Goal: Task Accomplishment & Management: Manage account settings

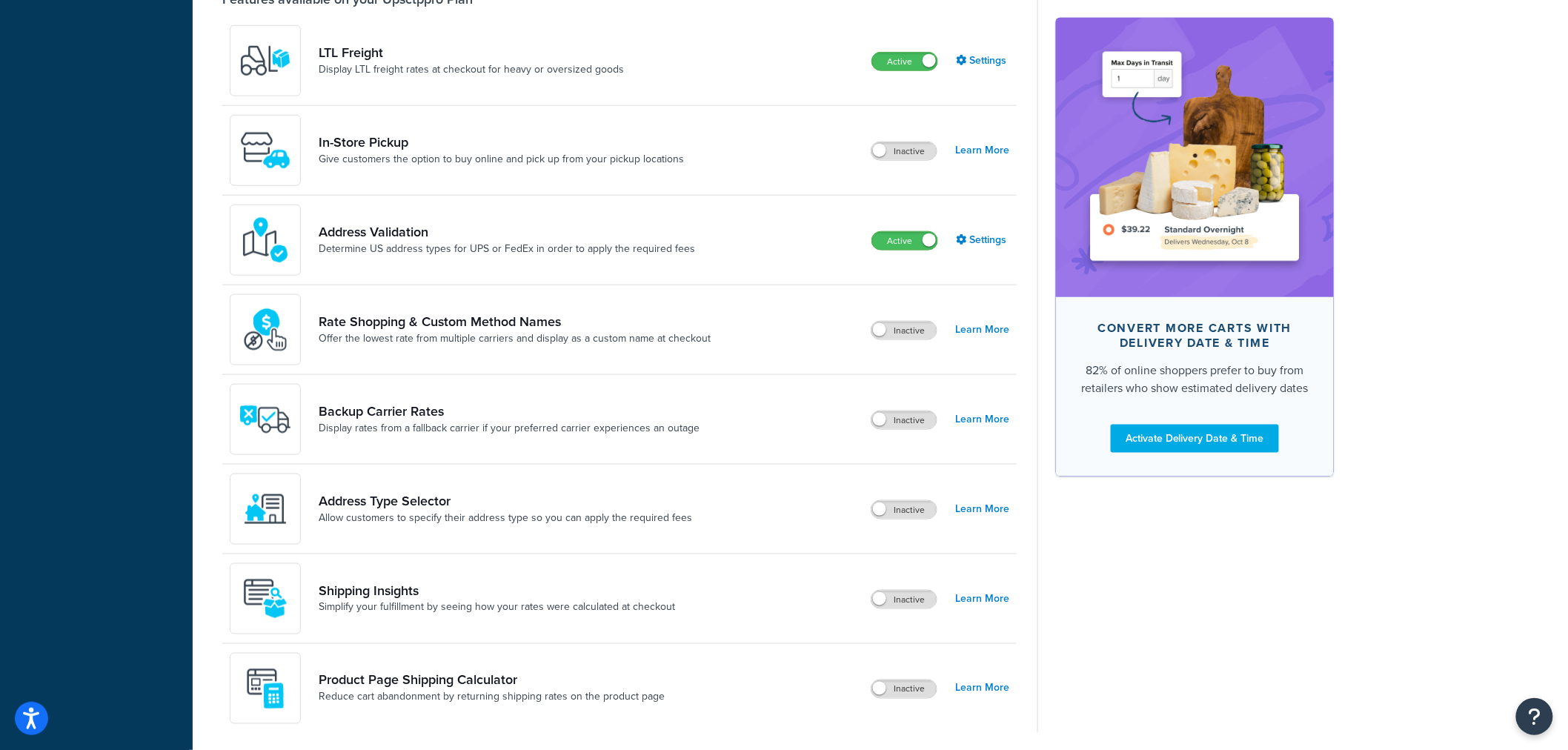
scroll to position [576, 0]
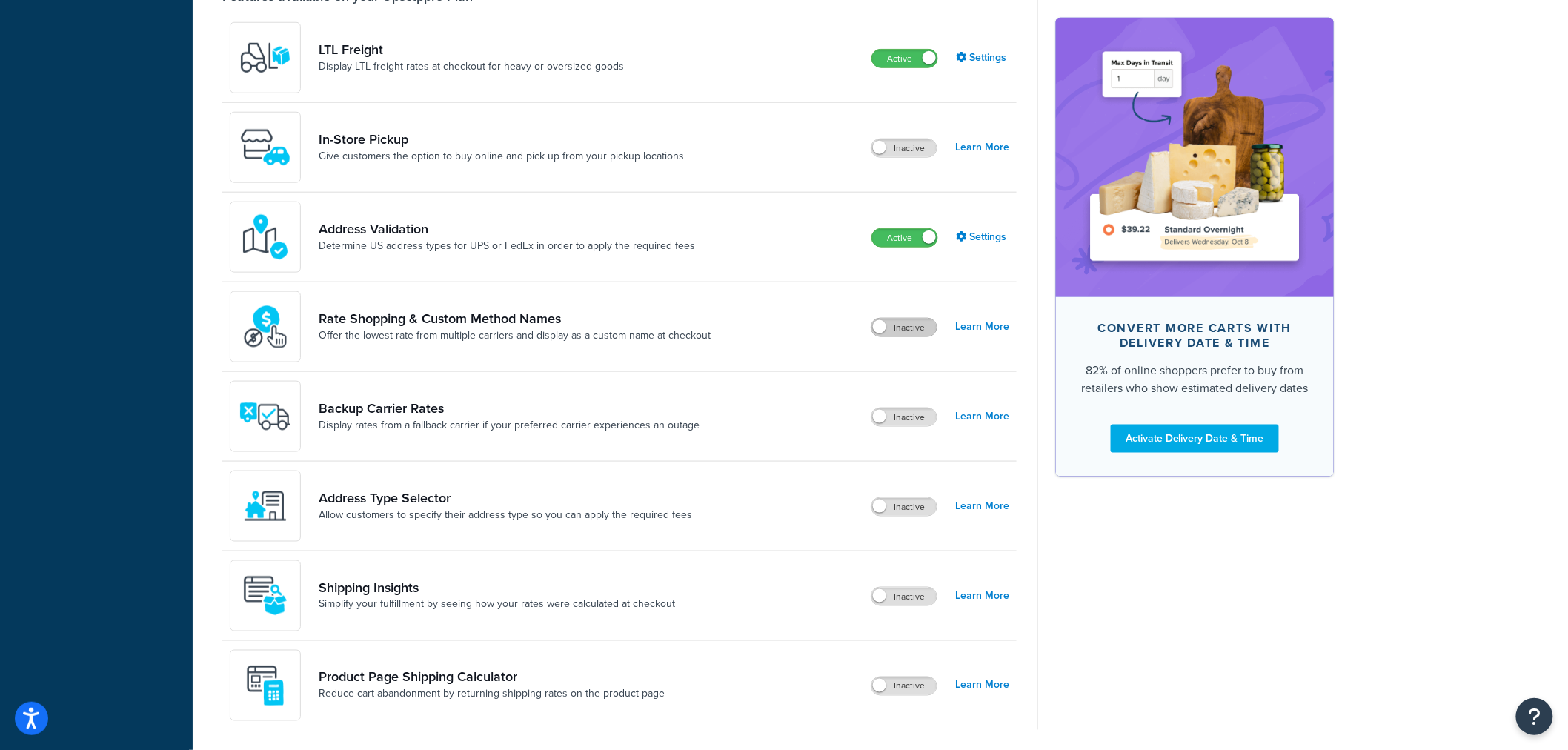
click at [907, 323] on label "Inactive" at bounding box center [904, 328] width 65 height 18
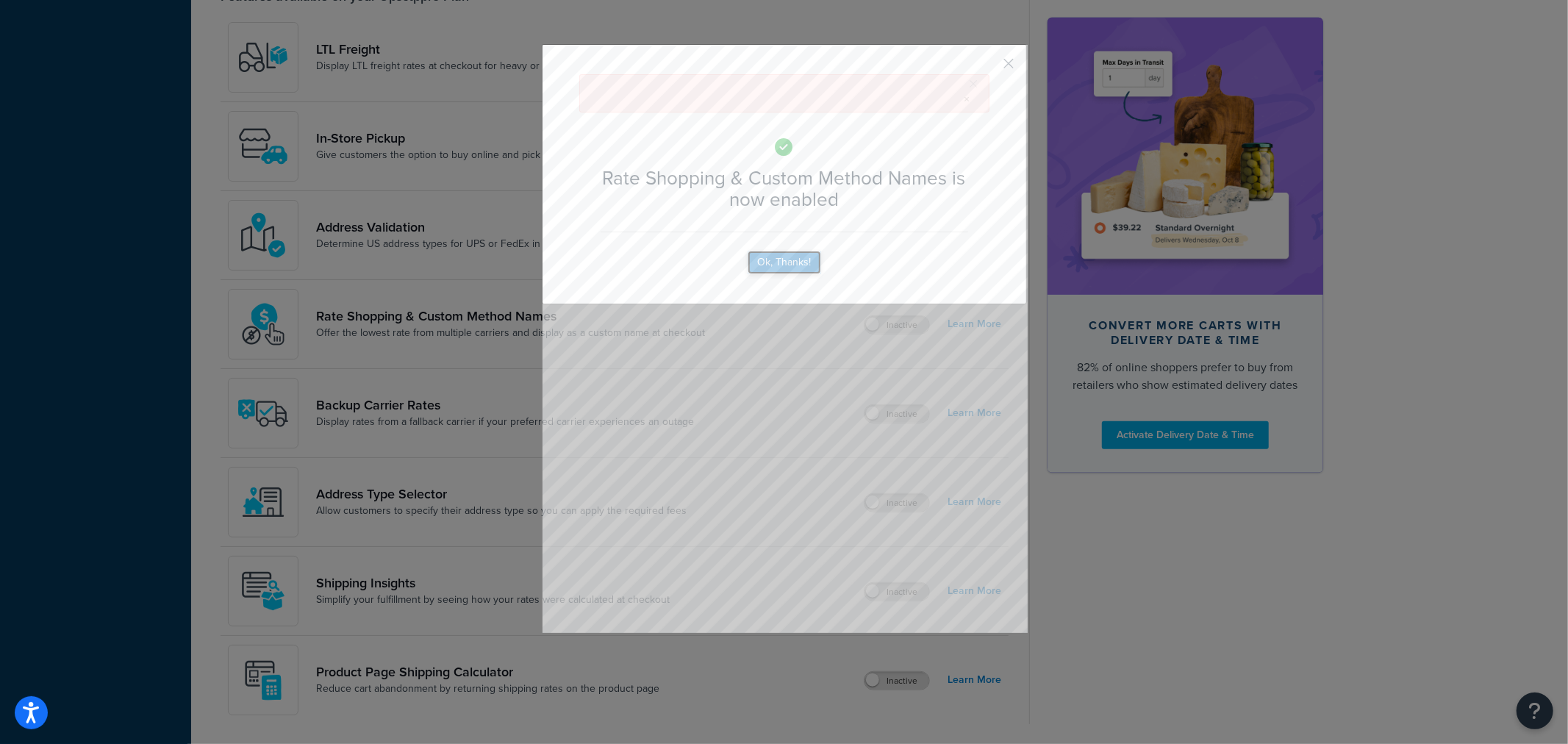
click at [798, 266] on button "Ok, Thanks!" at bounding box center [784, 262] width 73 height 24
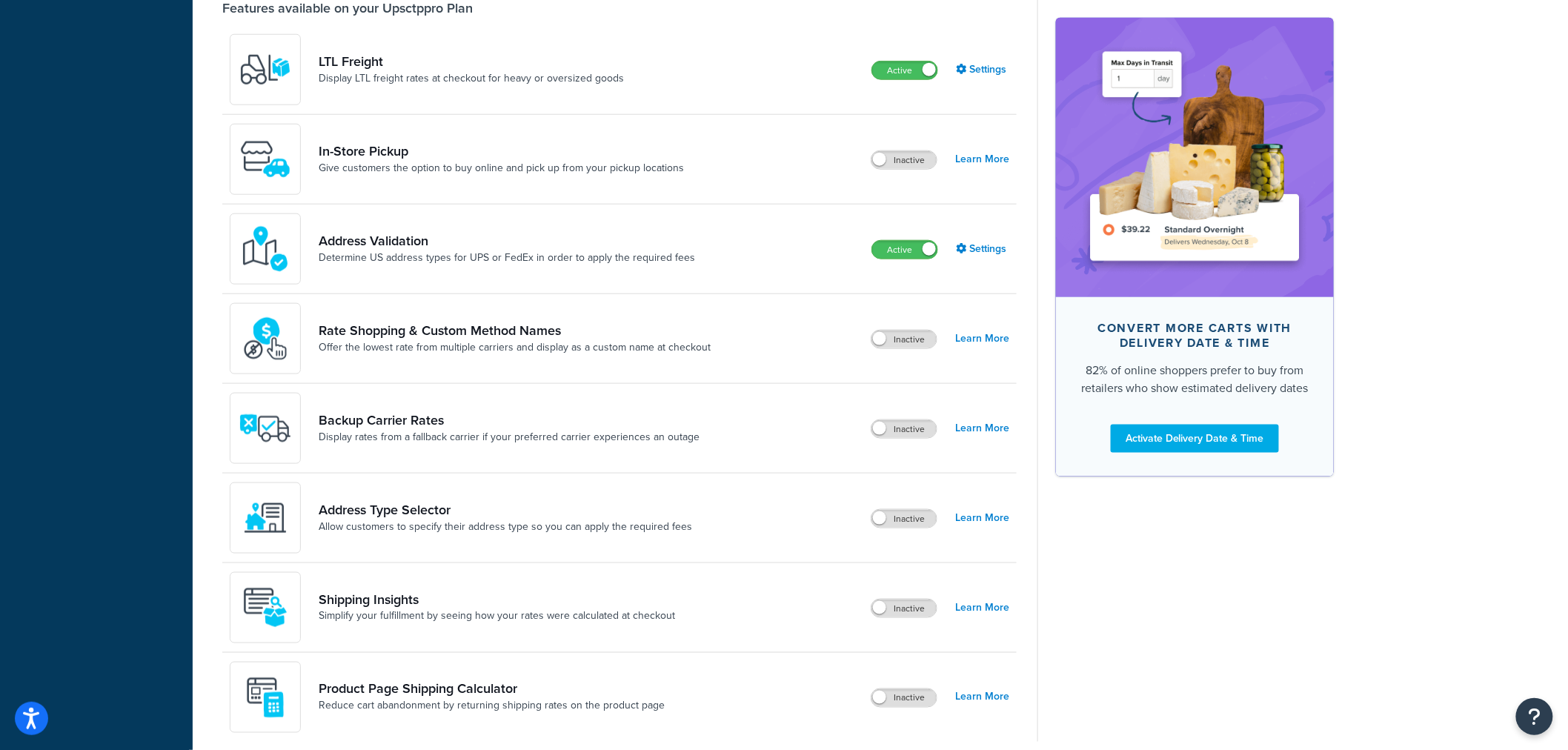
scroll to position [164, 0]
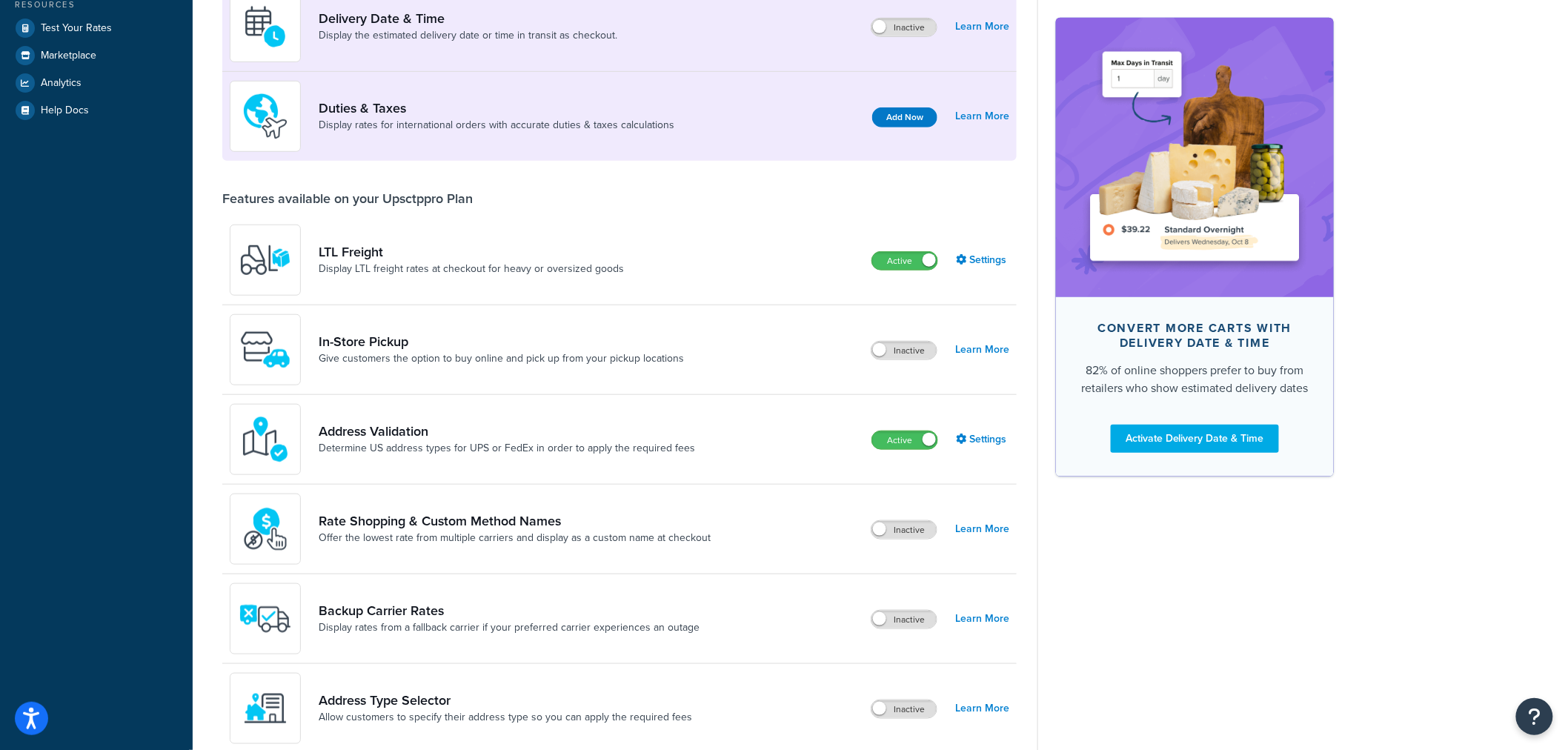
scroll to position [411, 0]
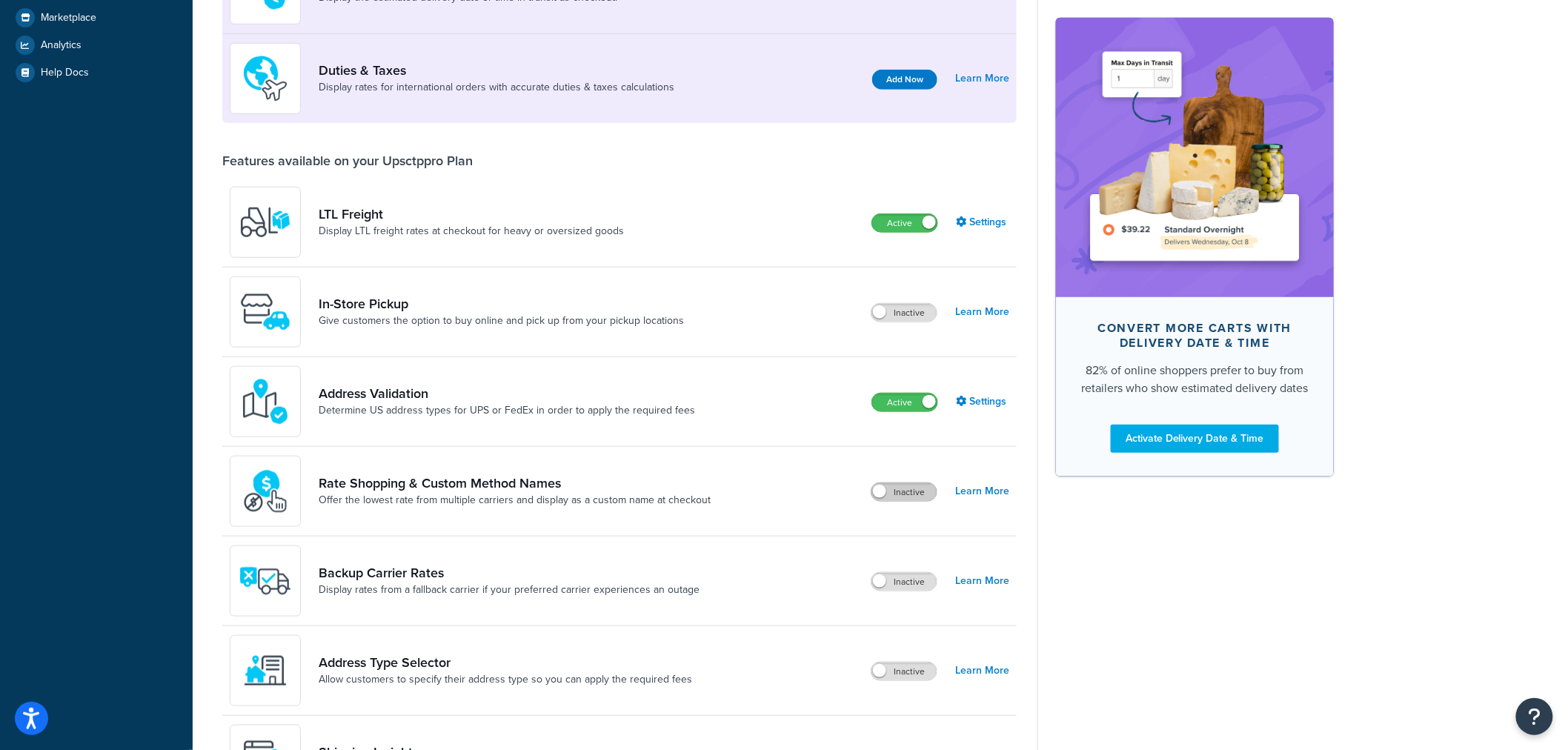
click at [903, 489] on label "Inactive" at bounding box center [904, 492] width 65 height 18
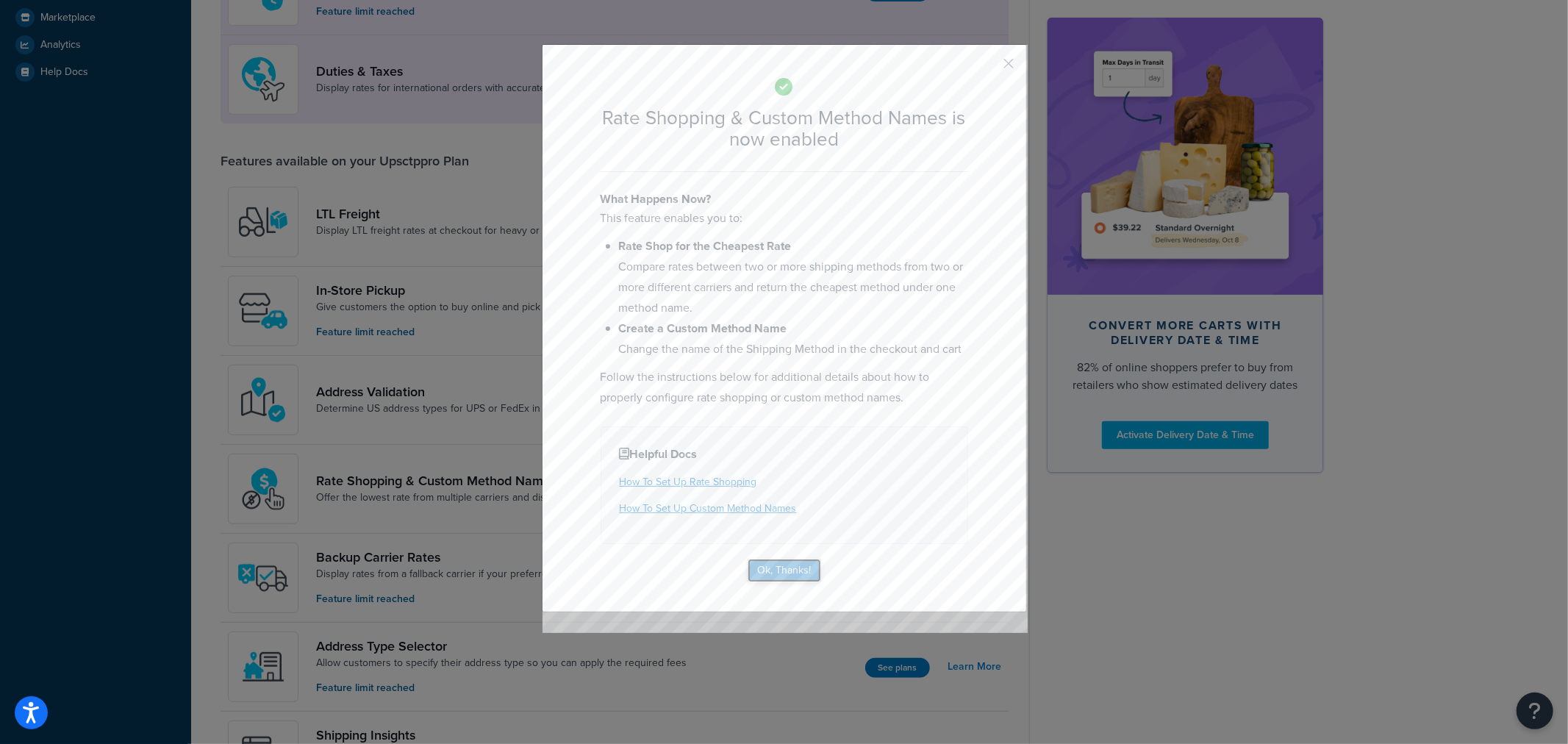
click at [784, 568] on button "Ok, Thanks!" at bounding box center [784, 570] width 73 height 24
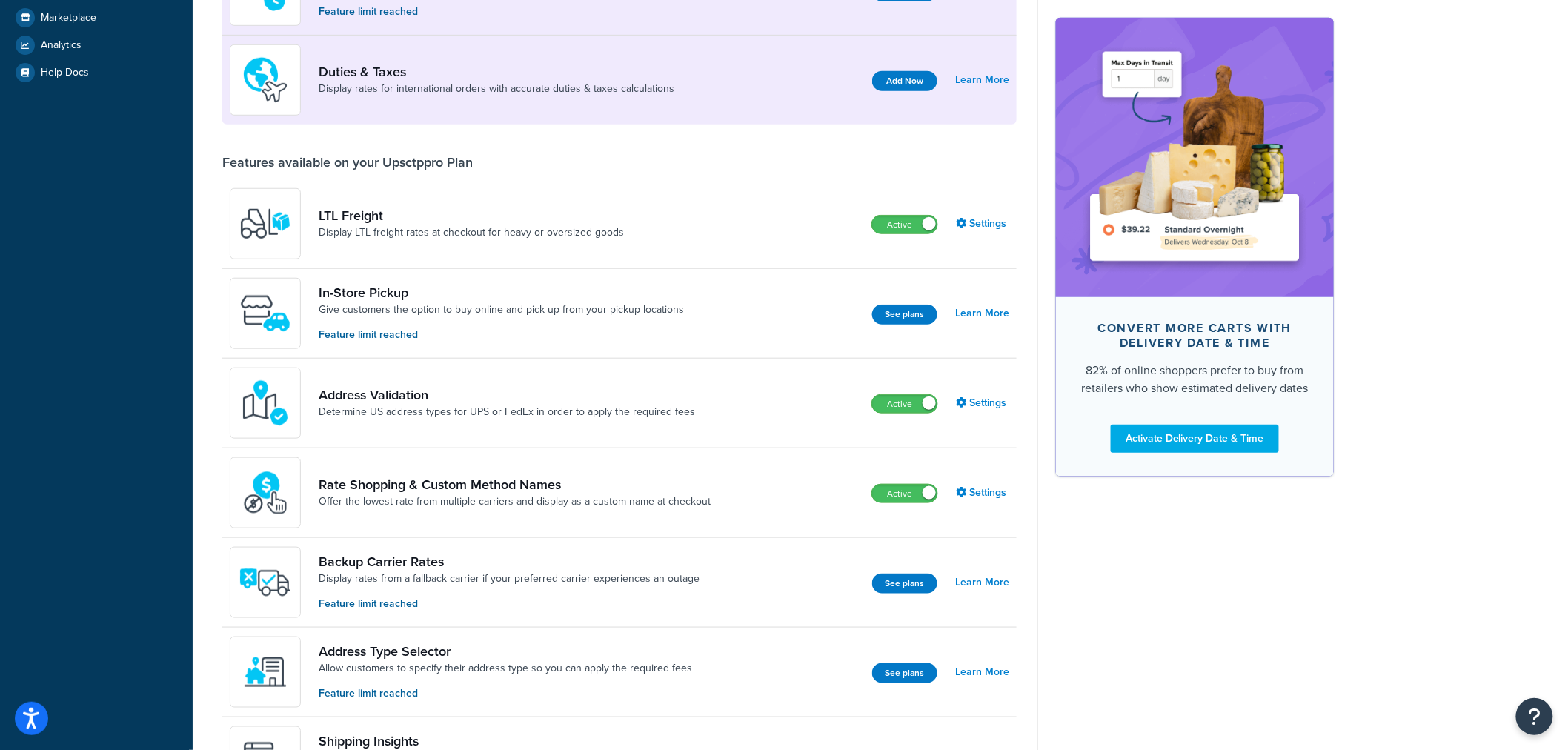
click at [1253, 608] on div "Convert more carts with delivery date & time 82% of online shoppers prefer to b…" at bounding box center [1186, 294] width 297 height 1203
click at [967, 489] on link "Settings" at bounding box center [983, 492] width 53 height 20
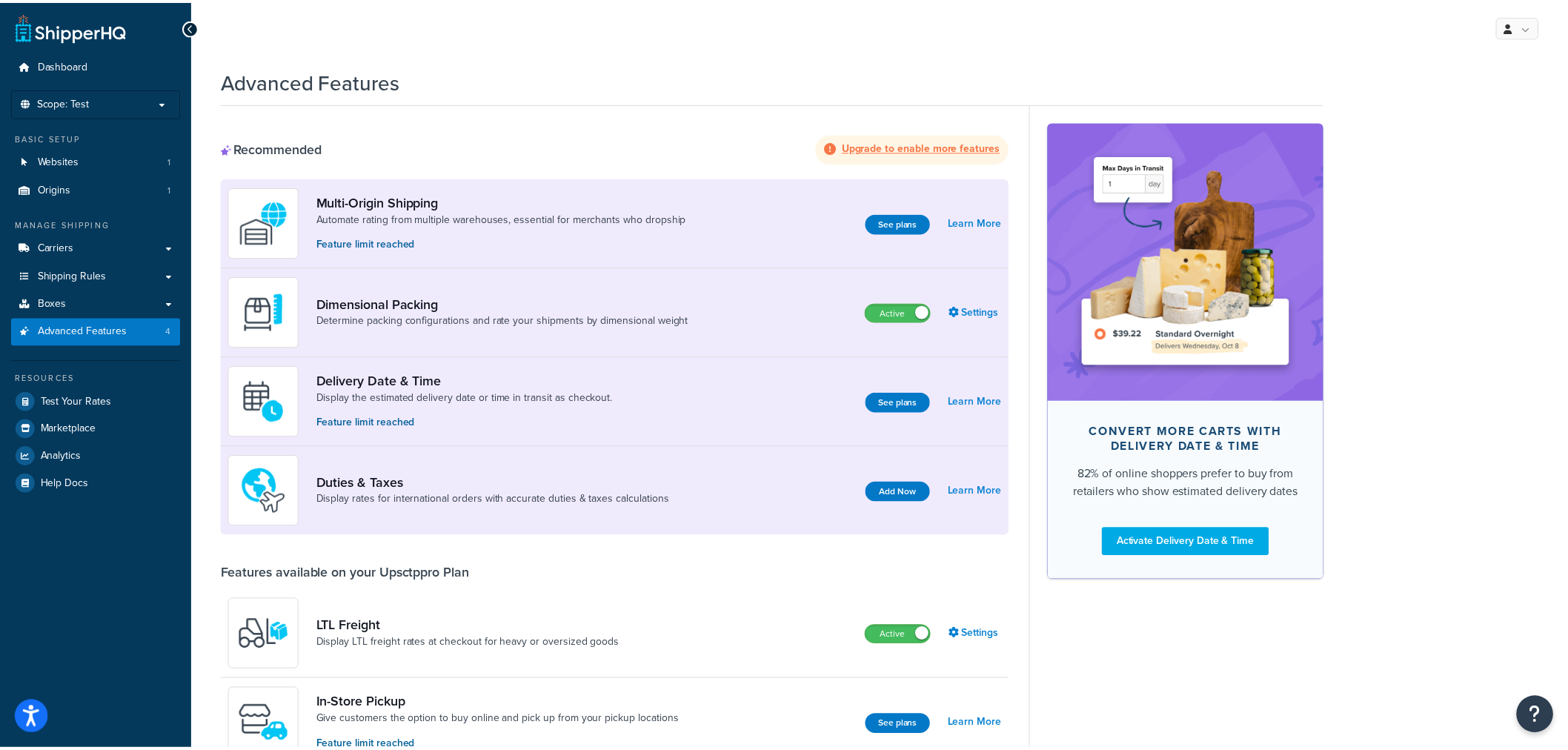
scroll to position [411, 0]
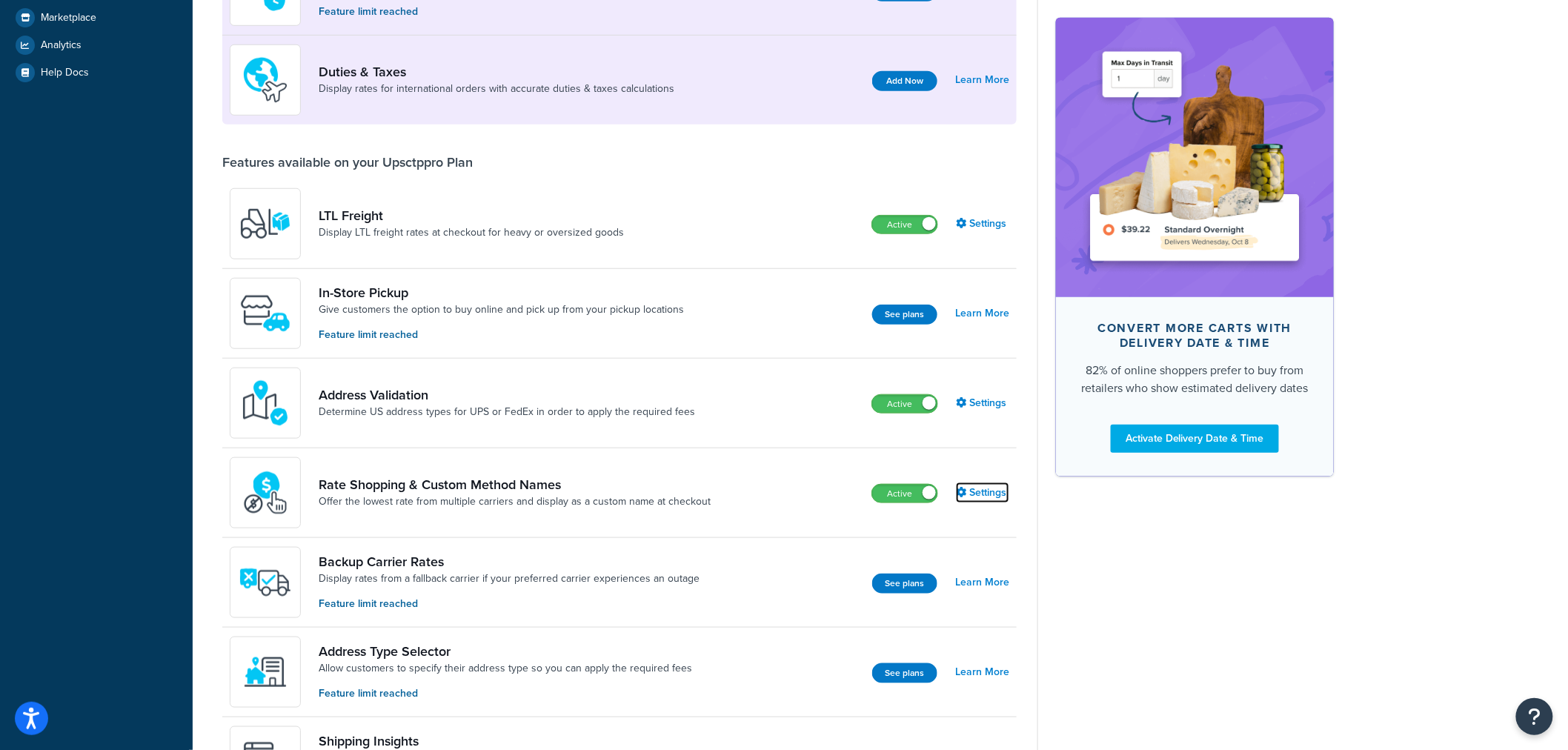
click at [997, 494] on link "Settings" at bounding box center [983, 492] width 53 height 20
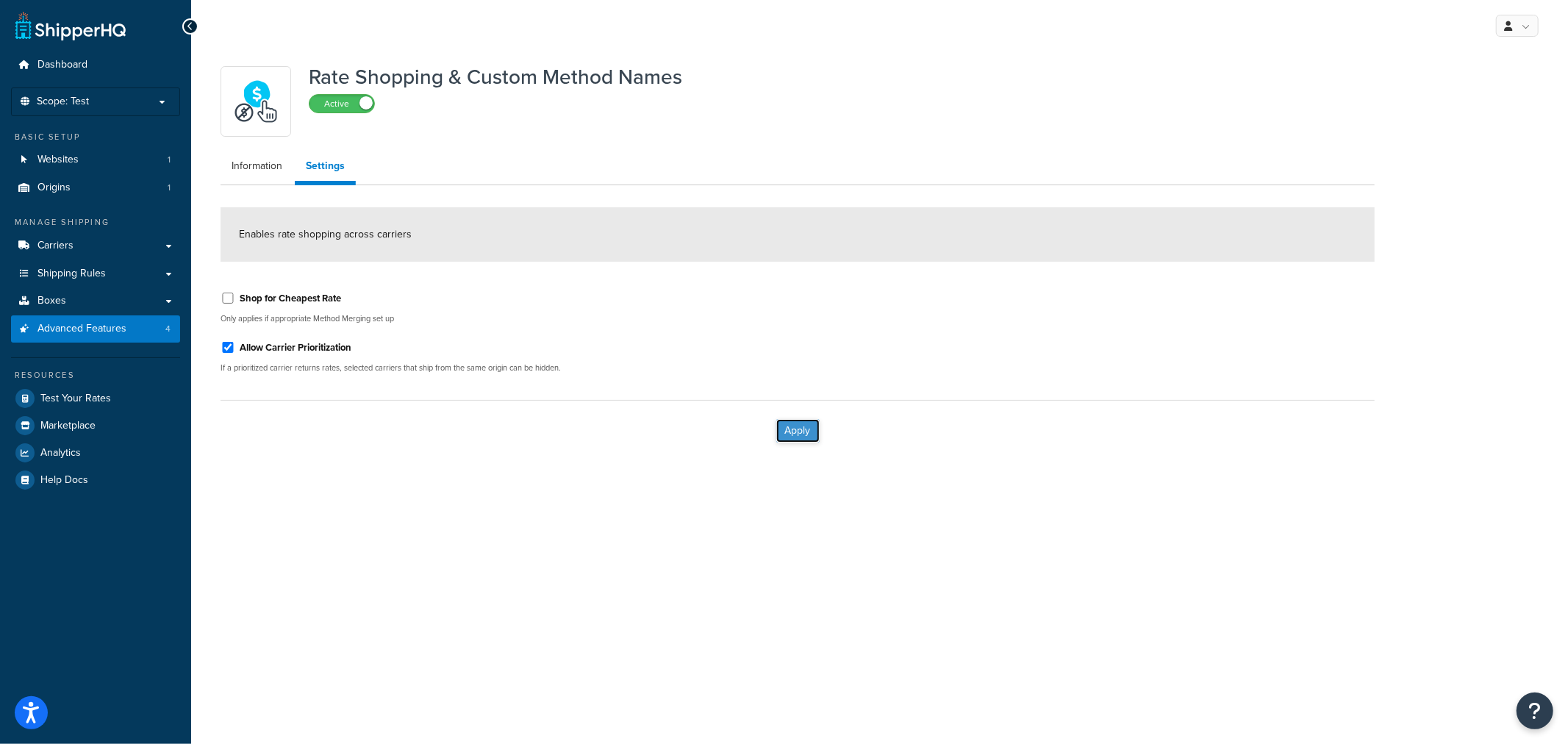
click at [791, 422] on button "Apply" at bounding box center [797, 430] width 43 height 24
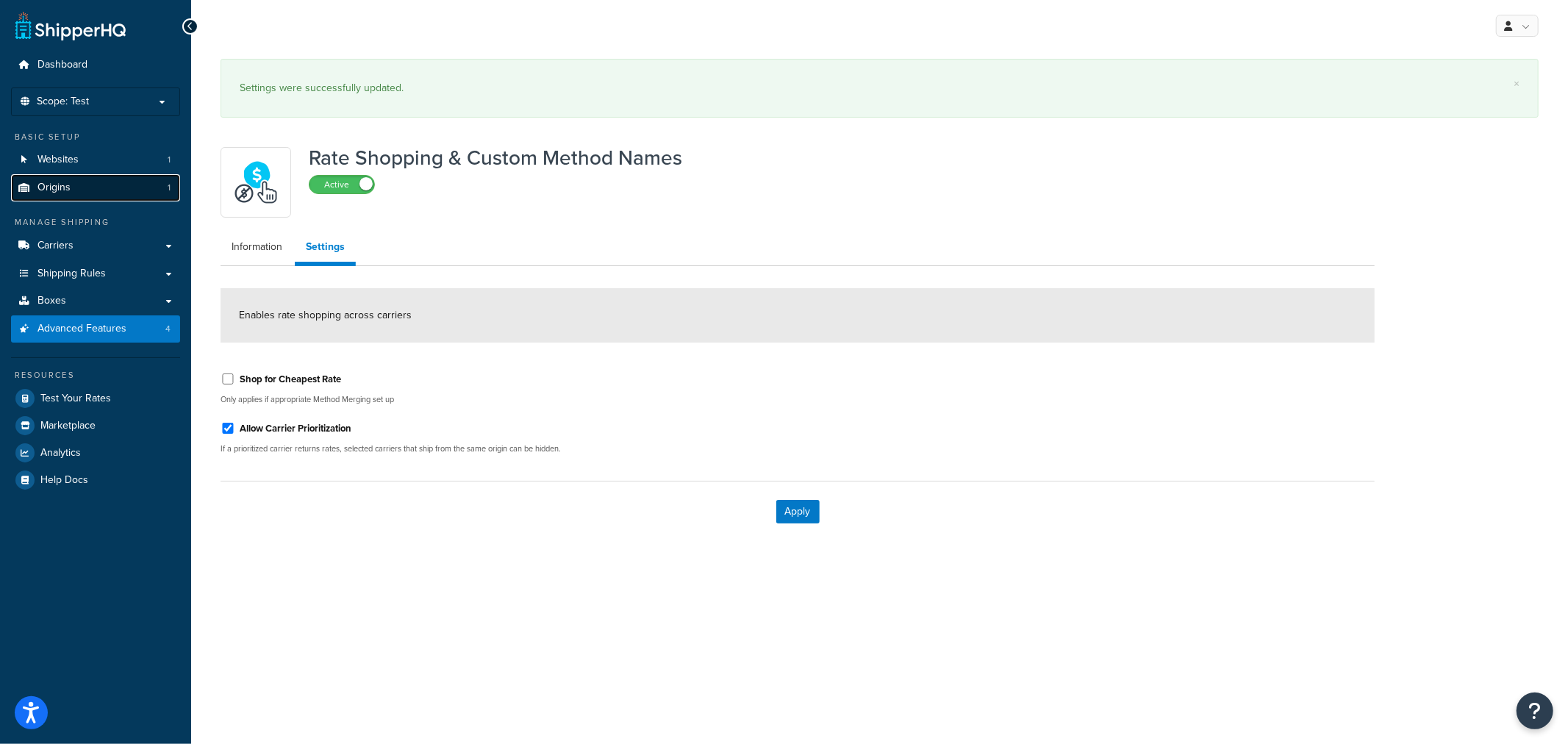
click at [90, 182] on link "Origins 1" at bounding box center [96, 188] width 169 height 27
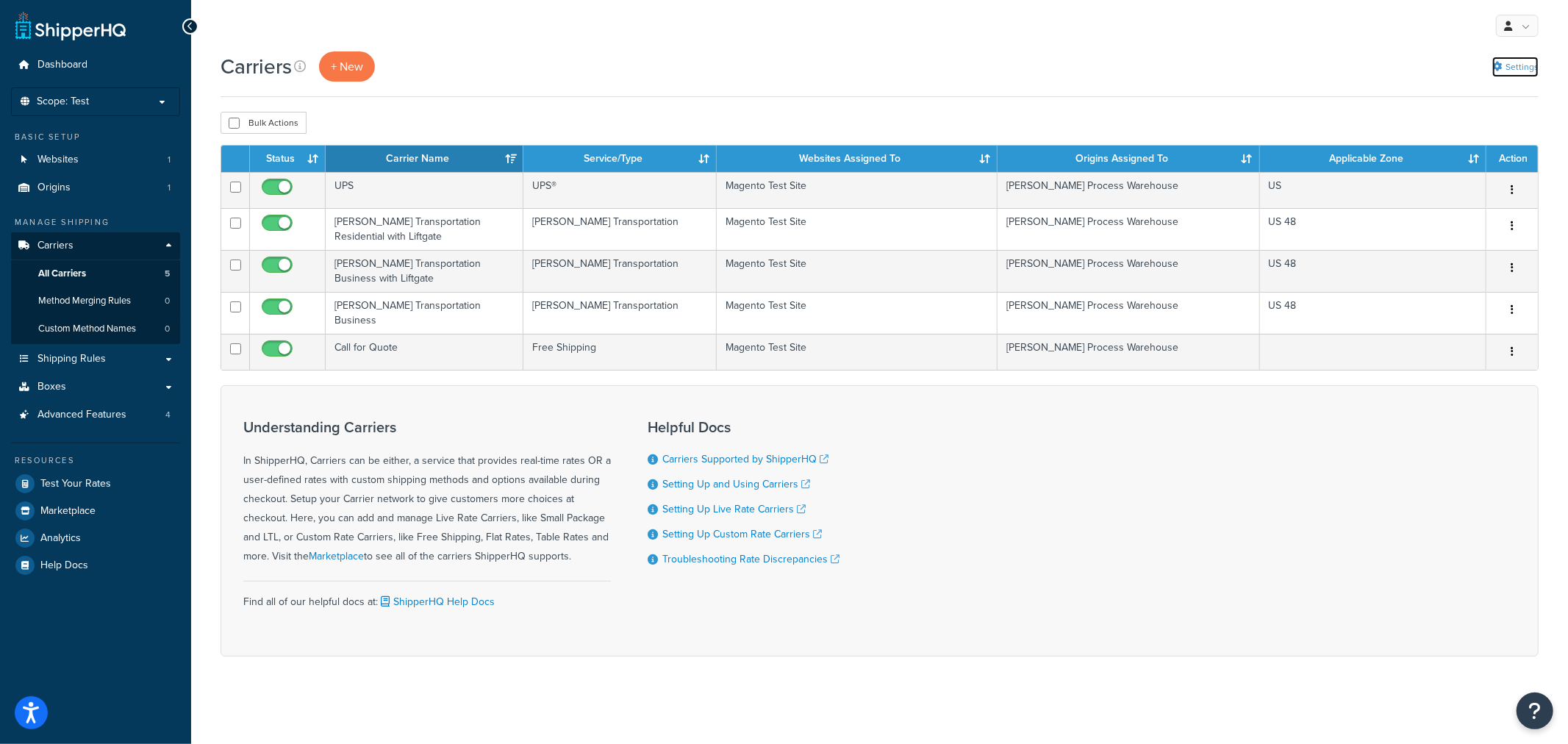
click at [1519, 70] on link "Settings" at bounding box center [1515, 66] width 47 height 20
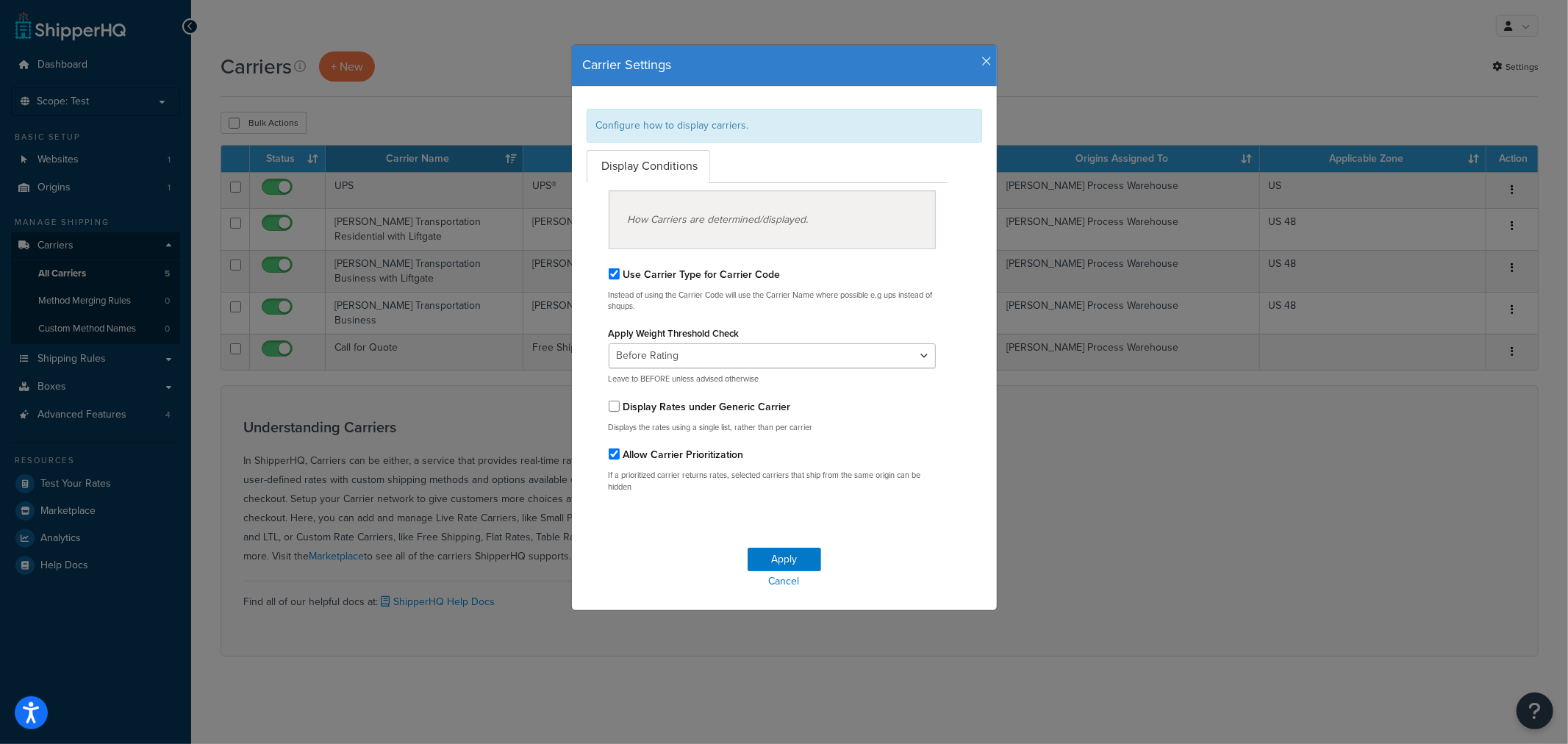
click at [982, 56] on icon "button" at bounding box center [987, 62] width 11 height 13
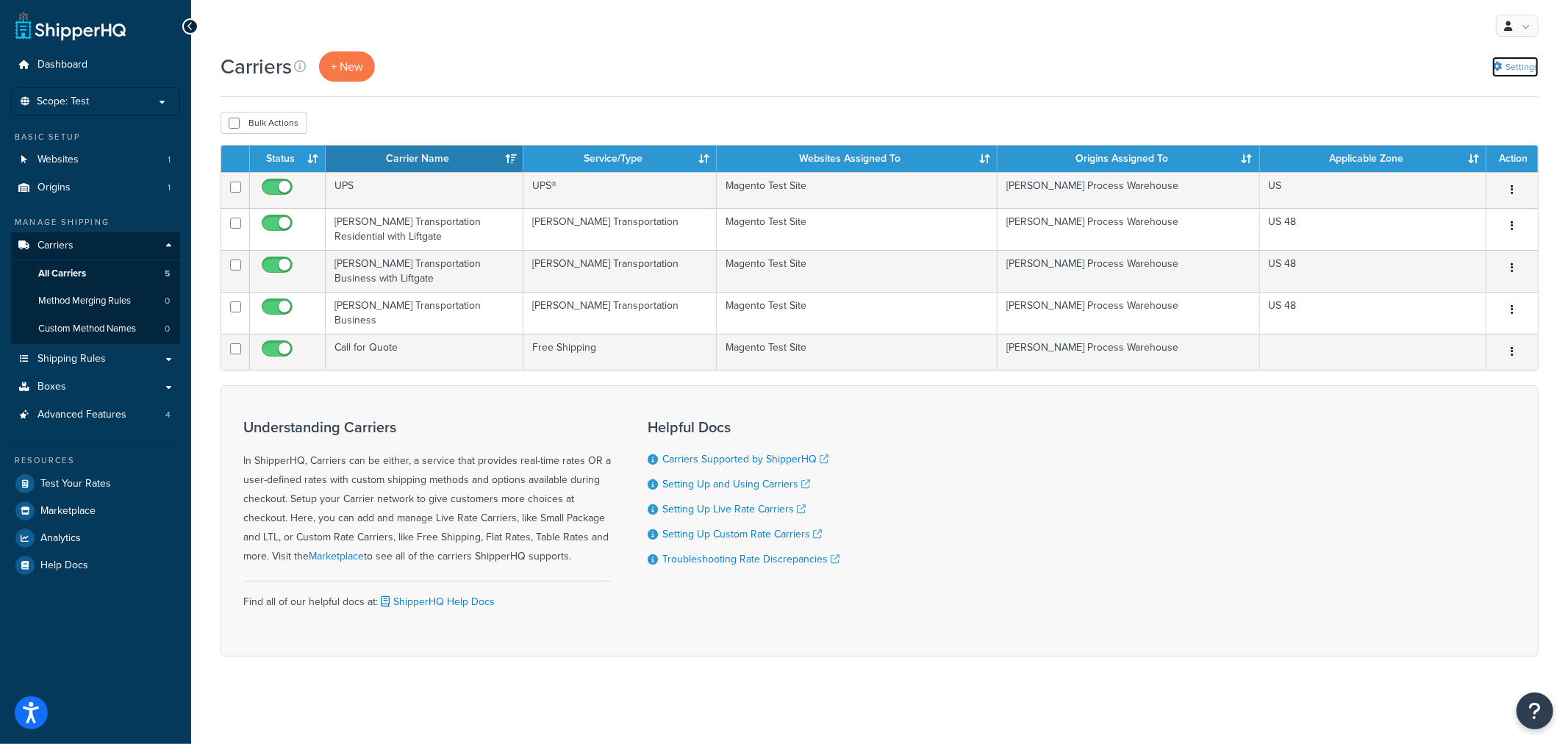
click at [1505, 63] on link "Settings" at bounding box center [1515, 66] width 47 height 20
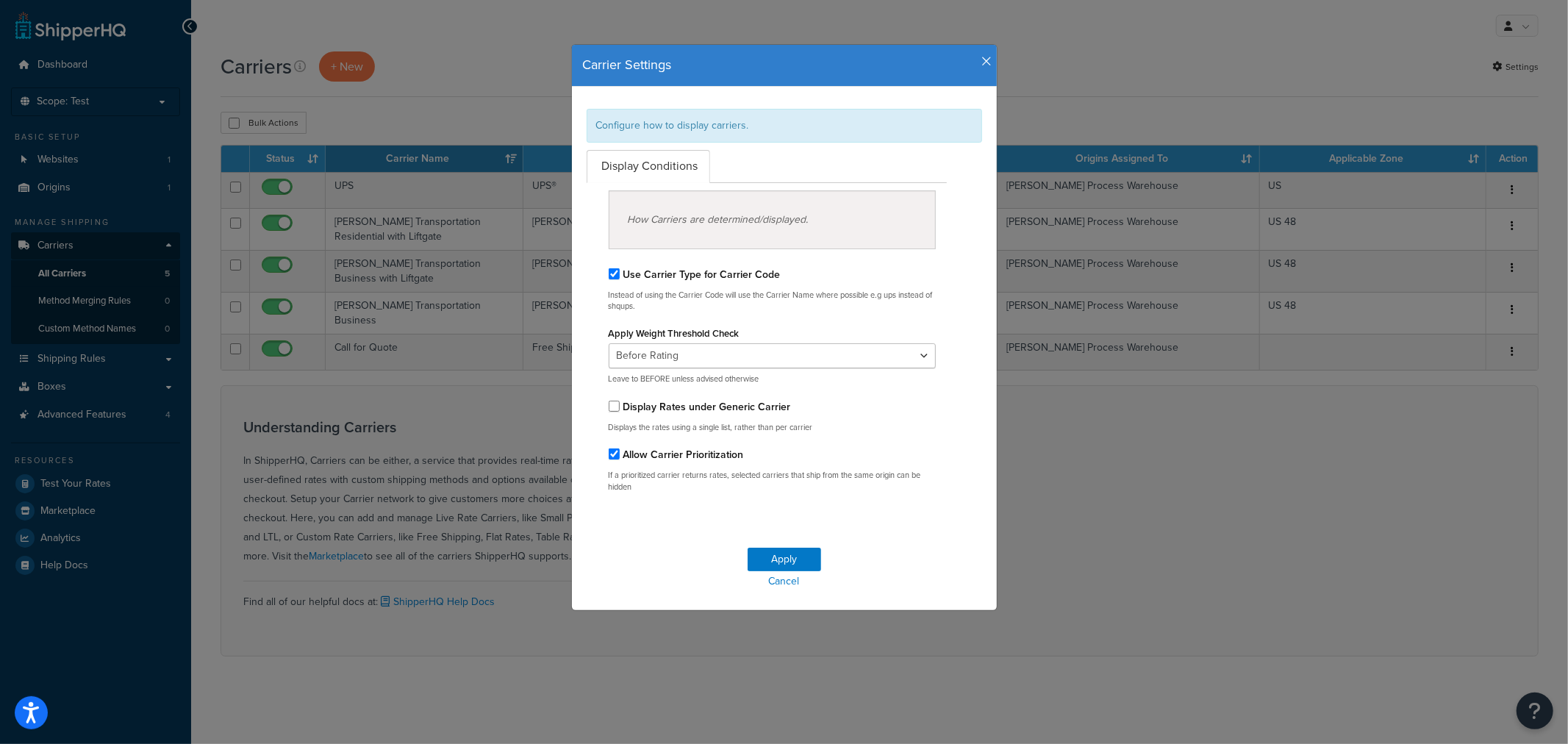
click at [985, 56] on div "Carrier Settings" at bounding box center [784, 66] width 425 height 42
click at [982, 61] on icon "button" at bounding box center [987, 62] width 11 height 13
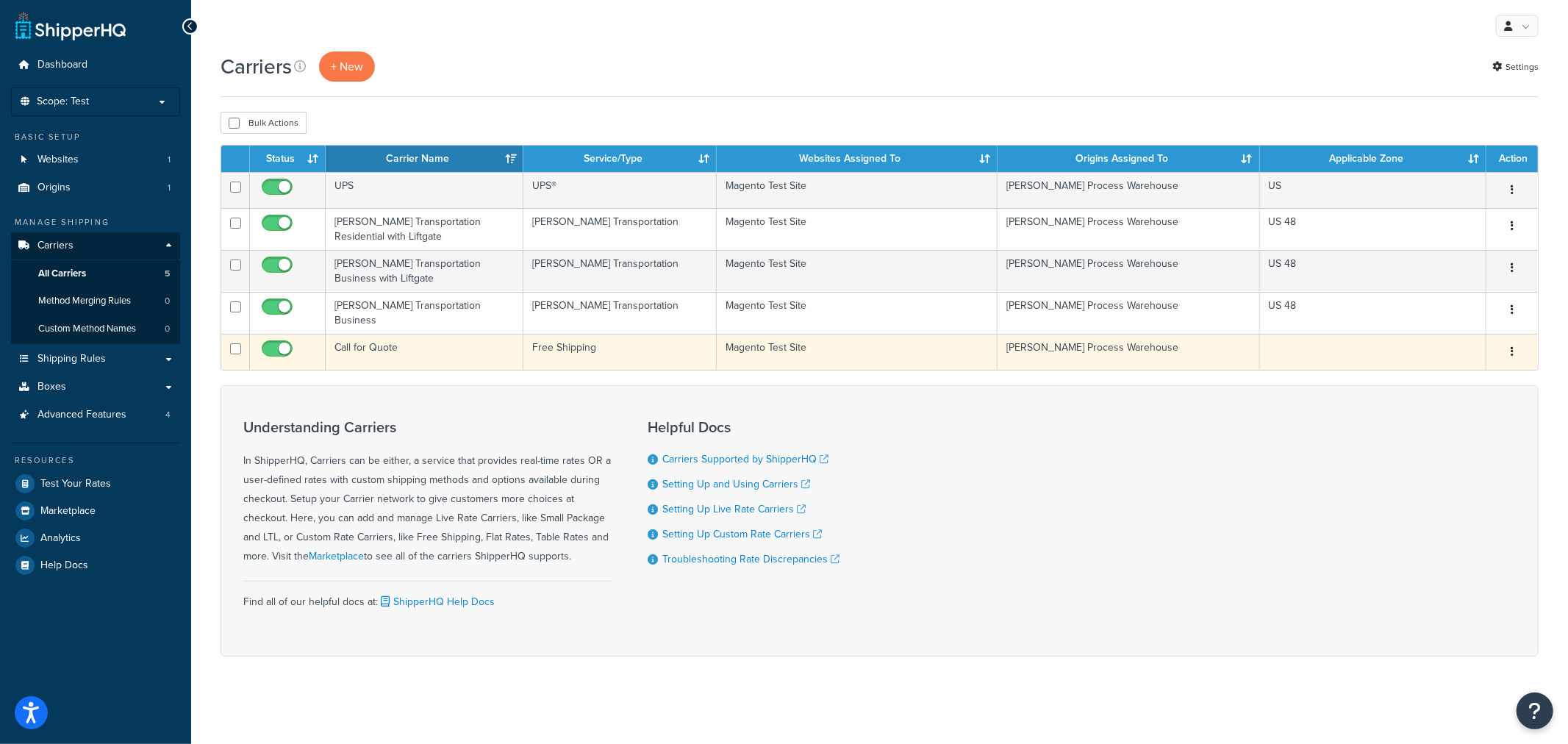
click at [1510, 346] on icon "button" at bounding box center [1511, 352] width 3 height 11
click at [1484, 376] on link "Edit" at bounding box center [1453, 376] width 116 height 30
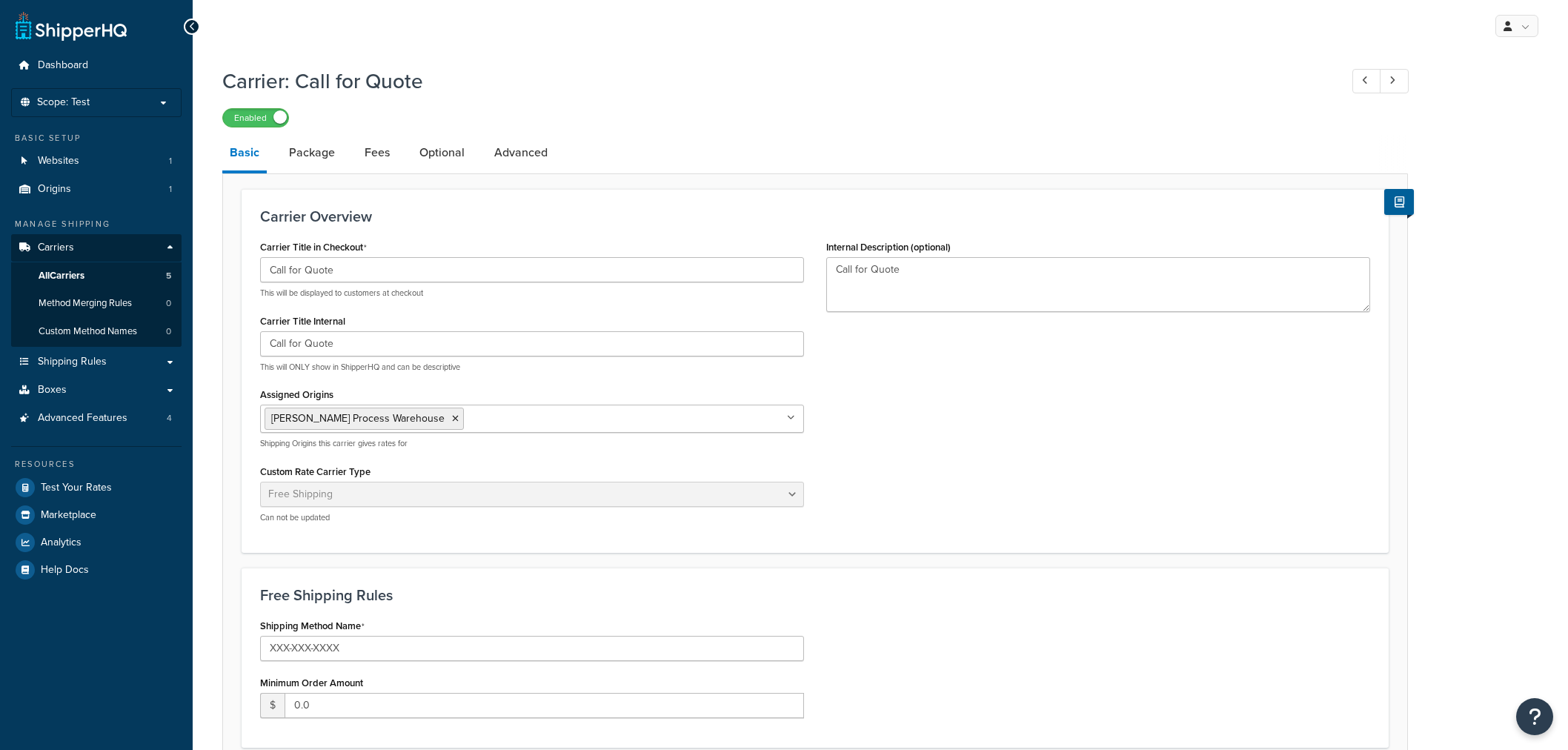
select select "free"
click at [464, 154] on link "Optional" at bounding box center [443, 153] width 60 height 36
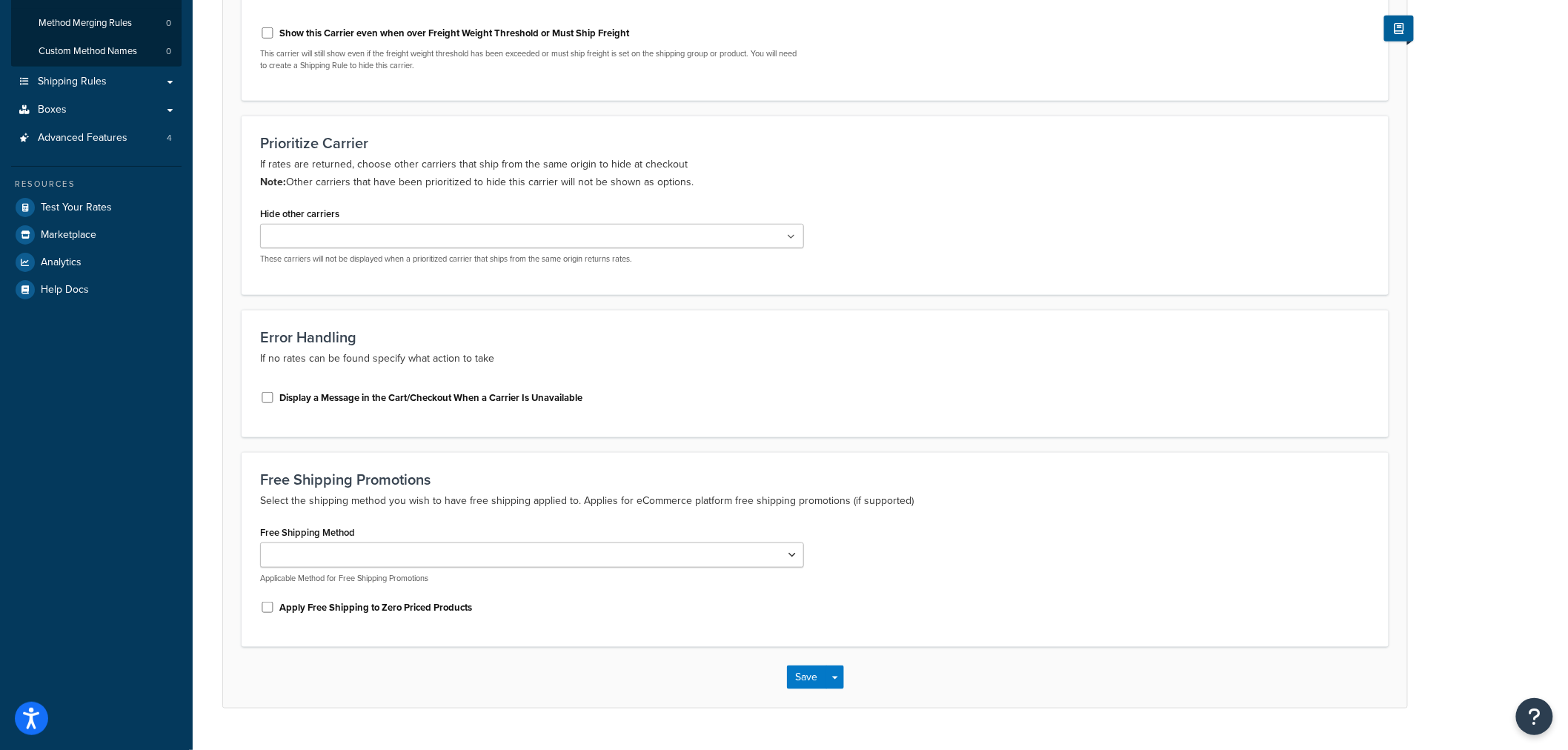
scroll to position [312, 0]
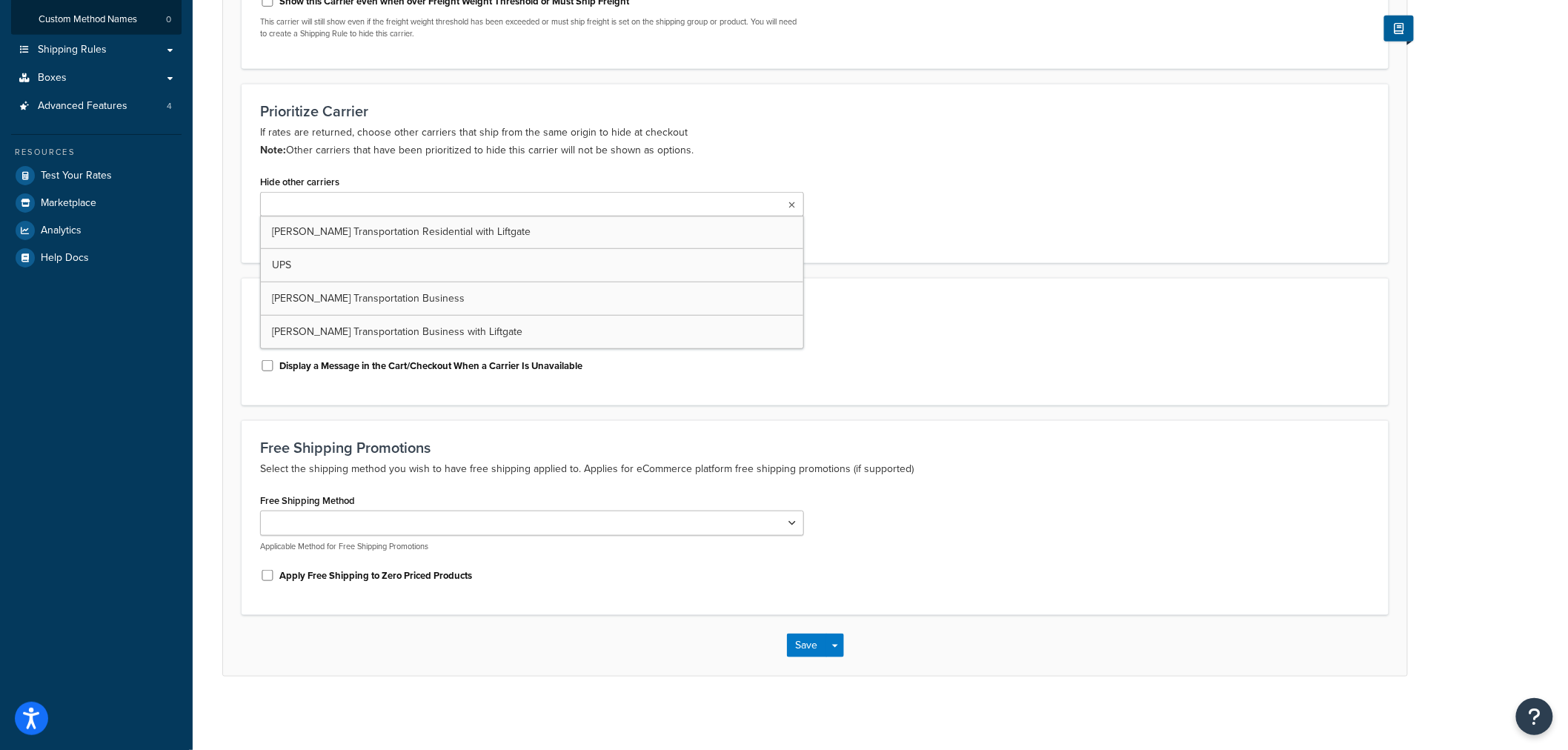
click at [384, 198] on ul at bounding box center [532, 204] width 544 height 25
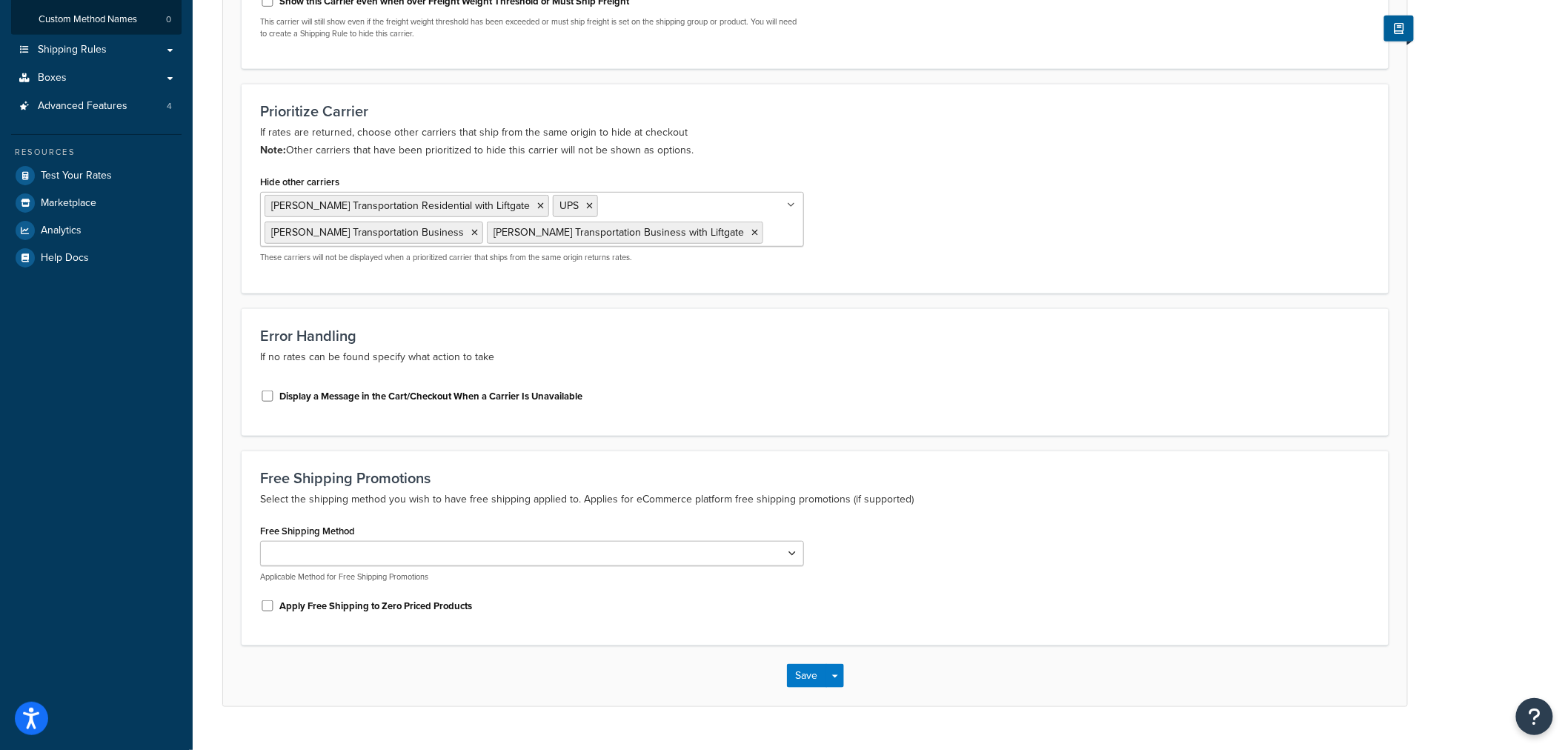
click at [1005, 241] on div "Hide other carriers Evans Transportation Residential with Liftgate UPS Evans Tr…" at bounding box center [815, 223] width 1132 height 103
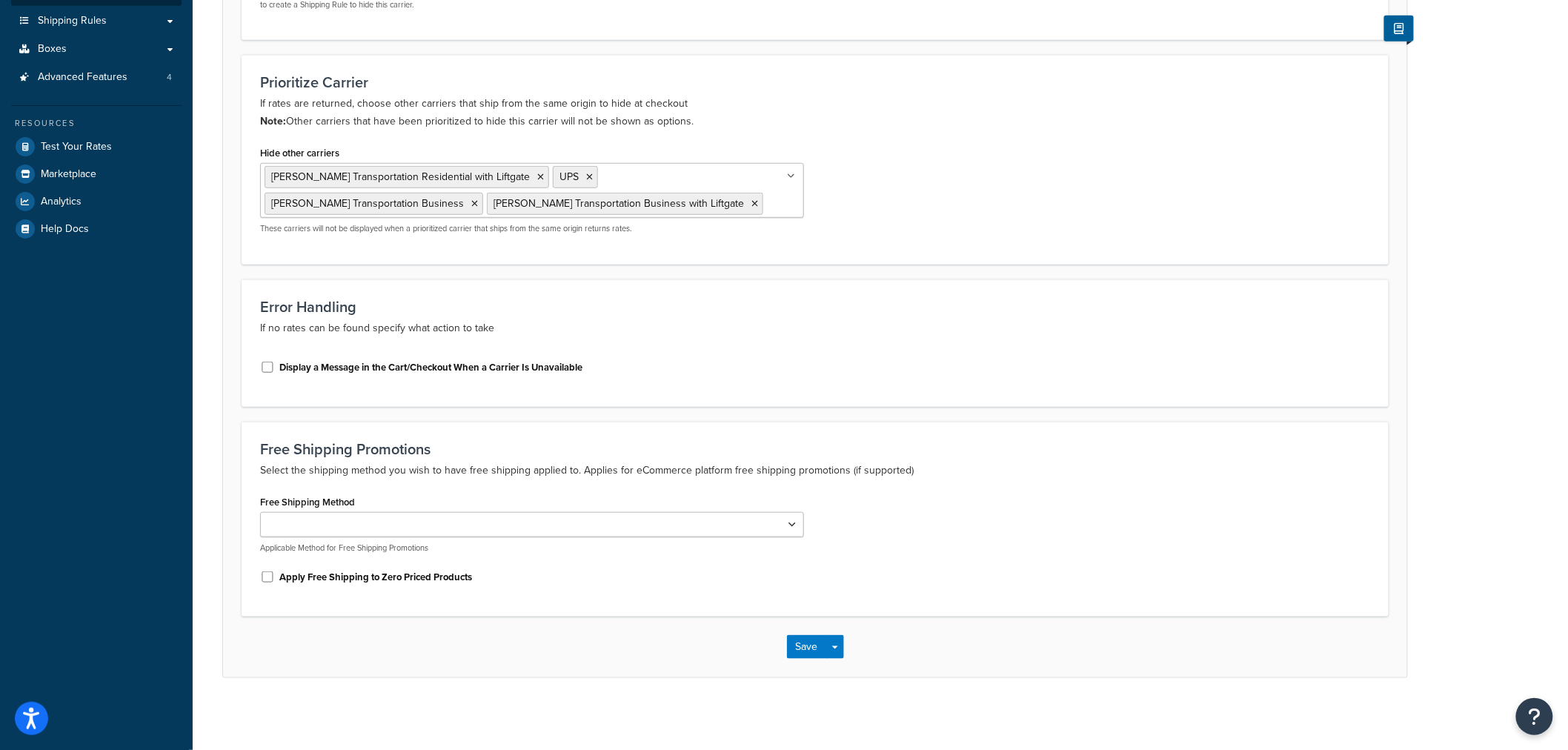
scroll to position [343, 0]
click at [804, 646] on button "Save" at bounding box center [807, 644] width 40 height 24
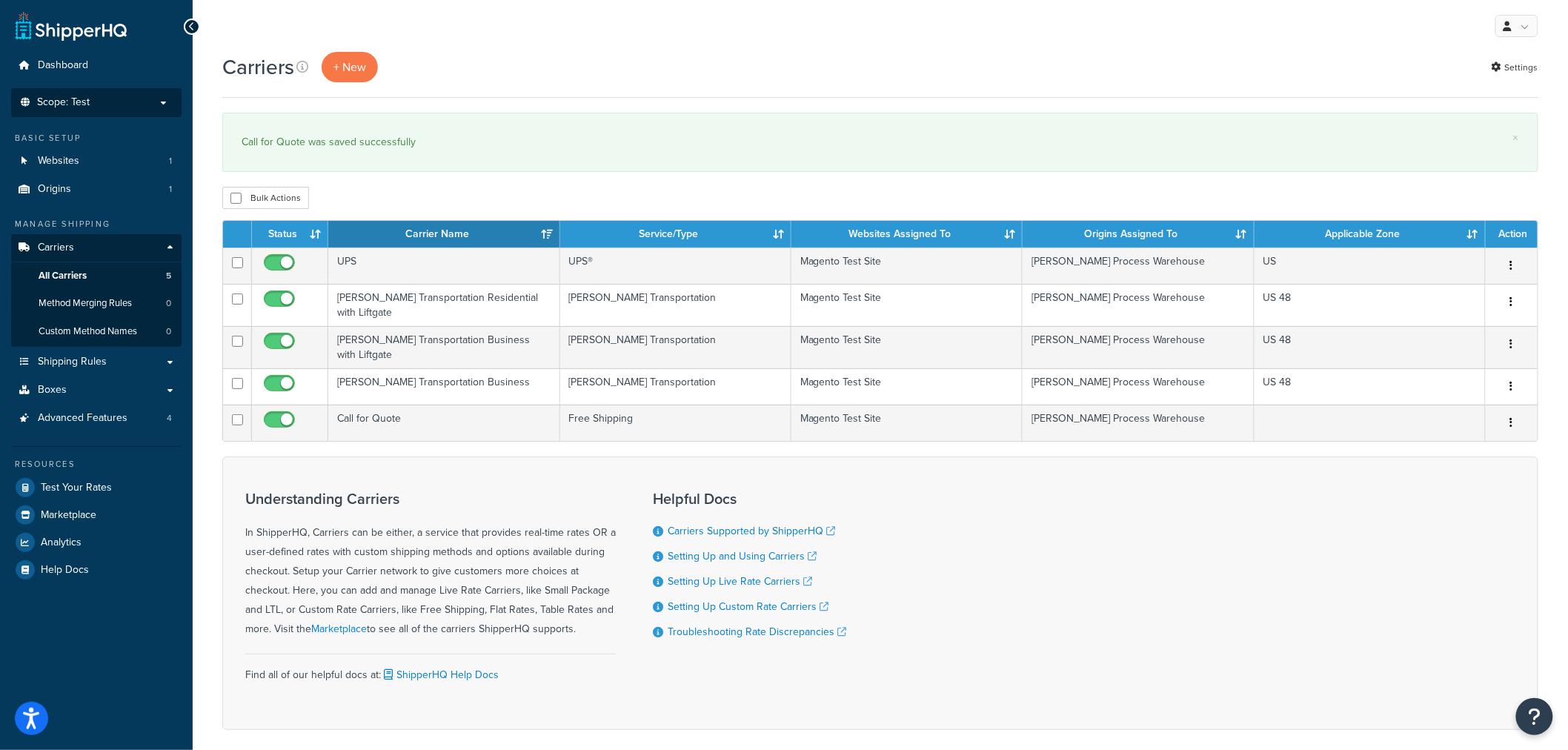
click at [87, 99] on span "Scope: Test" at bounding box center [63, 102] width 52 height 12
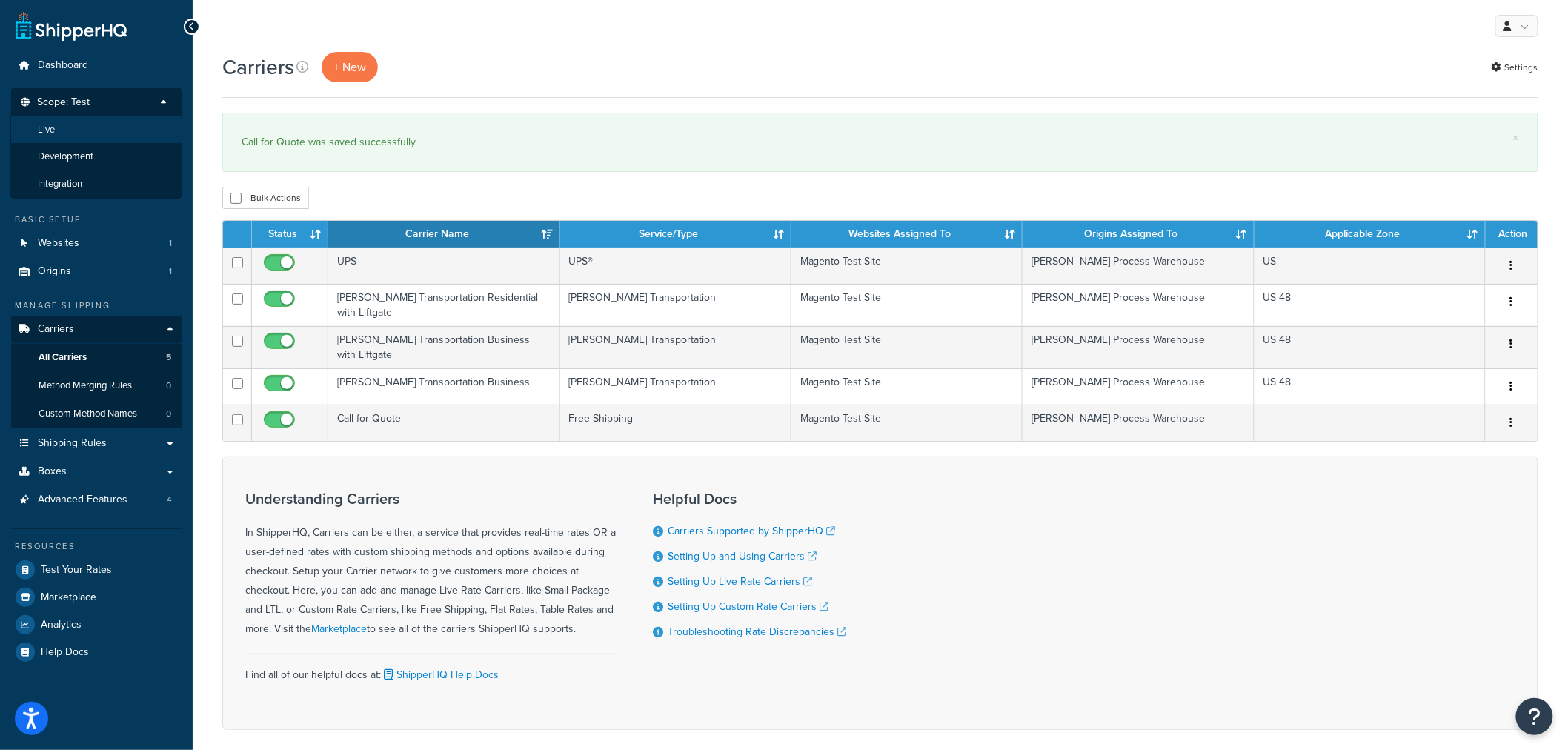
click at [92, 132] on li "Live" at bounding box center [96, 130] width 172 height 28
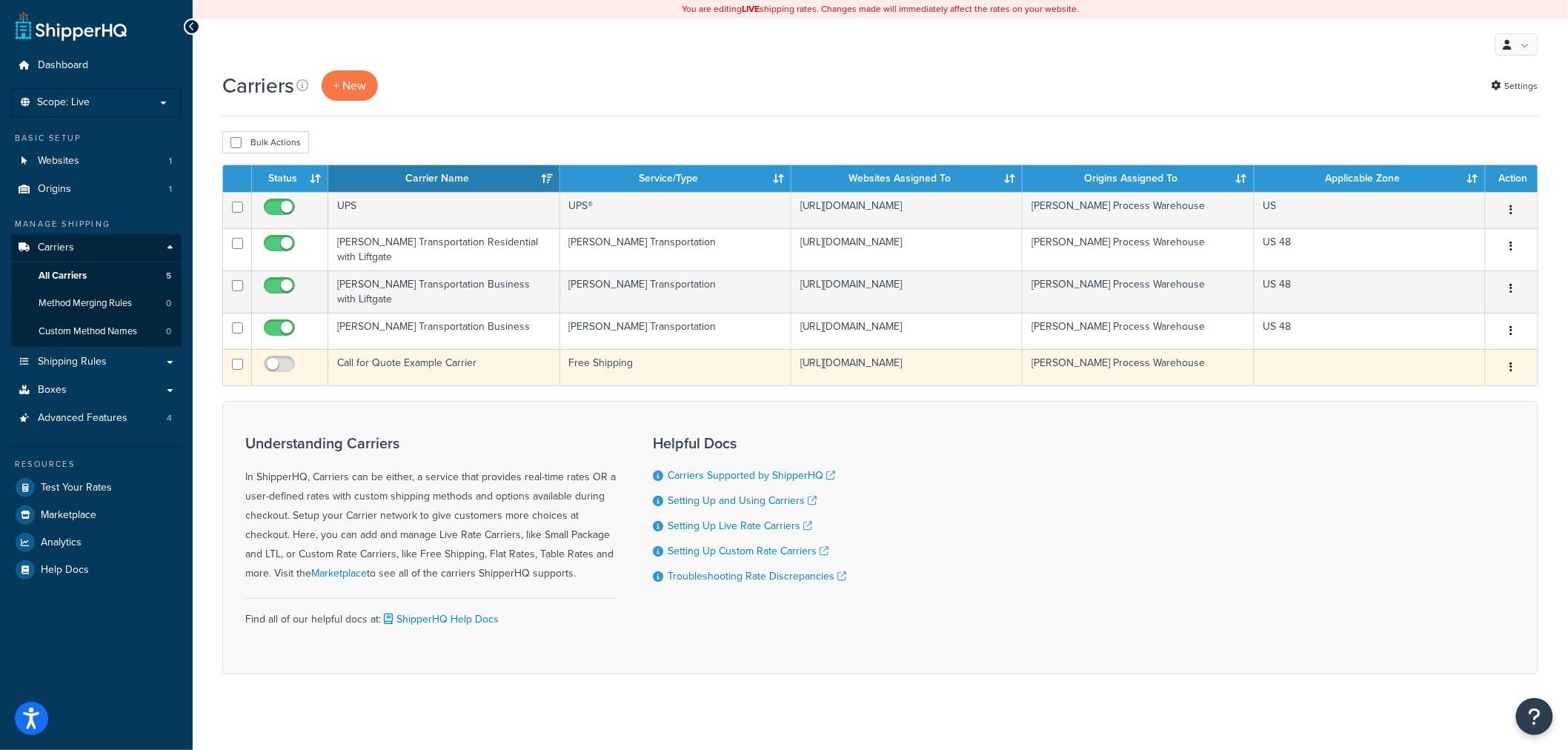
click at [479, 365] on td "Call for Quote Example Carrier" at bounding box center [444, 367] width 231 height 36
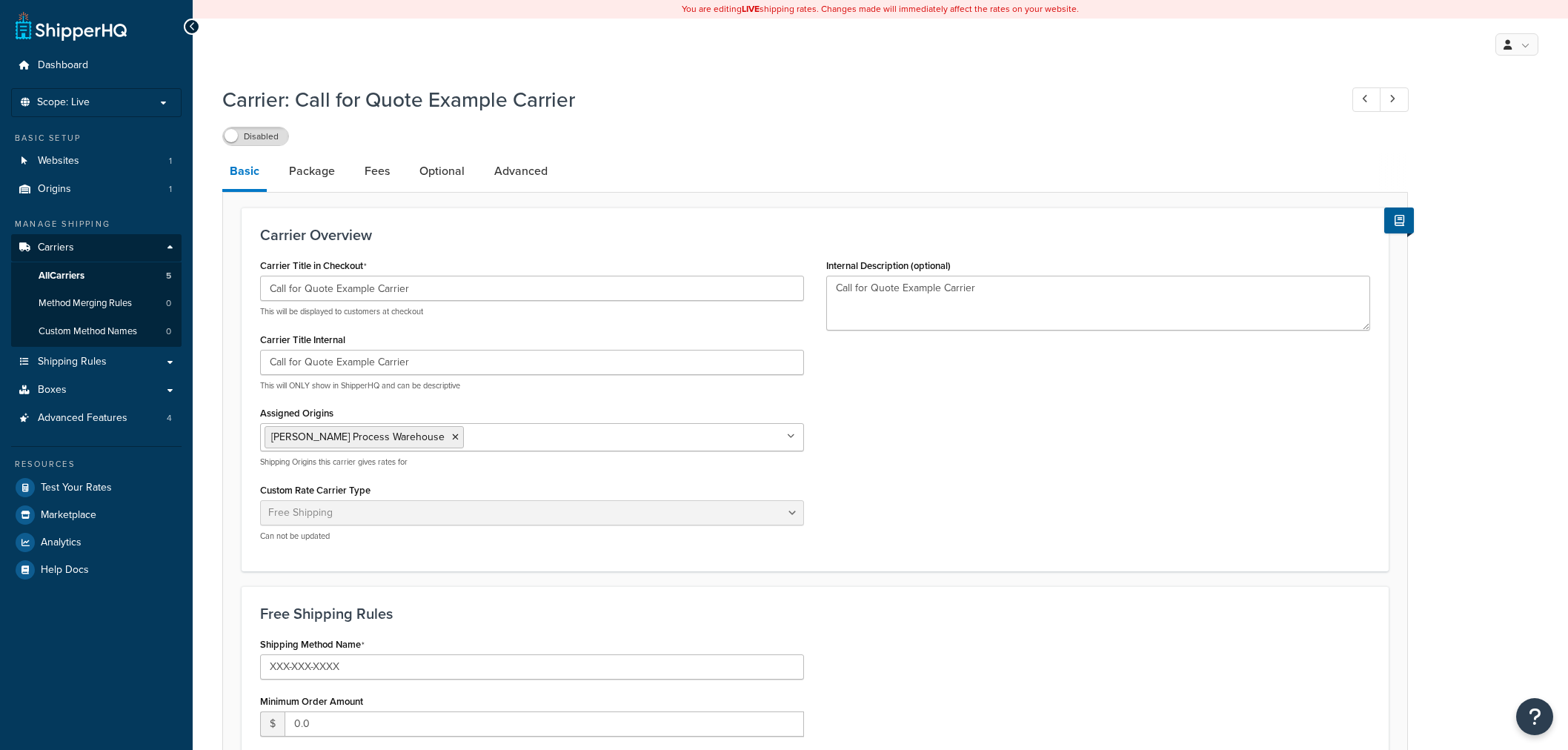
select select "free"
click at [436, 180] on link "Optional" at bounding box center [443, 172] width 60 height 36
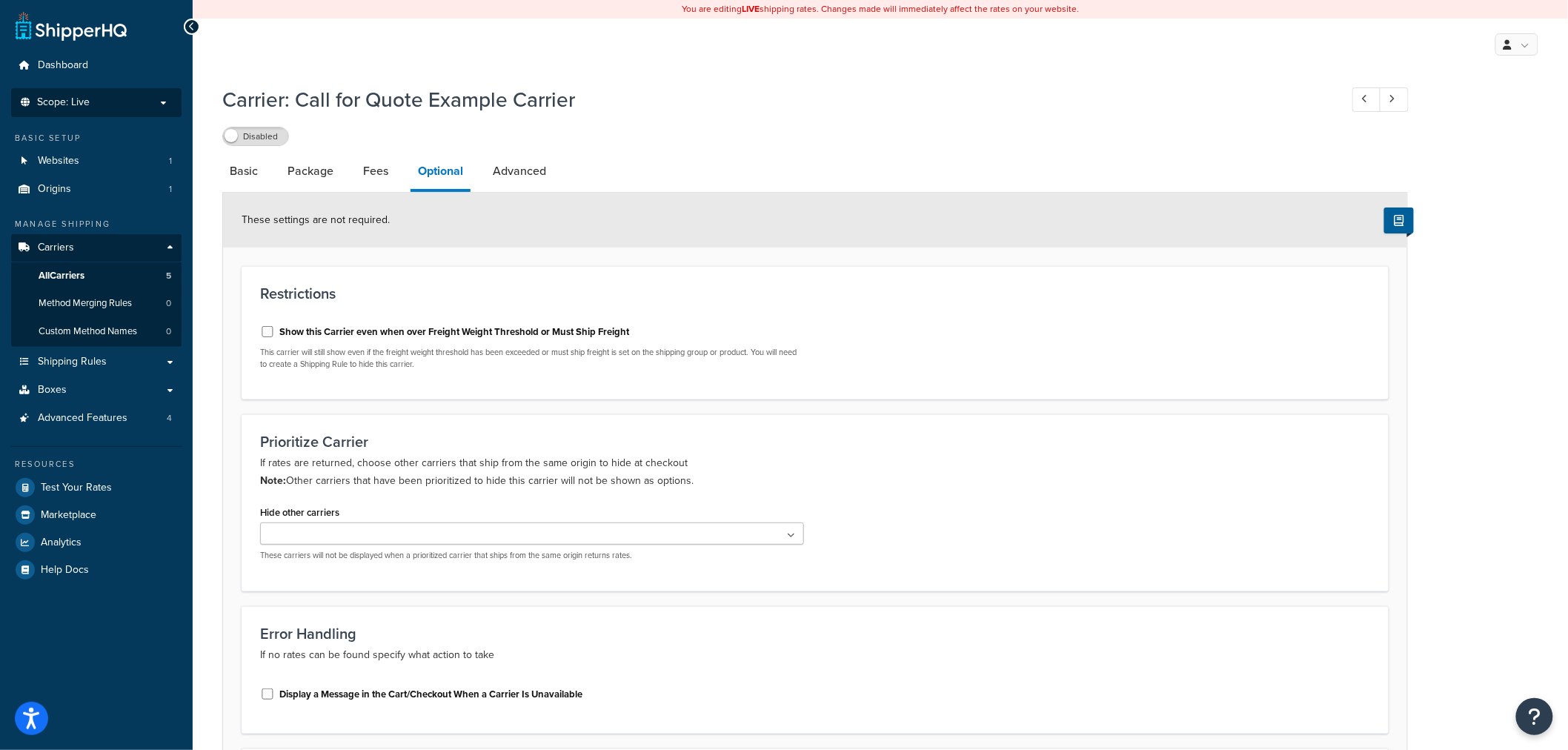
click at [85, 96] on span "Scope: Live" at bounding box center [63, 102] width 52 height 12
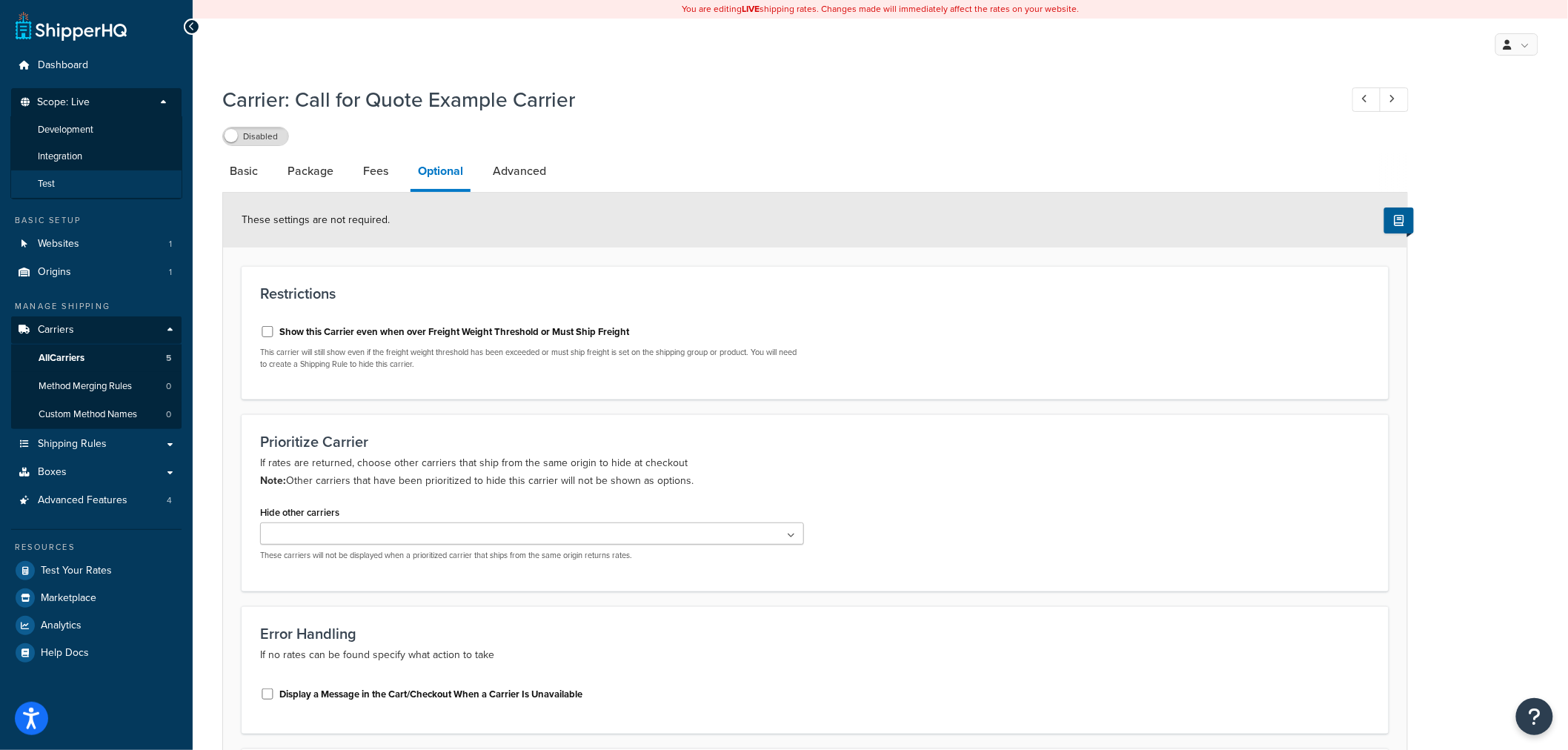
click at [92, 188] on li "Test" at bounding box center [96, 184] width 172 height 28
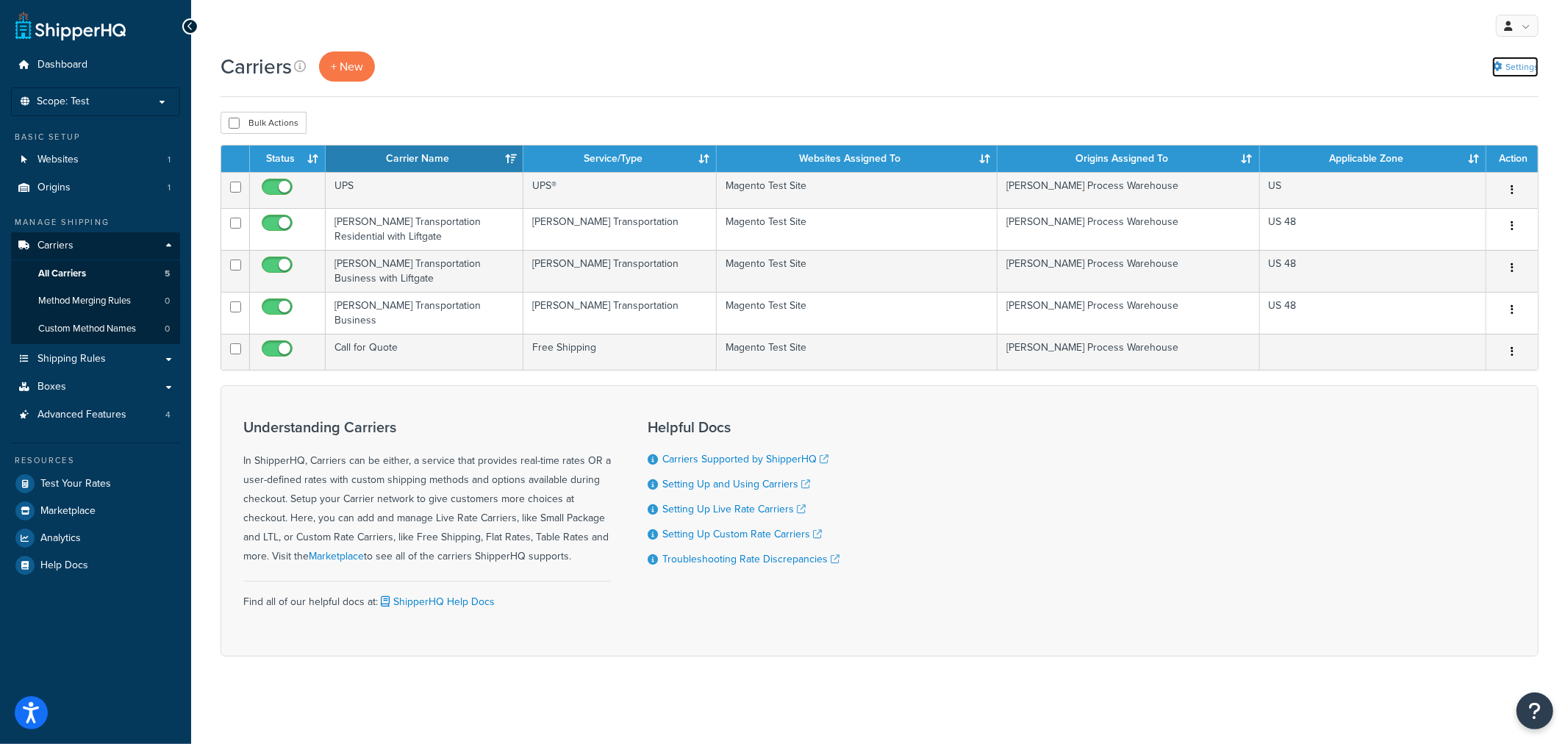
click at [1522, 69] on link "Settings" at bounding box center [1515, 66] width 47 height 20
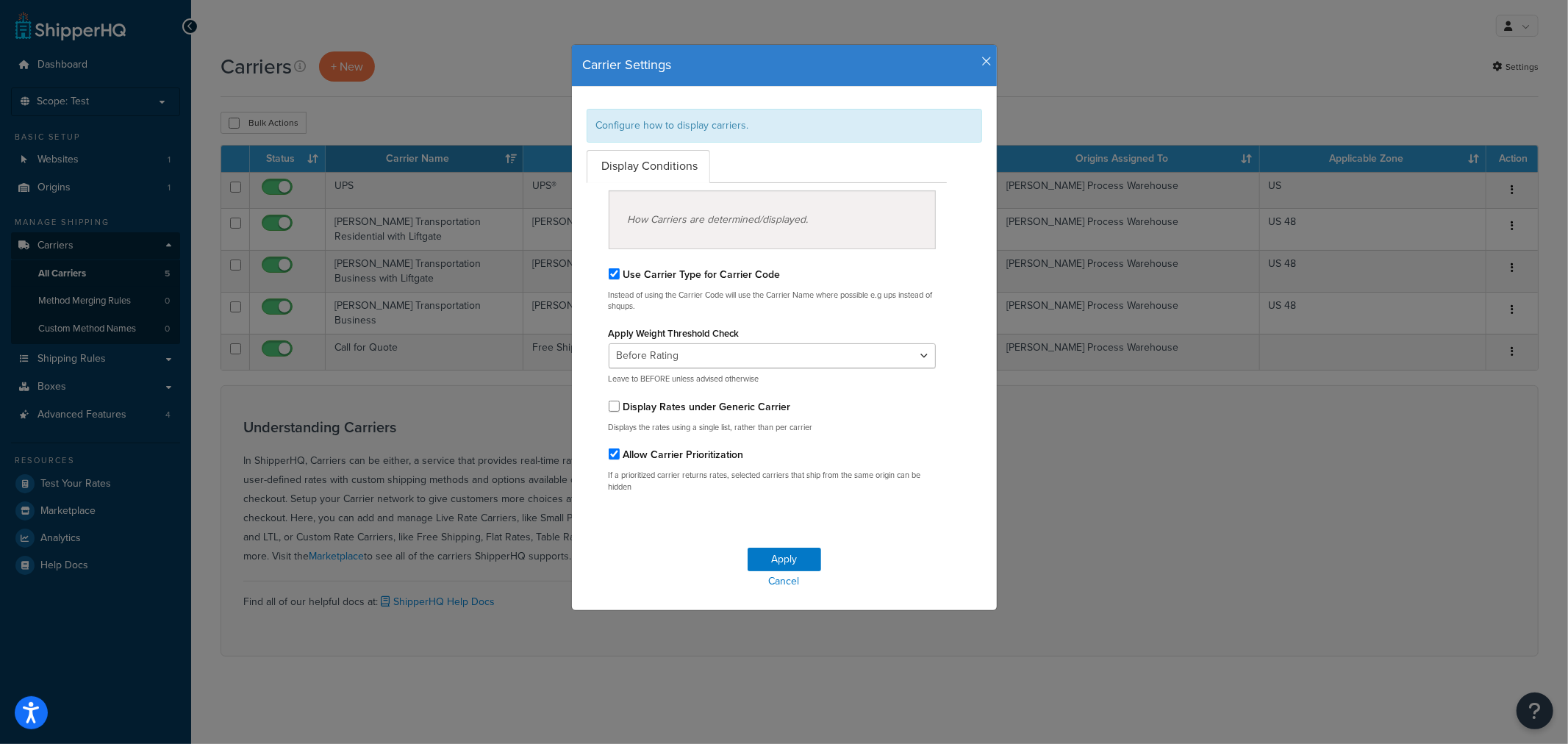
click at [982, 60] on icon "button" at bounding box center [987, 62] width 11 height 13
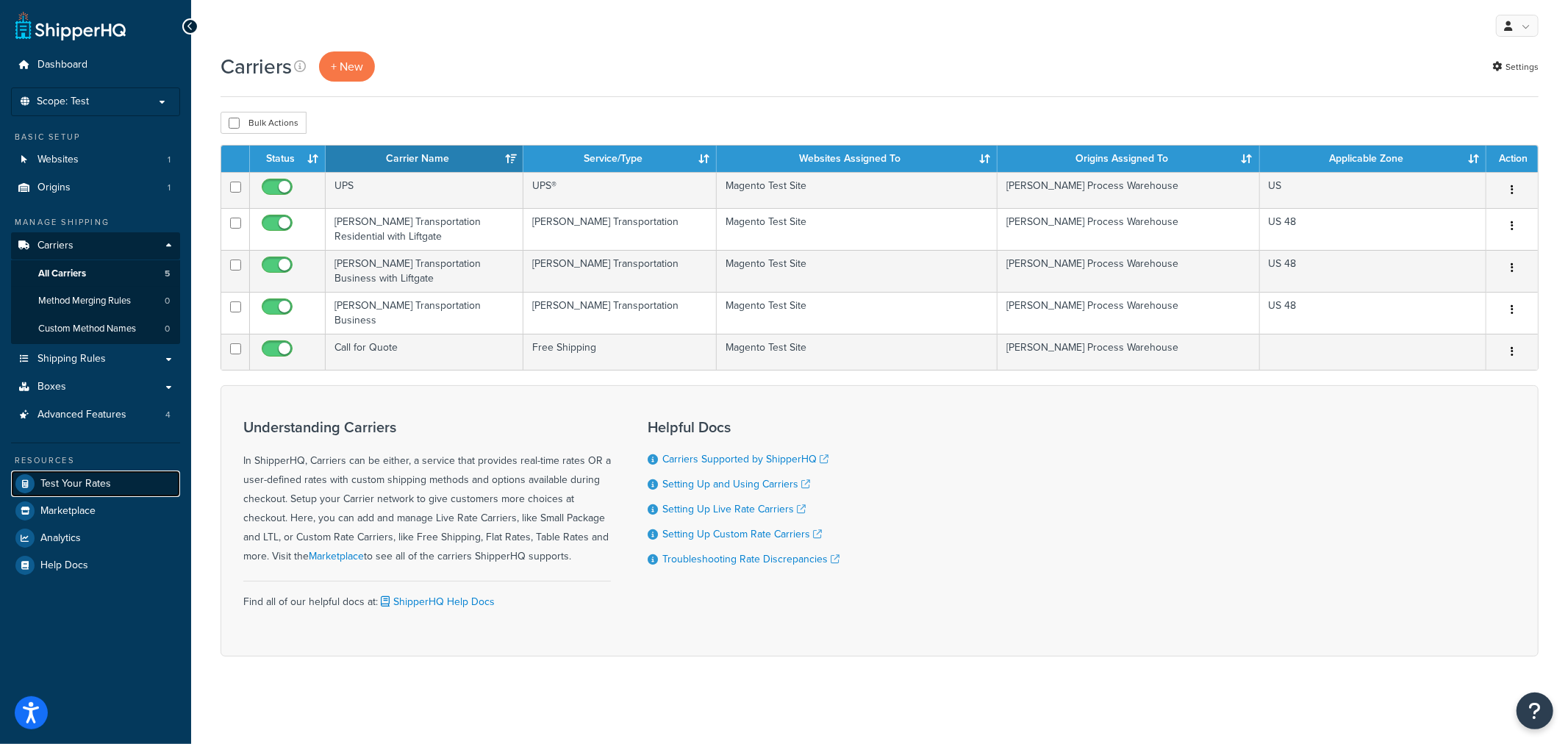
click at [48, 491] on link "Test Your Rates" at bounding box center [96, 484] width 169 height 26
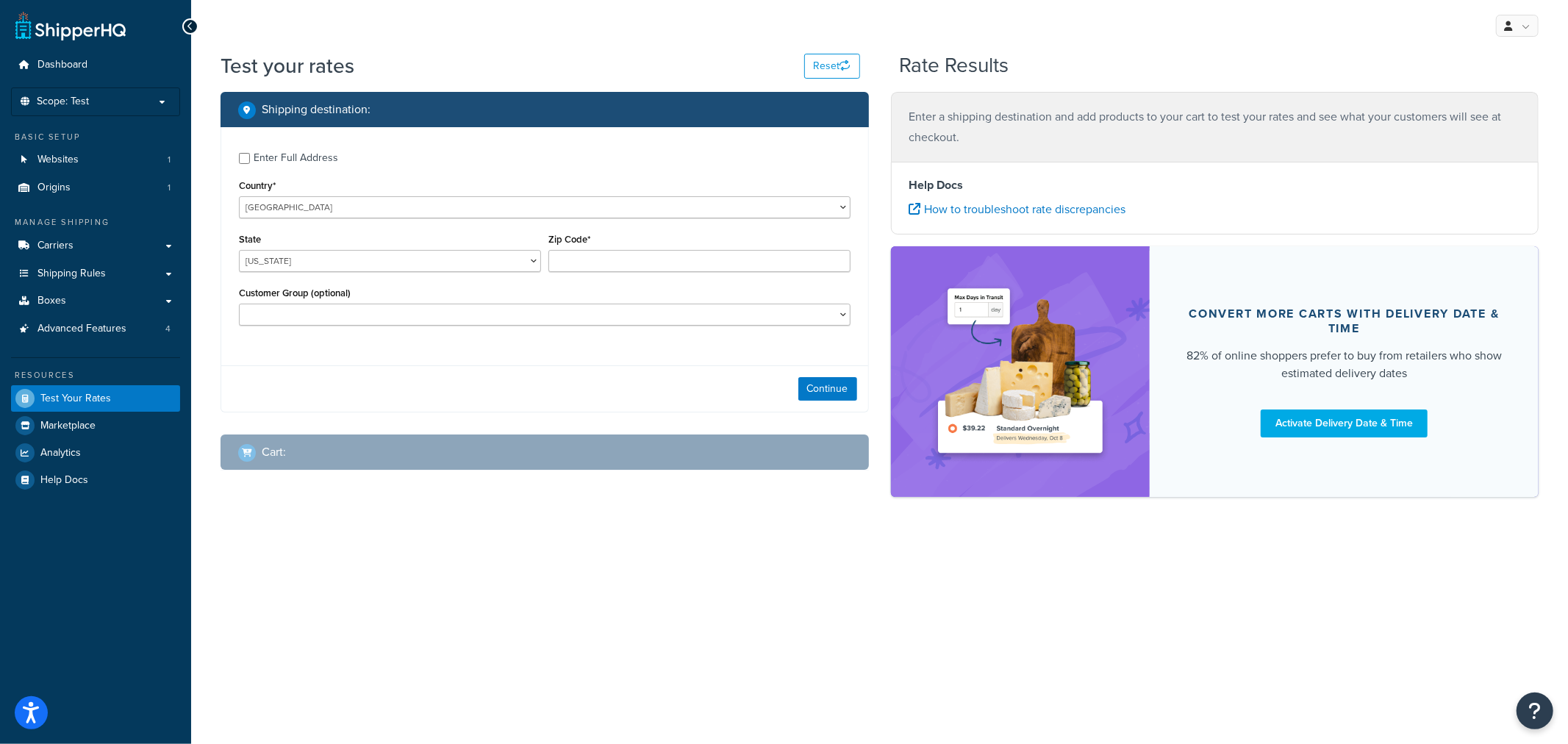
click at [278, 159] on div "Enter Full Address" at bounding box center [296, 158] width 85 height 20
click at [249, 159] on input "Enter Full Address" at bounding box center [244, 158] width 11 height 11
checkbox input "true"
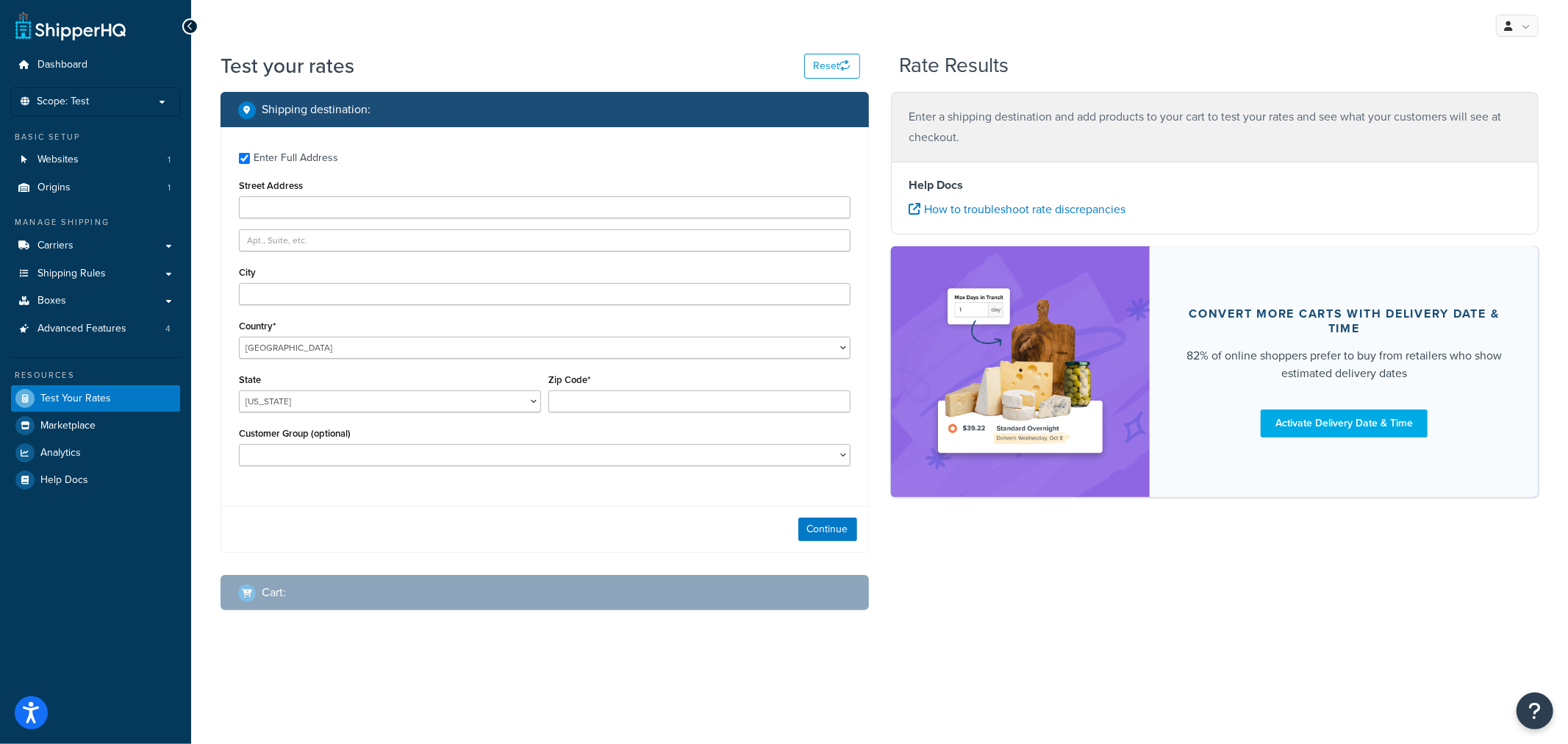
click at [273, 193] on div "Street Address" at bounding box center [545, 197] width 612 height 42
click at [273, 211] on input "Street Address" at bounding box center [545, 207] width 612 height 22
type input "[STREET_ADDRESS]"
click at [331, 299] on input "City" at bounding box center [545, 294] width 612 height 22
type input "[GEOGRAPHIC_DATA]"
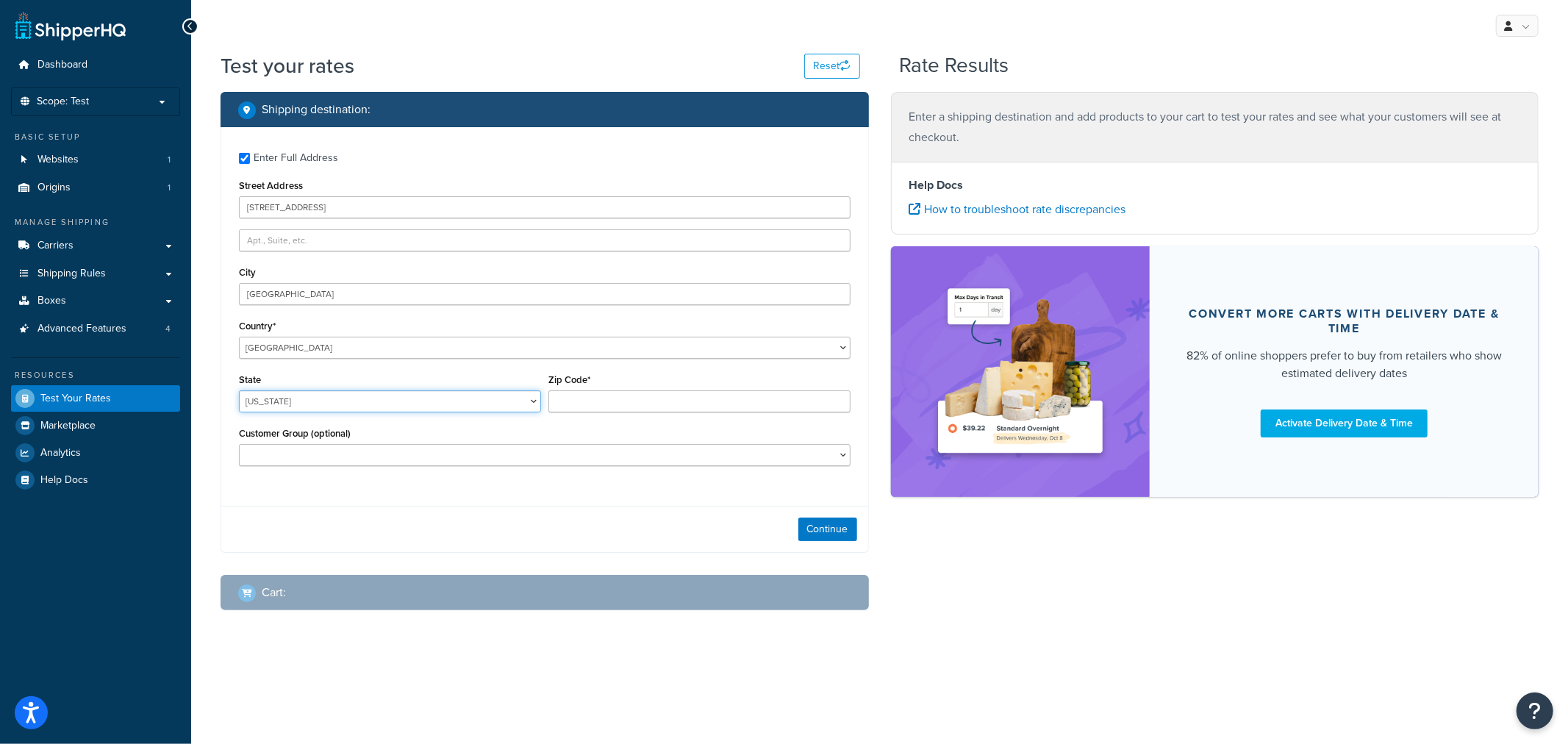
click at [368, 405] on select "[US_STATE] [US_STATE] [US_STATE] [US_STATE] [US_STATE] Armed Forces Americas Ar…" at bounding box center [390, 401] width 302 height 22
select select "CO"
click at [239, 391] on select "[US_STATE] [US_STATE] [US_STATE] [US_STATE] [US_STATE] Armed Forces Americas Ar…" at bounding box center [390, 401] width 302 height 22
click at [679, 405] on input "Zip Code*" at bounding box center [699, 401] width 302 height 22
type input "80301"
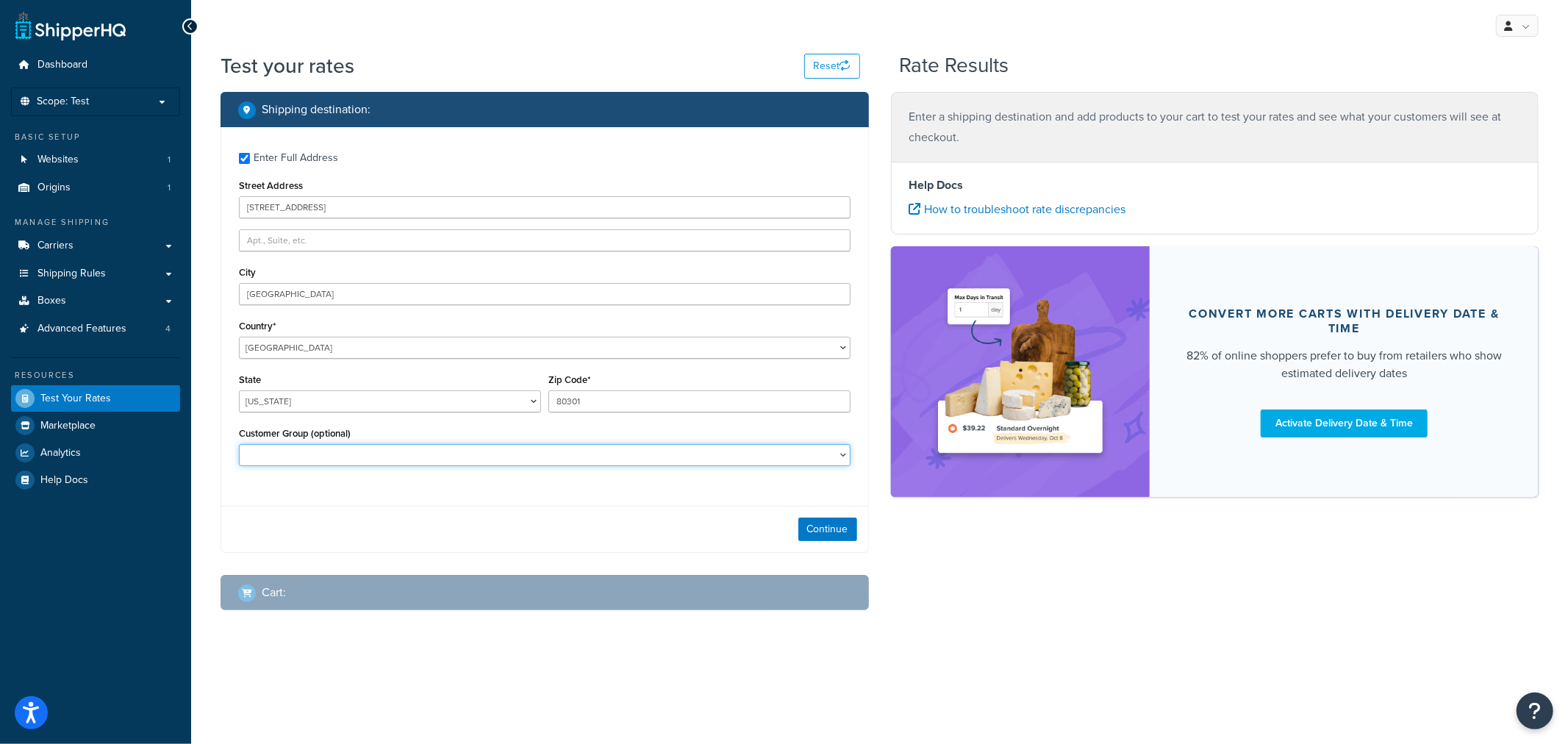
click at [528, 451] on select "Logged In Not Logged in Retail Wholesale" at bounding box center [545, 455] width 612 height 22
click at [830, 525] on button "Continue" at bounding box center [828, 529] width 59 height 24
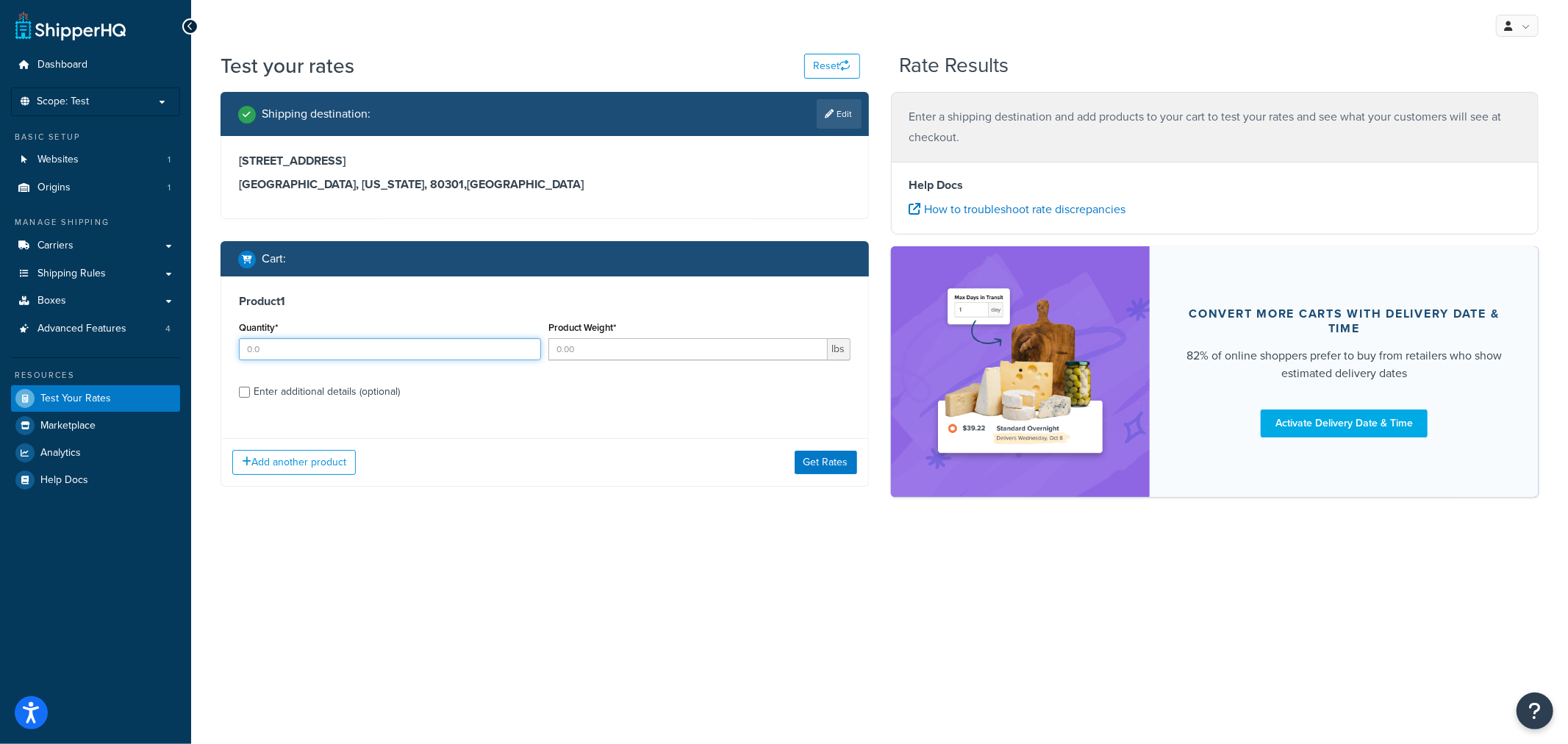
click at [277, 346] on input "Quantity*" at bounding box center [390, 349] width 302 height 22
type input "1.0"
click at [721, 346] on input "Product Weight*" at bounding box center [687, 349] width 279 height 22
type input "80.0"
click at [373, 396] on div "Enter additional details (optional)" at bounding box center [327, 391] width 146 height 20
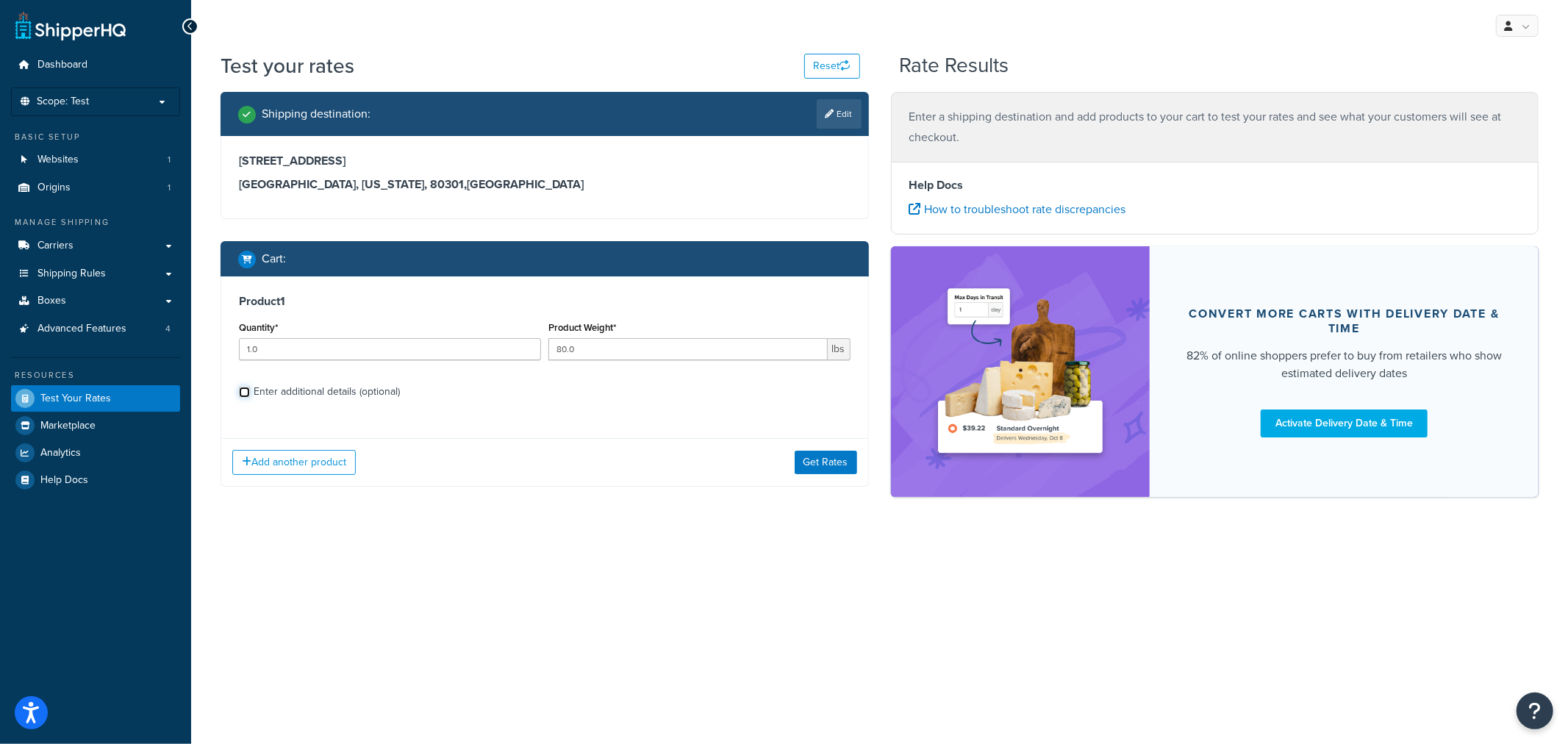
click at [249, 396] on input "Enter additional details (optional)" at bounding box center [244, 392] width 11 height 11
checkbox input "true"
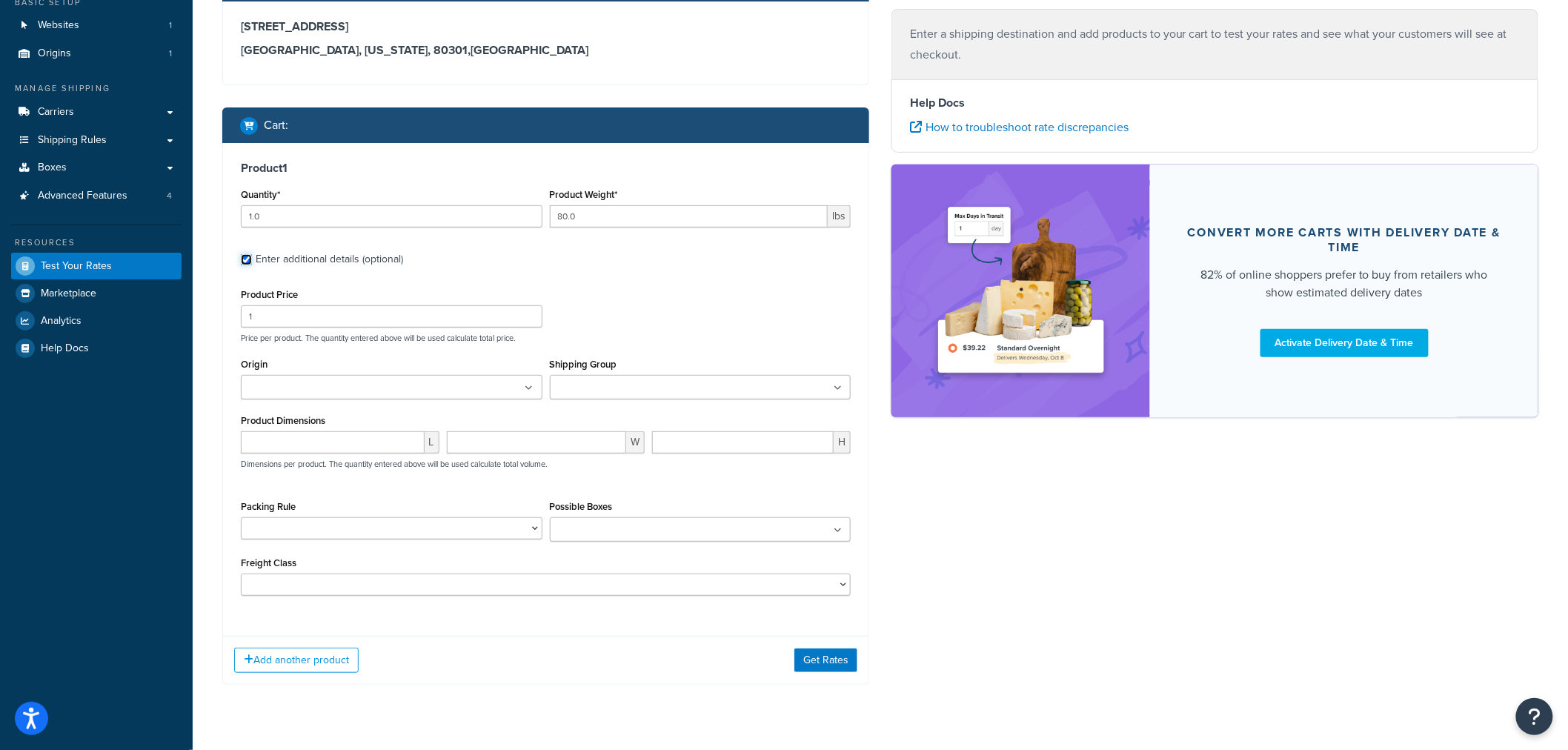
scroll to position [164, 0]
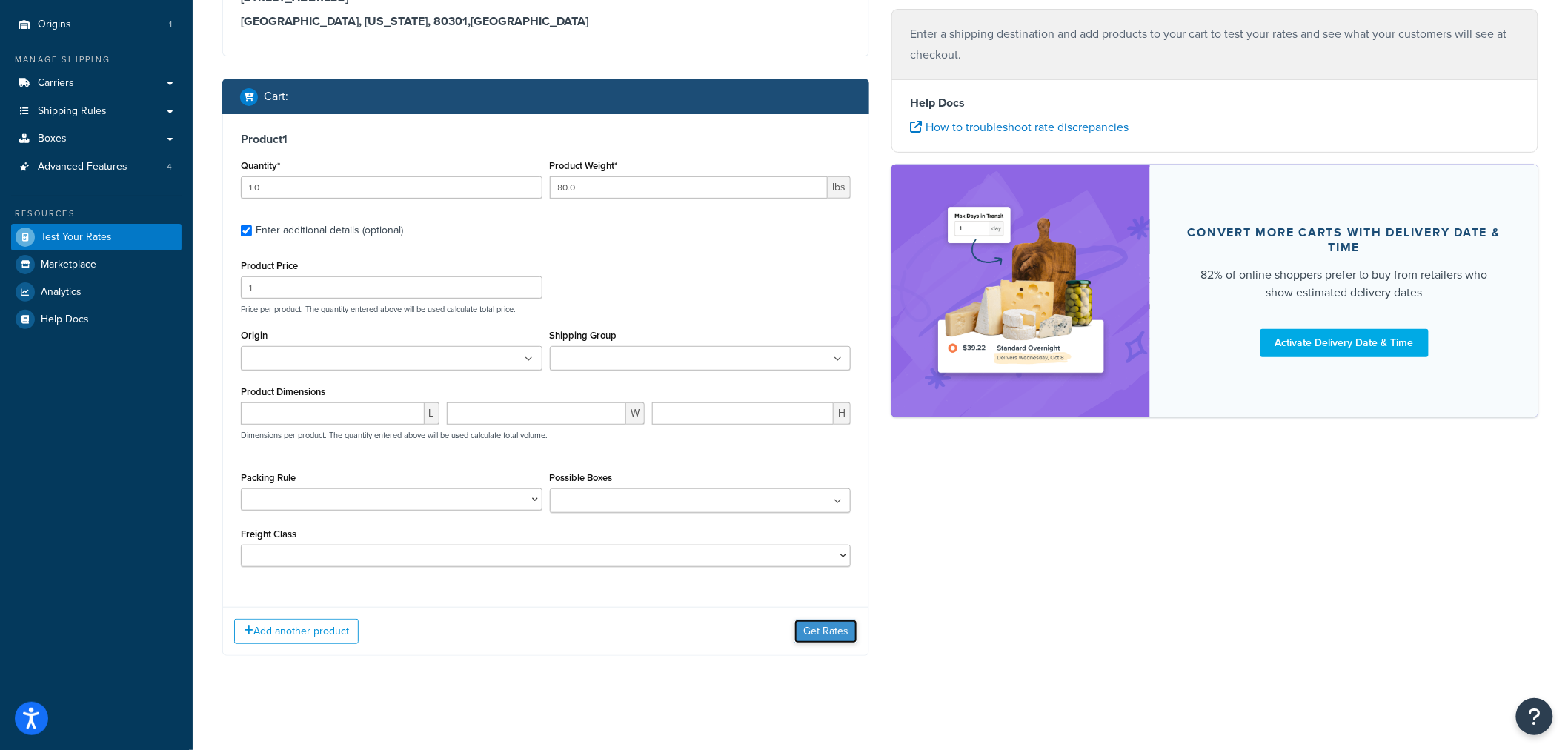
click at [825, 639] on button "Get Rates" at bounding box center [826, 631] width 63 height 24
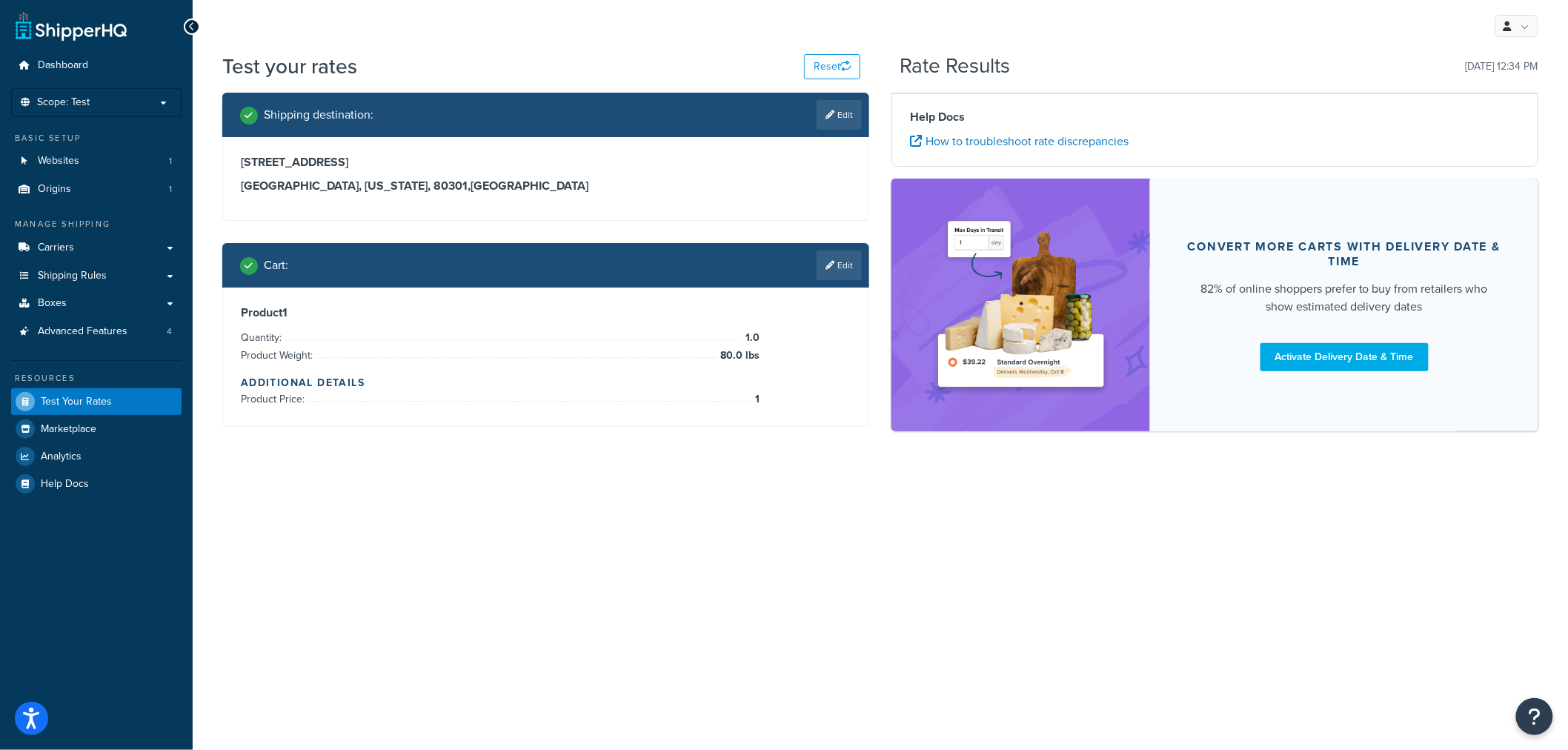
scroll to position [0, 0]
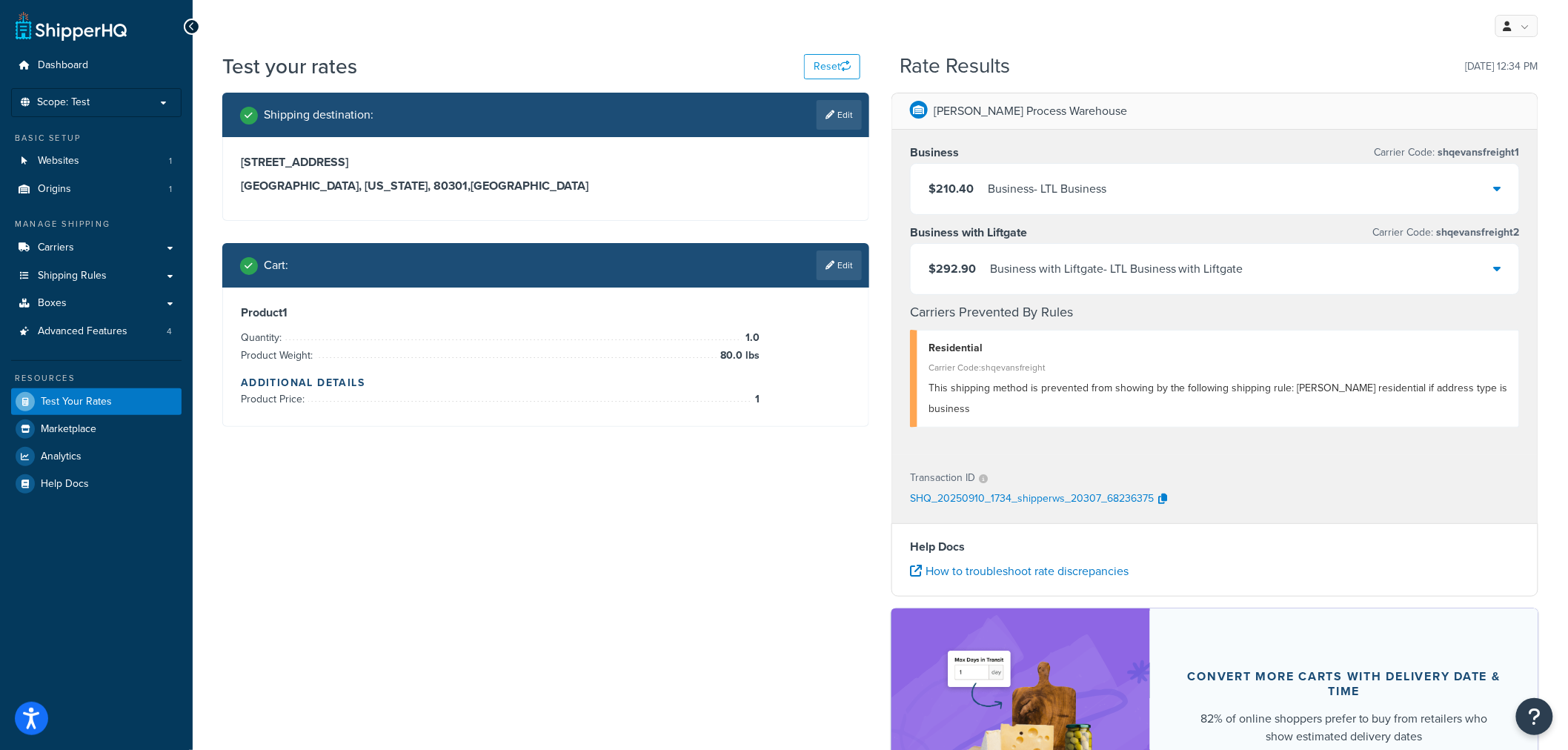
click at [841, 267] on link "Edit" at bounding box center [839, 265] width 45 height 29
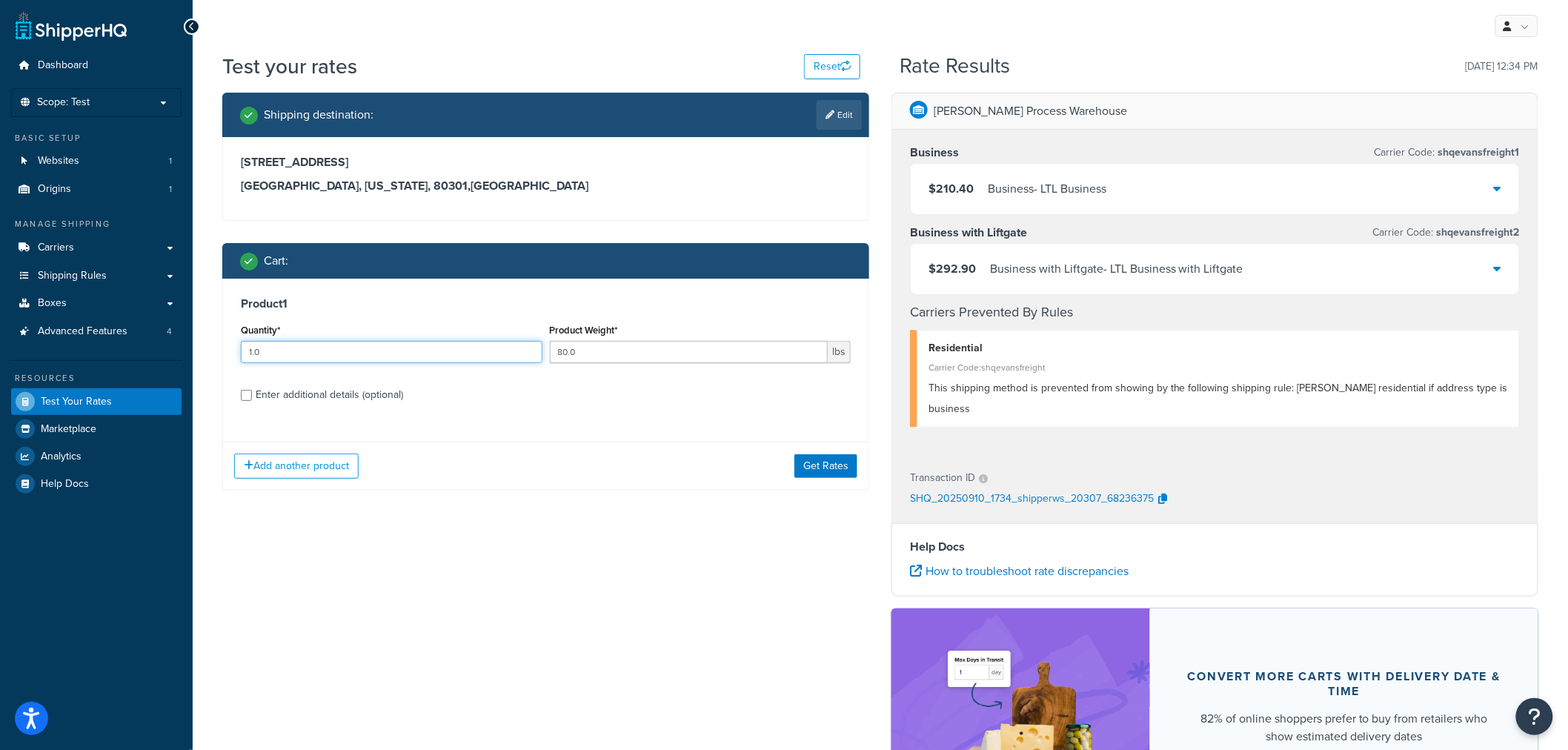
click at [250, 348] on input "1.0" at bounding box center [391, 352] width 301 height 22
type input "3.0"
click at [387, 397] on div "Enter additional details (optional)" at bounding box center [330, 395] width 148 height 20
click at [252, 397] on input "Enter additional details (optional)" at bounding box center [246, 395] width 12 height 12
checkbox input "true"
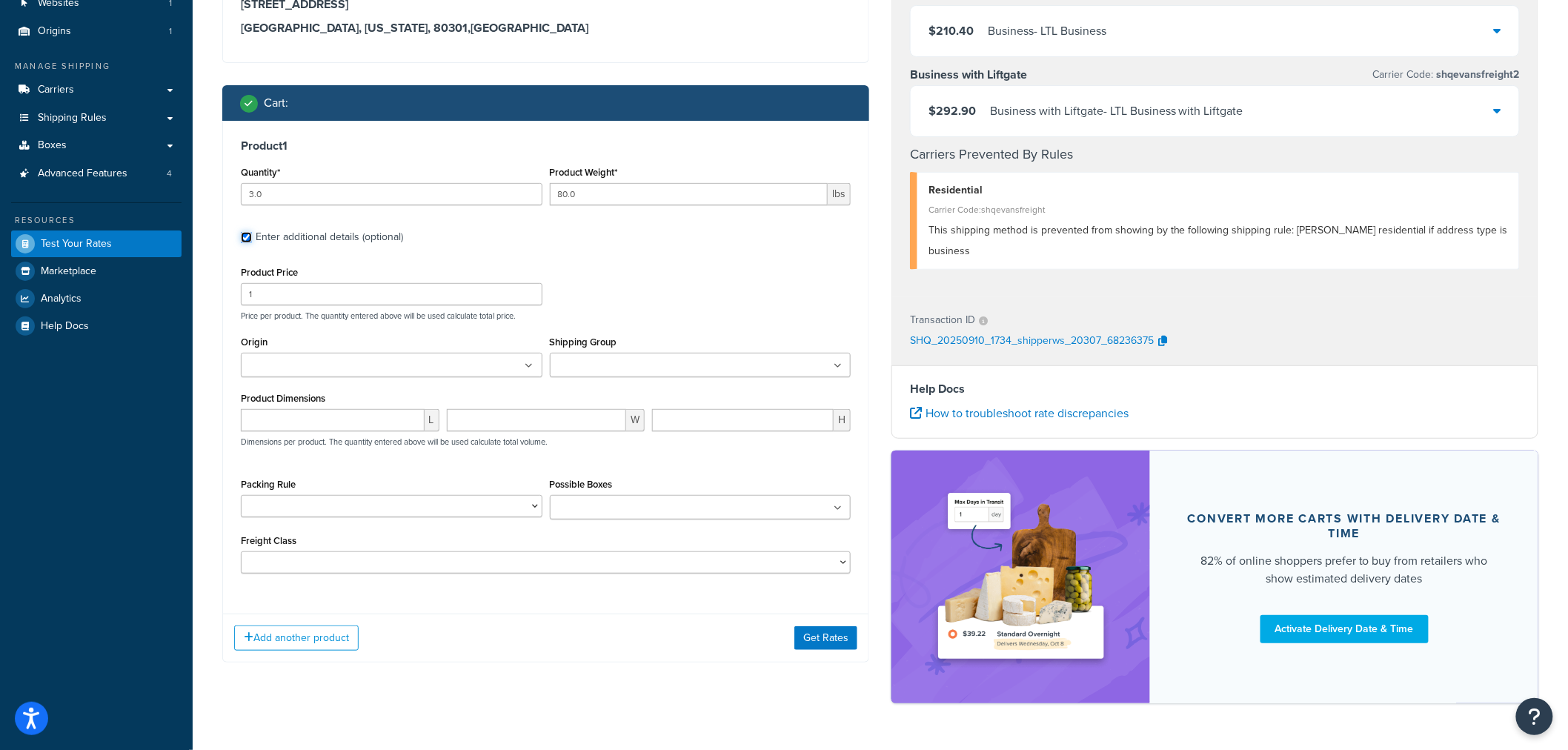
scroll to position [201, 0]
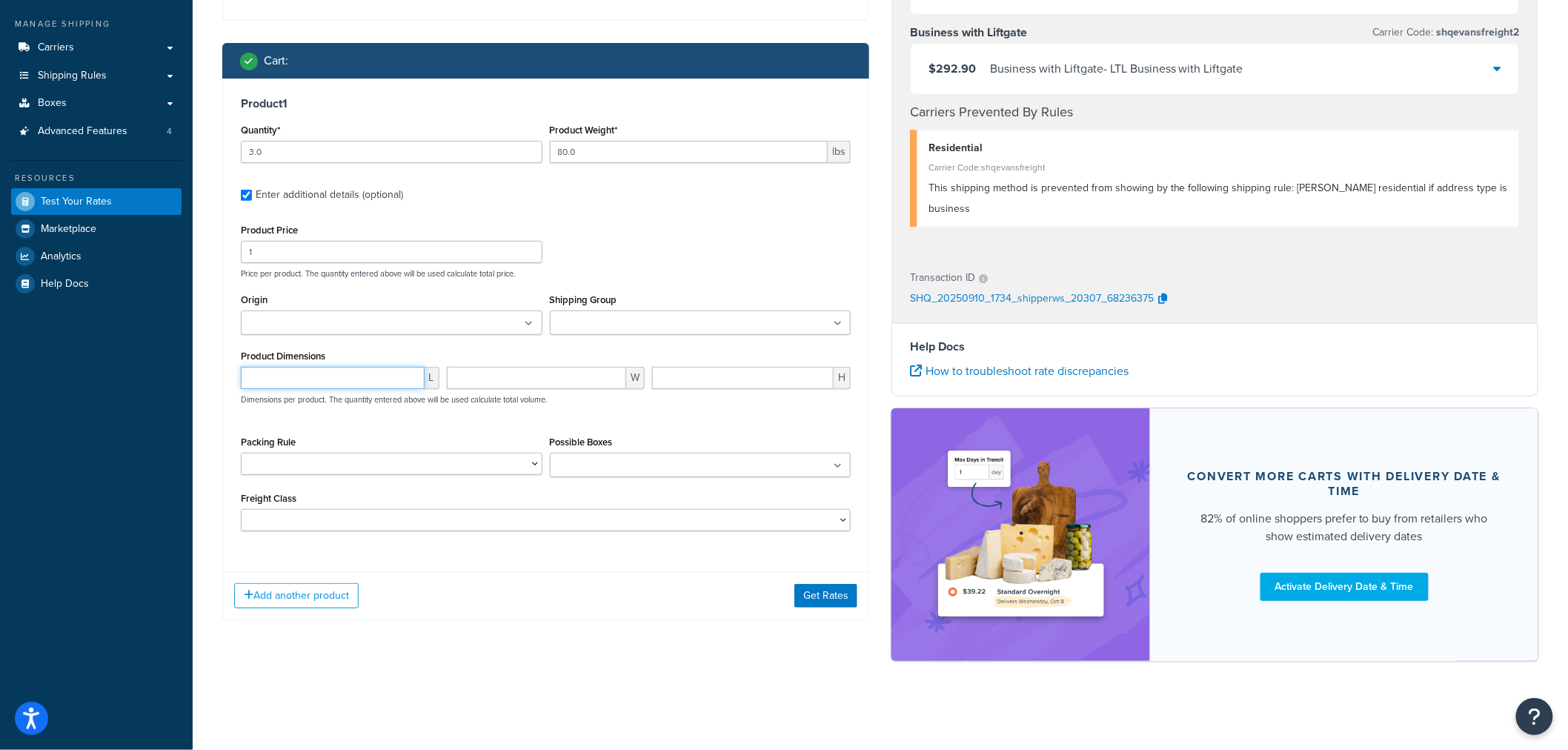
click at [339, 374] on input "number" at bounding box center [332, 378] width 184 height 22
type input "24"
click at [510, 386] on input "number" at bounding box center [537, 378] width 180 height 22
type input "22"
click at [720, 389] on div "H" at bounding box center [752, 384] width 206 height 34
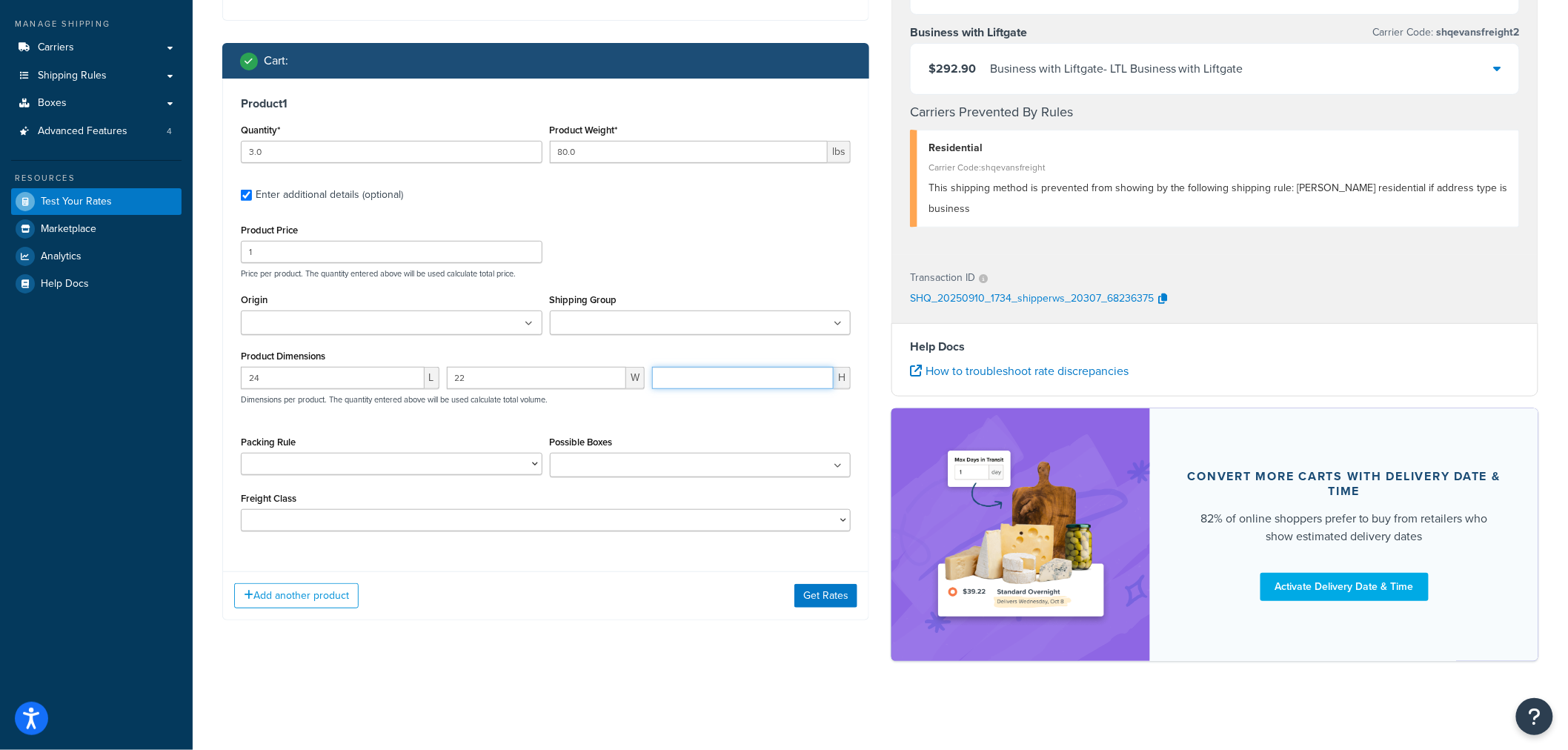
click at [720, 388] on input "number" at bounding box center [743, 378] width 181 height 22
type input "37"
click at [831, 604] on button "Get Rates" at bounding box center [826, 595] width 63 height 24
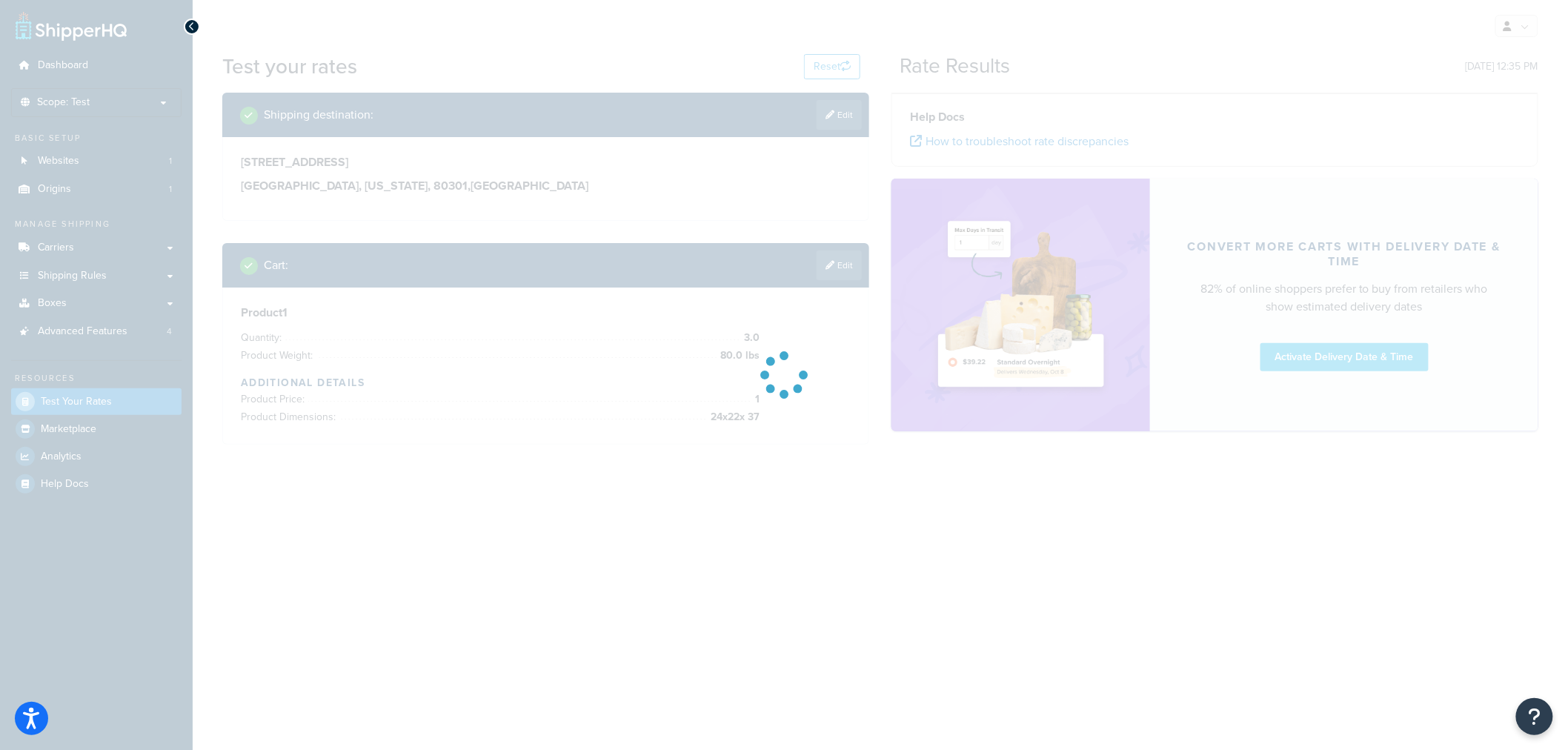
scroll to position [0, 0]
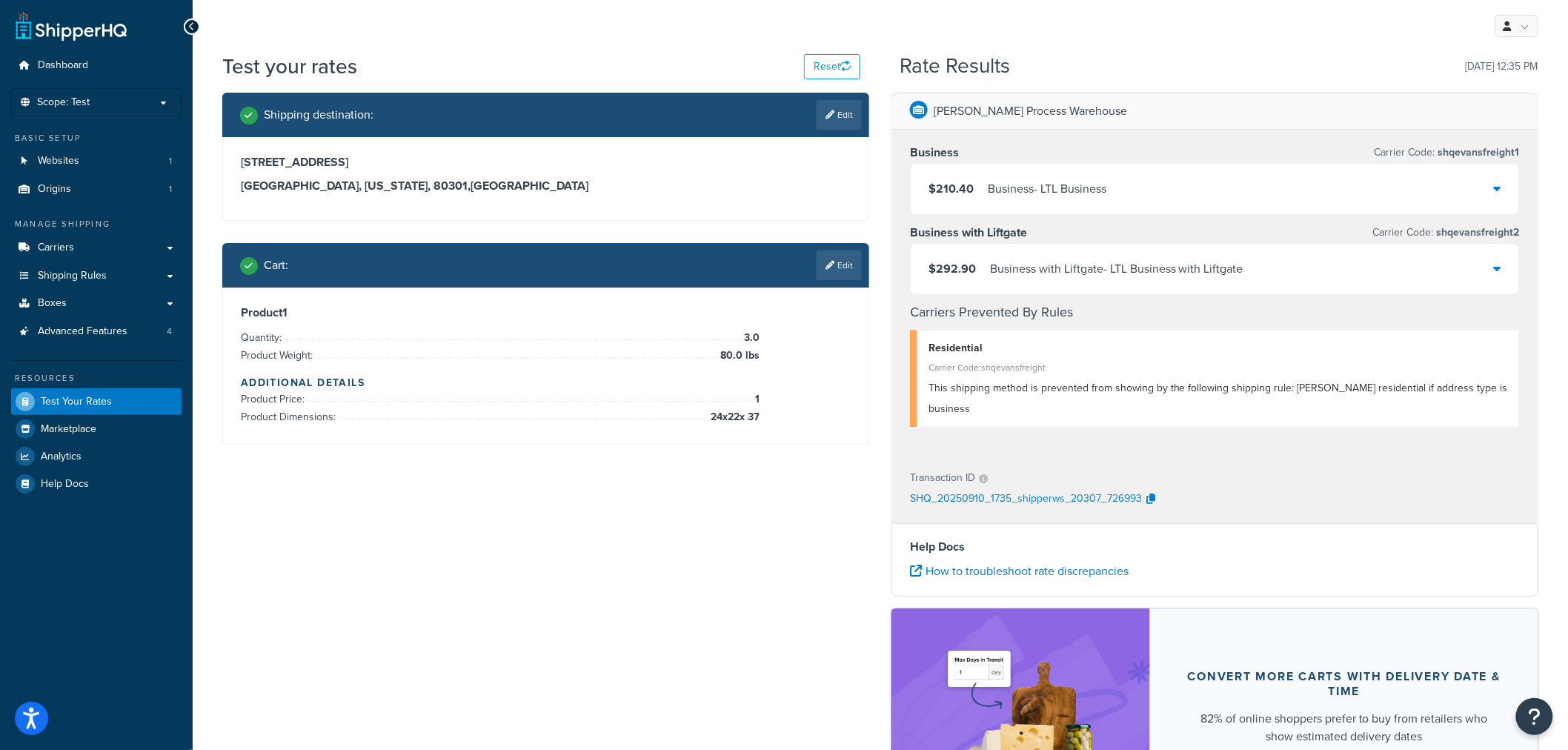
click at [1237, 269] on div "Business with Liftgate - LTL Business with Liftgate" at bounding box center [1116, 268] width 253 height 20
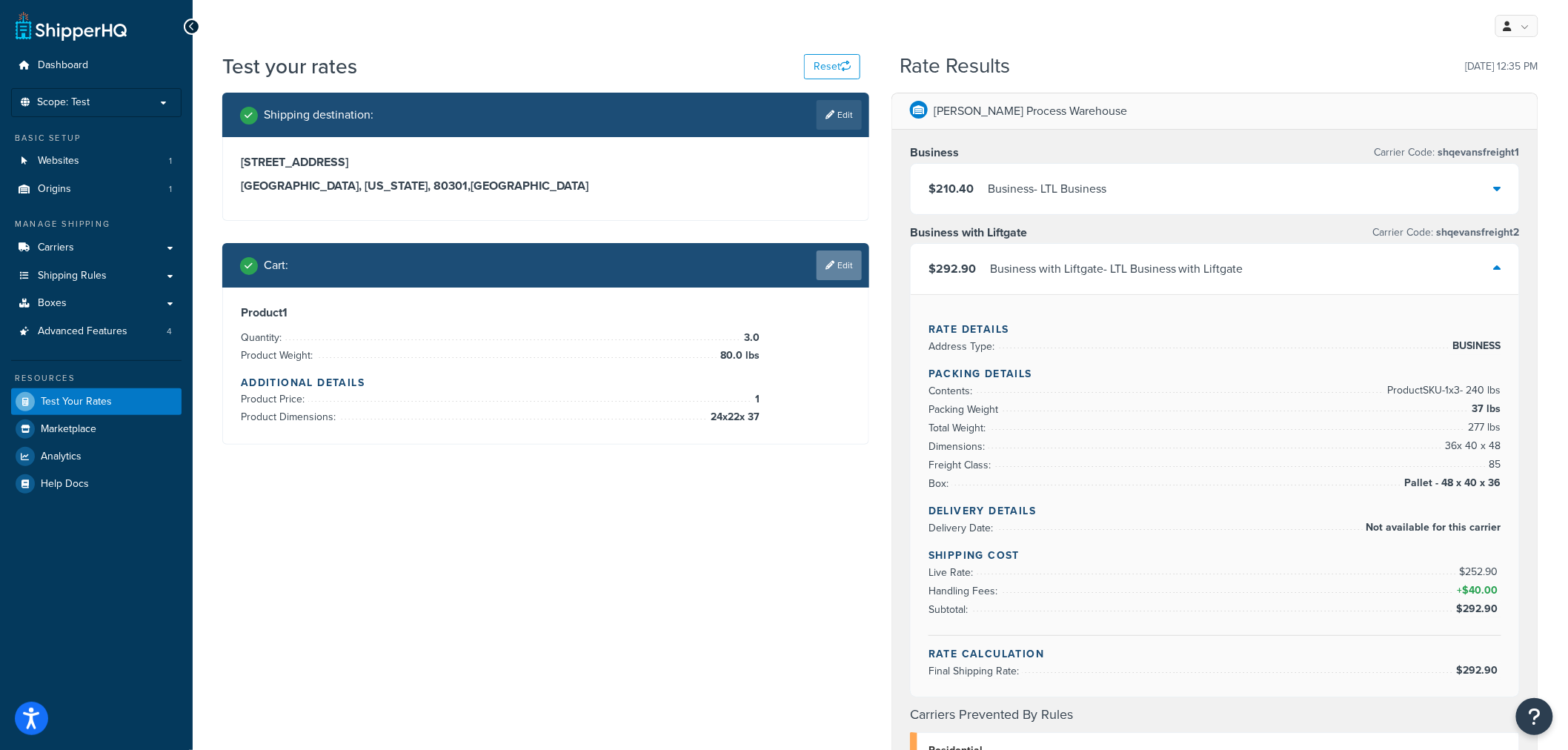
click at [843, 270] on link "Edit" at bounding box center [839, 265] width 45 height 29
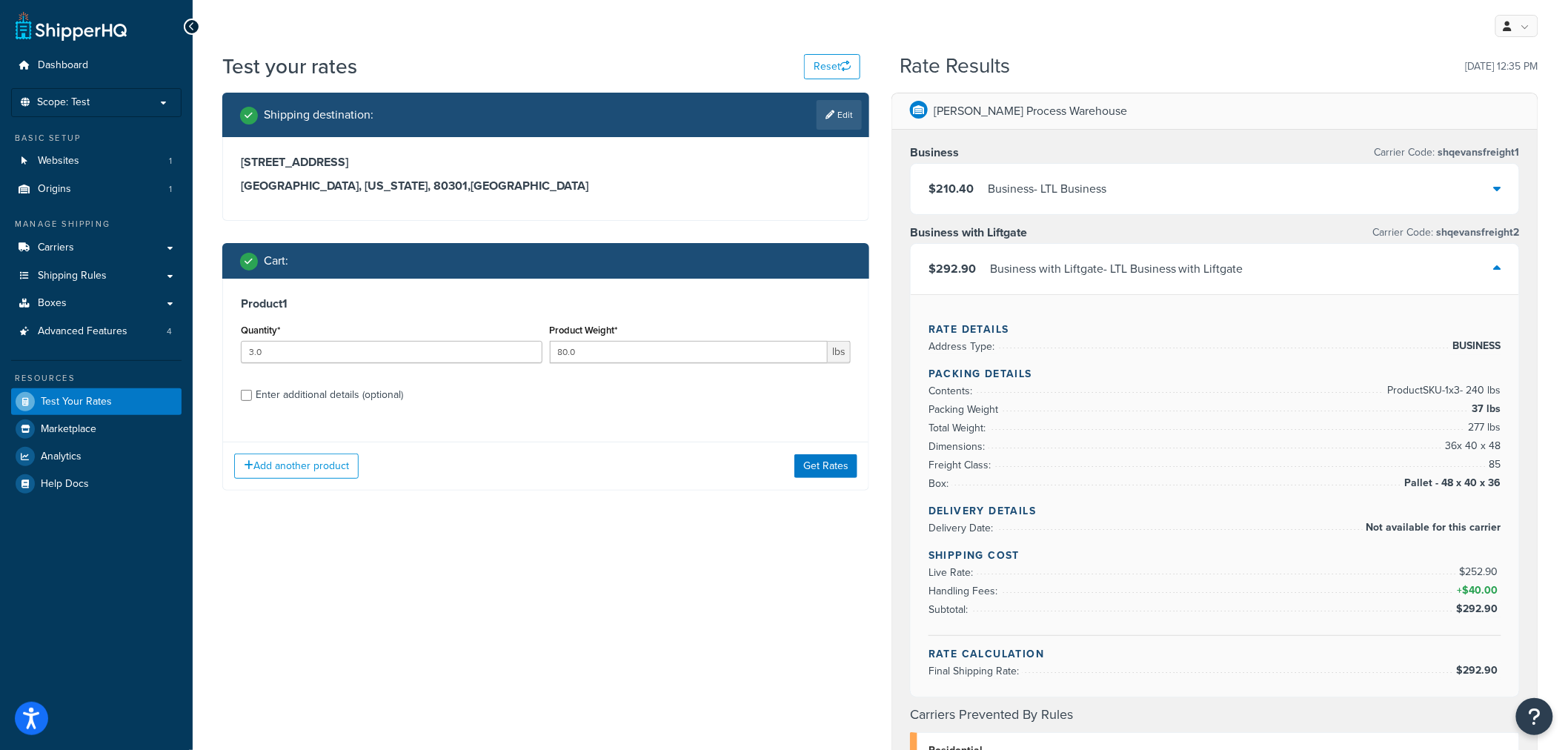
click at [277, 394] on div "Enter additional details (optional)" at bounding box center [330, 395] width 148 height 20
click at [252, 394] on input "Enter additional details (optional)" at bounding box center [246, 395] width 12 height 12
checkbox input "true"
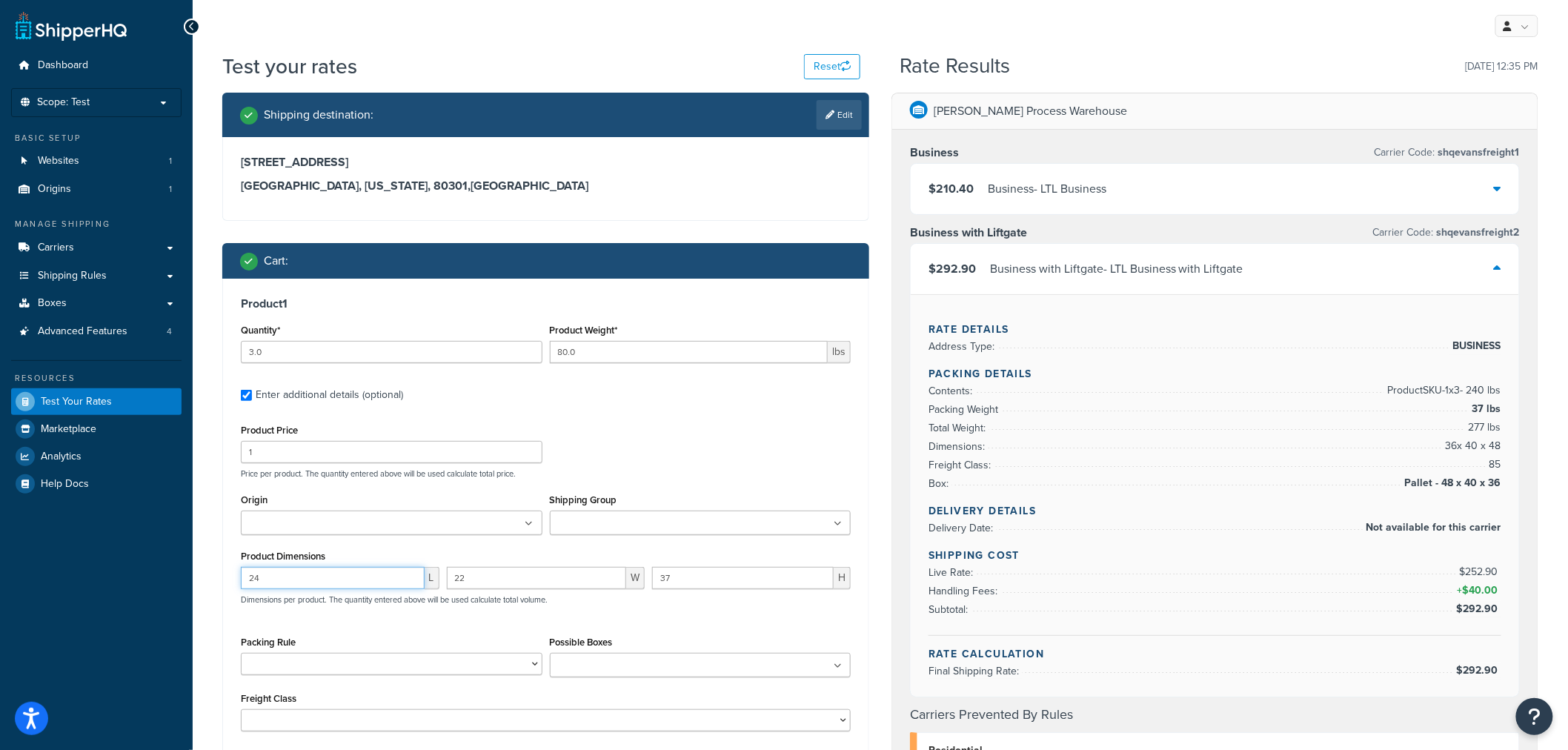
drag, startPoint x: 306, startPoint y: 579, endPoint x: 191, endPoint y: 579, distance: 115.0
click at [191, 579] on div "Dashboard Scope: Test Basic Setup Websites 1 Origins 1 Manage Shipping Carriers…" at bounding box center [784, 676] width 1568 height 1352
click at [492, 578] on input "22" at bounding box center [537, 578] width 180 height 22
click at [358, 567] on input "48" at bounding box center [332, 578] width 184 height 22
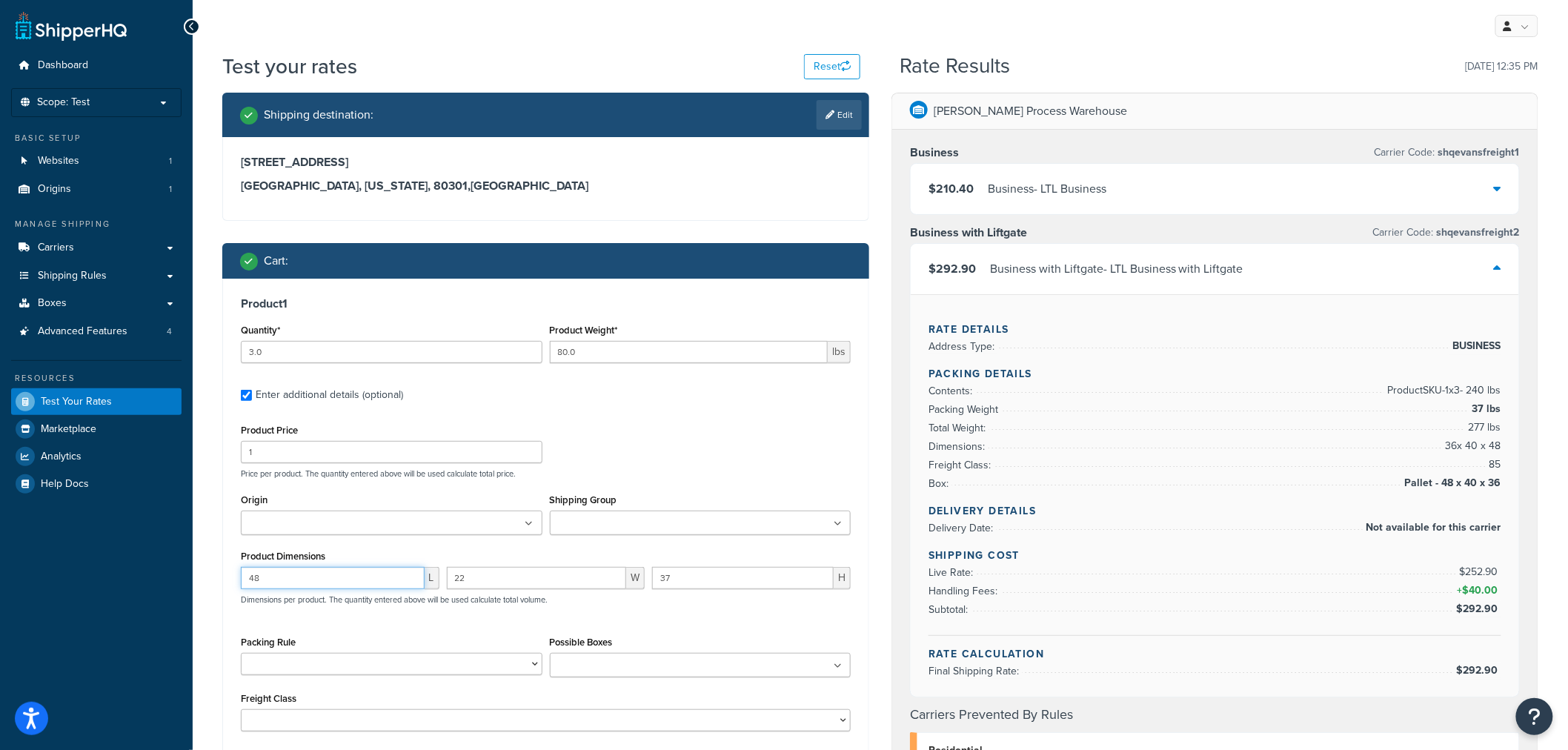
click at [358, 567] on input "48" at bounding box center [332, 578] width 184 height 22
type input "49"
click at [571, 586] on input "22" at bounding box center [537, 578] width 180 height 22
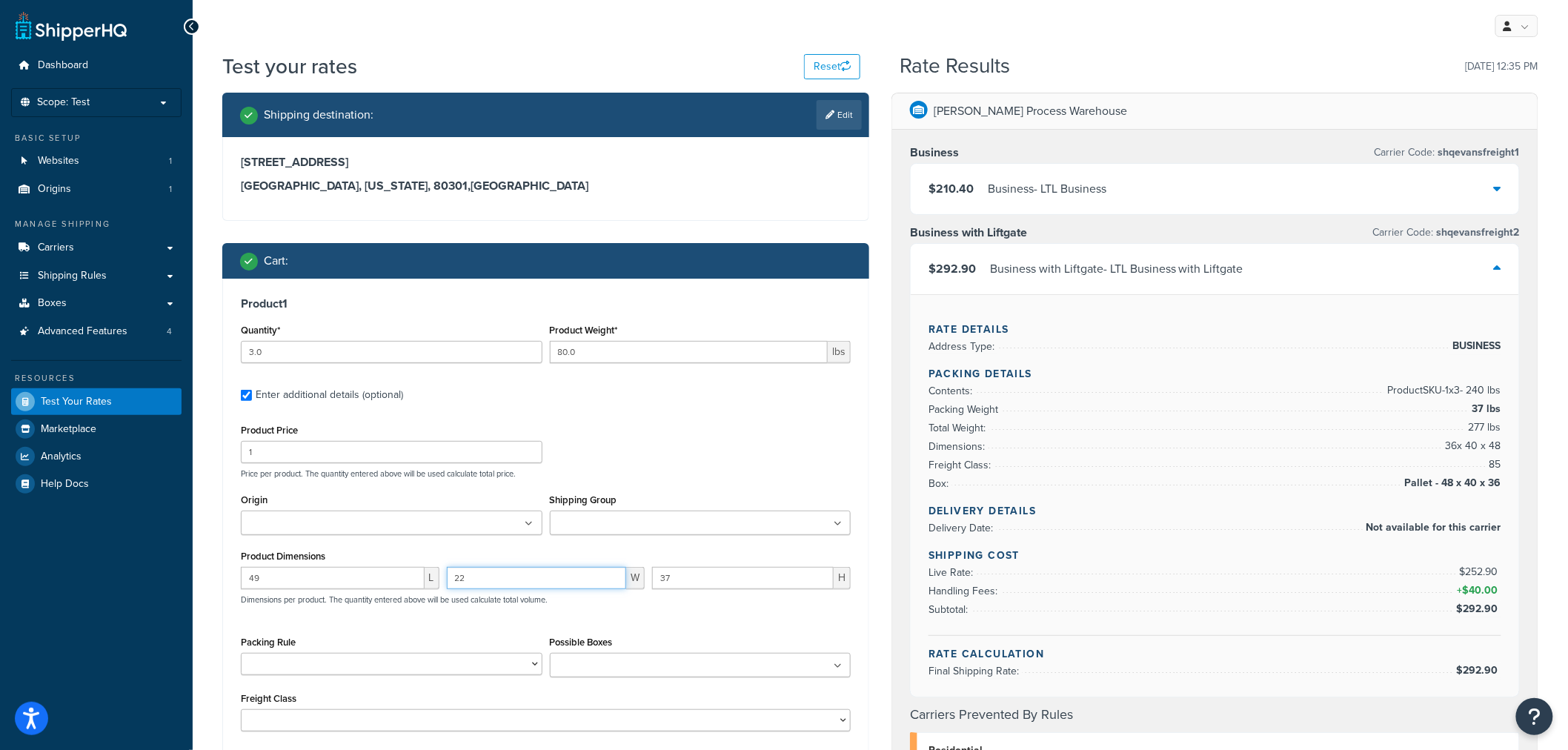
click at [571, 586] on input "22" at bounding box center [537, 578] width 180 height 22
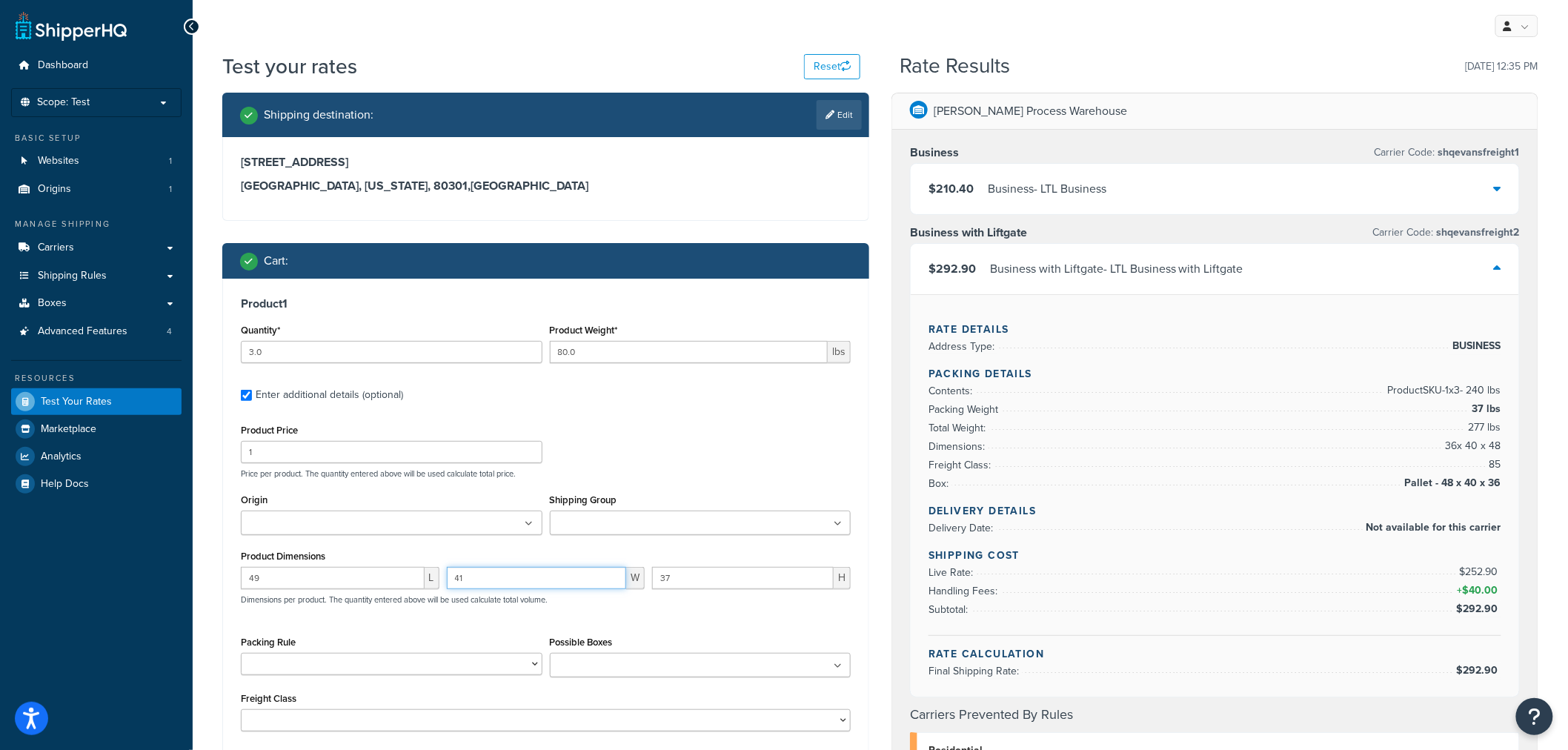
type input "41"
click at [742, 583] on input "37" at bounding box center [743, 578] width 181 height 22
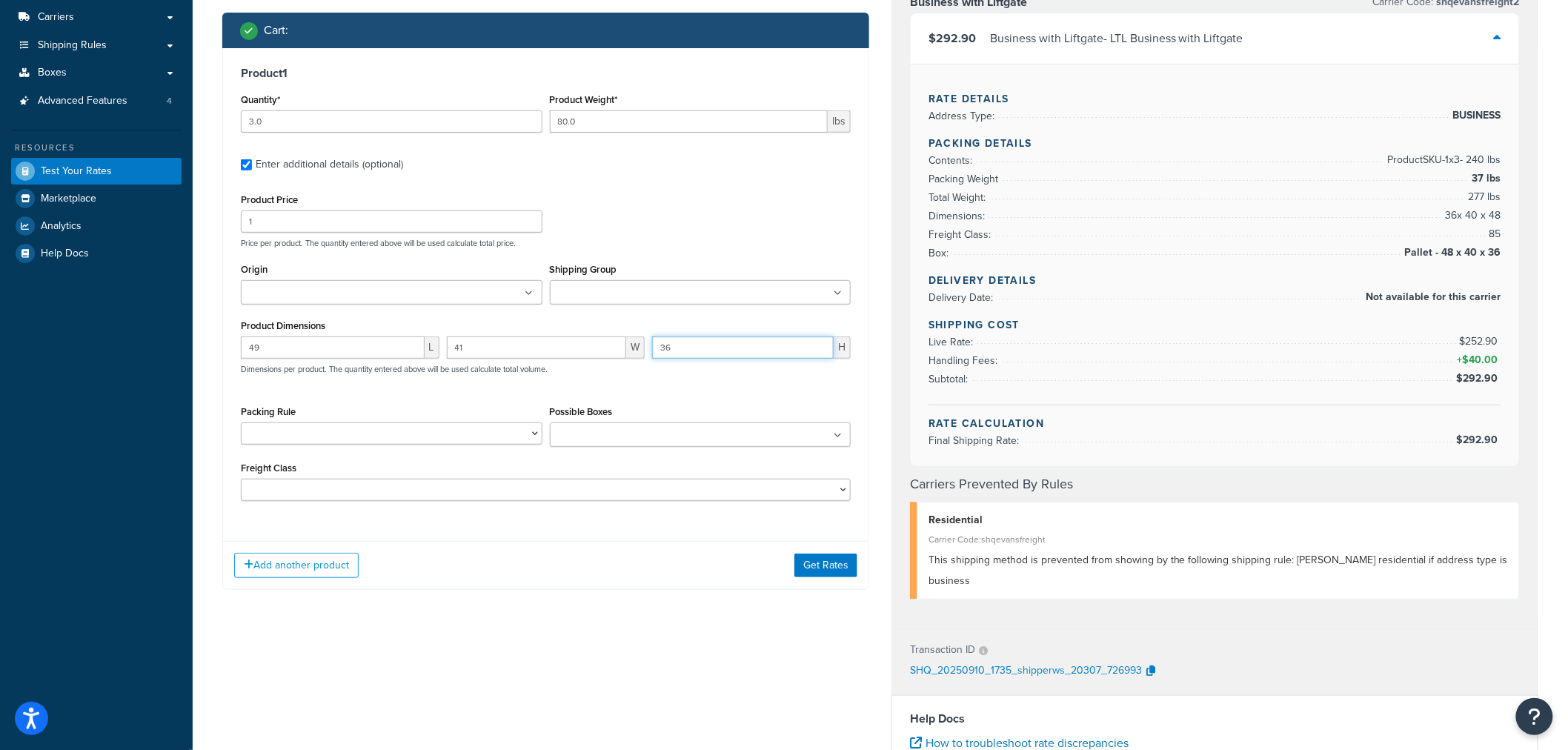
scroll to position [247, 0]
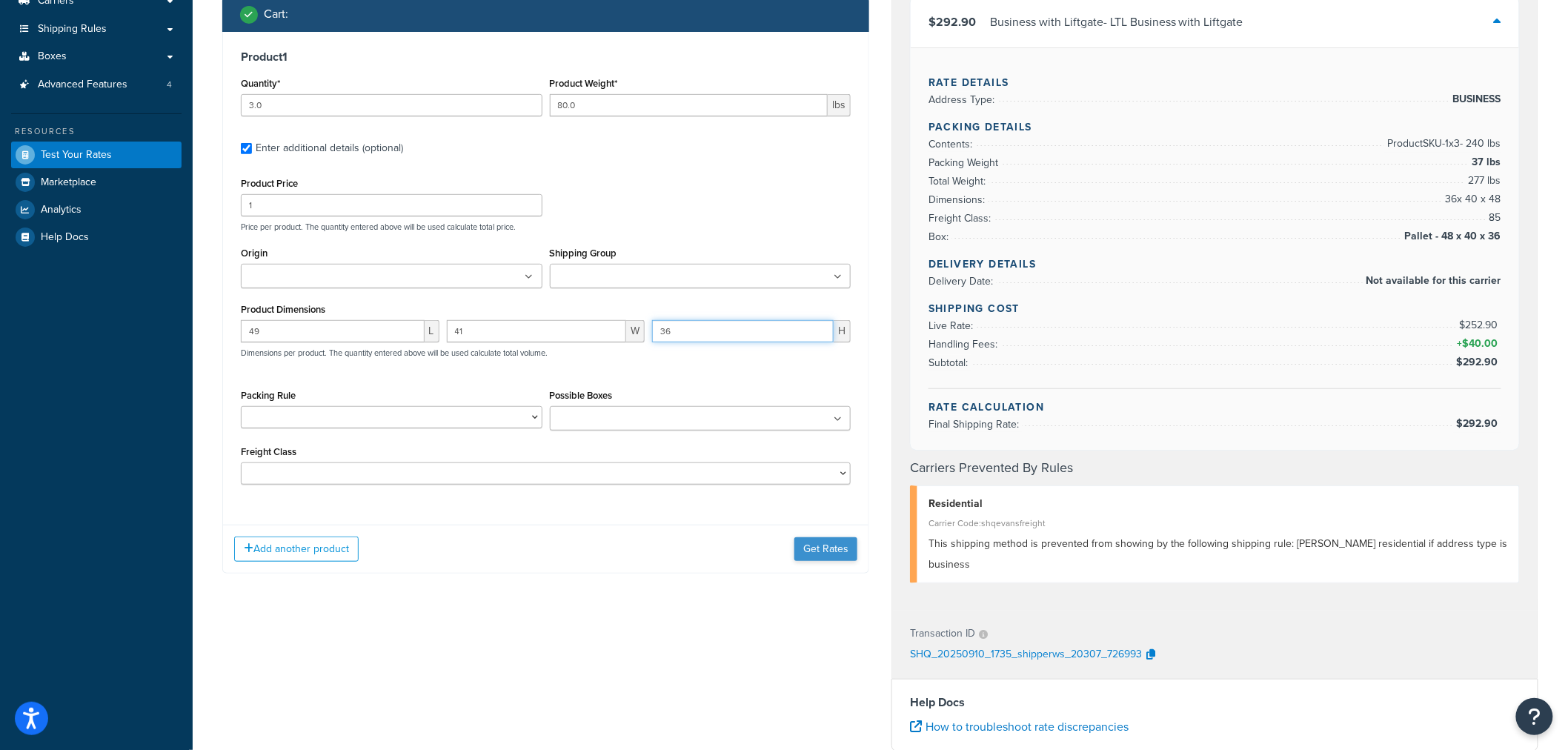
type input "36"
click at [805, 558] on button "Get Rates" at bounding box center [826, 549] width 63 height 24
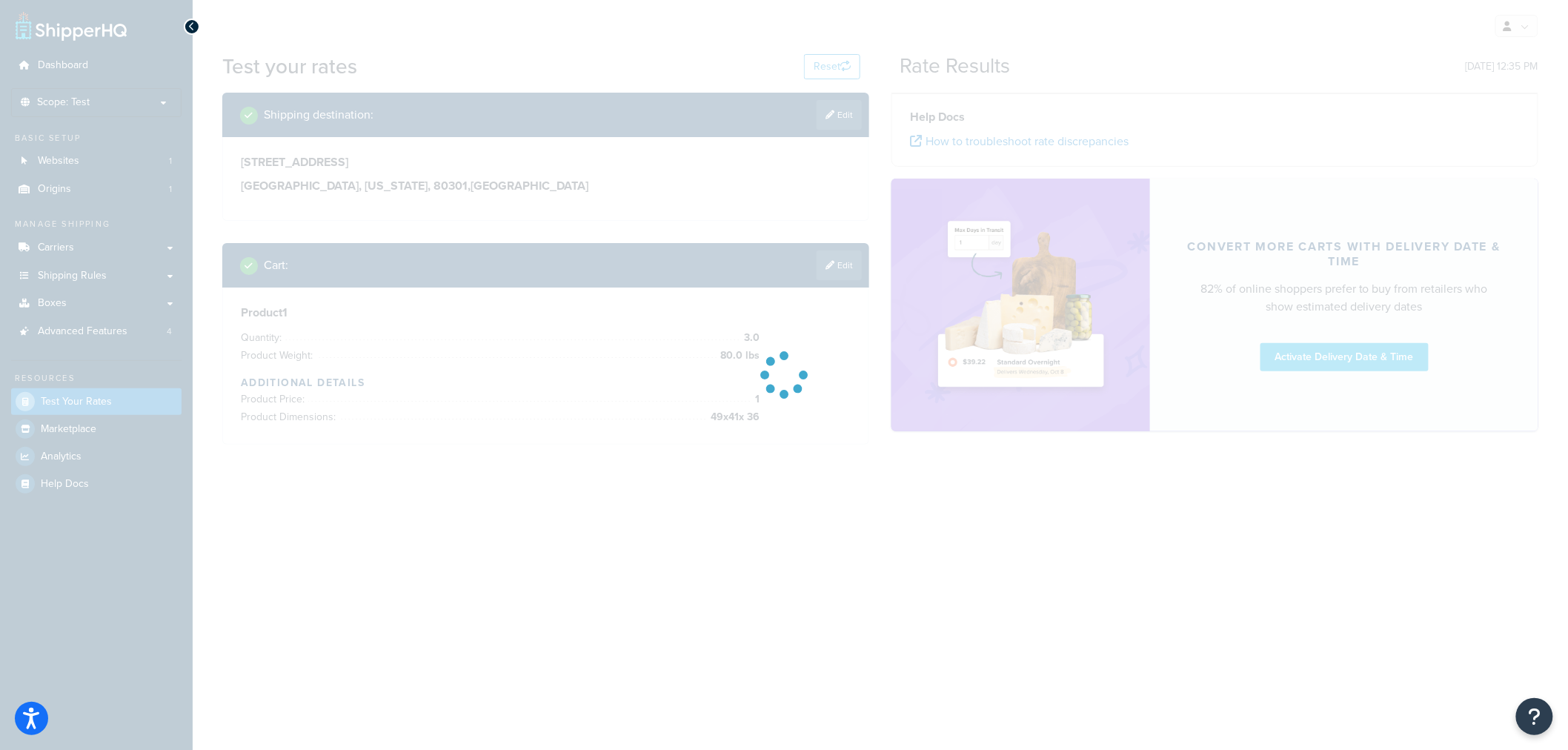
scroll to position [0, 0]
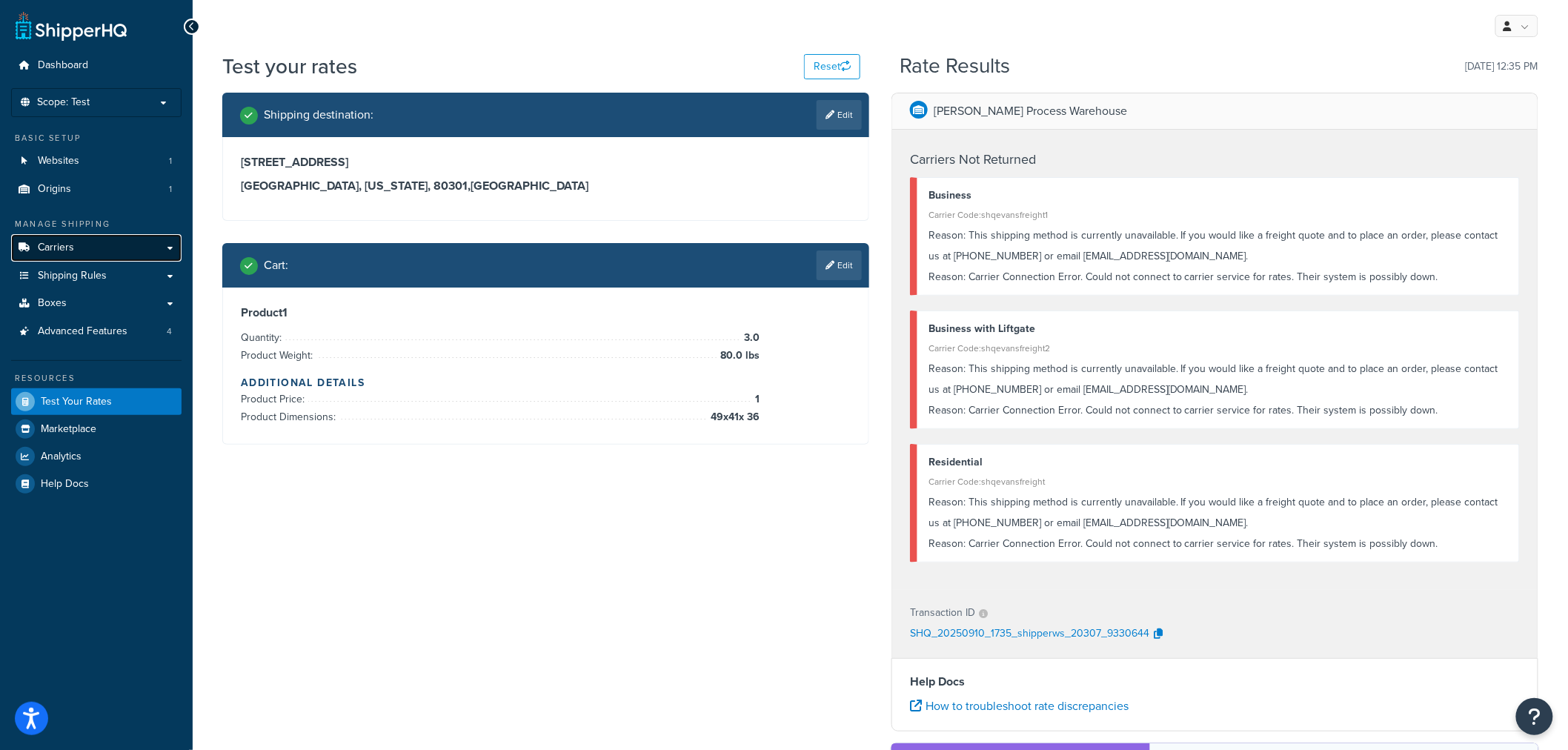
click at [98, 251] on link "Carriers" at bounding box center [97, 247] width 171 height 28
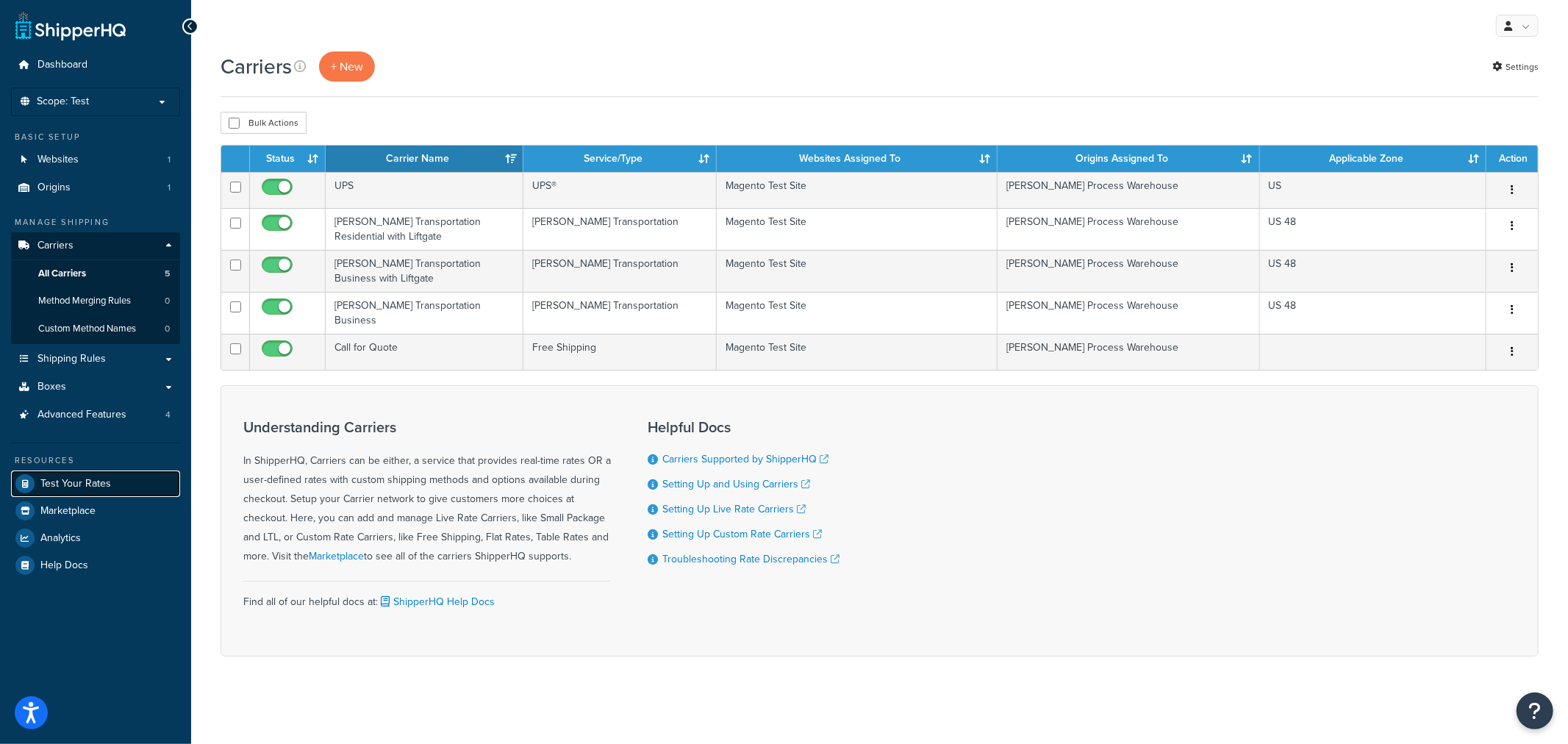
click at [91, 480] on span "Test Your Rates" at bounding box center [76, 484] width 71 height 12
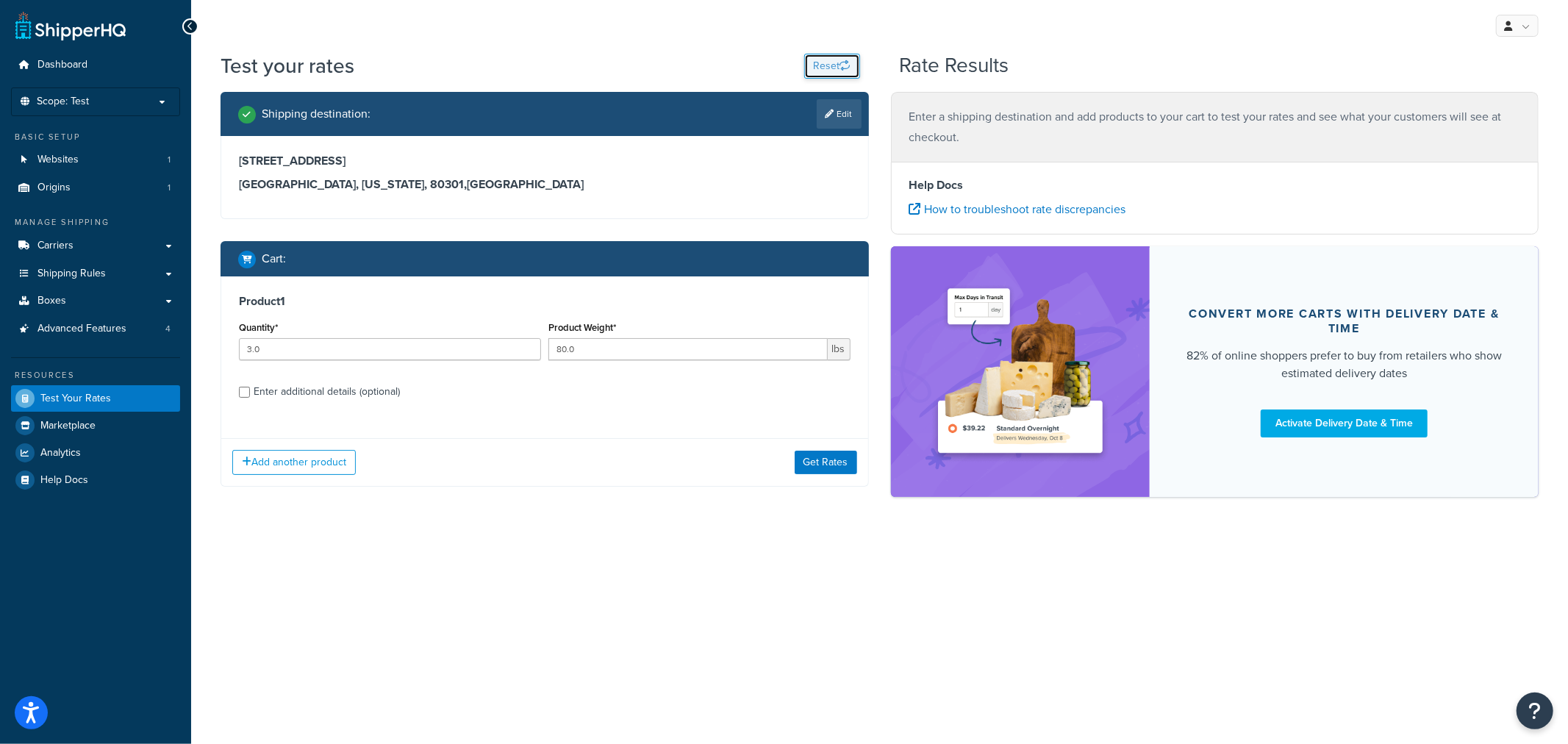
click at [814, 59] on button "Reset" at bounding box center [831, 66] width 56 height 25
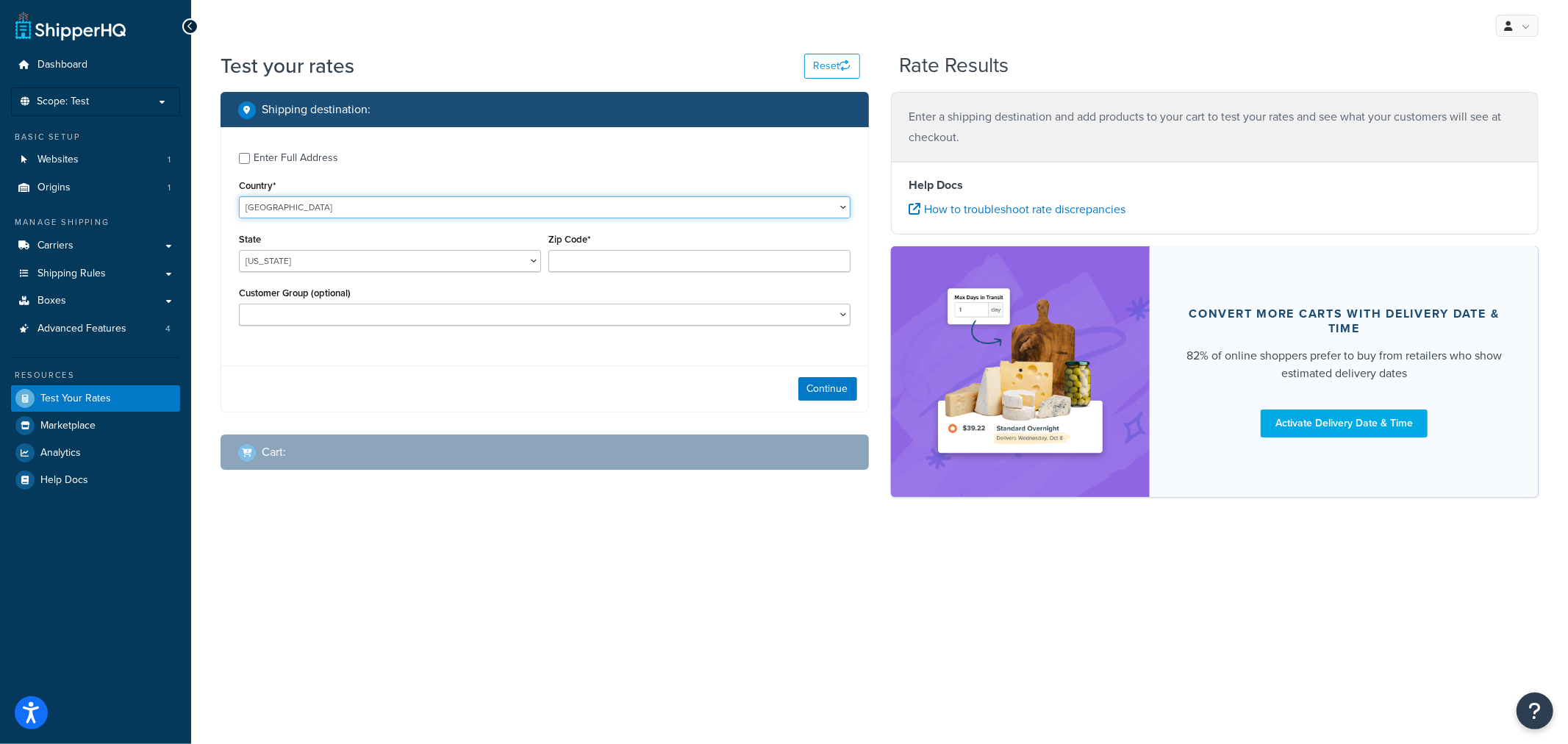
click at [343, 215] on select "[GEOGRAPHIC_DATA] [GEOGRAPHIC_DATA] [GEOGRAPHIC_DATA] [GEOGRAPHIC_DATA] [GEOGRA…" at bounding box center [545, 207] width 612 height 22
click at [334, 160] on div "Enter Full Address" at bounding box center [296, 158] width 85 height 20
click at [249, 160] on input "Enter Full Address" at bounding box center [244, 158] width 11 height 11
checkbox input "true"
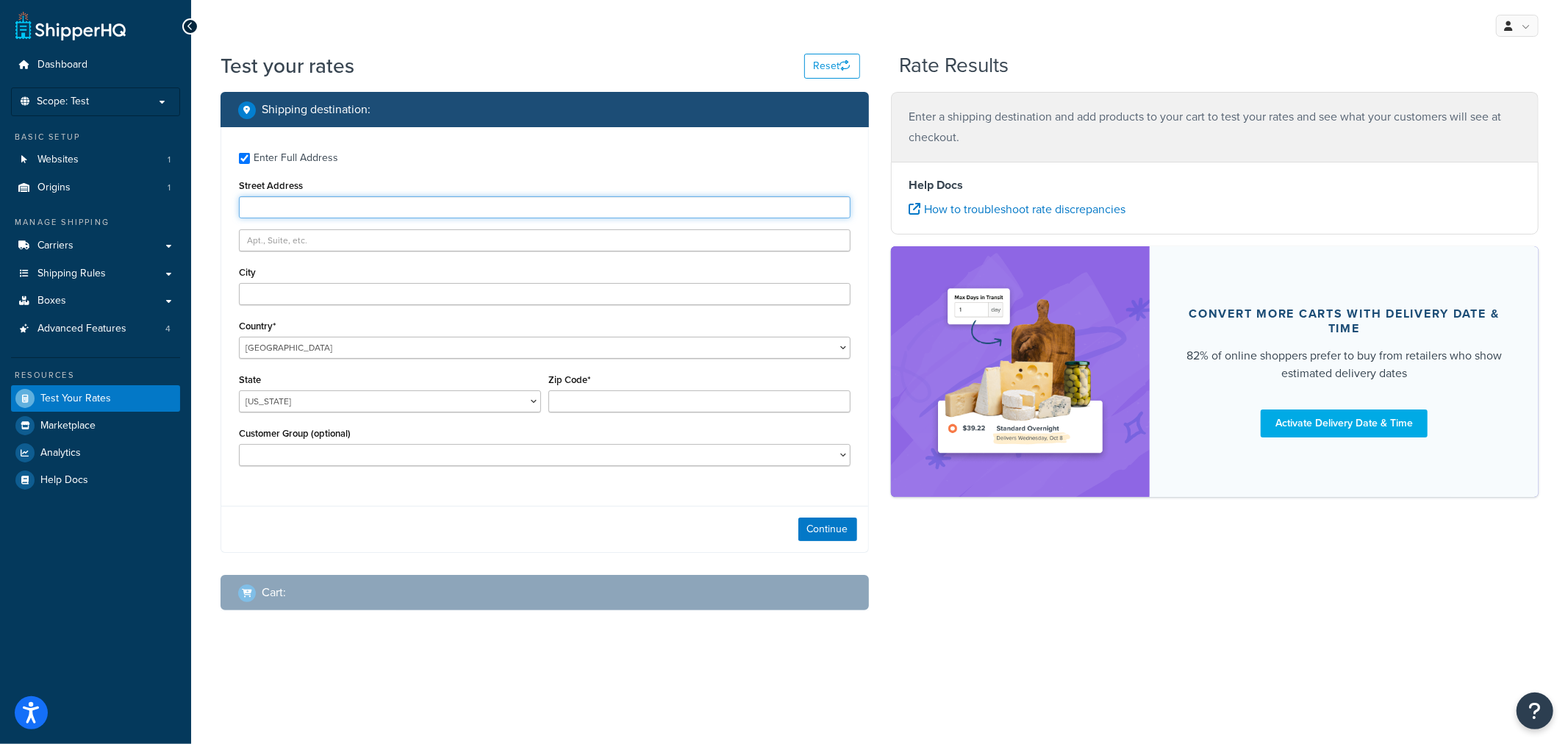
click at [335, 200] on input "Street Address" at bounding box center [545, 207] width 612 height 22
type input "4600 Sleepytime Drive"
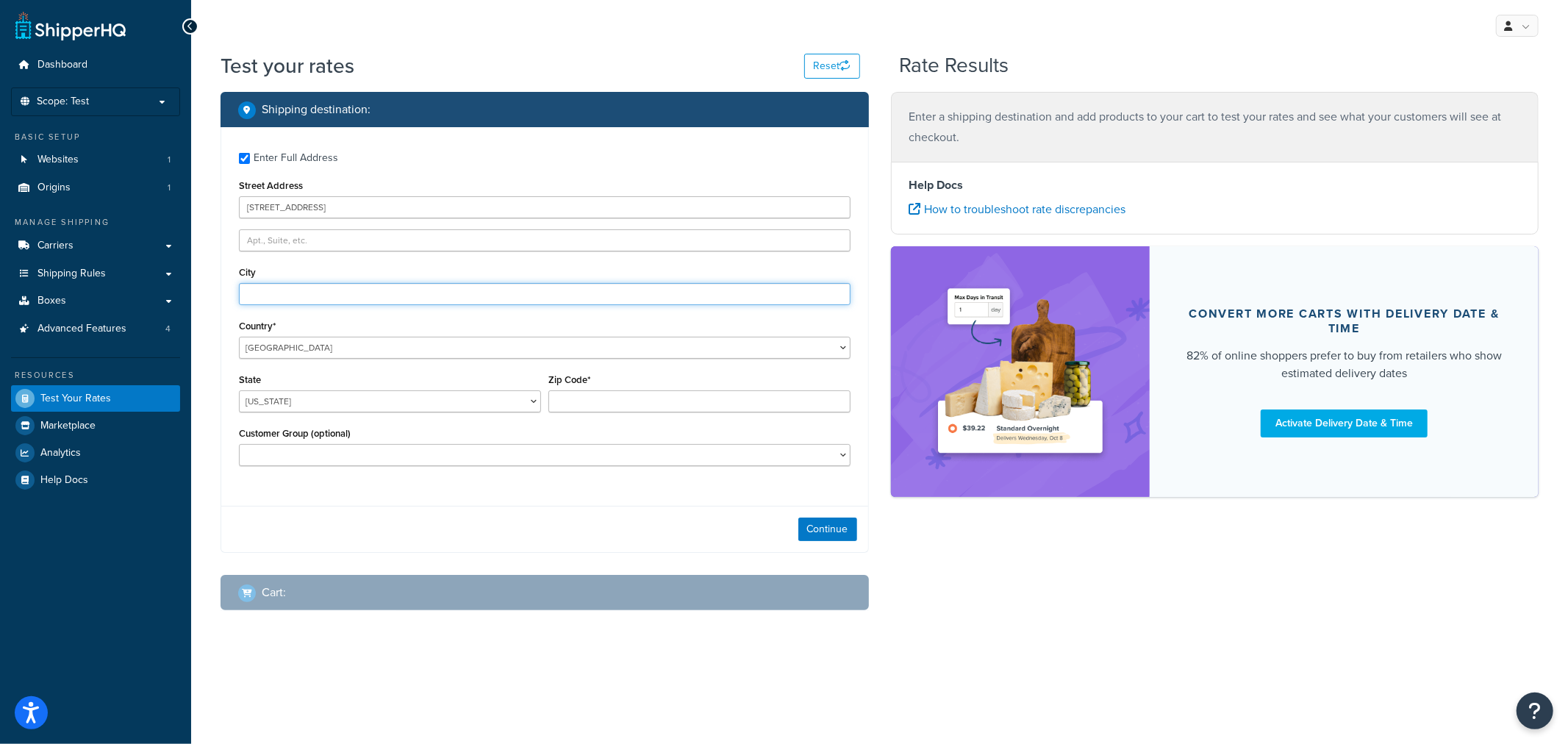
click at [352, 294] on input "City" at bounding box center [545, 294] width 612 height 22
type input "Boulder"
click at [323, 405] on select "Alabama Alaska American Samoa Arizona Arkansas Armed Forces Americas Armed Forc…" at bounding box center [390, 401] width 302 height 22
select select "CO"
click at [239, 391] on select "Alabama Alaska American Samoa Arizona Arkansas Armed Forces Americas Armed Forc…" at bounding box center [390, 401] width 302 height 22
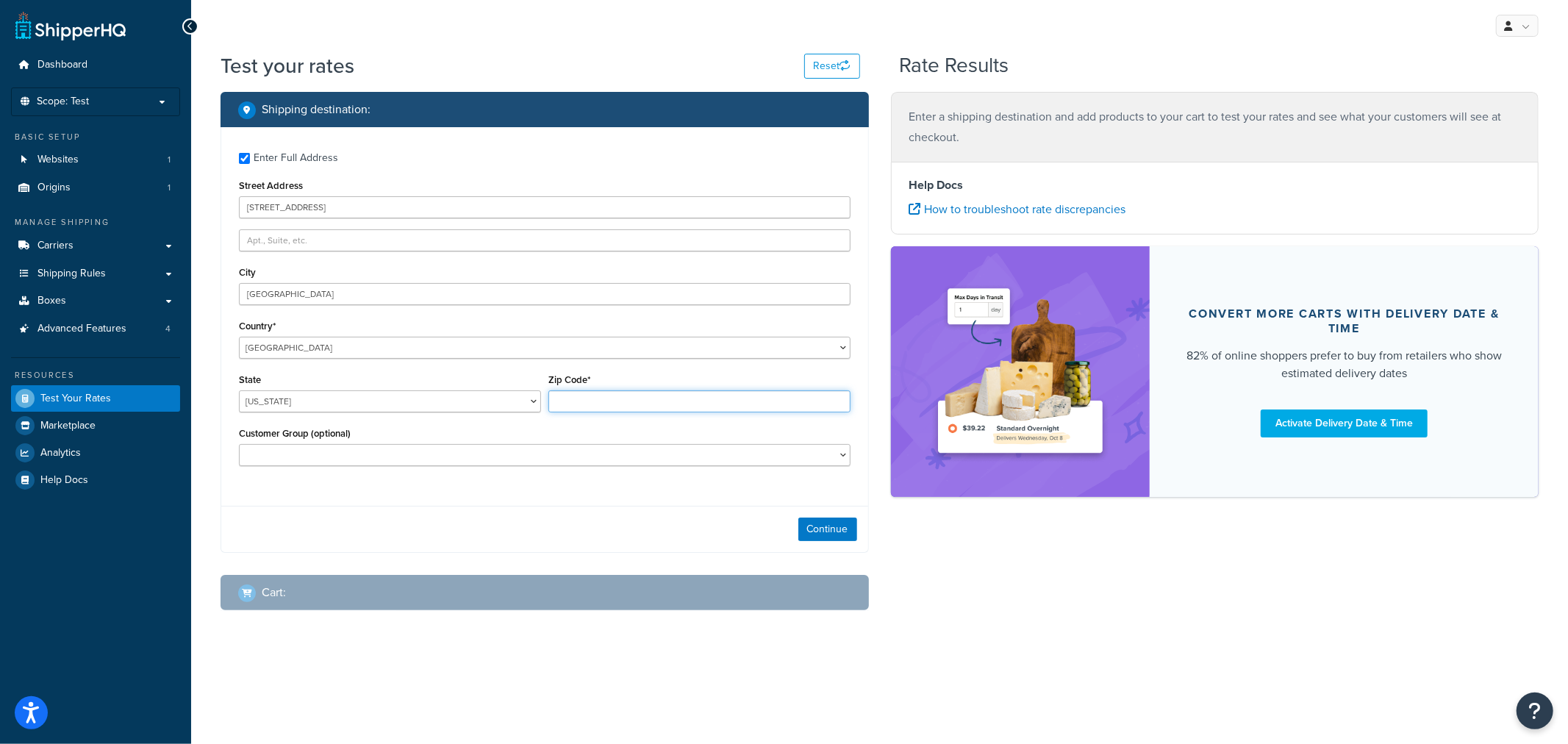
click at [586, 409] on input "Zip Code*" at bounding box center [699, 401] width 302 height 22
type input "80301"
click at [838, 532] on button "Continue" at bounding box center [828, 529] width 59 height 24
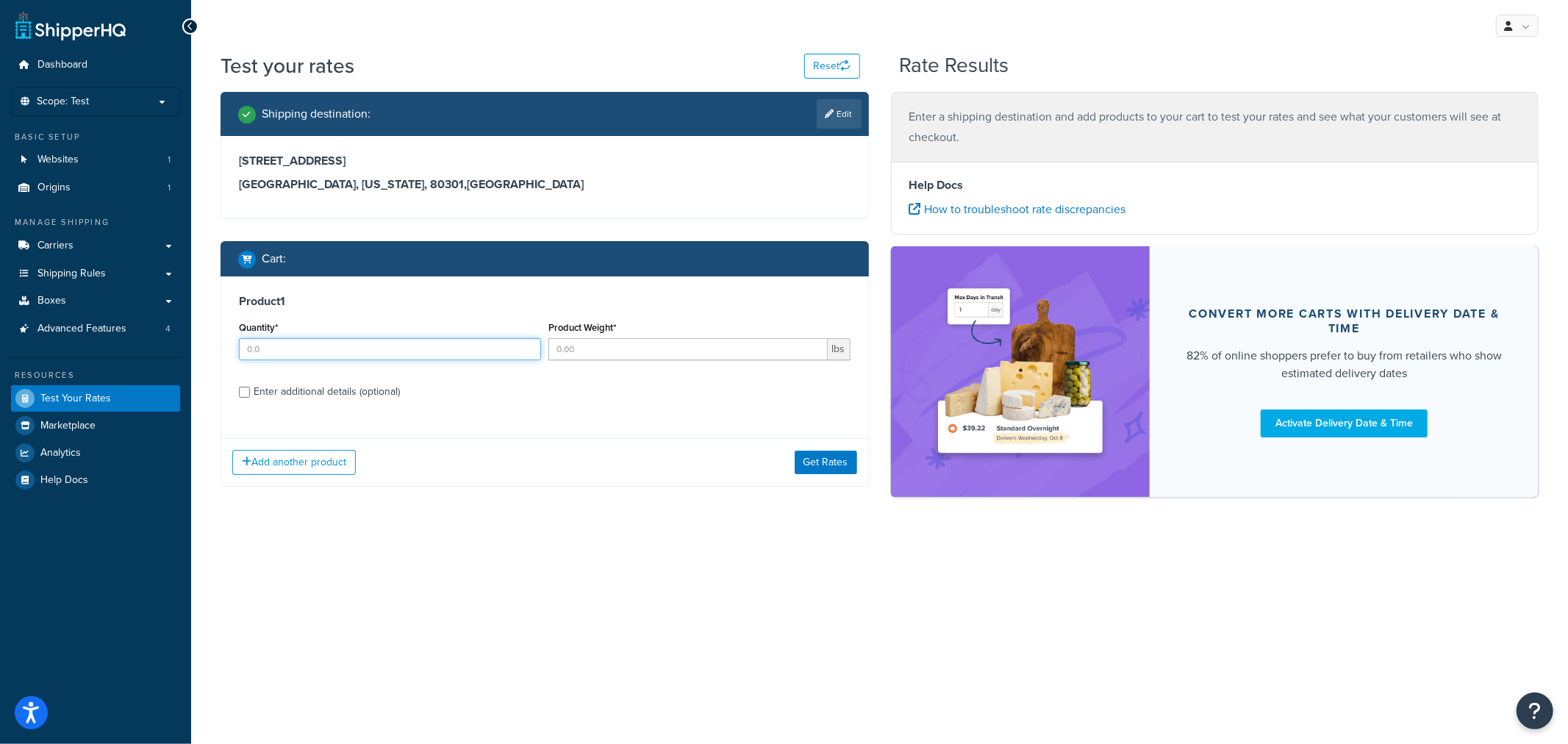
click at [406, 349] on input "Quantity*" at bounding box center [390, 349] width 302 height 22
type input "1.0"
click at [658, 346] on input "Product Weight*" at bounding box center [687, 349] width 279 height 22
type input "80.0"
click at [308, 398] on div "Enter additional details (optional)" at bounding box center [327, 391] width 146 height 20
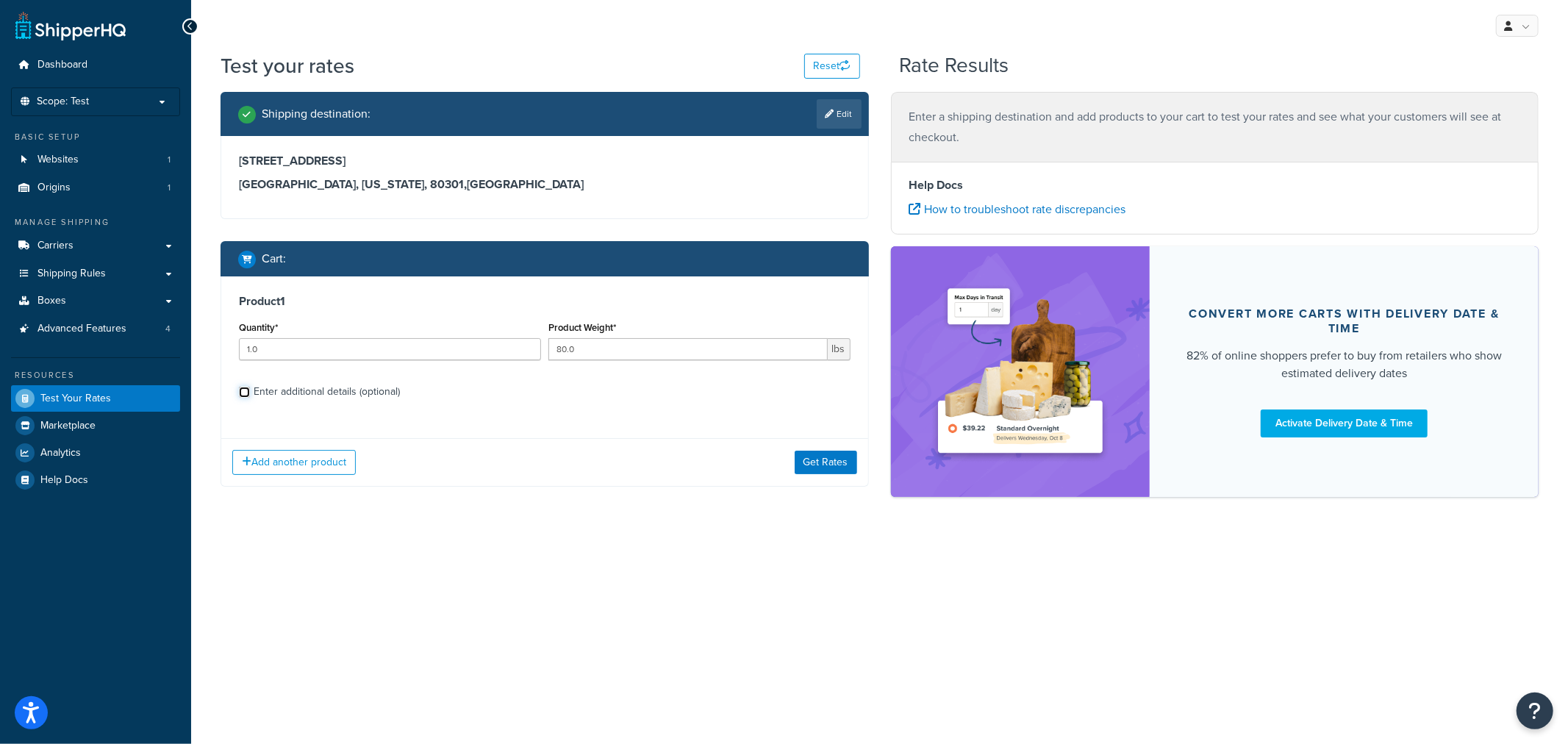
click at [249, 398] on input "Enter additional details (optional)" at bounding box center [244, 392] width 11 height 11
checkbox input "true"
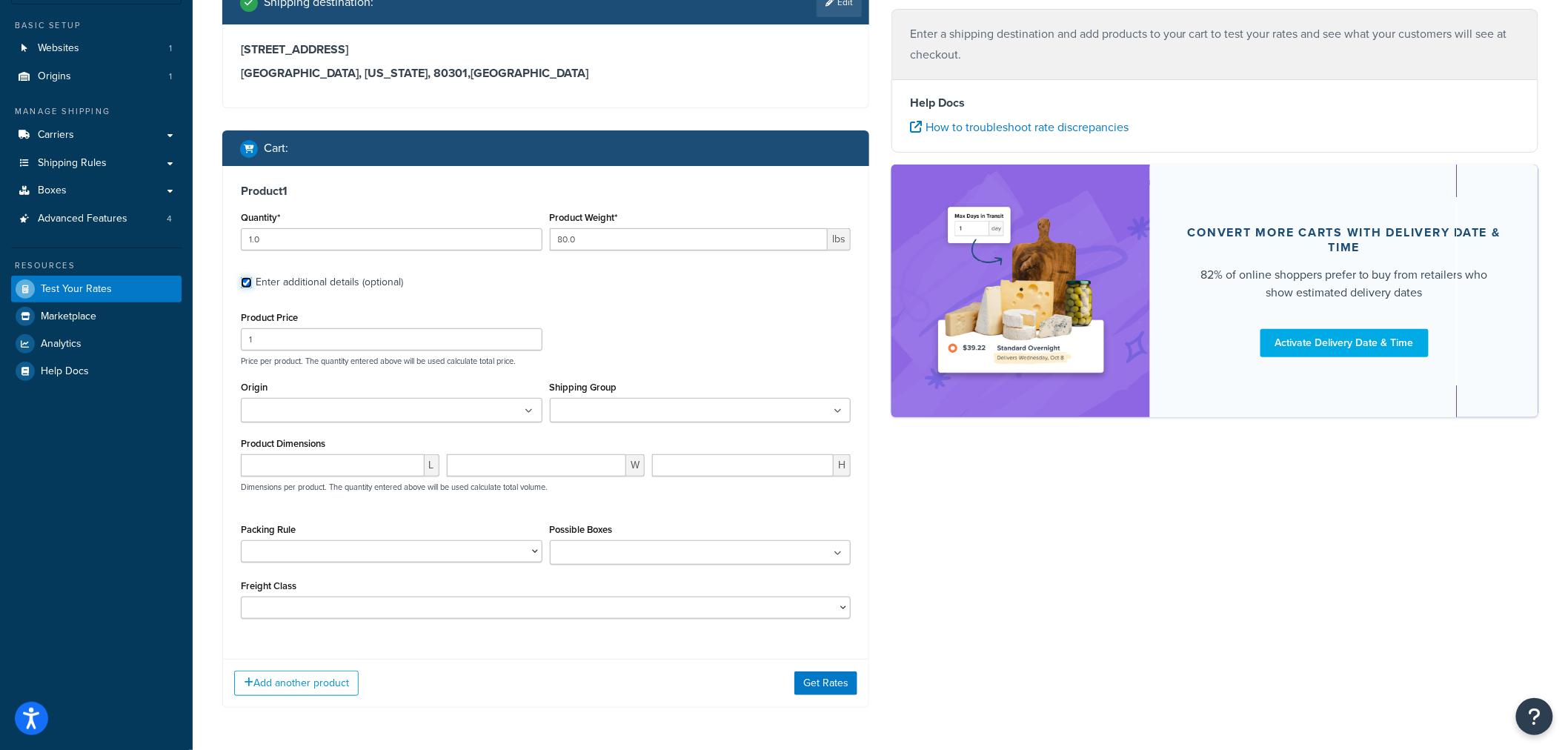
scroll to position [164, 0]
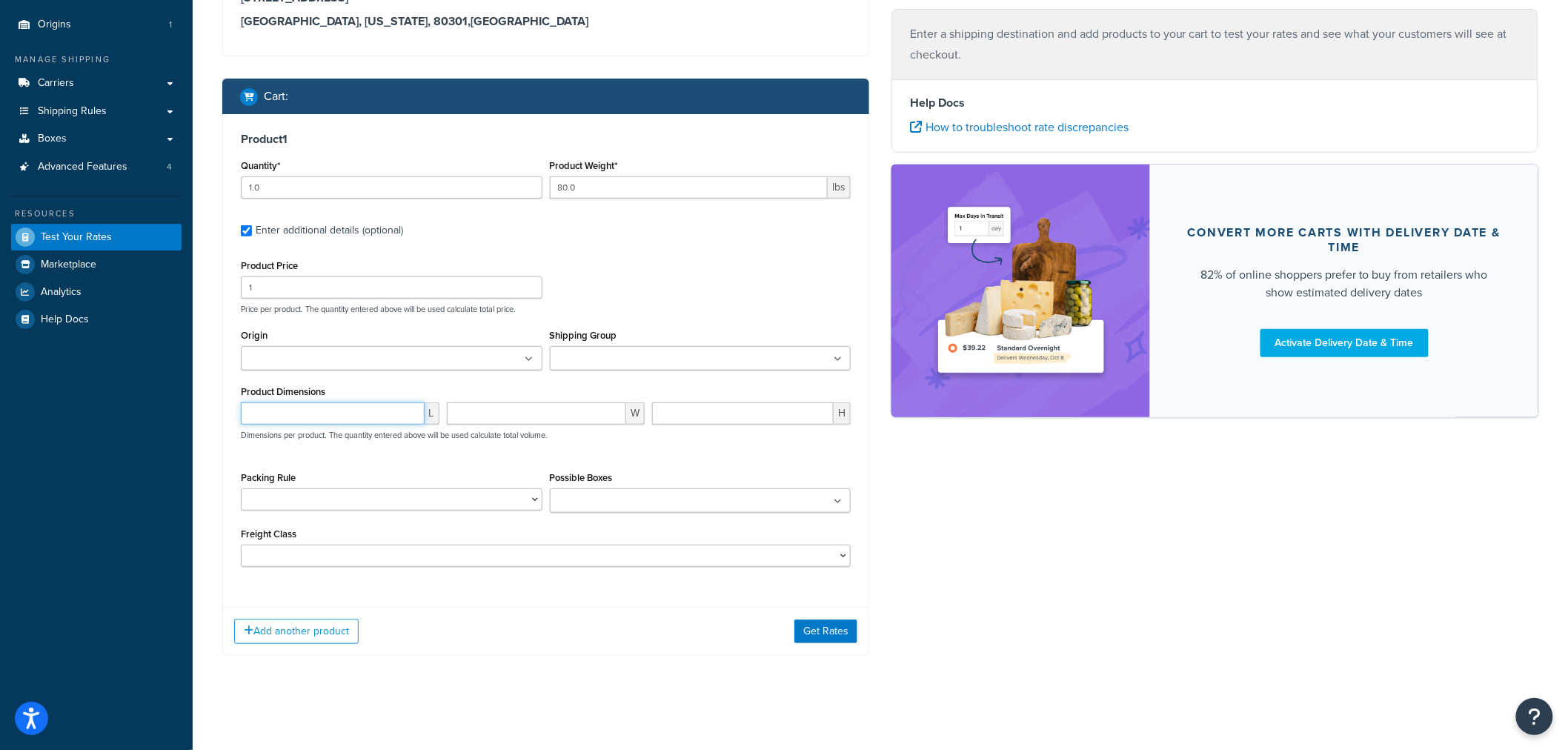
click at [403, 410] on input "number" at bounding box center [332, 413] width 184 height 22
type input "49"
click at [490, 410] on input "number" at bounding box center [537, 413] width 180 height 22
type input "41"
click at [660, 423] on input "number" at bounding box center [743, 413] width 181 height 22
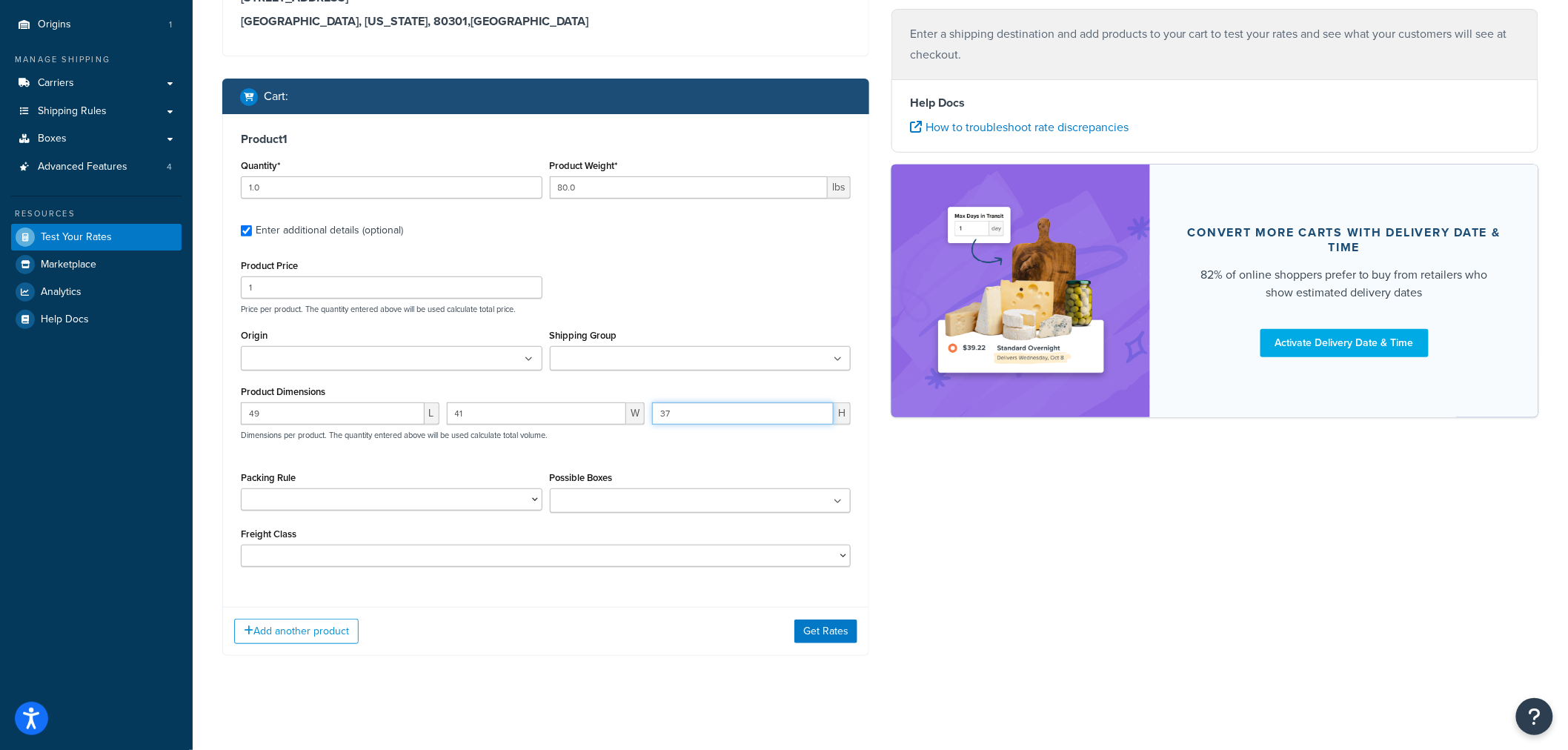
type input "37"
click at [982, 483] on div "Shipping destination : Edit 4600 Sleepytime Drive Boulder, Colorado, 80301 , Un…" at bounding box center [881, 303] width 1339 height 750
click at [820, 635] on button "Get Rates" at bounding box center [826, 631] width 63 height 24
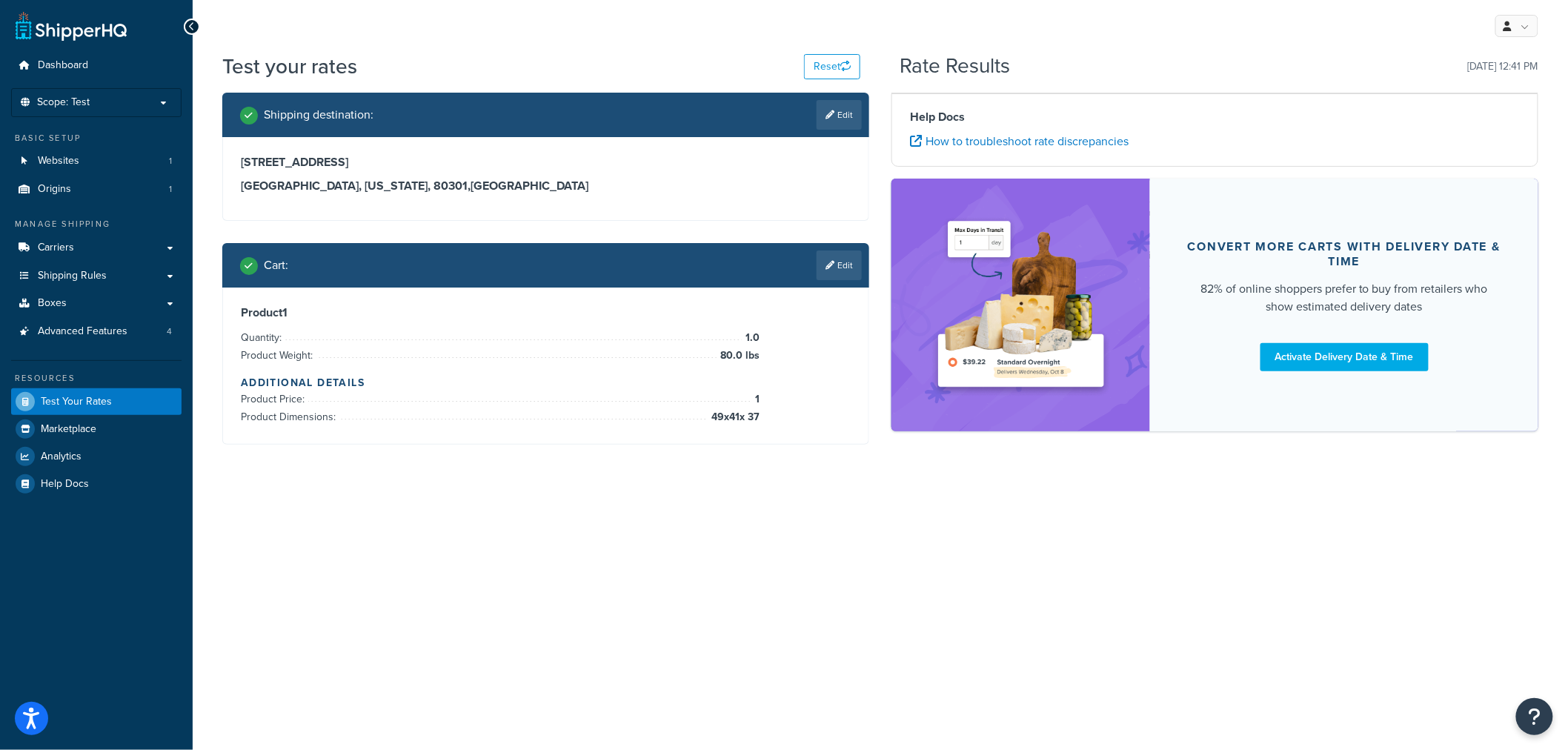
scroll to position [0, 0]
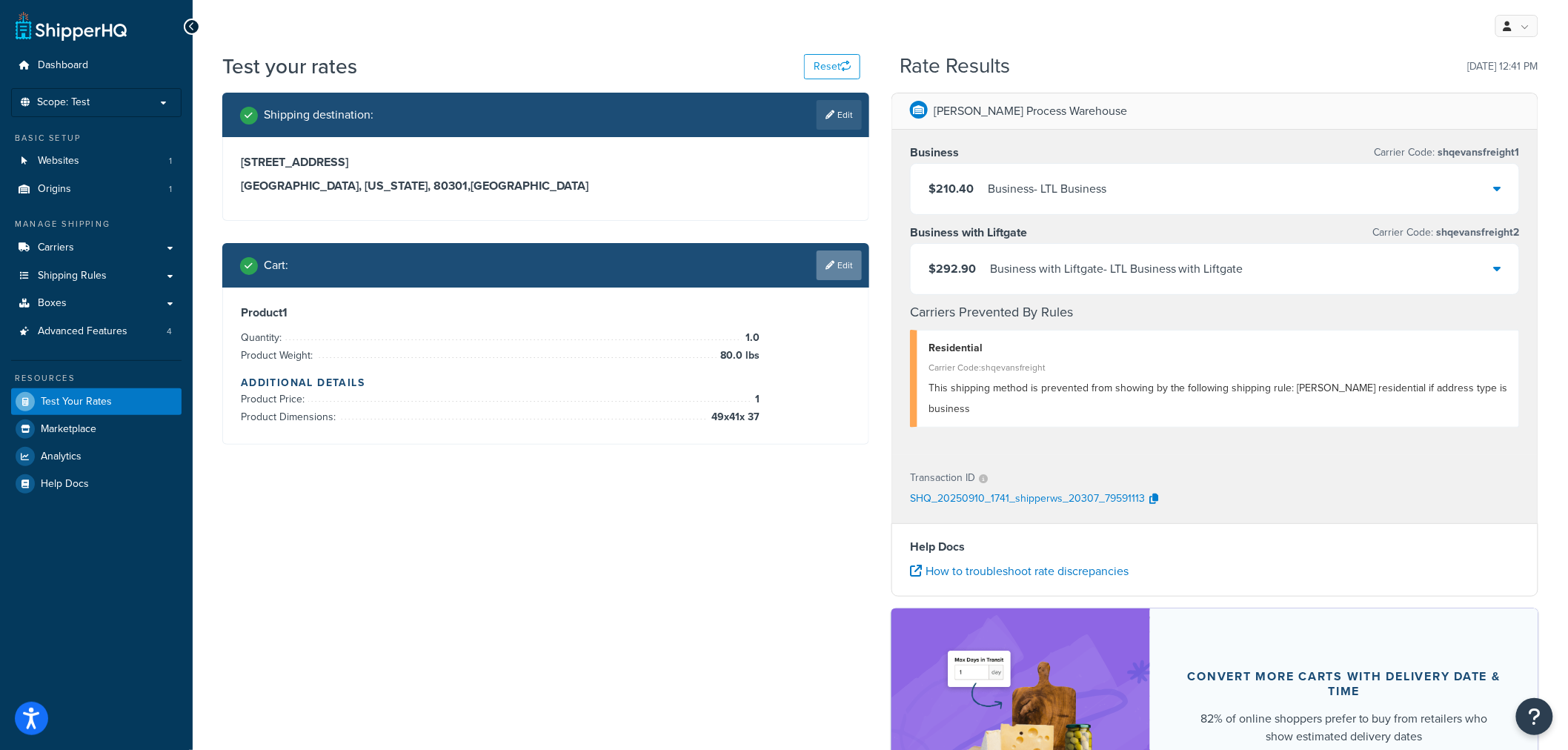
click at [840, 269] on link "Edit" at bounding box center [839, 265] width 45 height 29
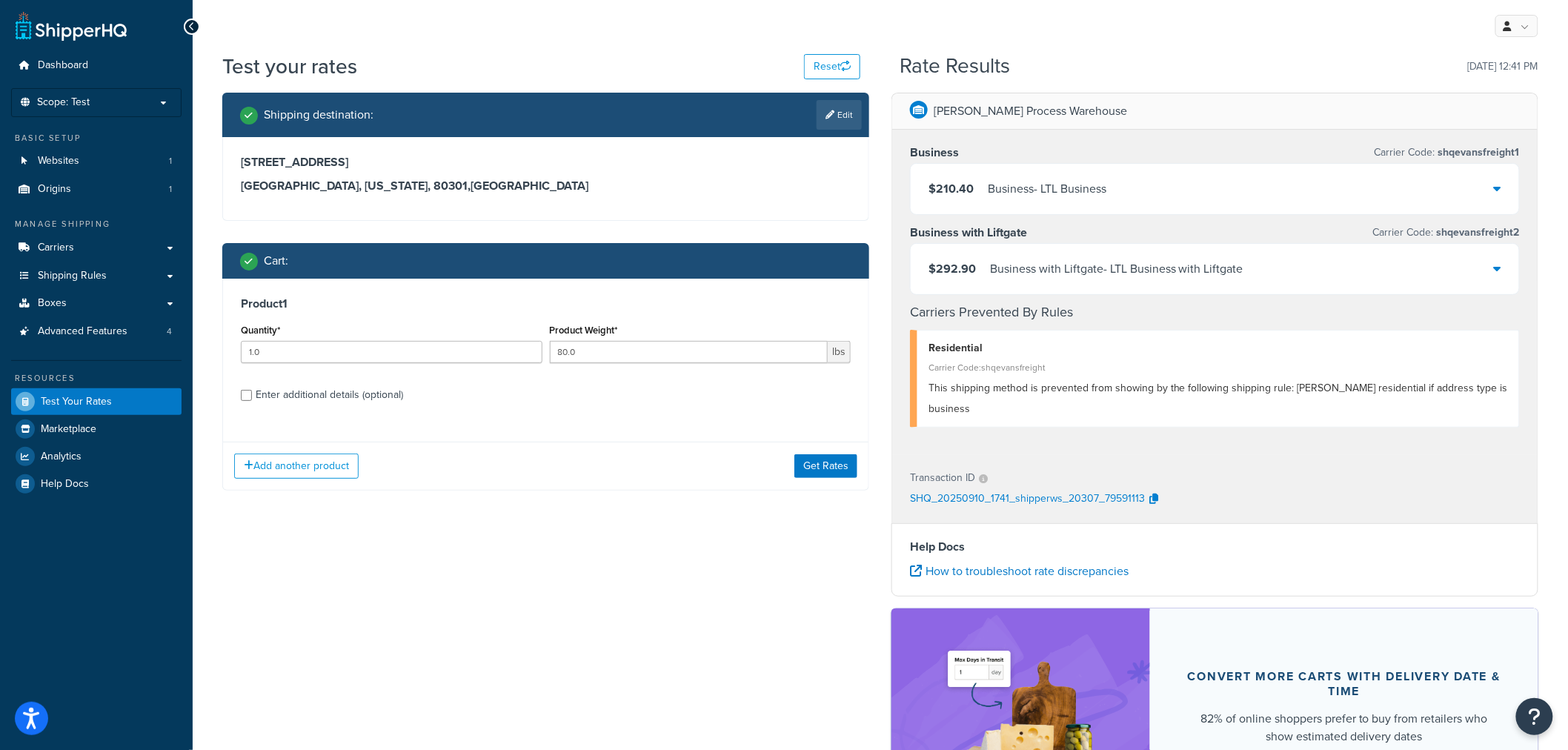
click at [317, 395] on div "Enter additional details (optional)" at bounding box center [330, 395] width 148 height 20
click at [252, 395] on input "Enter additional details (optional)" at bounding box center [246, 395] width 12 height 12
checkbox input "true"
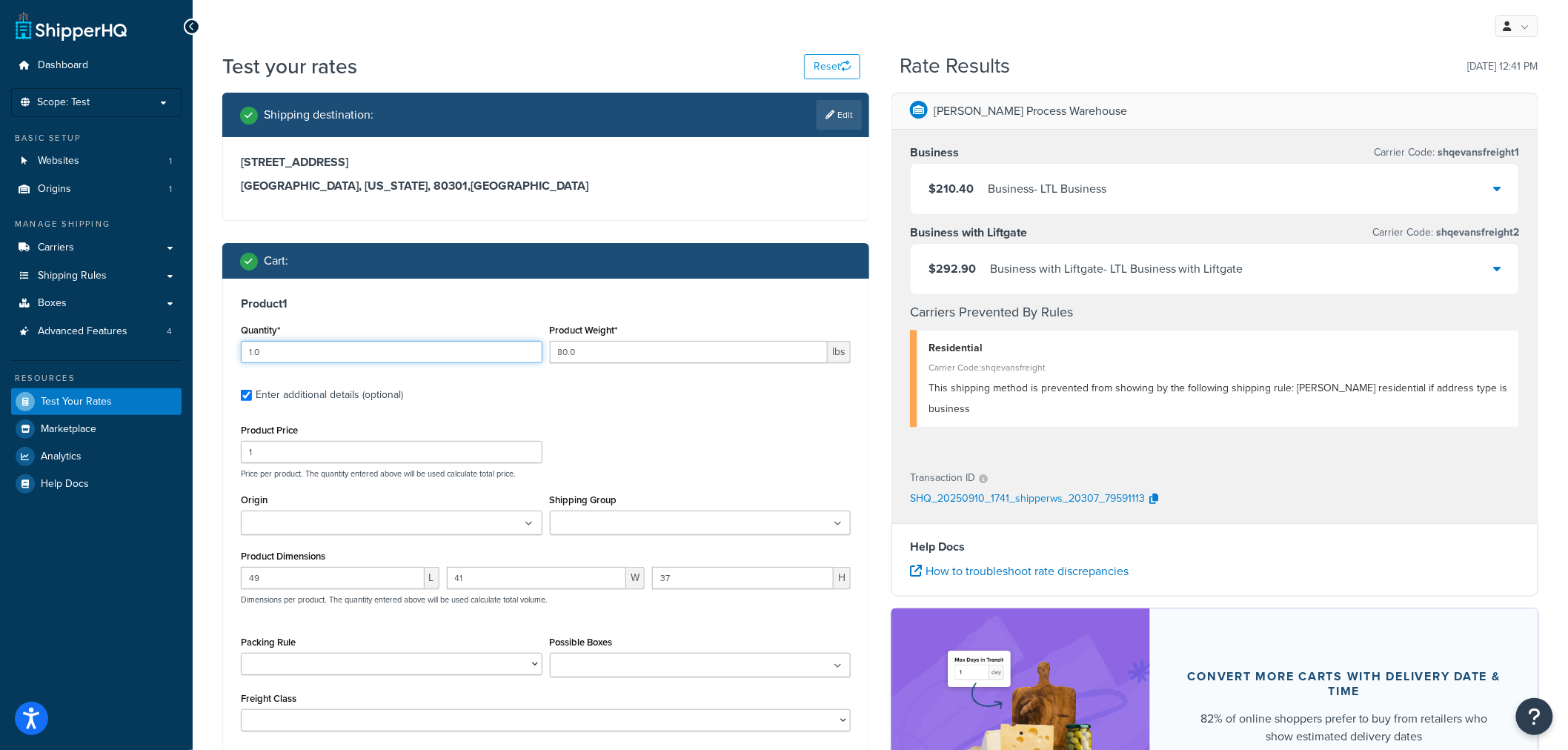
click at [248, 353] on input "1.0" at bounding box center [391, 352] width 301 height 22
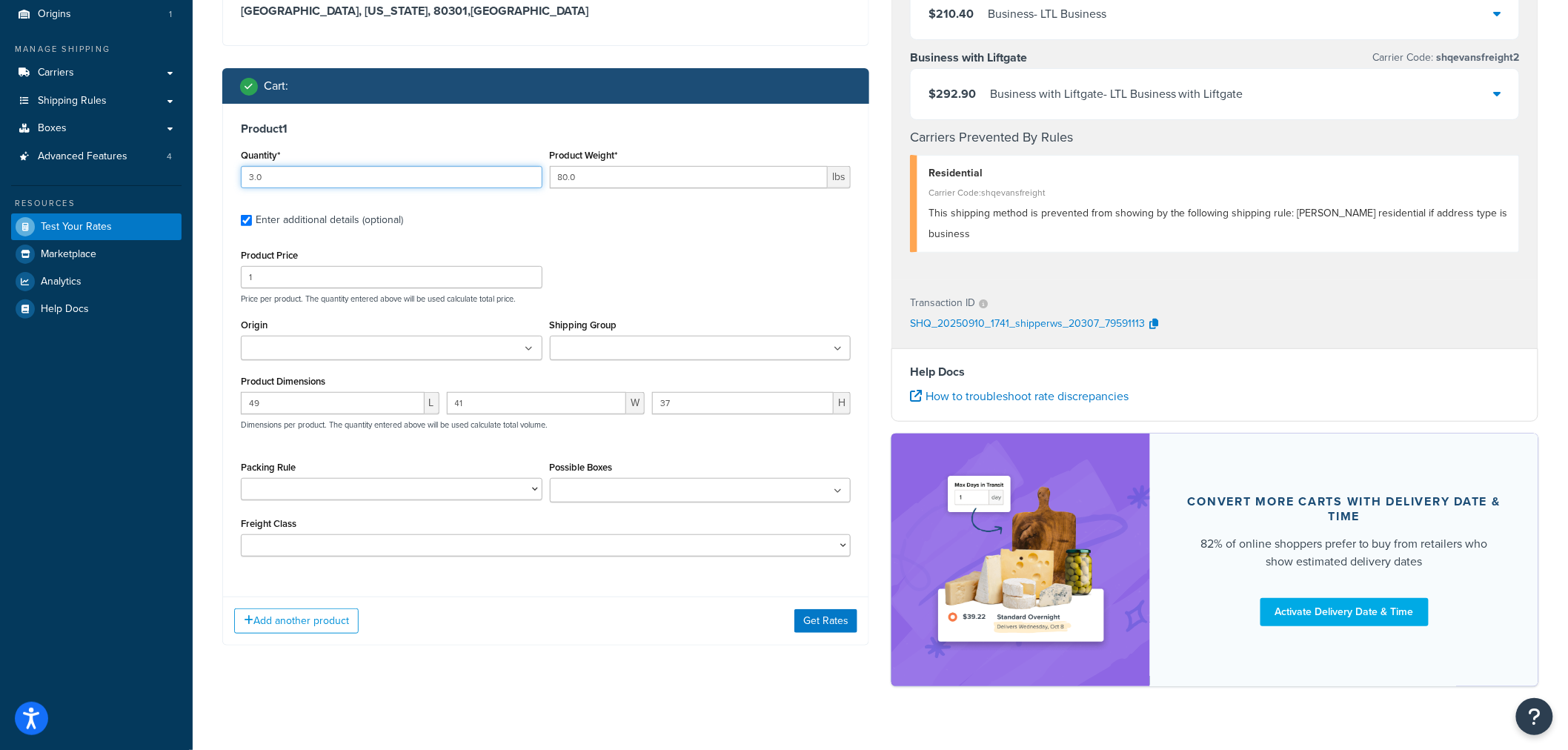
scroll to position [201, 0]
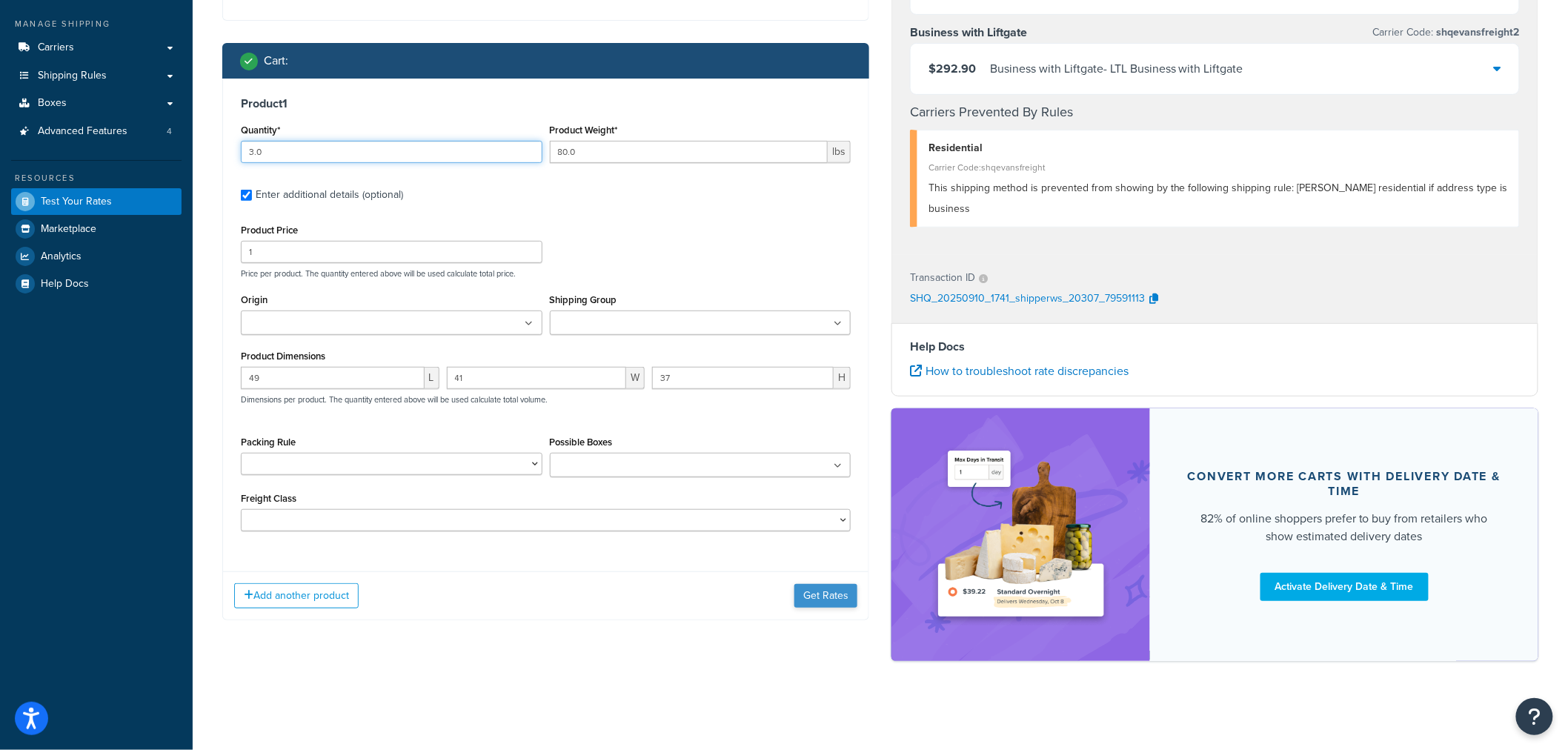
type input "3.0"
click at [838, 601] on button "Get Rates" at bounding box center [826, 595] width 63 height 24
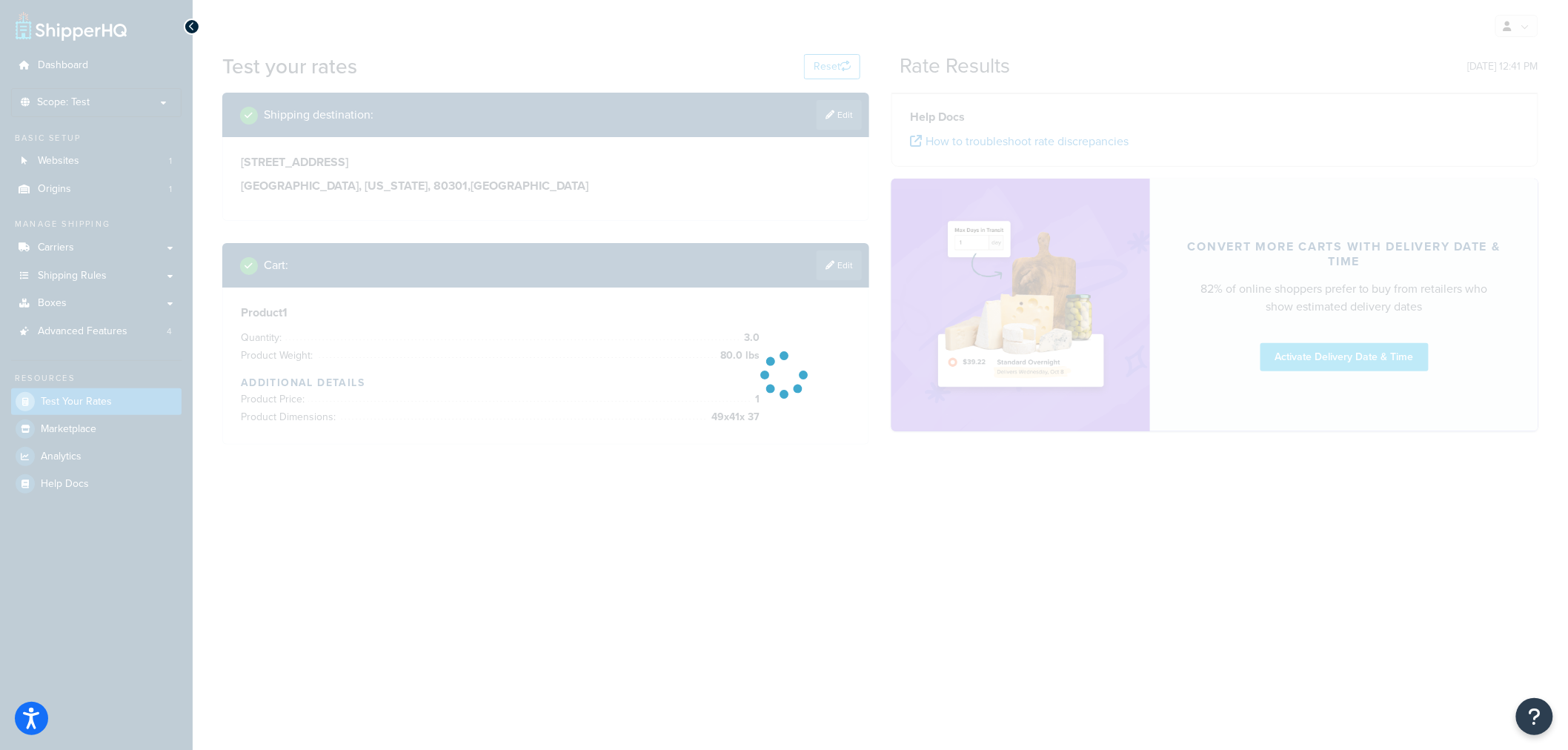
scroll to position [0, 0]
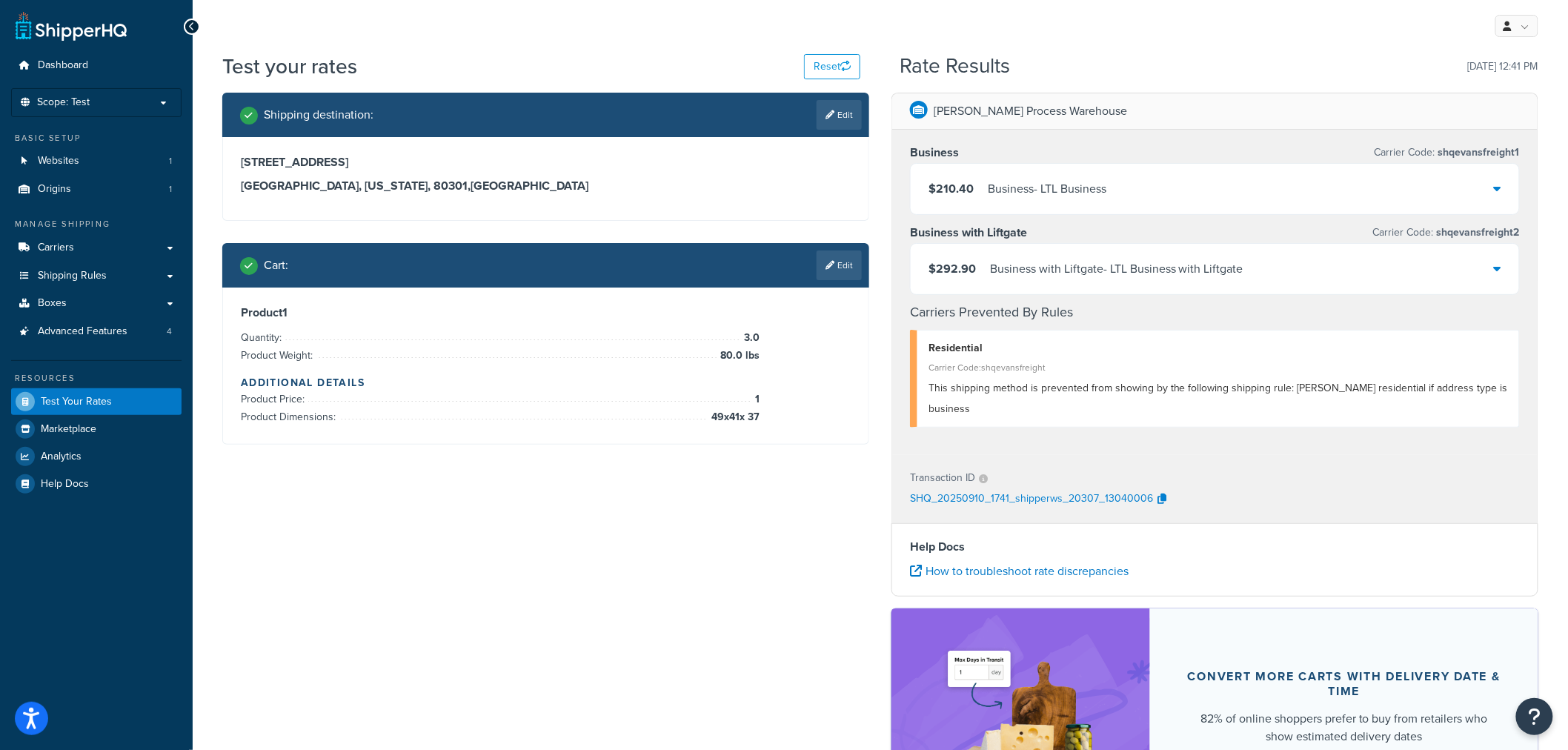
click at [805, 566] on div "Shipping destination : Edit 4600 Sleepytime Drive Boulder, Colorado, 80301 , Un…" at bounding box center [881, 483] width 1339 height 783
click at [850, 270] on link "Edit" at bounding box center [839, 265] width 45 height 29
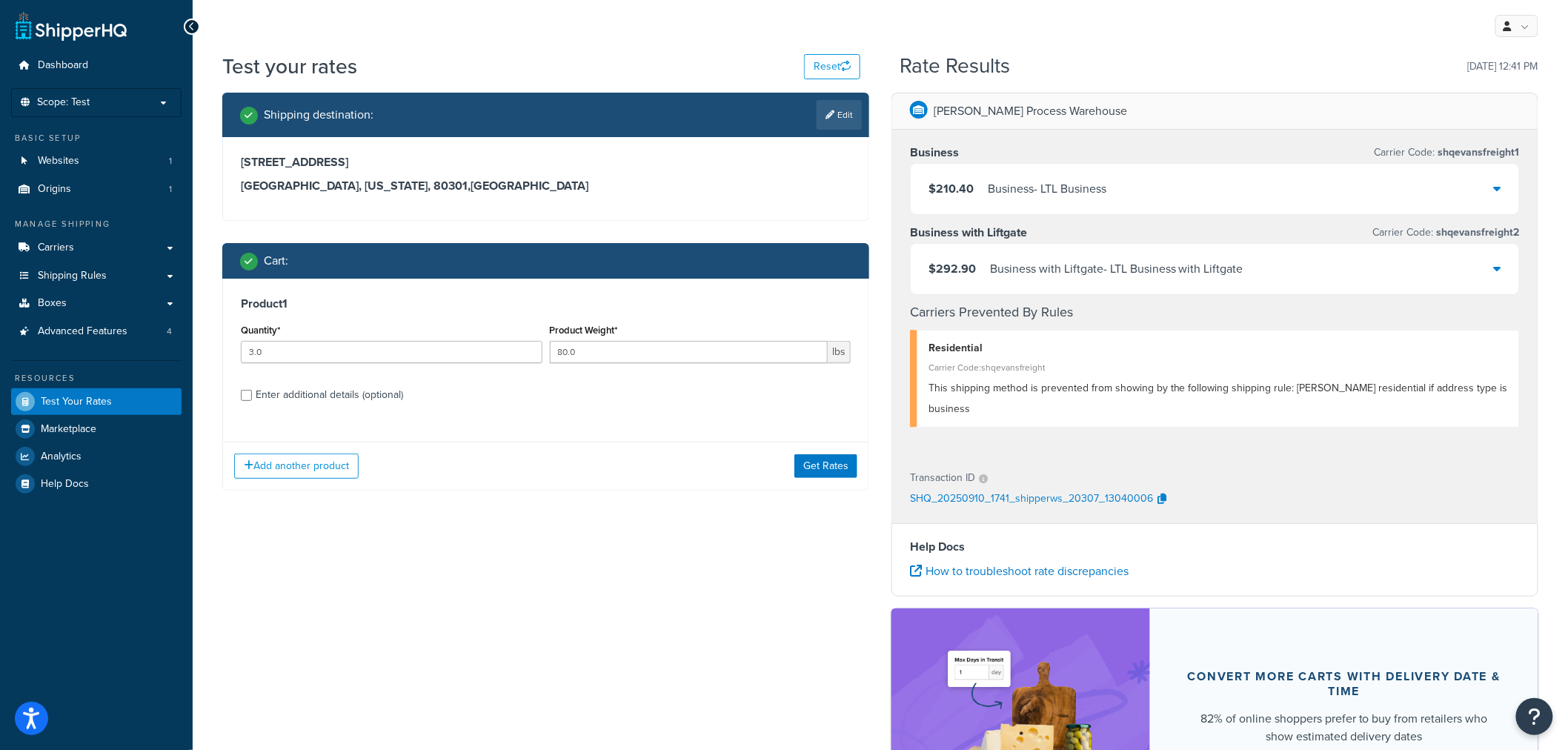
click at [338, 397] on div "Enter additional details (optional)" at bounding box center [330, 395] width 148 height 20
click at [252, 397] on input "Enter additional details (optional)" at bounding box center [246, 395] width 12 height 12
checkbox input "true"
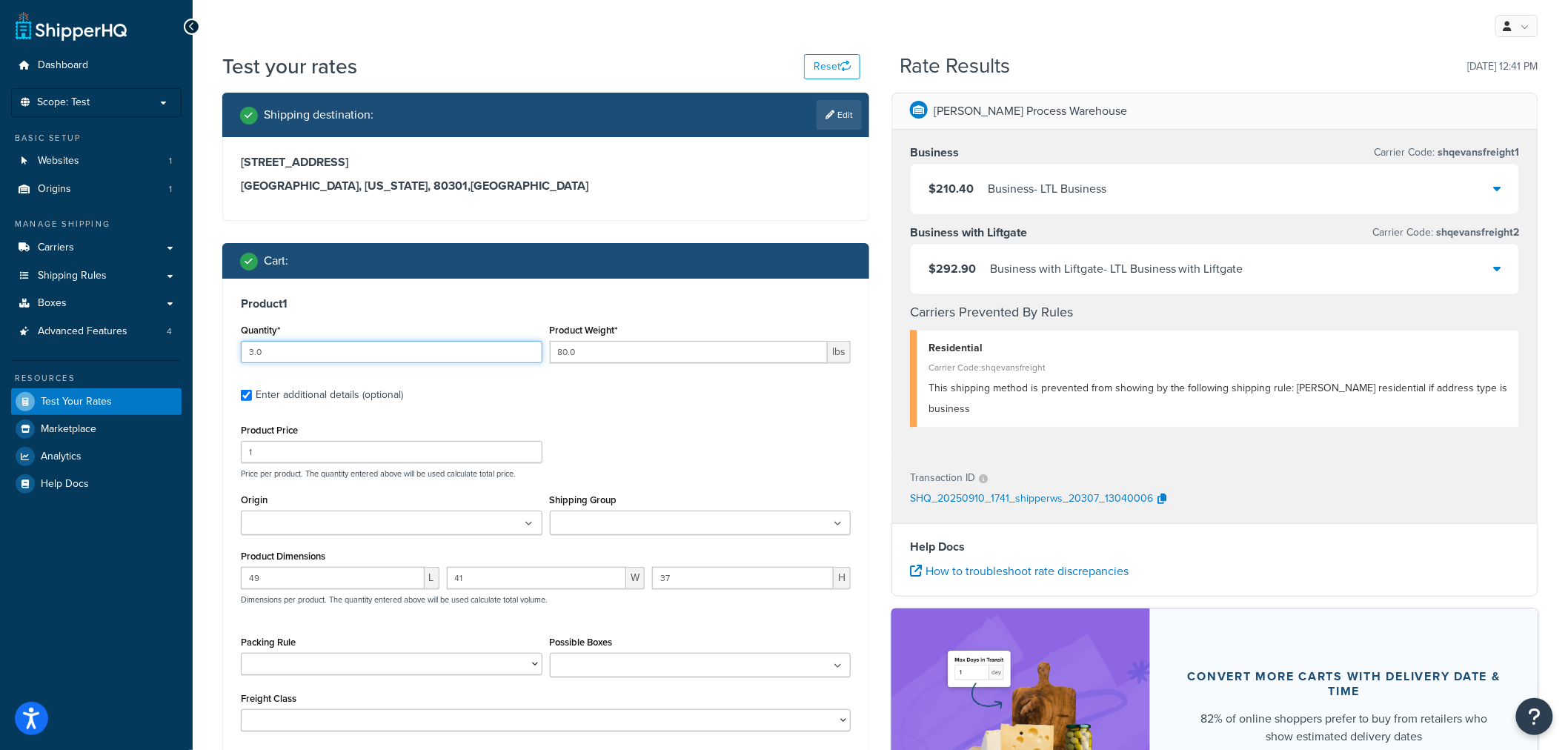
click at [254, 349] on input "3.0" at bounding box center [391, 352] width 301 height 22
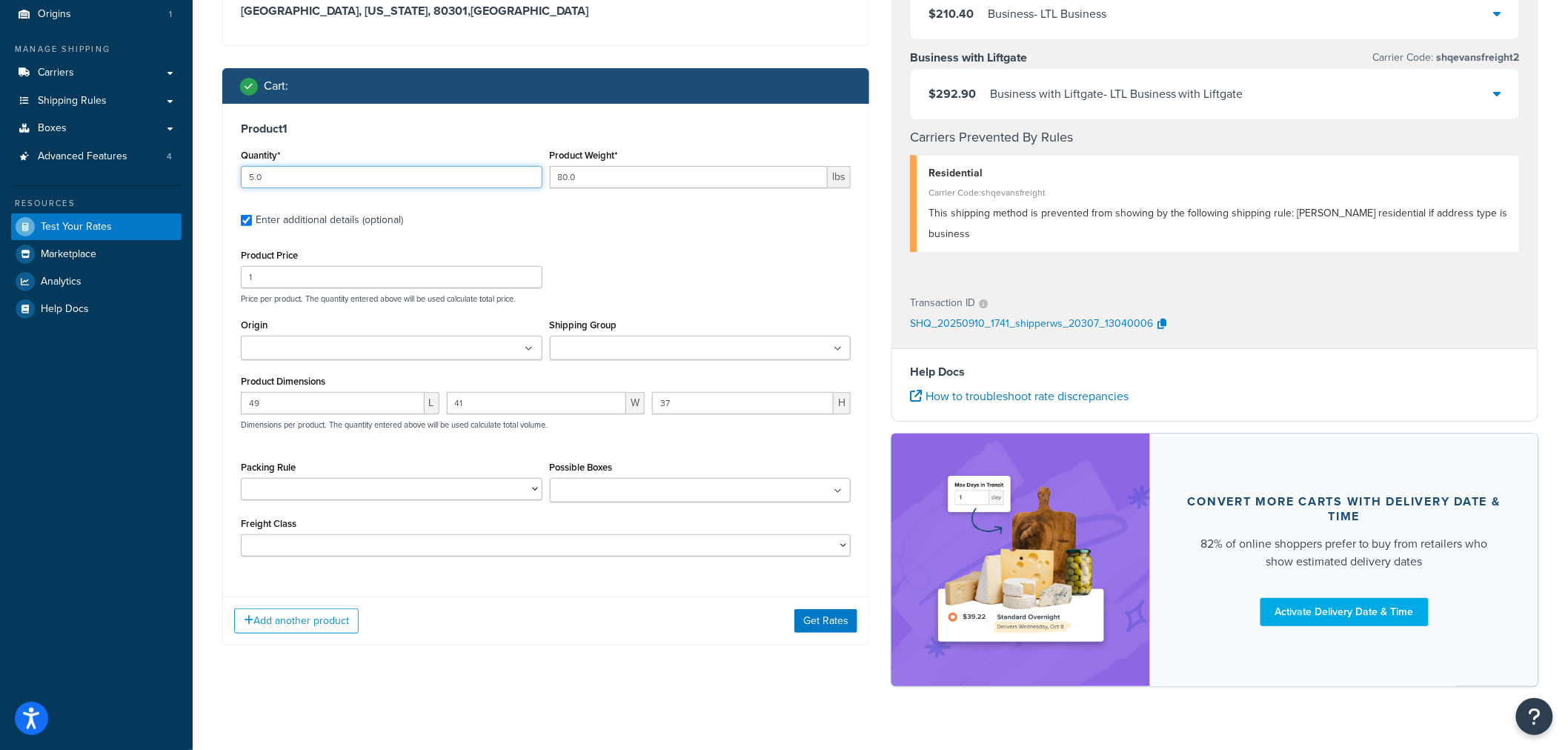
scroll to position [201, 0]
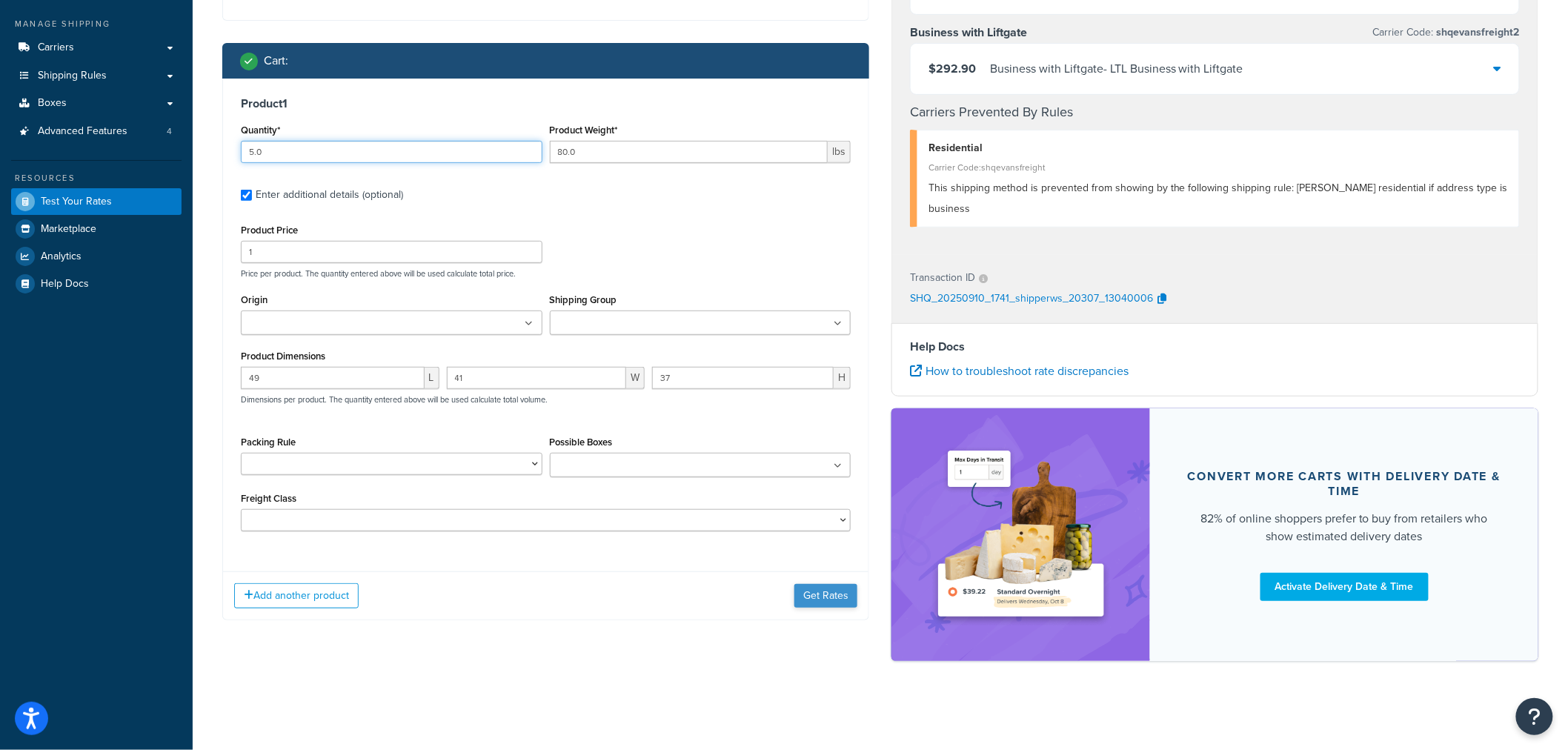
type input "5.0"
click at [832, 594] on button "Get Rates" at bounding box center [826, 595] width 63 height 24
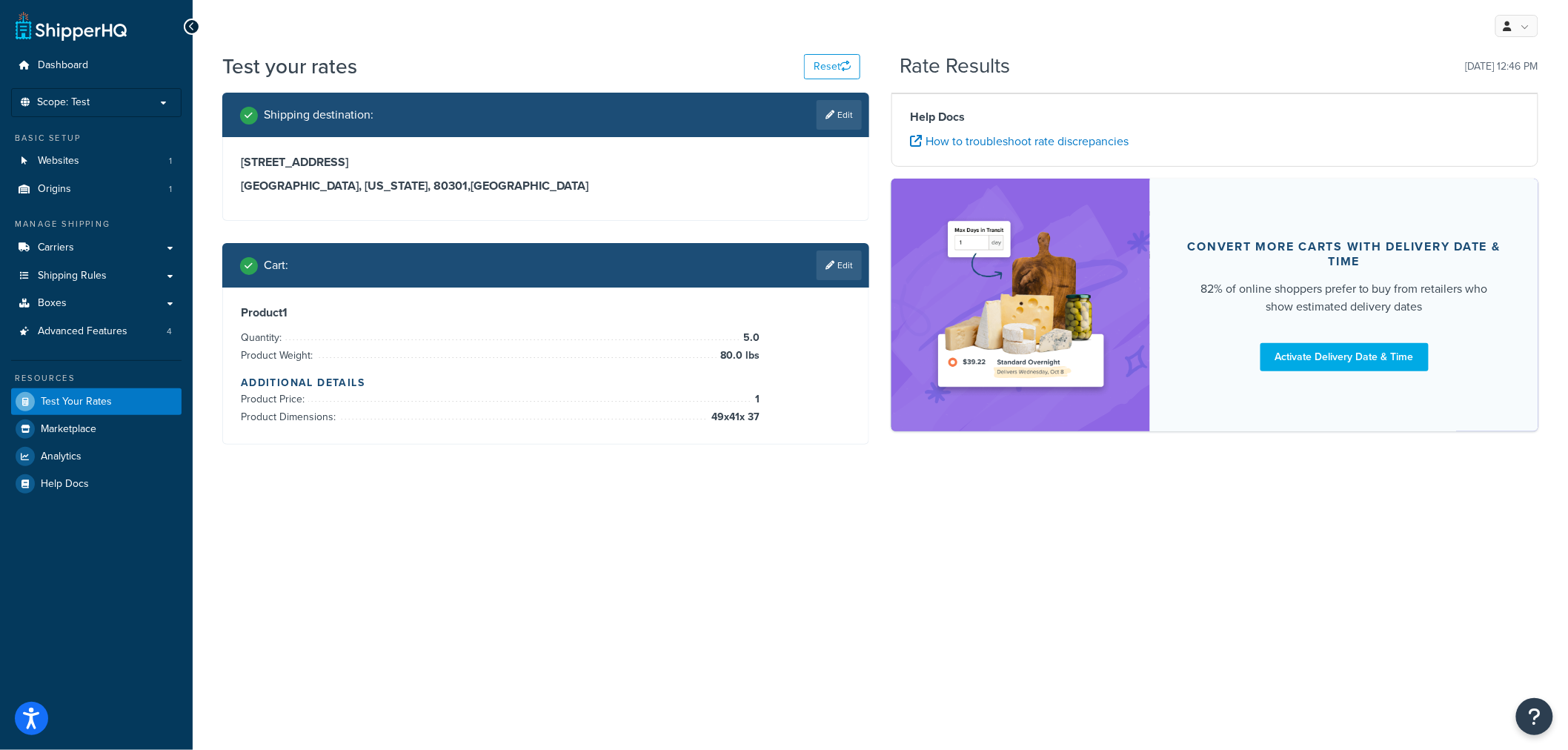
scroll to position [0, 0]
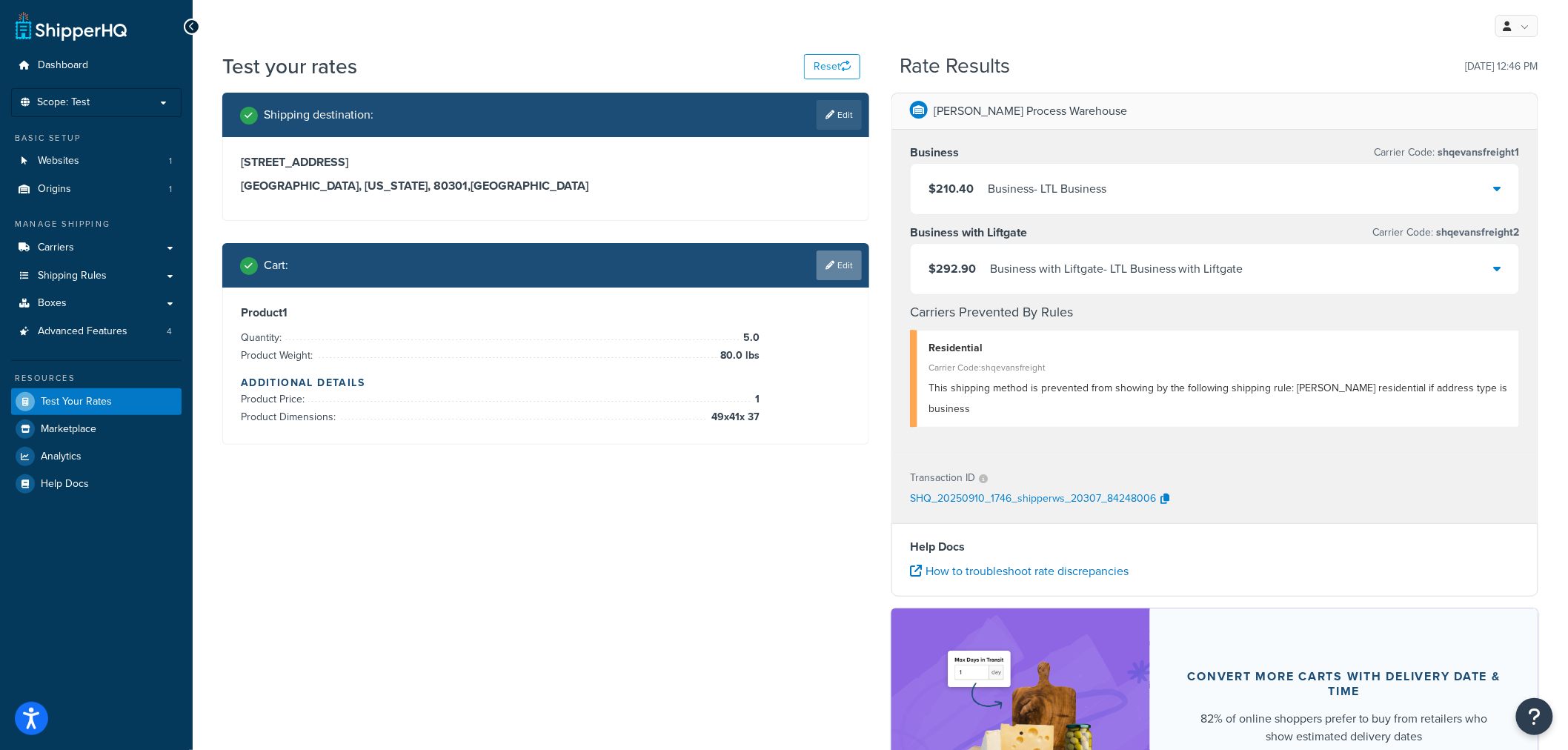
click at [833, 268] on link "Edit" at bounding box center [839, 265] width 45 height 29
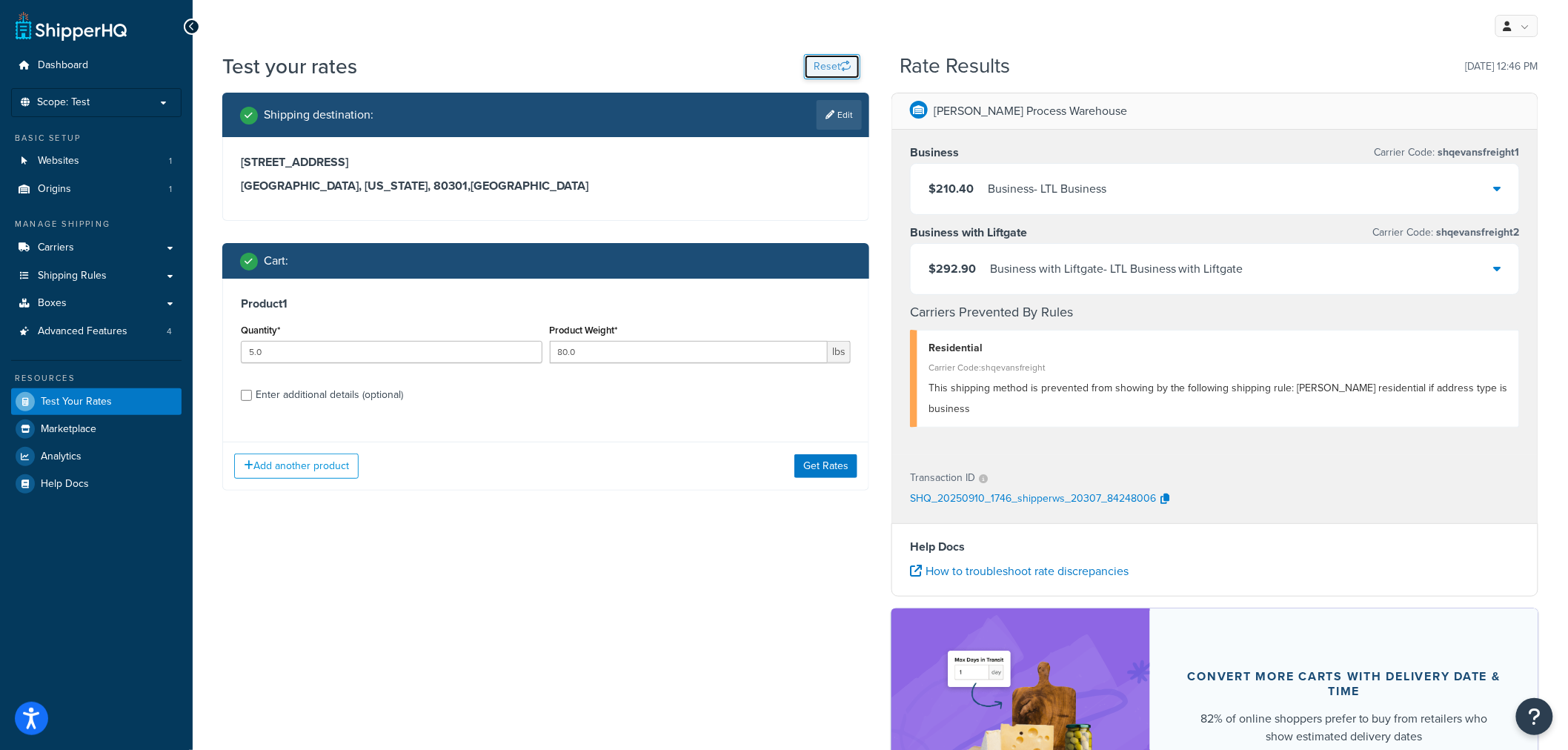
click at [832, 74] on button "Reset" at bounding box center [832, 67] width 56 height 25
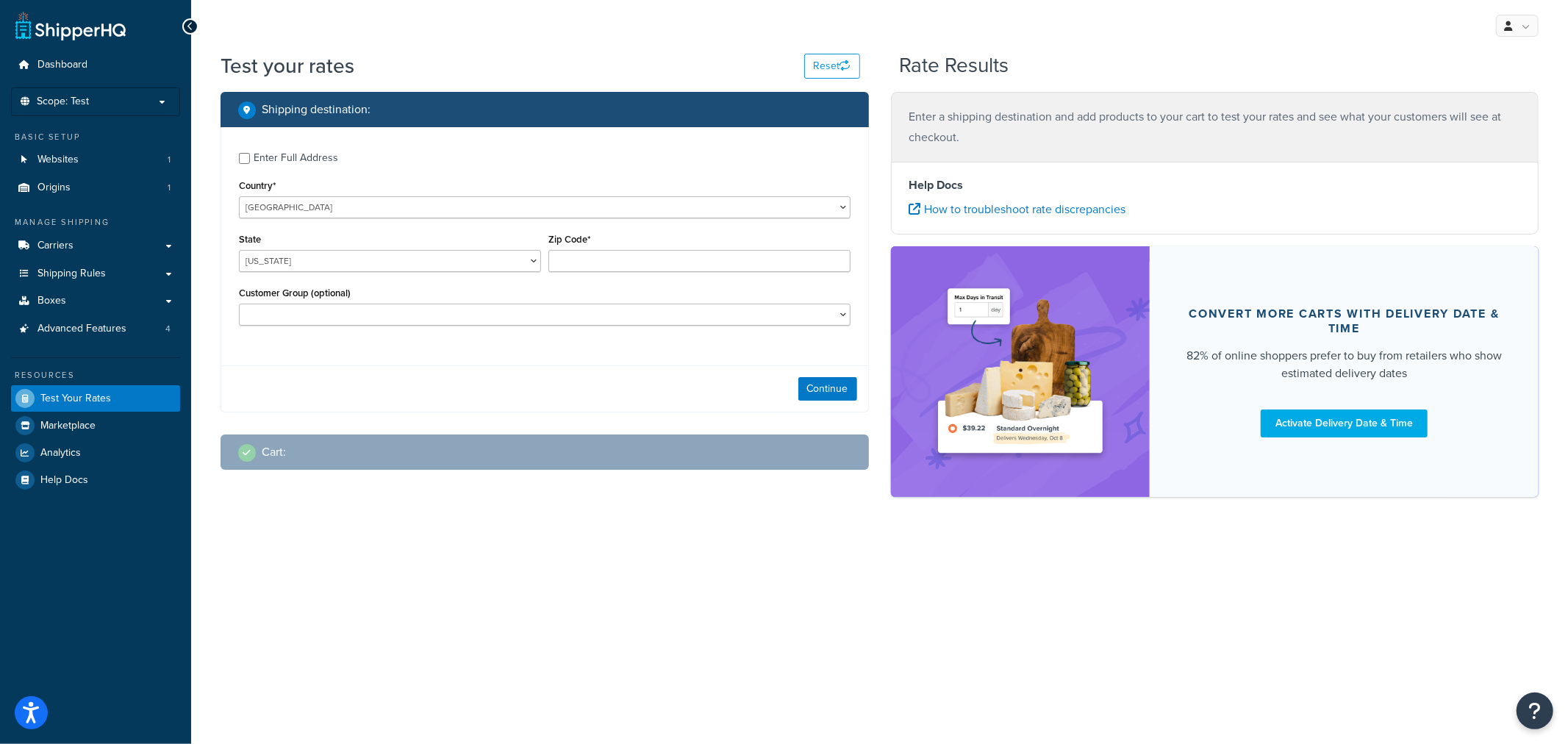
click at [290, 166] on div "Enter Full Address" at bounding box center [296, 158] width 85 height 20
click at [249, 164] on input "Enter Full Address" at bounding box center [244, 158] width 11 height 11
checkbox input "true"
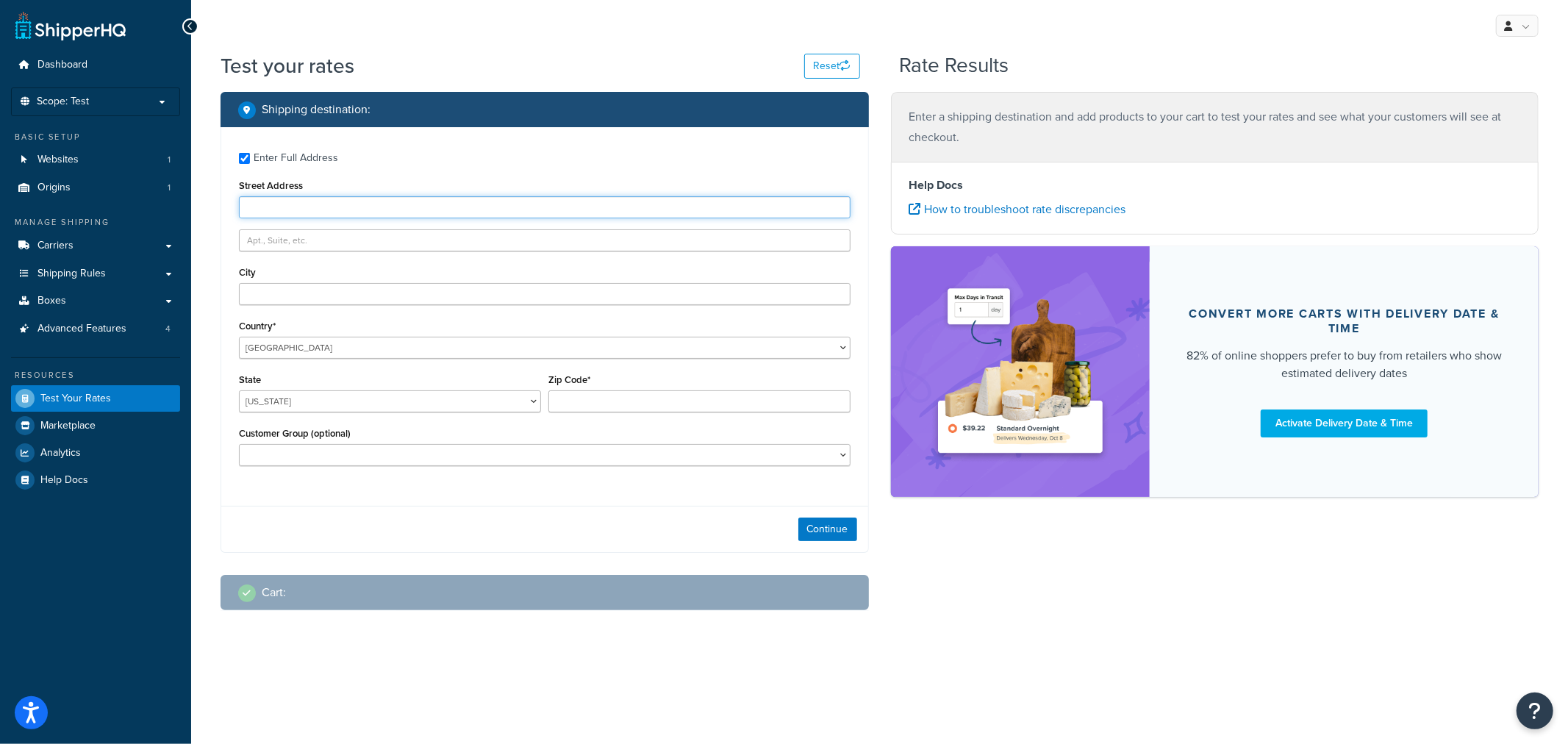
click at [302, 198] on input "Street Address" at bounding box center [545, 207] width 612 height 22
type input "345 Park Avenue"
click at [383, 203] on input "[STREET_ADDRESS]" at bounding box center [545, 207] width 612 height 22
click at [383, 203] on input "345 Park Avenue" at bounding box center [545, 207] width 612 height 22
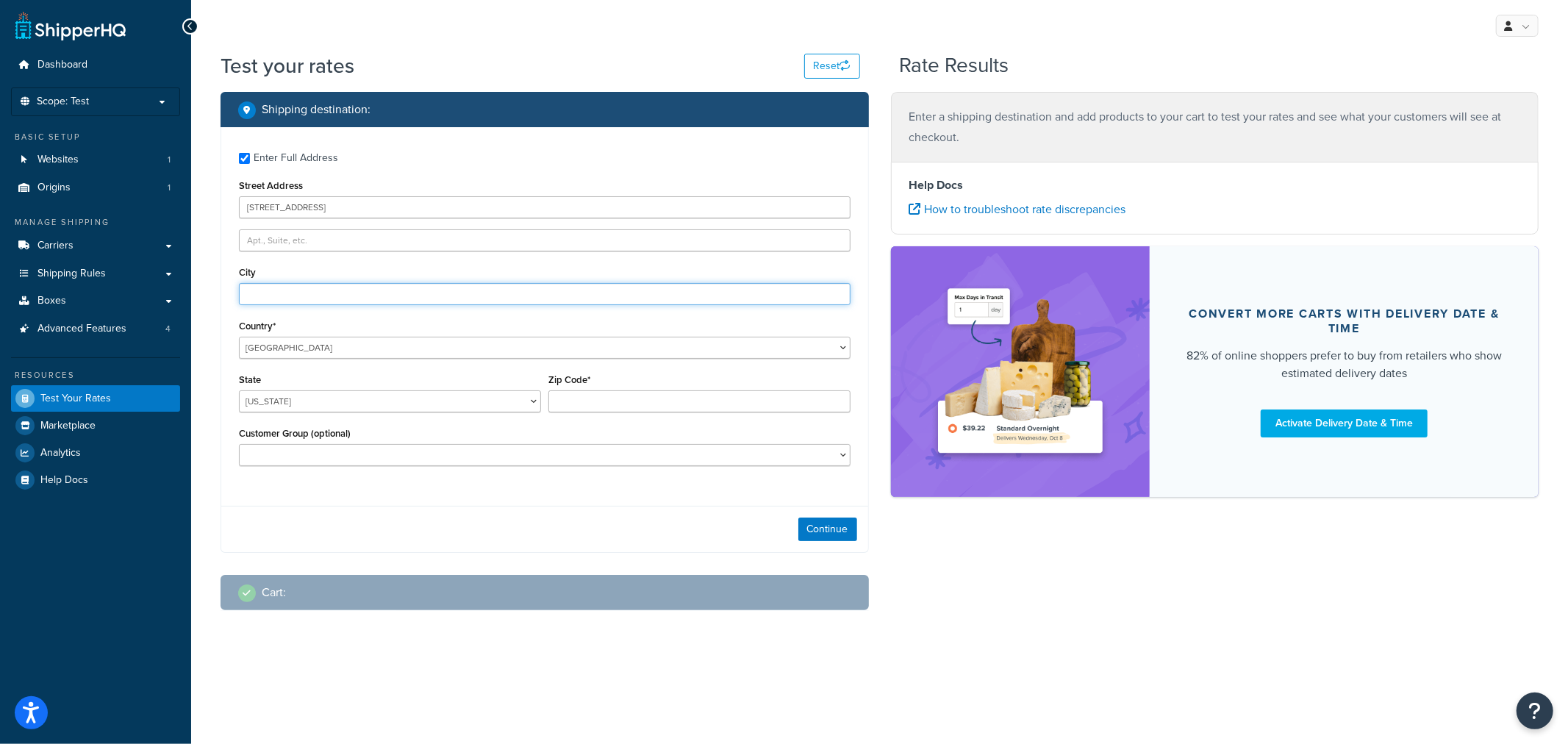
click at [383, 298] on input "City" at bounding box center [545, 294] width 612 height 22
type input "San Jose"
click at [347, 409] on select "Alabama Alaska American Samoa Arizona Arkansas Armed Forces Americas Armed Forc…" at bounding box center [390, 401] width 302 height 22
select select "CA"
click at [239, 391] on select "Alabama Alaska American Samoa Arizona Arkansas Armed Forces Americas Armed Forc…" at bounding box center [390, 401] width 302 height 22
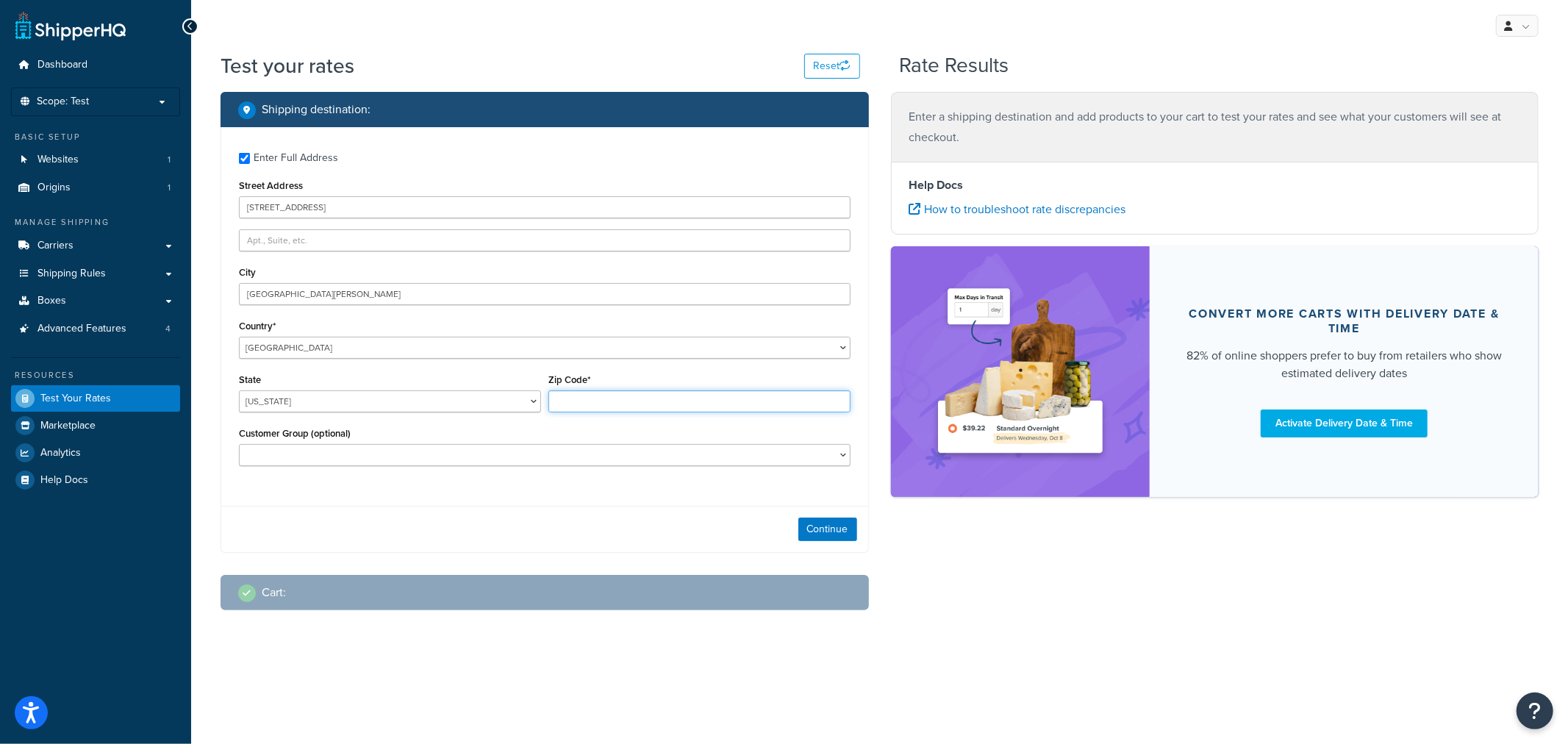
click at [595, 392] on input "Zip Code*" at bounding box center [699, 401] width 302 height 22
type input "95110-2704"
click at [835, 534] on button "Continue" at bounding box center [828, 529] width 59 height 24
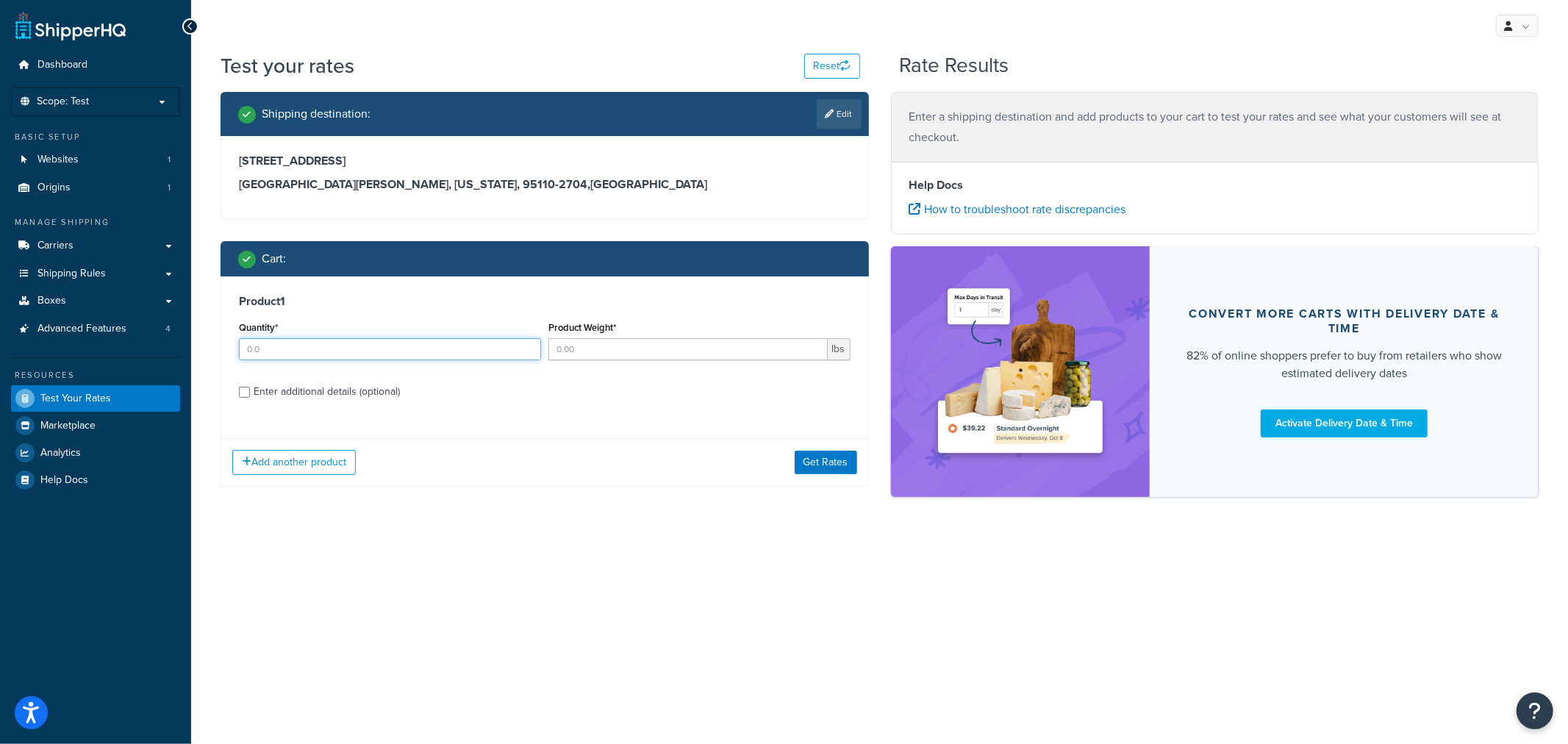
click at [357, 343] on input "Quantity*" at bounding box center [390, 349] width 302 height 22
type input "1.0"
click at [627, 356] on input "Product Weight*" at bounding box center [687, 349] width 279 height 22
type input "80.0"
click at [293, 391] on div "Enter additional details (optional)" at bounding box center [327, 391] width 146 height 20
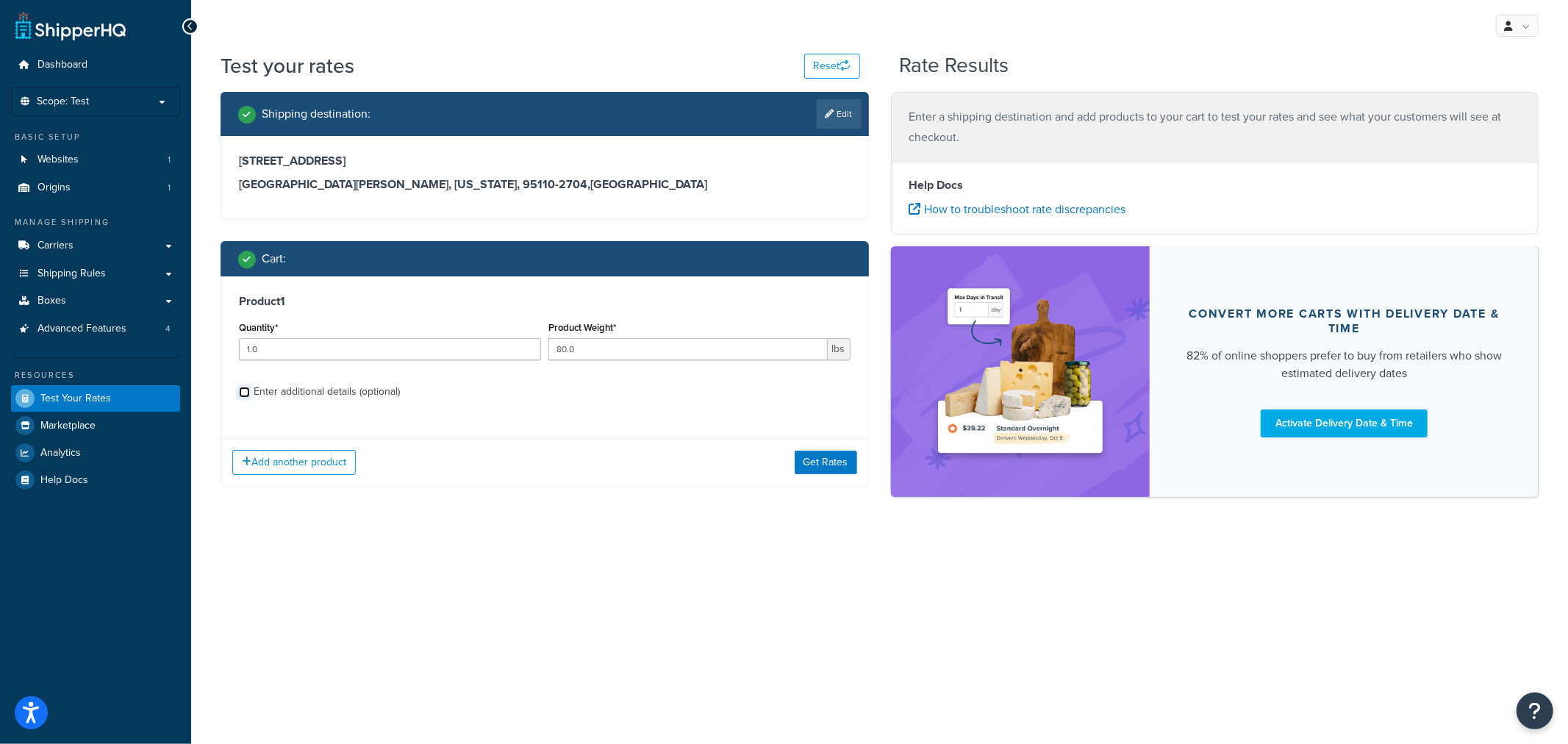
click at [249, 391] on input "Enter additional details (optional)" at bounding box center [244, 392] width 11 height 11
checkbox input "true"
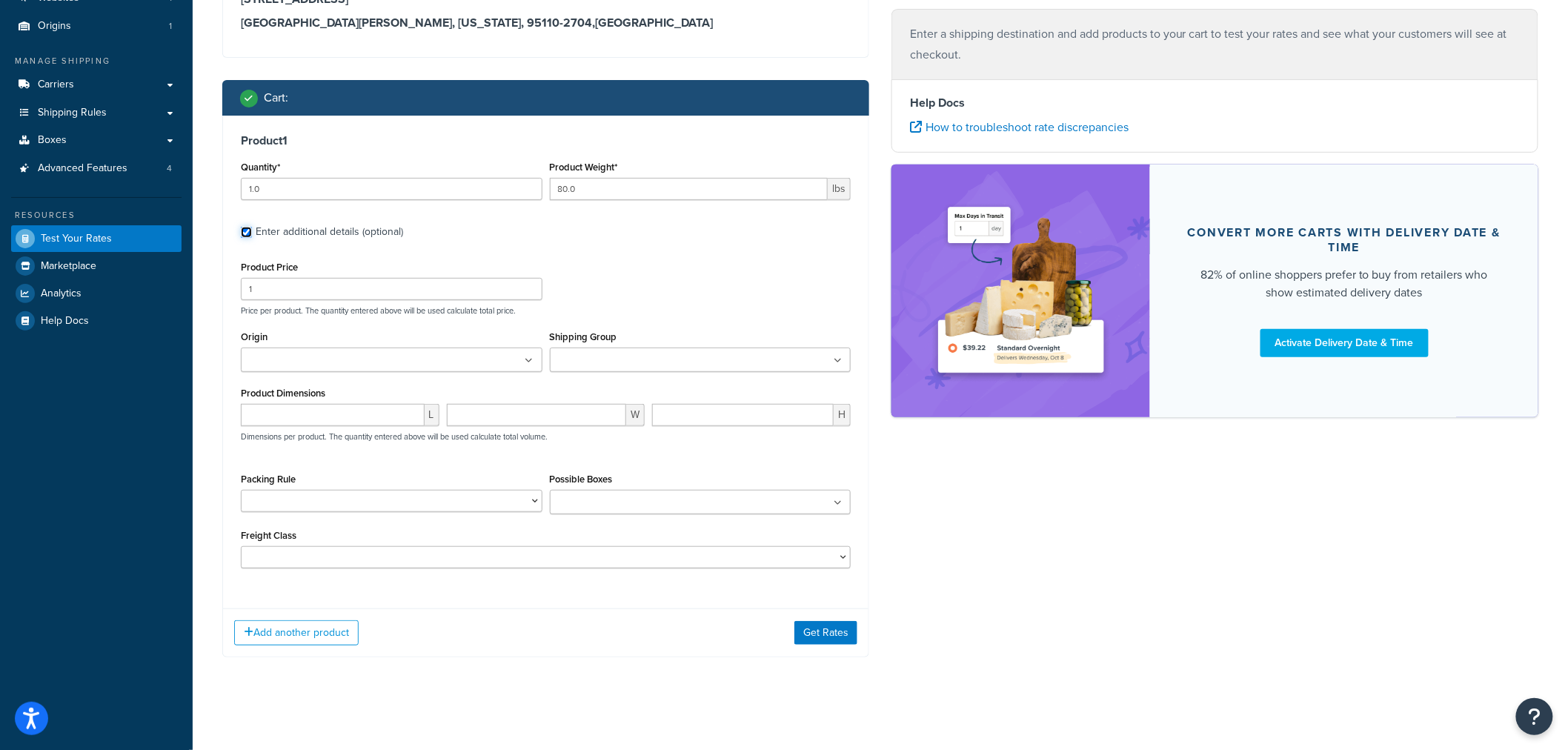
scroll to position [164, 0]
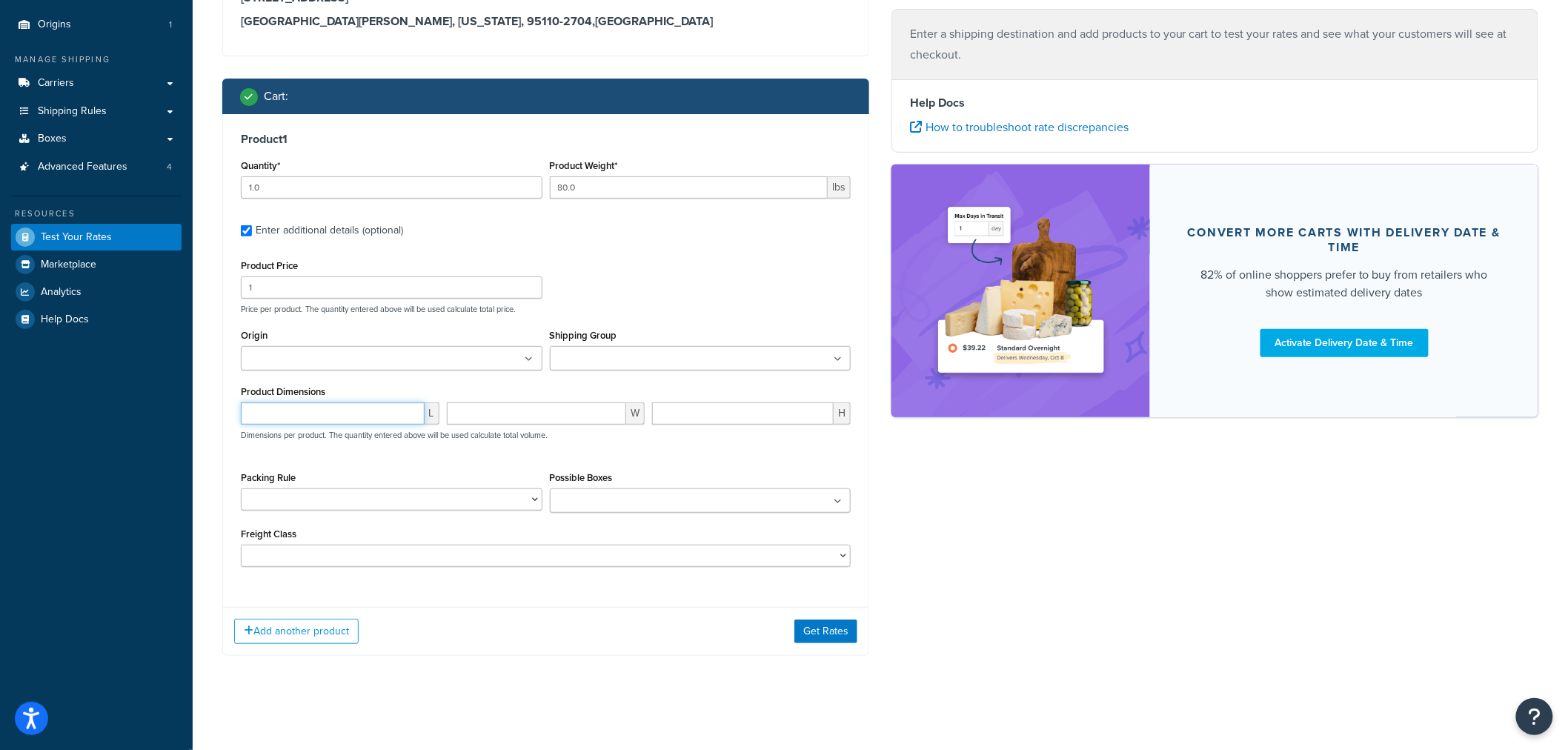
click at [346, 419] on input "number" at bounding box center [332, 413] width 184 height 22
type input "49"
click at [488, 413] on input "number" at bounding box center [537, 413] width 180 height 22
type input "41"
click at [720, 410] on input "number" at bounding box center [743, 413] width 181 height 22
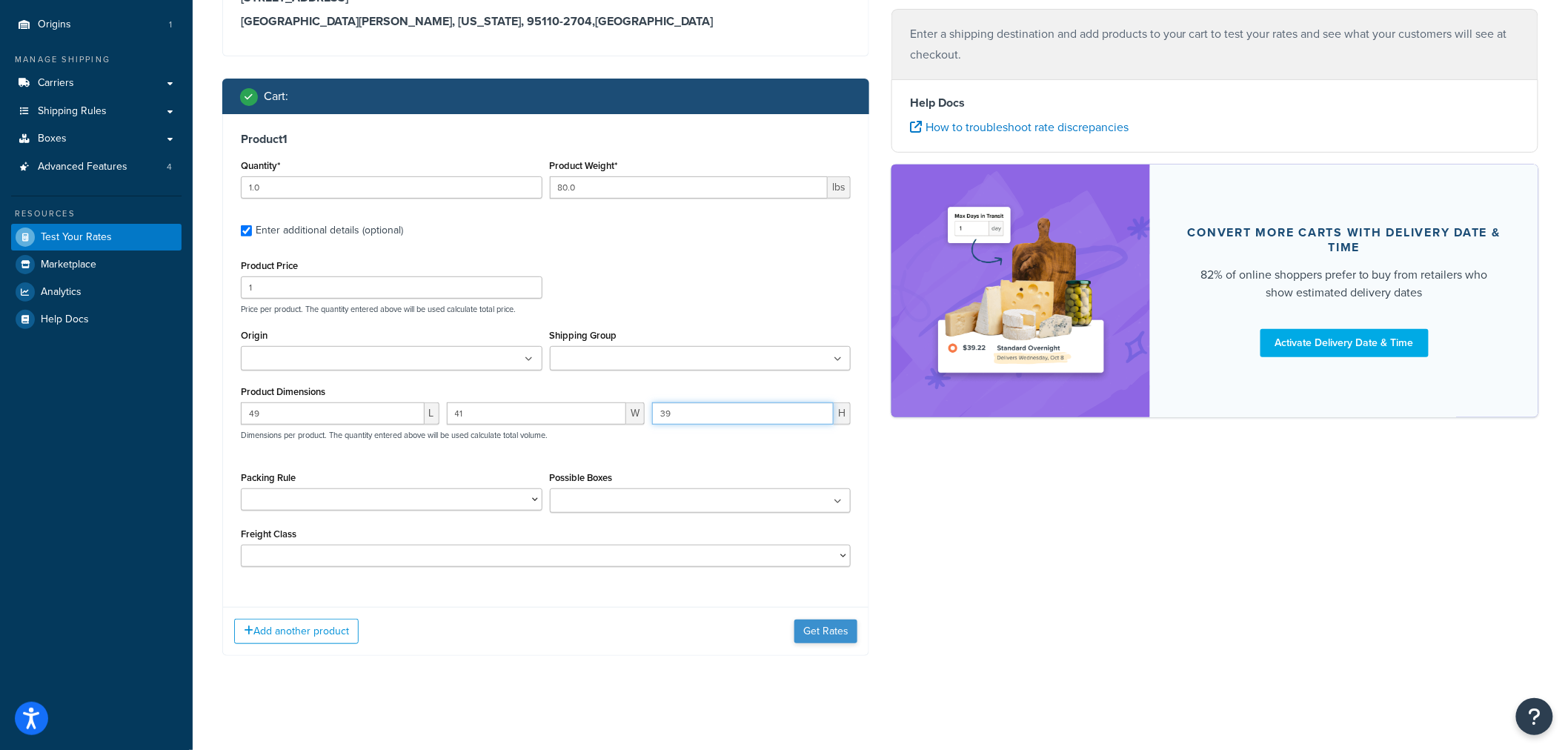
type input "39"
click at [808, 635] on button "Get Rates" at bounding box center [826, 631] width 63 height 24
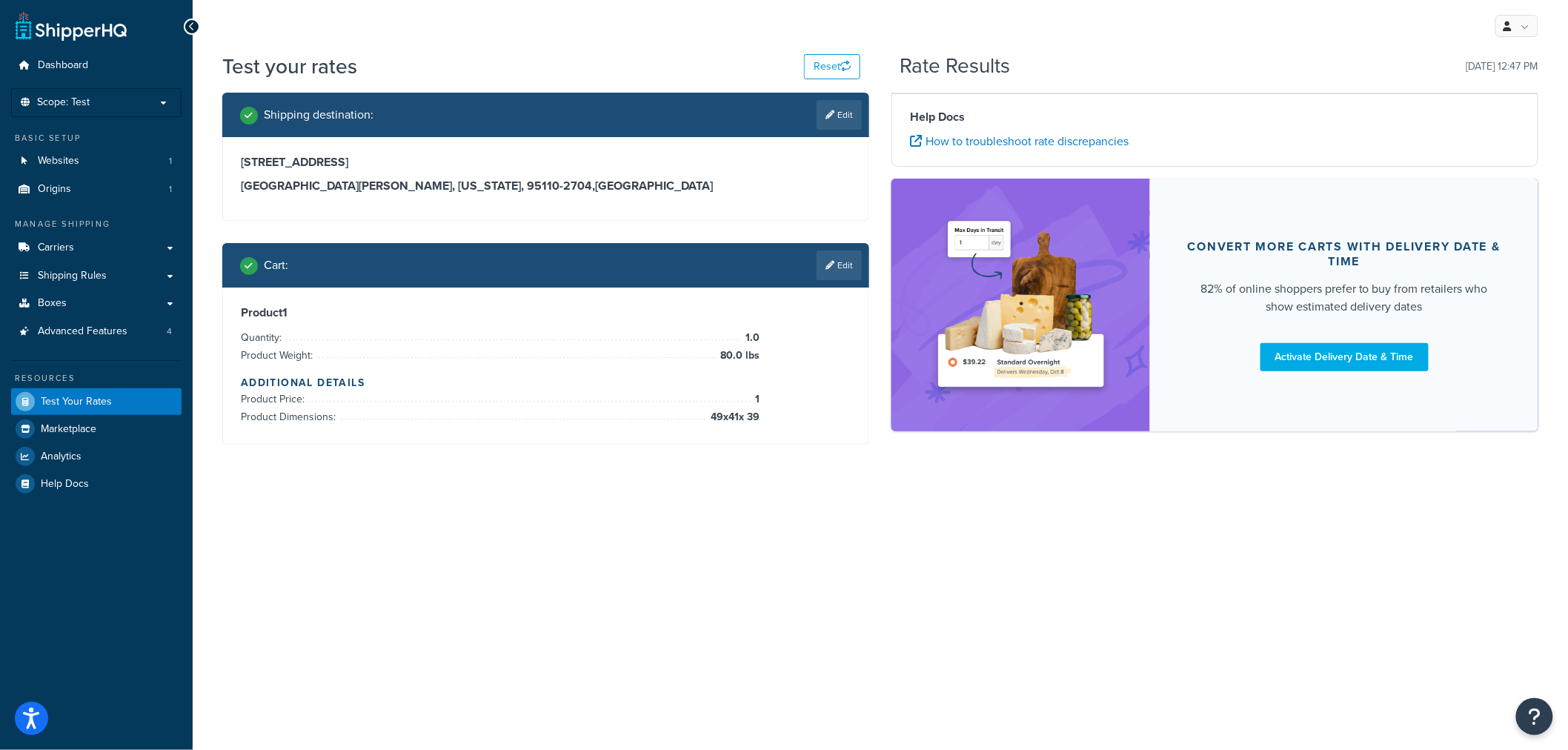
scroll to position [0, 0]
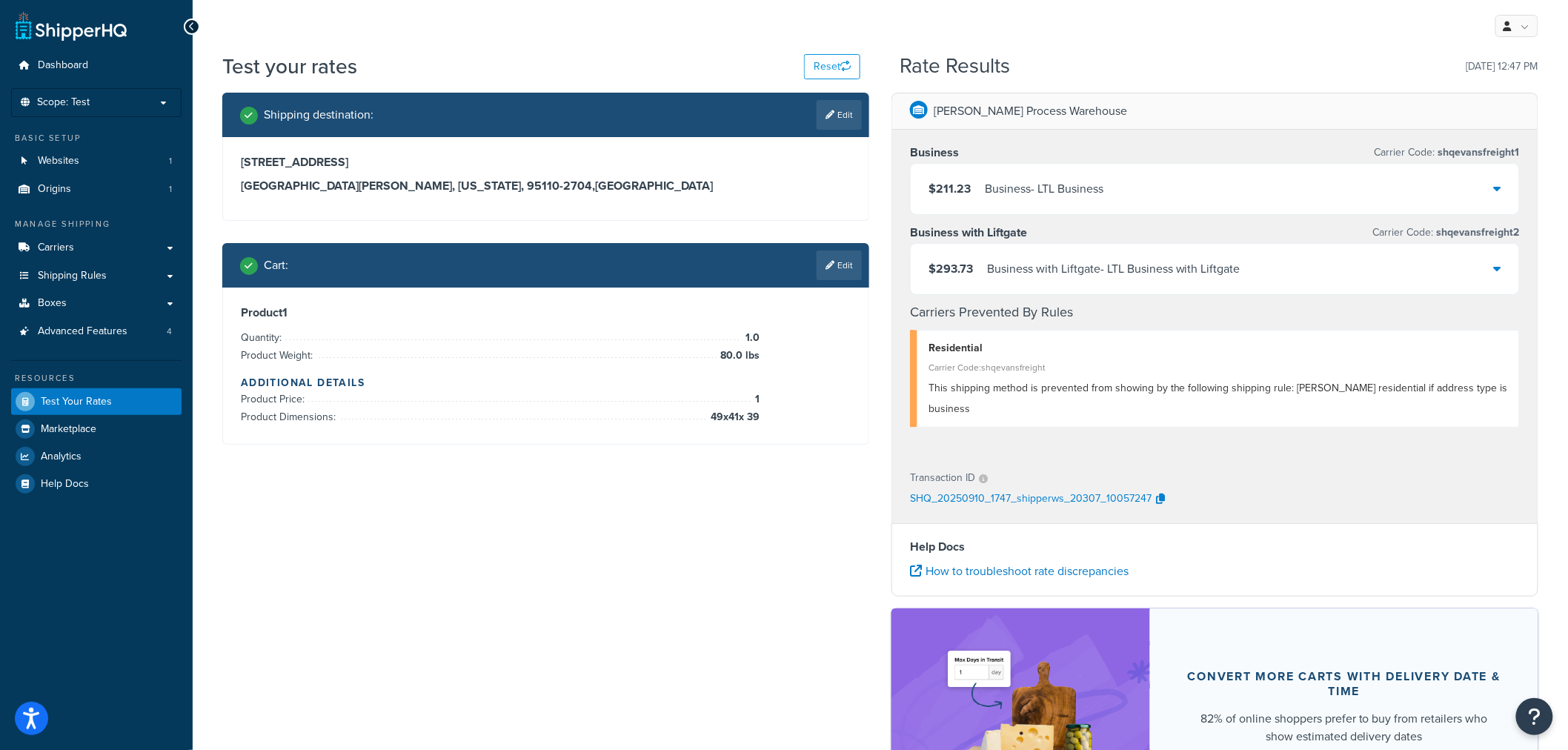
click at [1327, 256] on div "$293.73 Business with Liftgate - LTL Business with Liftgate" at bounding box center [1215, 268] width 609 height 51
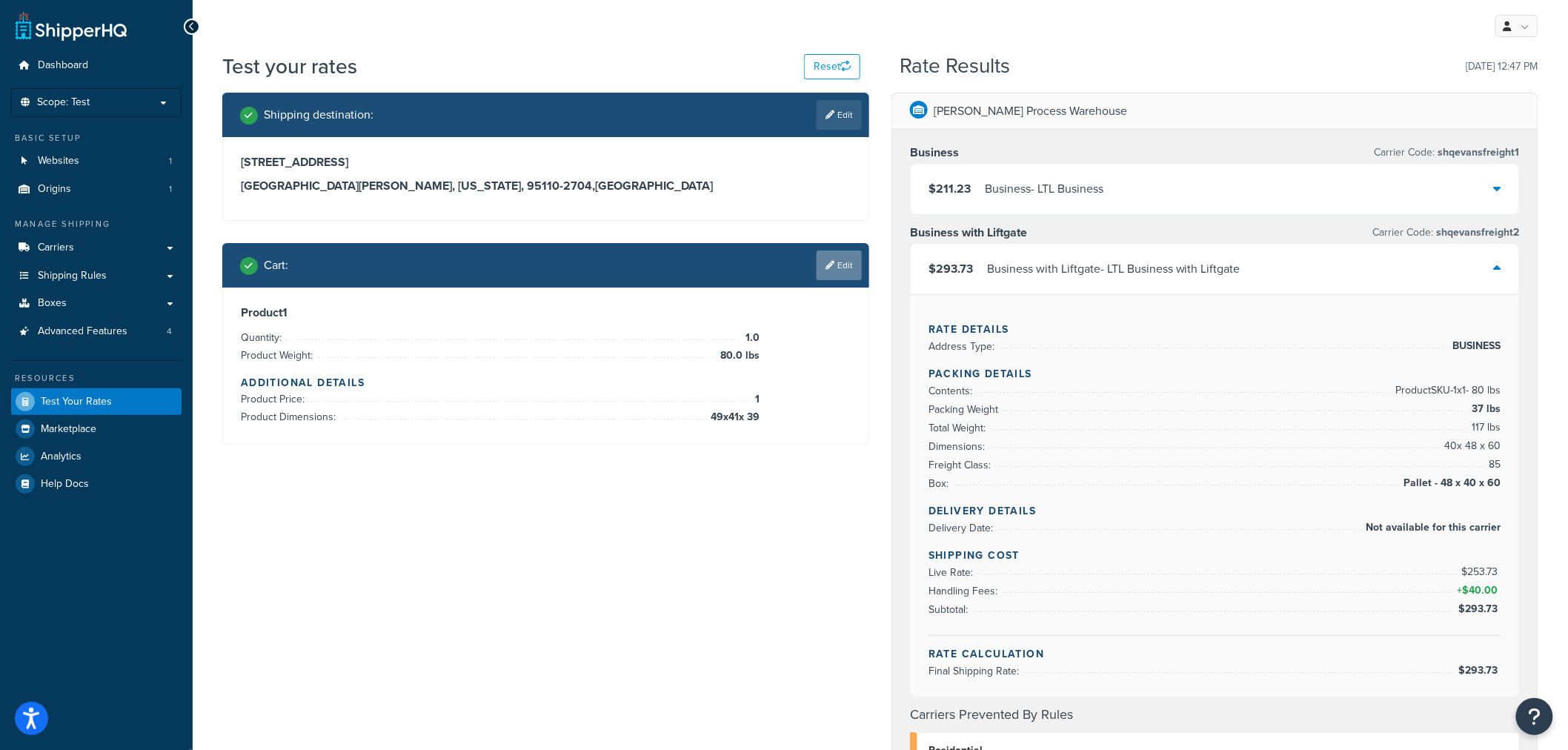
click at [855, 266] on link "Edit" at bounding box center [839, 265] width 45 height 29
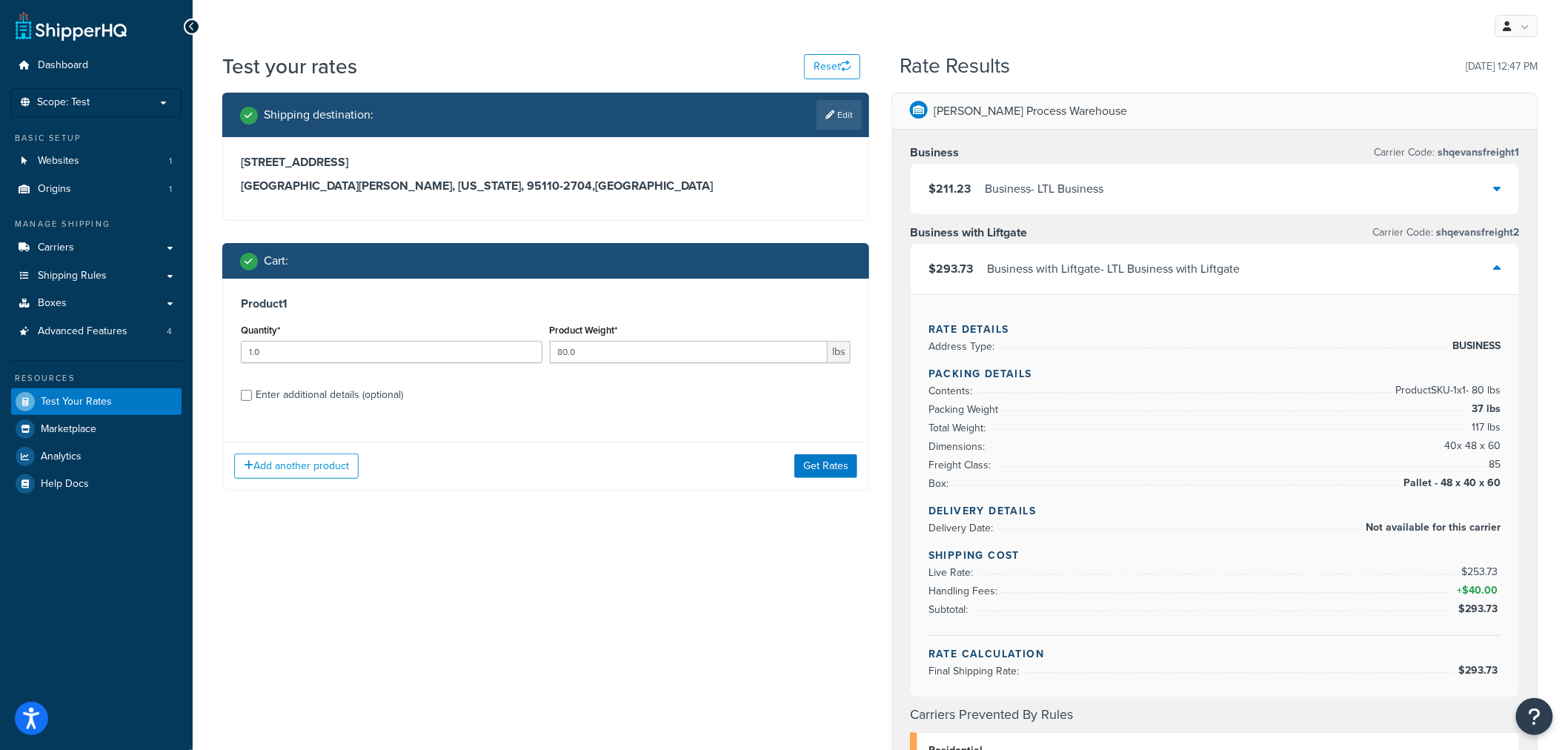
click at [348, 399] on div "Enter additional details (optional)" at bounding box center [330, 395] width 148 height 20
click at [252, 399] on input "Enter additional details (optional)" at bounding box center [246, 395] width 12 height 12
checkbox input "true"
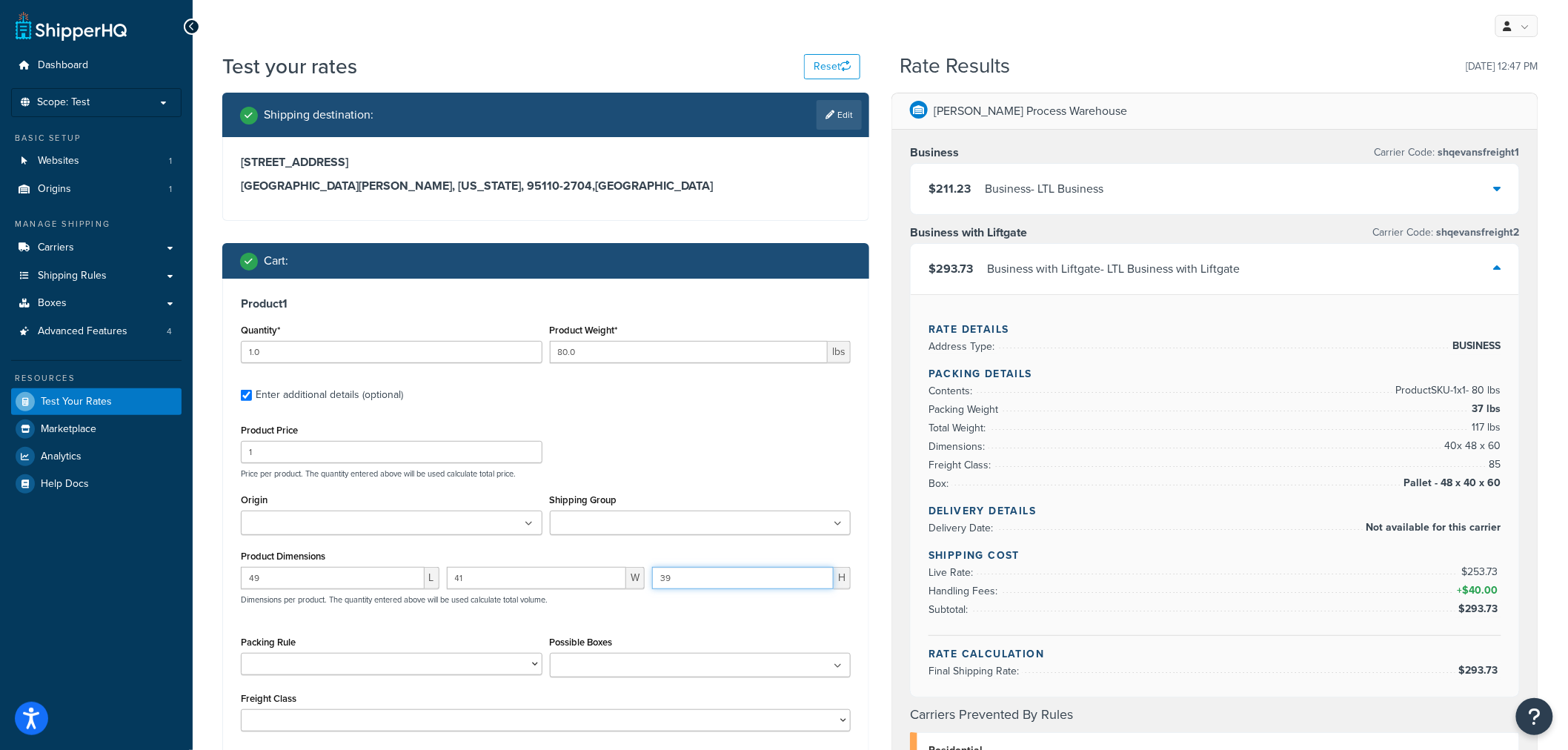
click at [708, 573] on input "39" at bounding box center [743, 578] width 181 height 22
type input "3"
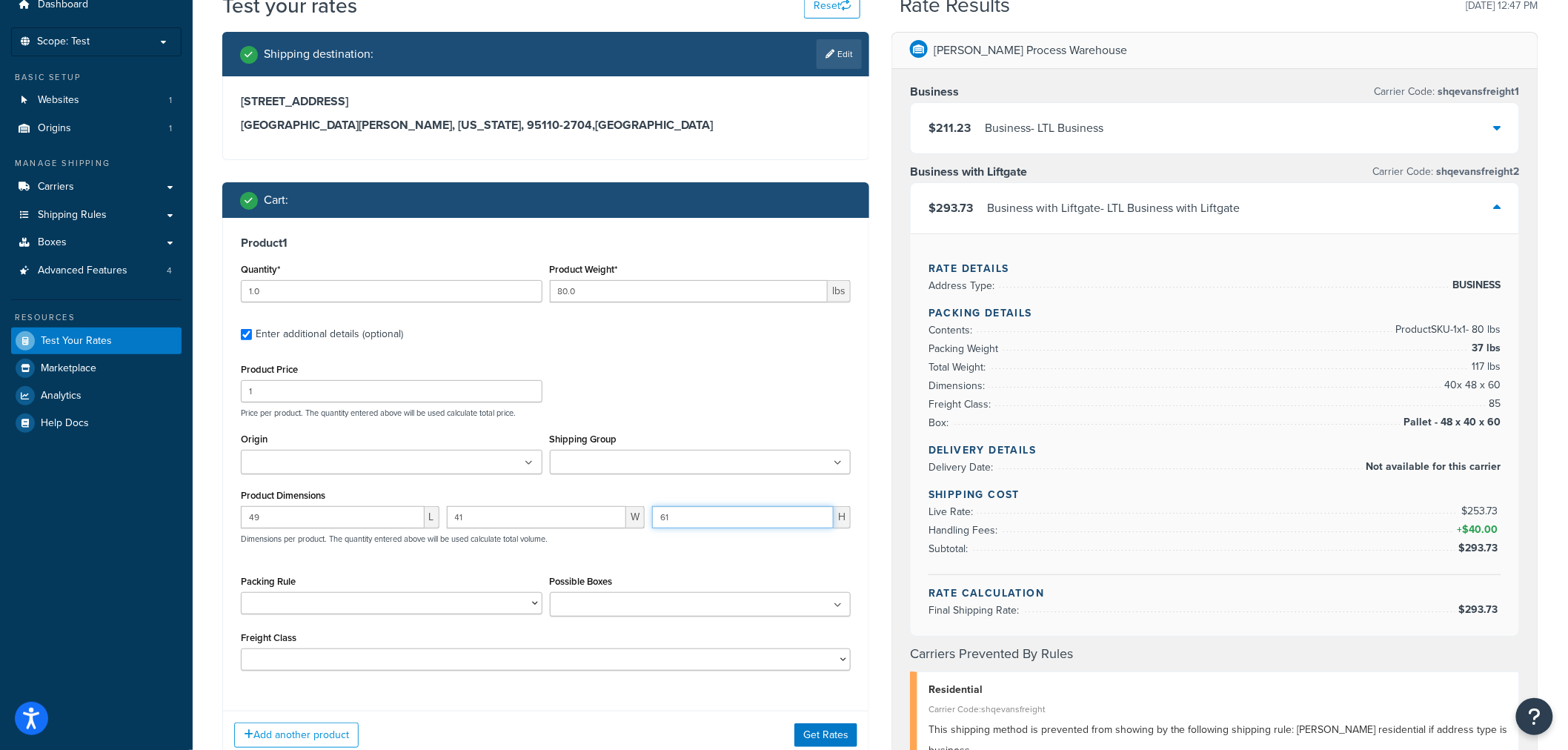
scroll to position [164, 0]
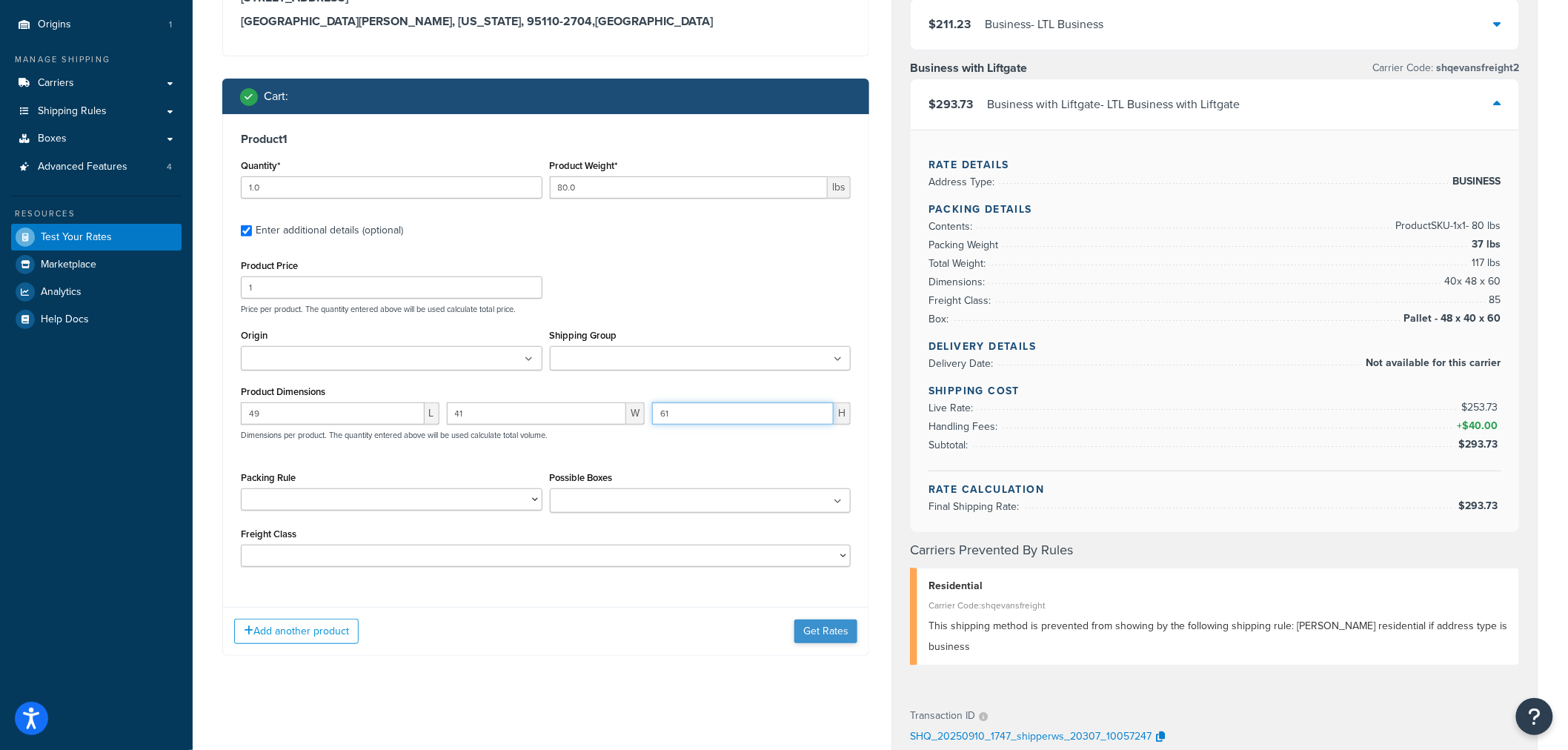
type input "61"
click at [830, 635] on button "Get Rates" at bounding box center [826, 631] width 63 height 24
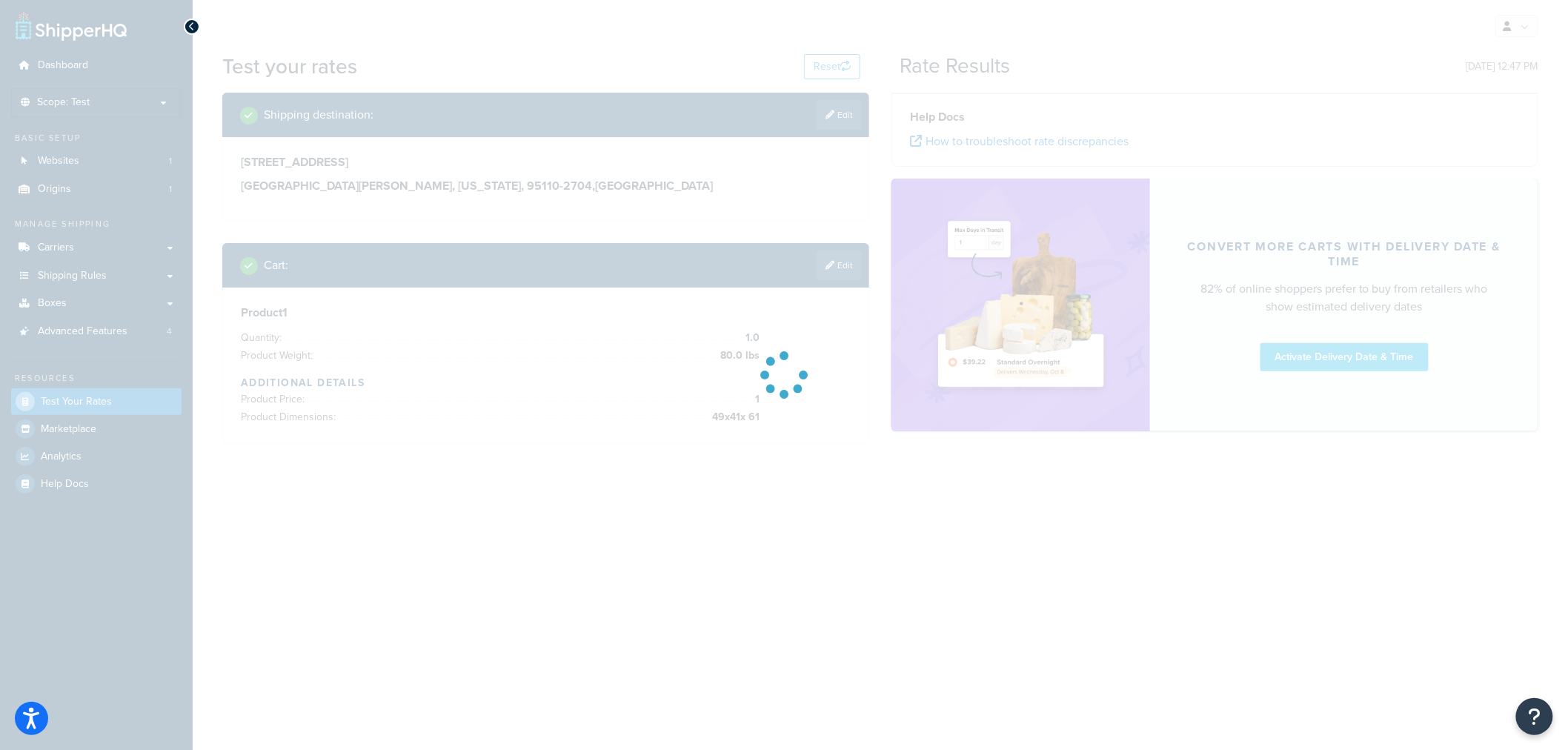
scroll to position [0, 0]
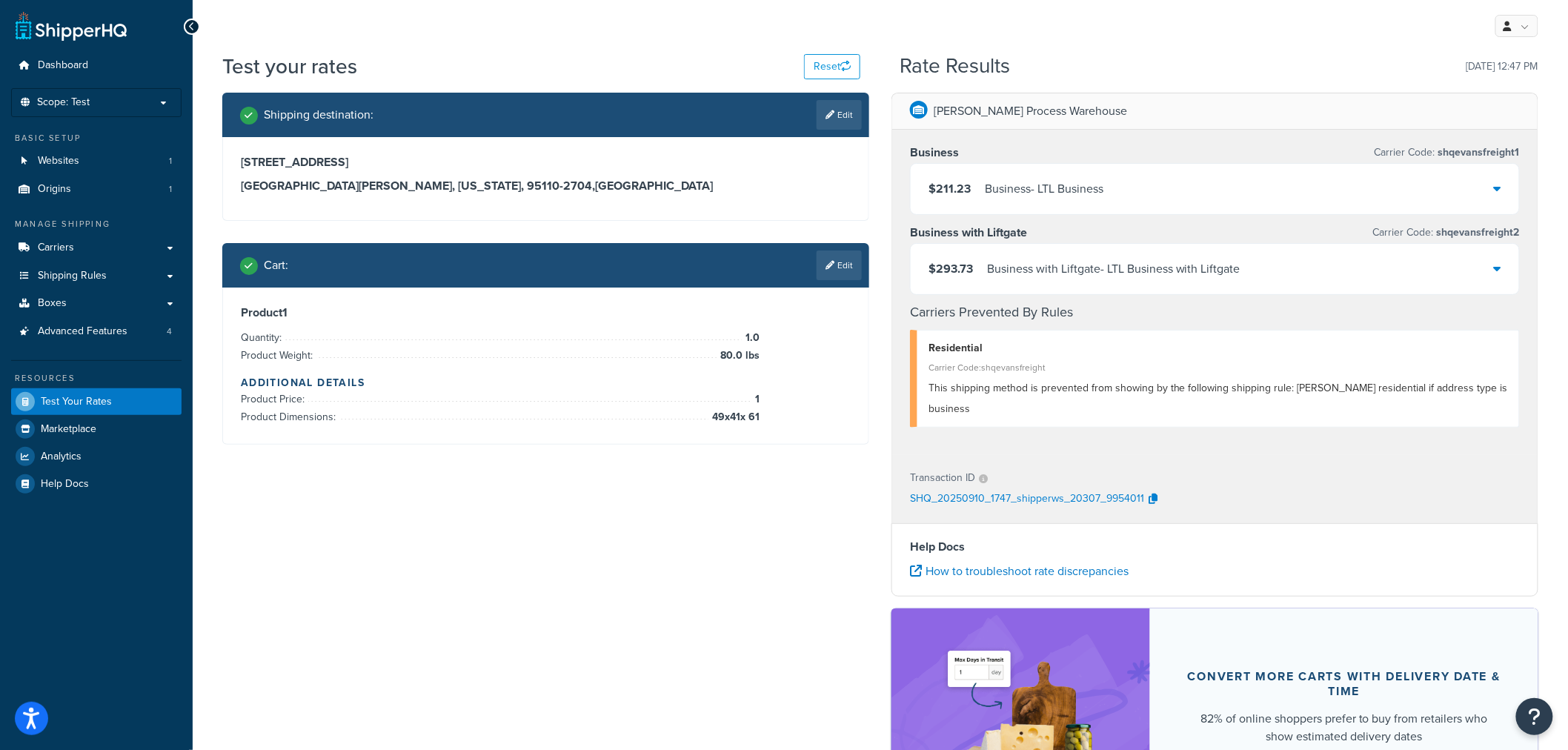
click at [1316, 277] on div "$293.73 Business with Liftgate - LTL Business with Liftgate" at bounding box center [1215, 268] width 609 height 51
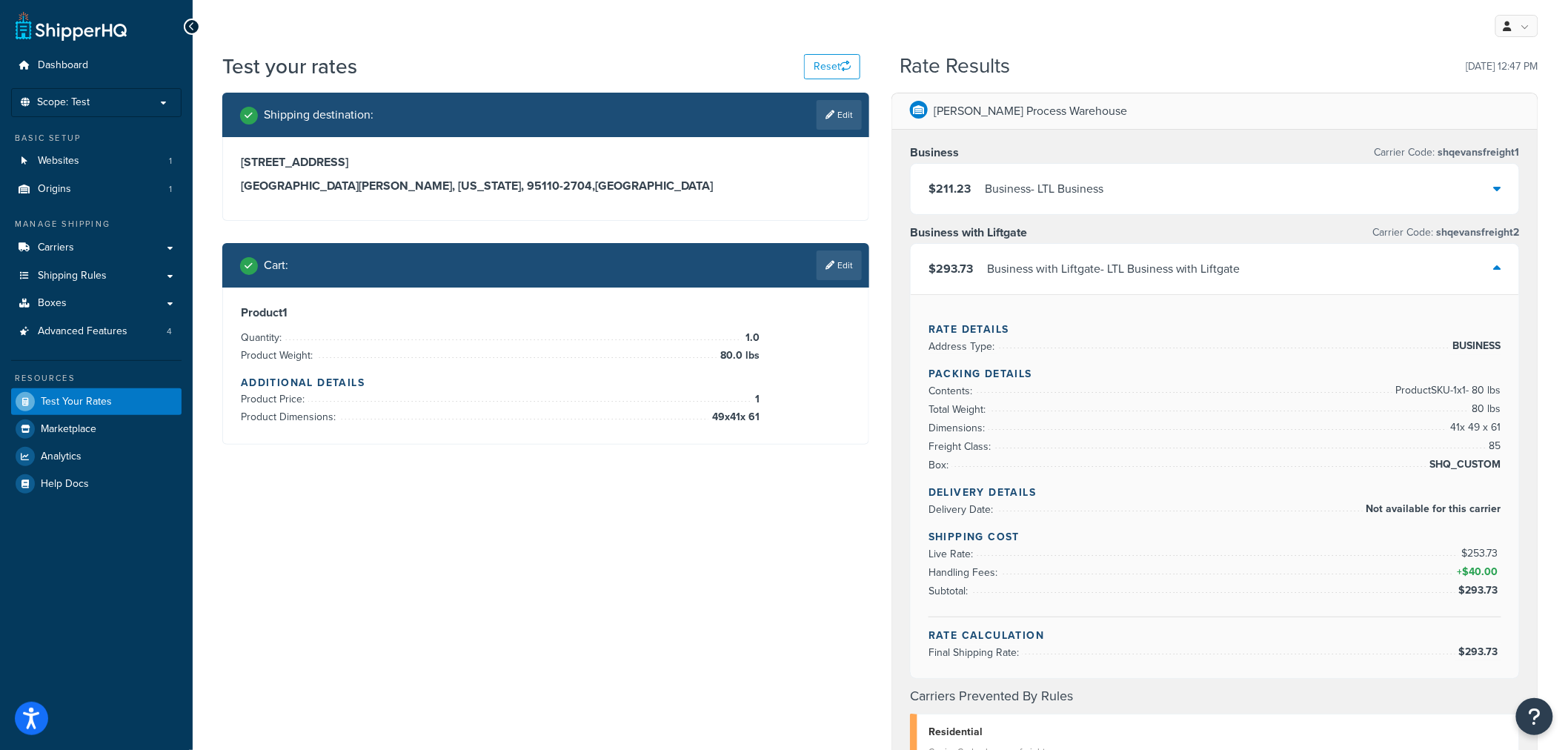
click at [1316, 277] on div "$293.73 Business with Liftgate - LTL Business with Liftgate" at bounding box center [1215, 268] width 609 height 51
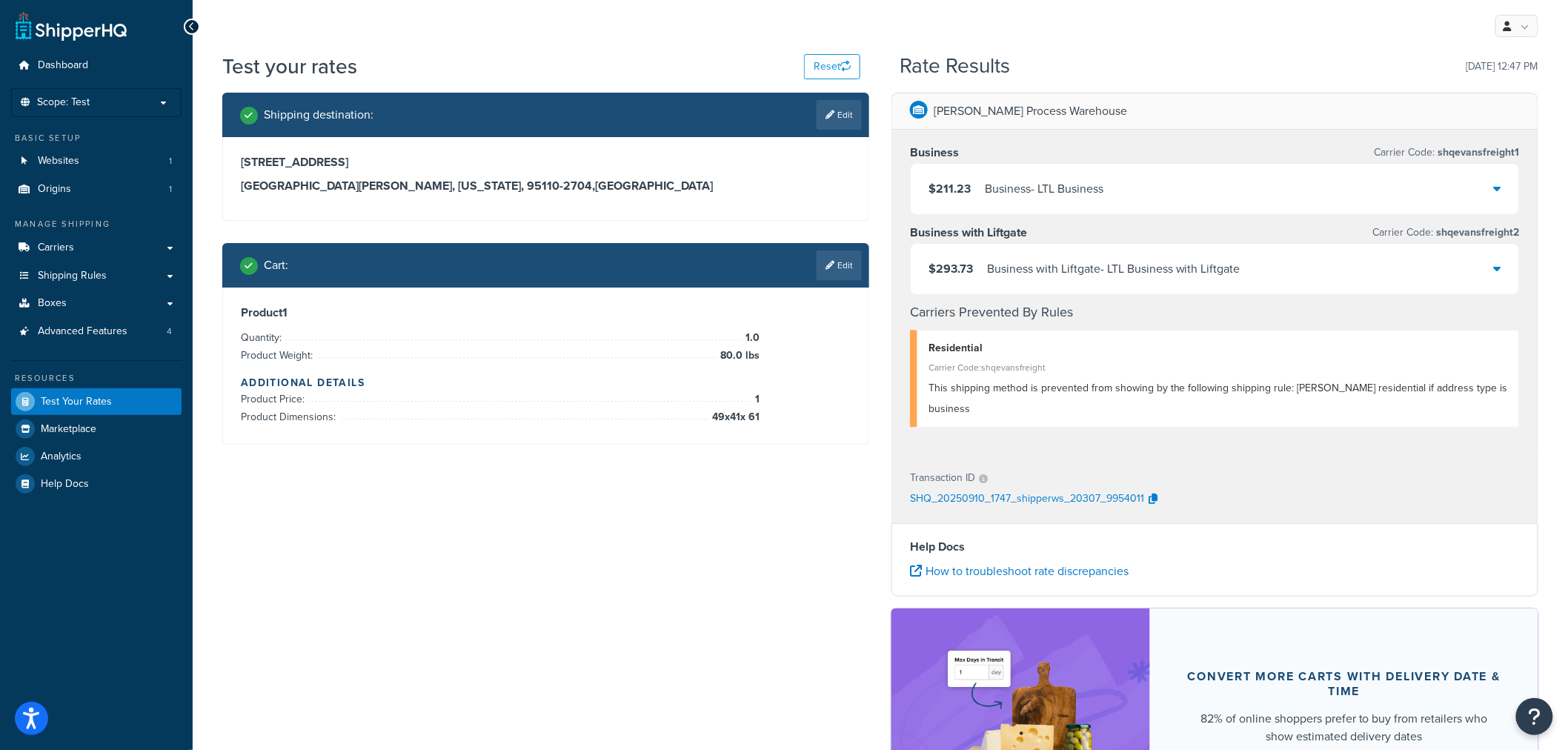
click at [1399, 173] on div "$211.23 Business - LTL Business" at bounding box center [1215, 188] width 609 height 51
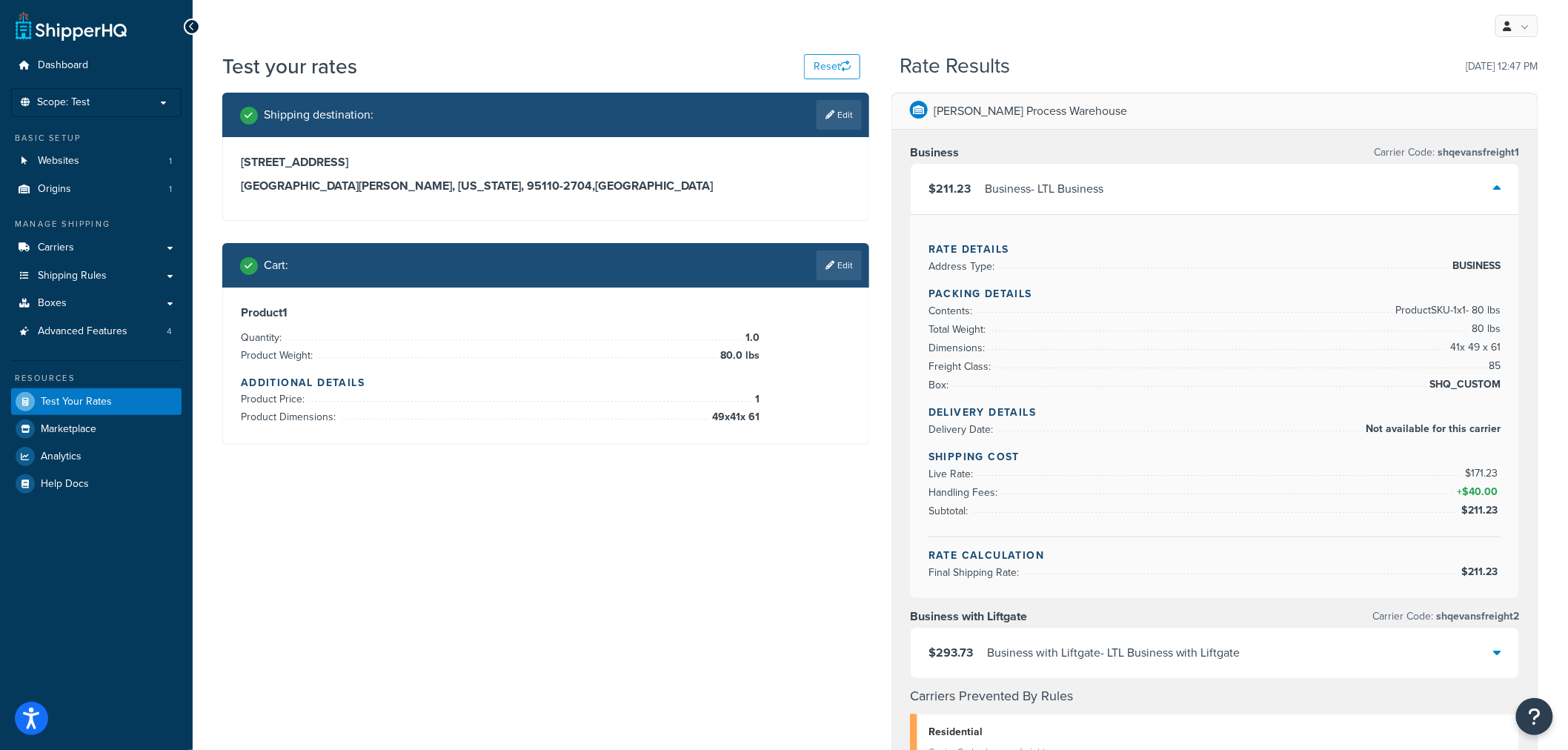
click at [1399, 173] on div "$211.23 Business - LTL Business" at bounding box center [1215, 188] width 609 height 51
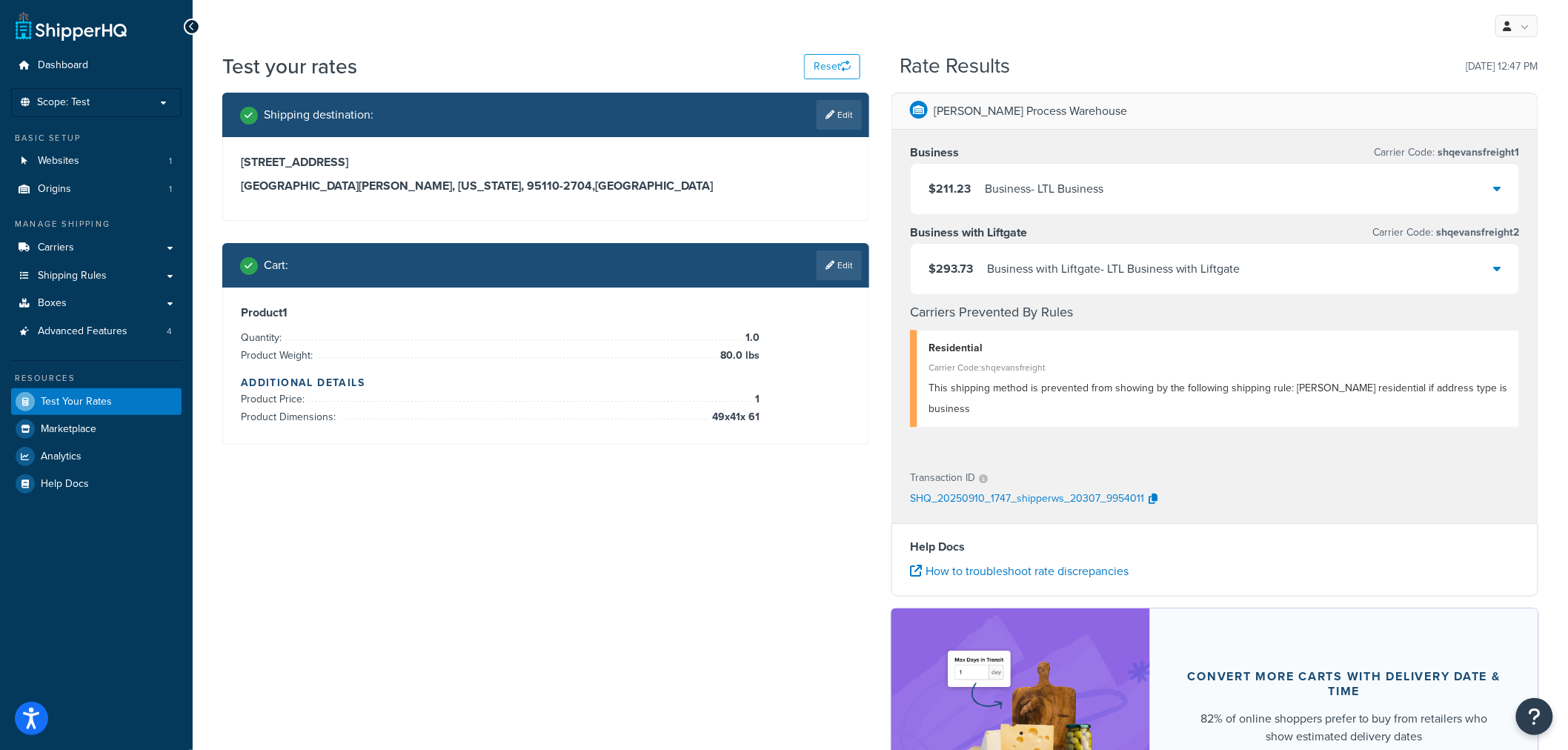
click at [705, 531] on div "Shipping destination : Edit 345 Park Avenue San Jose, California, 95110-2704 , …" at bounding box center [881, 483] width 1339 height 783
click at [426, 543] on div "Shipping destination : Edit 345 Park Avenue San Jose, California, 95110-2704 , …" at bounding box center [881, 483] width 1339 height 783
click at [98, 244] on link "Carriers" at bounding box center [97, 247] width 171 height 28
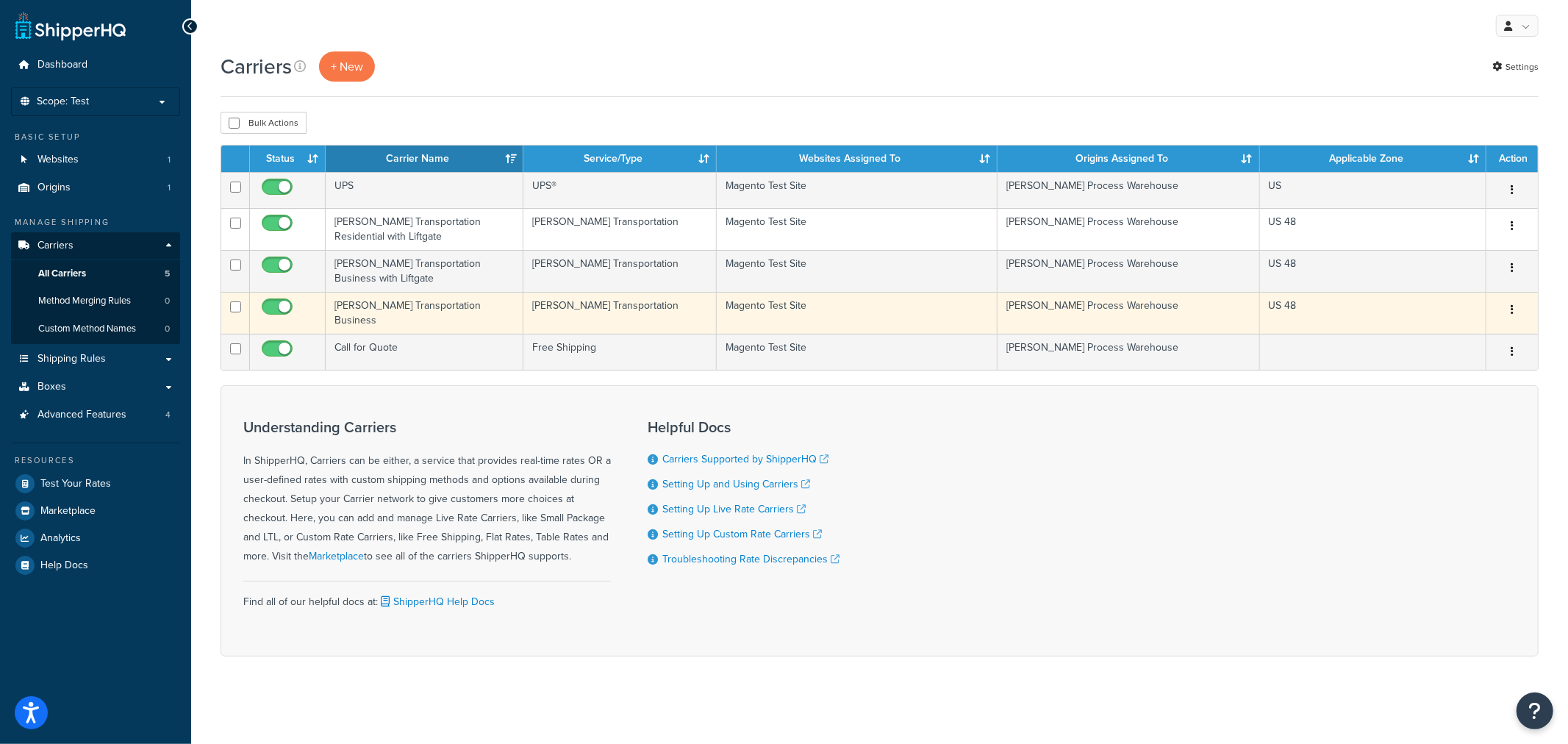
click at [607, 313] on td "[PERSON_NAME] Transportation" at bounding box center [620, 313] width 193 height 42
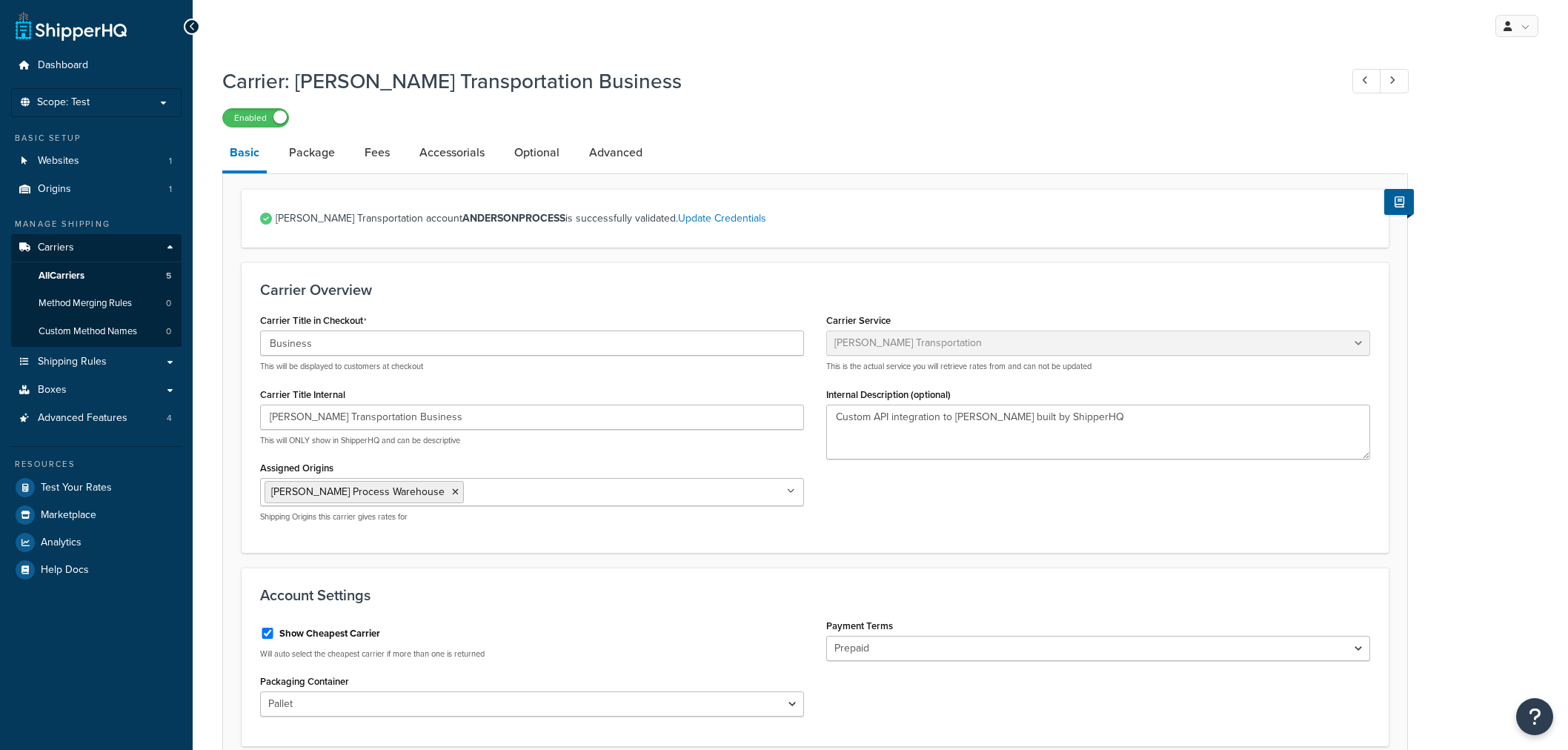
select select "evansFreight"
select select "PLT"
click at [528, 164] on link "Optional" at bounding box center [537, 153] width 60 height 36
select select "85"
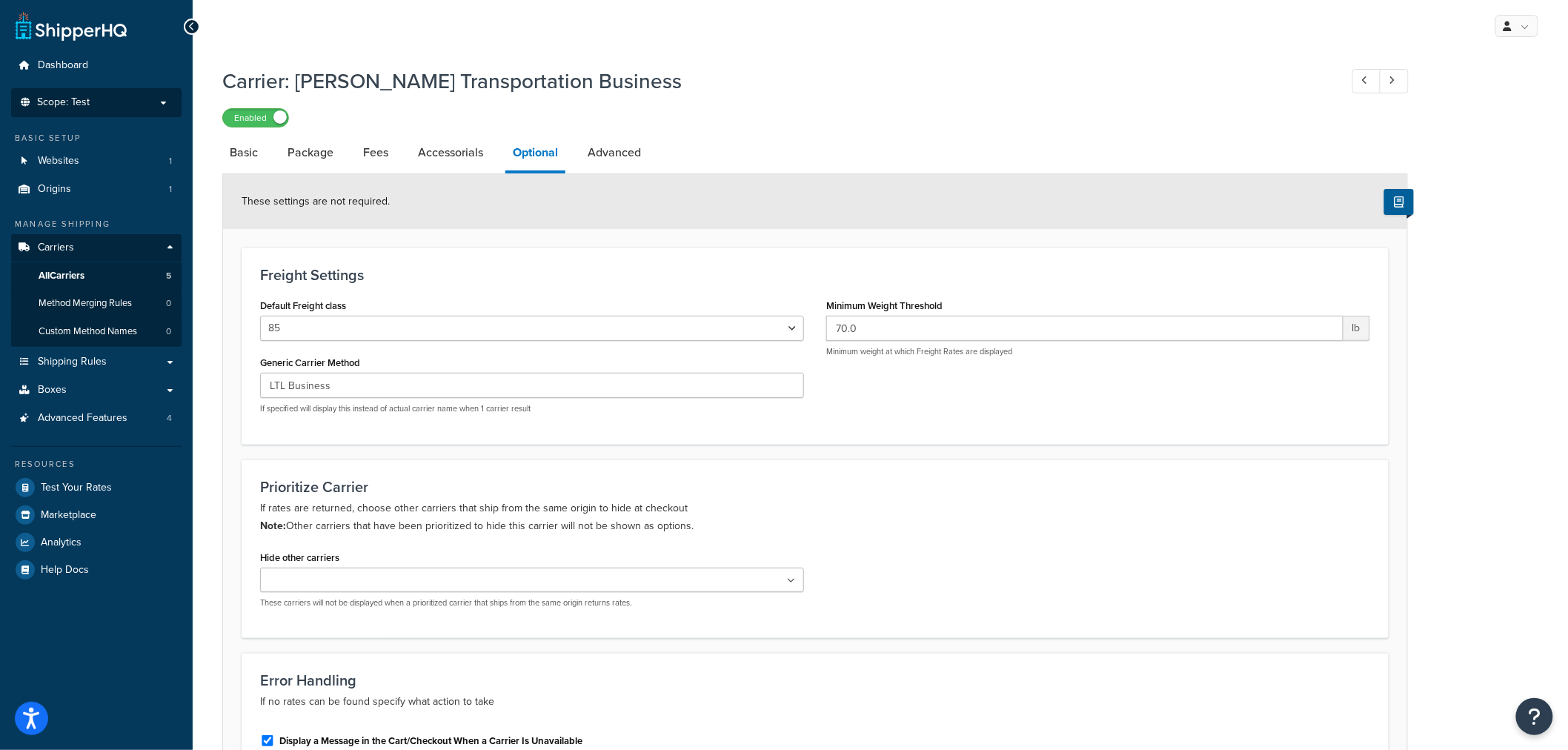
click at [92, 104] on p "Scope: Test" at bounding box center [96, 102] width 157 height 12
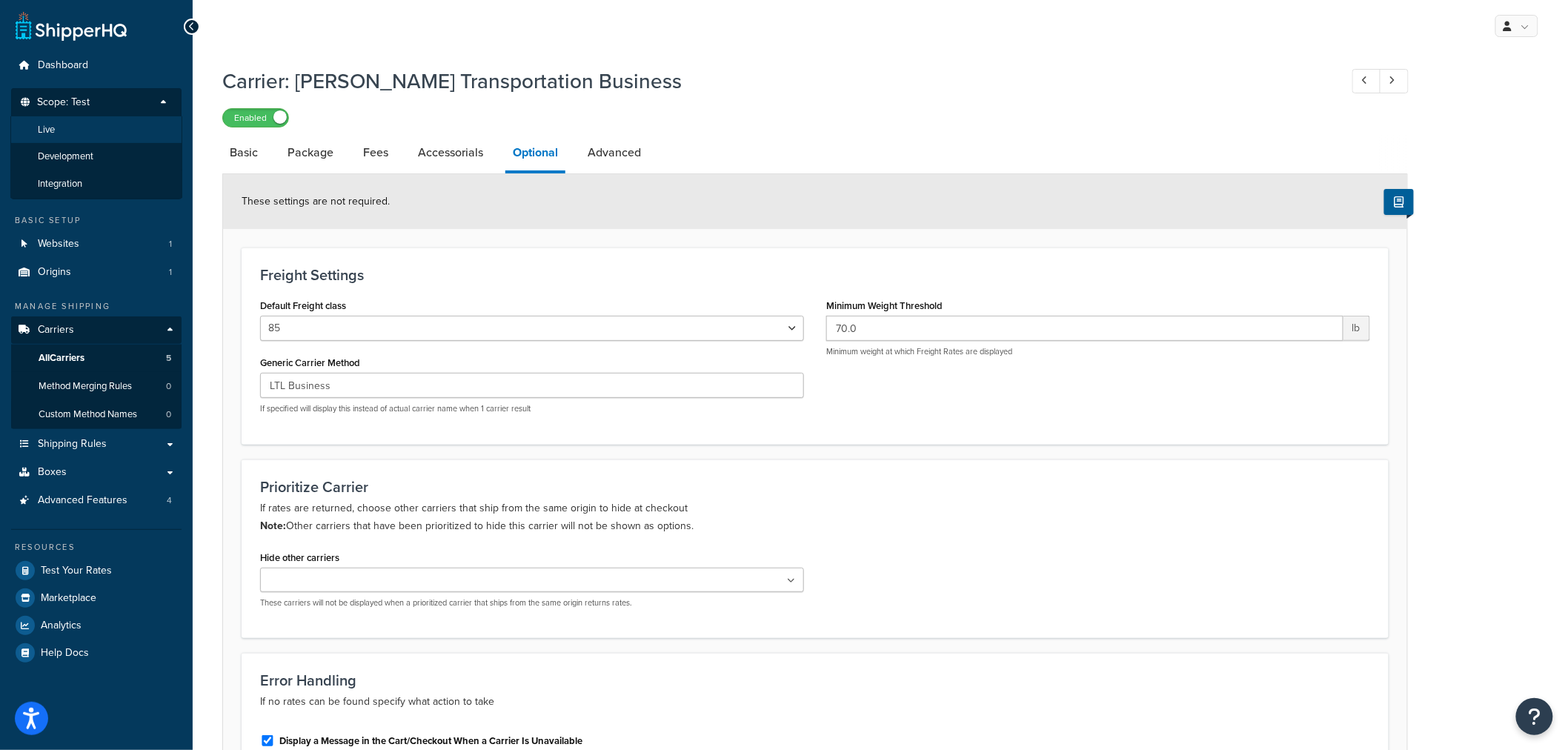
click at [99, 129] on li "Live" at bounding box center [96, 130] width 172 height 28
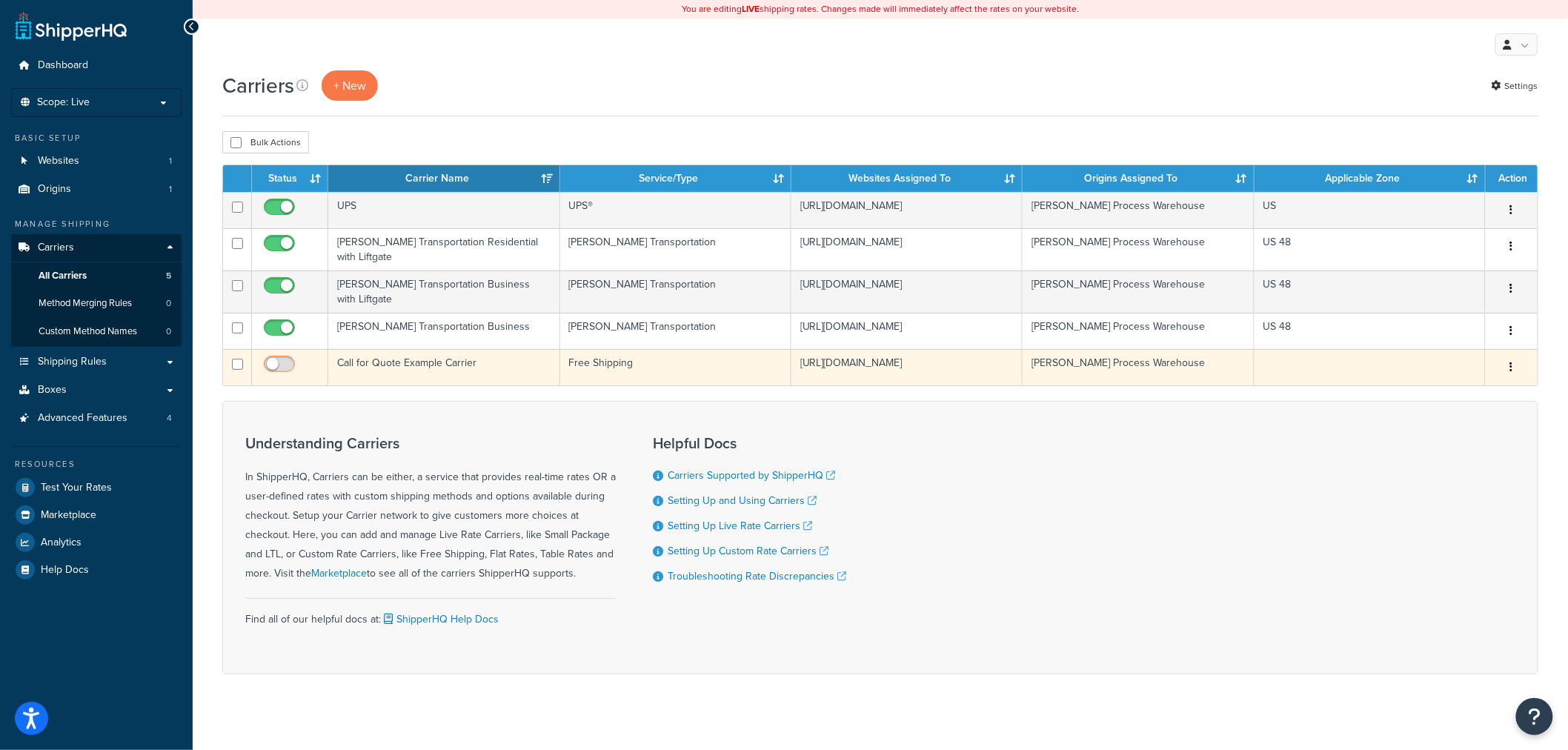
click at [285, 359] on input "checkbox" at bounding box center [281, 368] width 41 height 19
checkbox input "true"
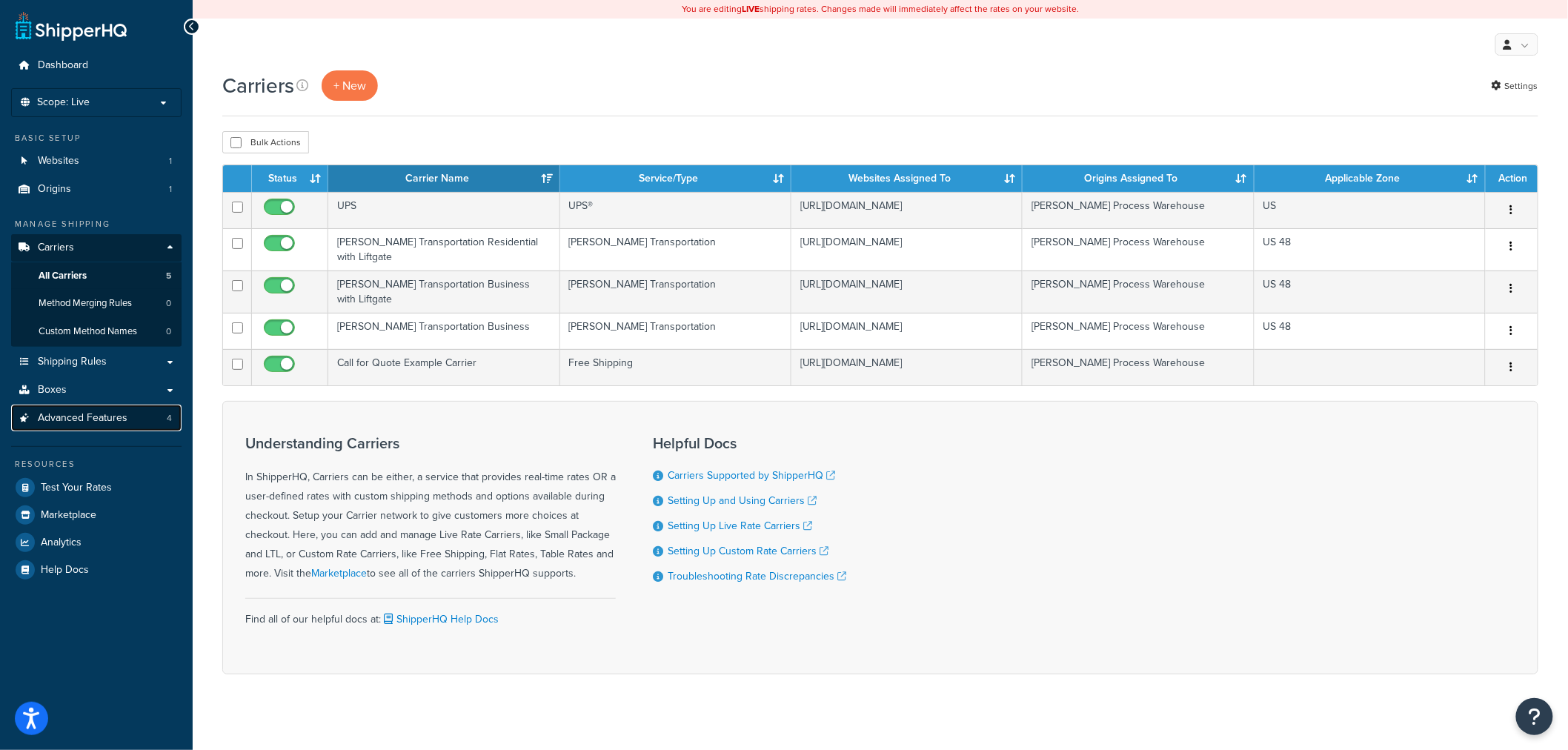
click at [97, 421] on span "Advanced Features" at bounding box center [83, 419] width 90 height 12
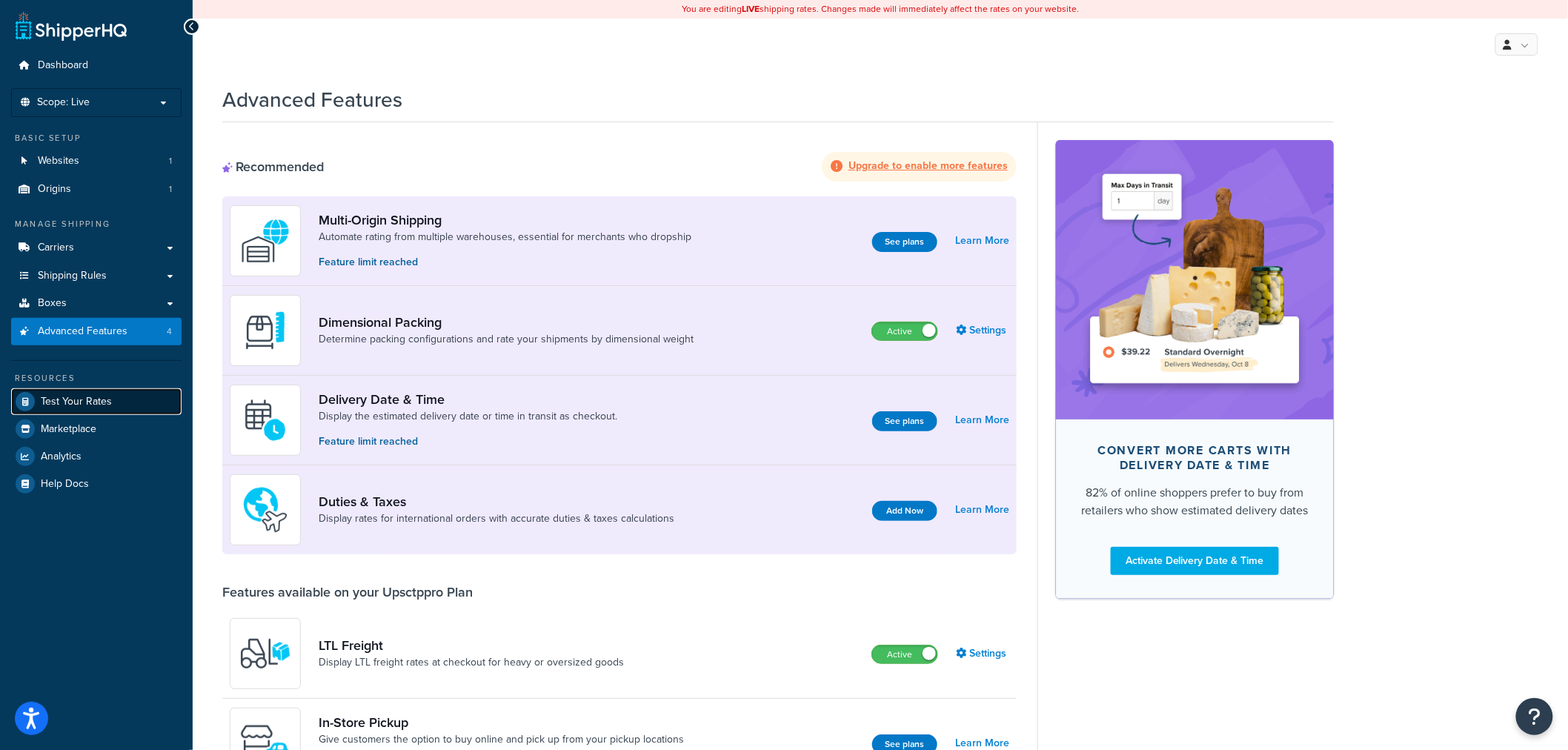
click at [120, 401] on link "Test Your Rates" at bounding box center [97, 402] width 171 height 27
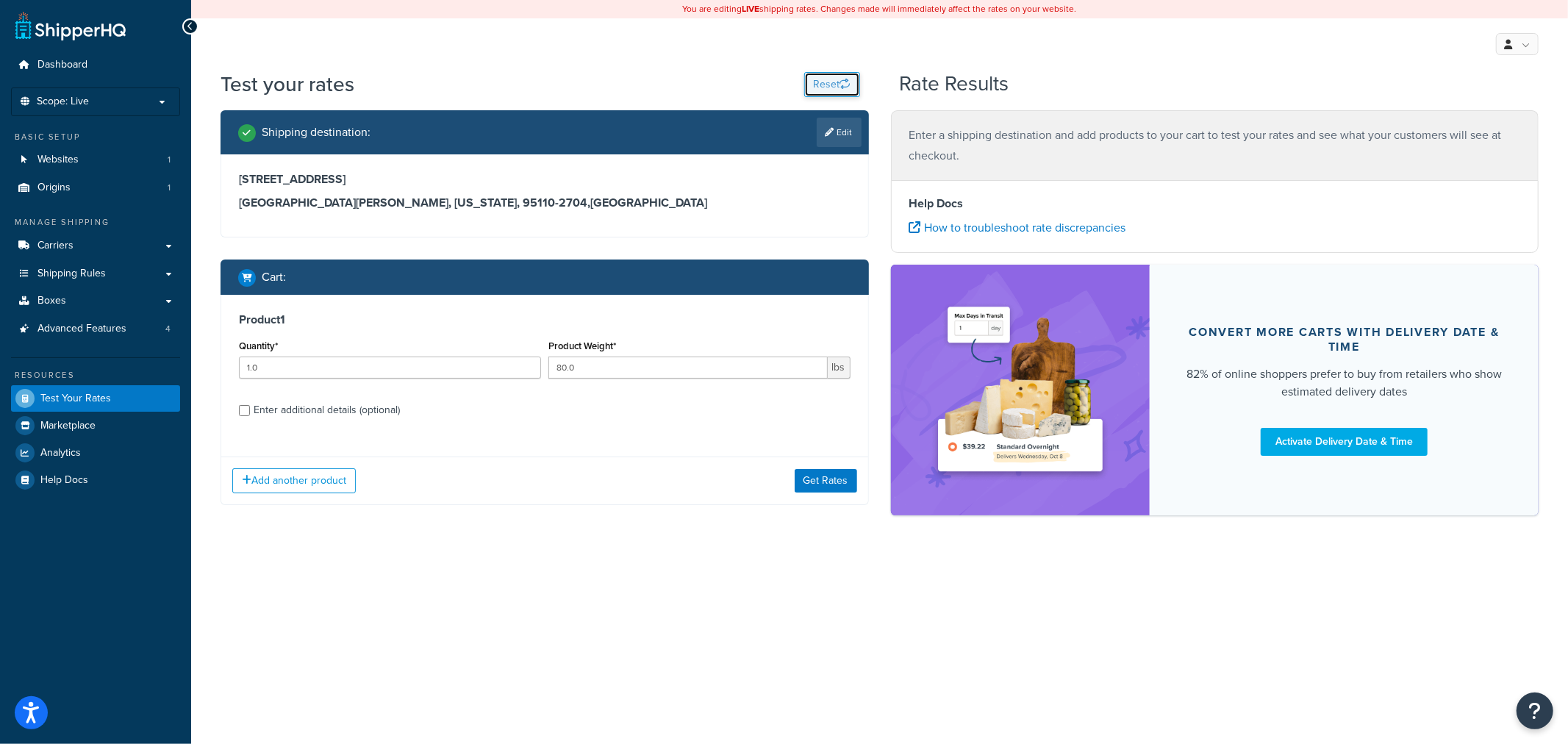
click at [814, 89] on button "Reset" at bounding box center [831, 85] width 56 height 25
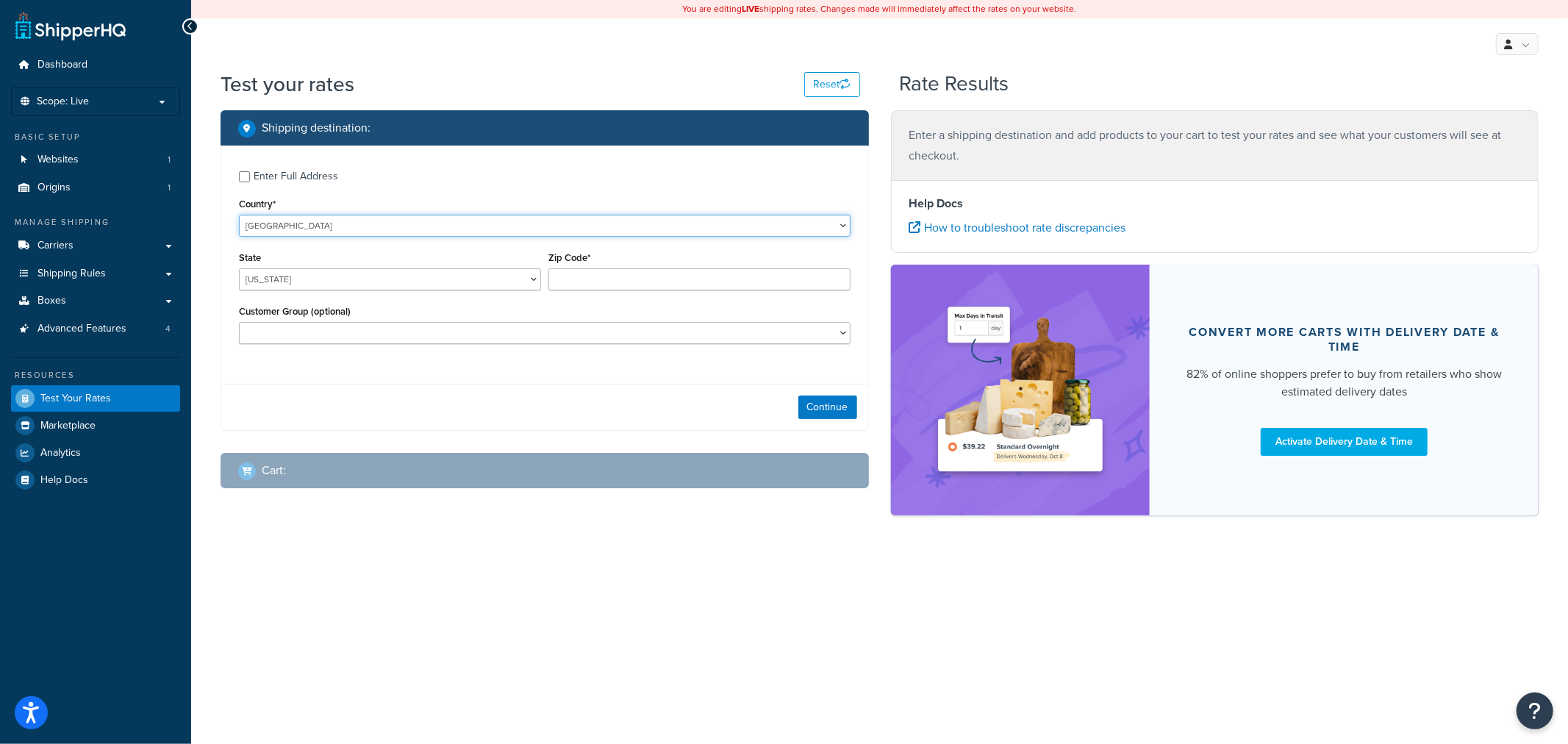
click at [359, 219] on select "United States United Kingdom Afghanistan Åland Islands Albania Algeria American…" at bounding box center [545, 225] width 612 height 22
click at [341, 178] on label "Enter Full Address" at bounding box center [552, 175] width 597 height 24
click at [249, 178] on input "Enter Full Address" at bounding box center [244, 176] width 11 height 11
checkbox input "true"
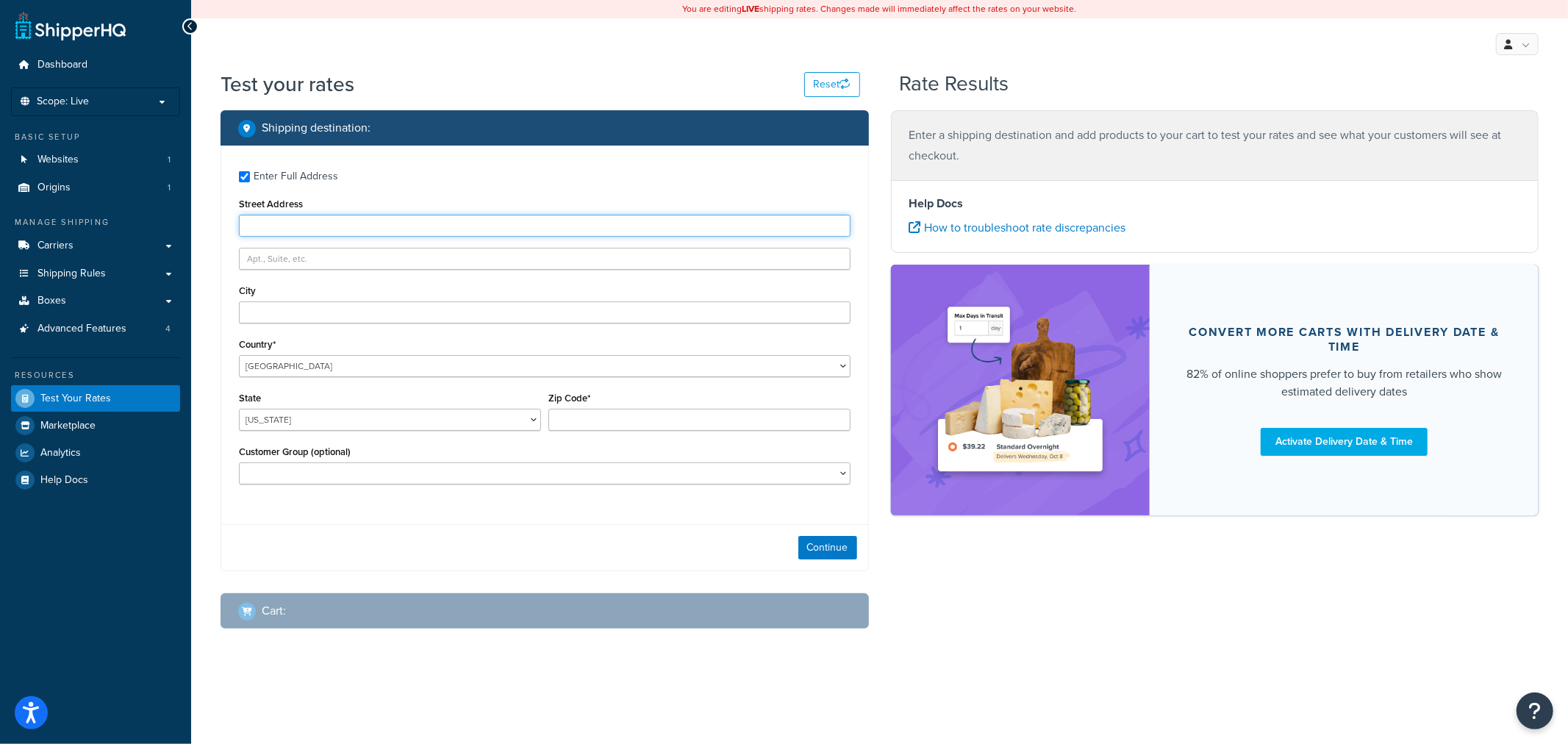
click at [304, 229] on input "Street Address" at bounding box center [545, 225] width 612 height 22
type input "4600 Sleepytime Drive"
click at [328, 326] on div "Enter Full Address Street Address 4600 Sleepytime Drive City Country* United St…" at bounding box center [545, 329] width 647 height 368
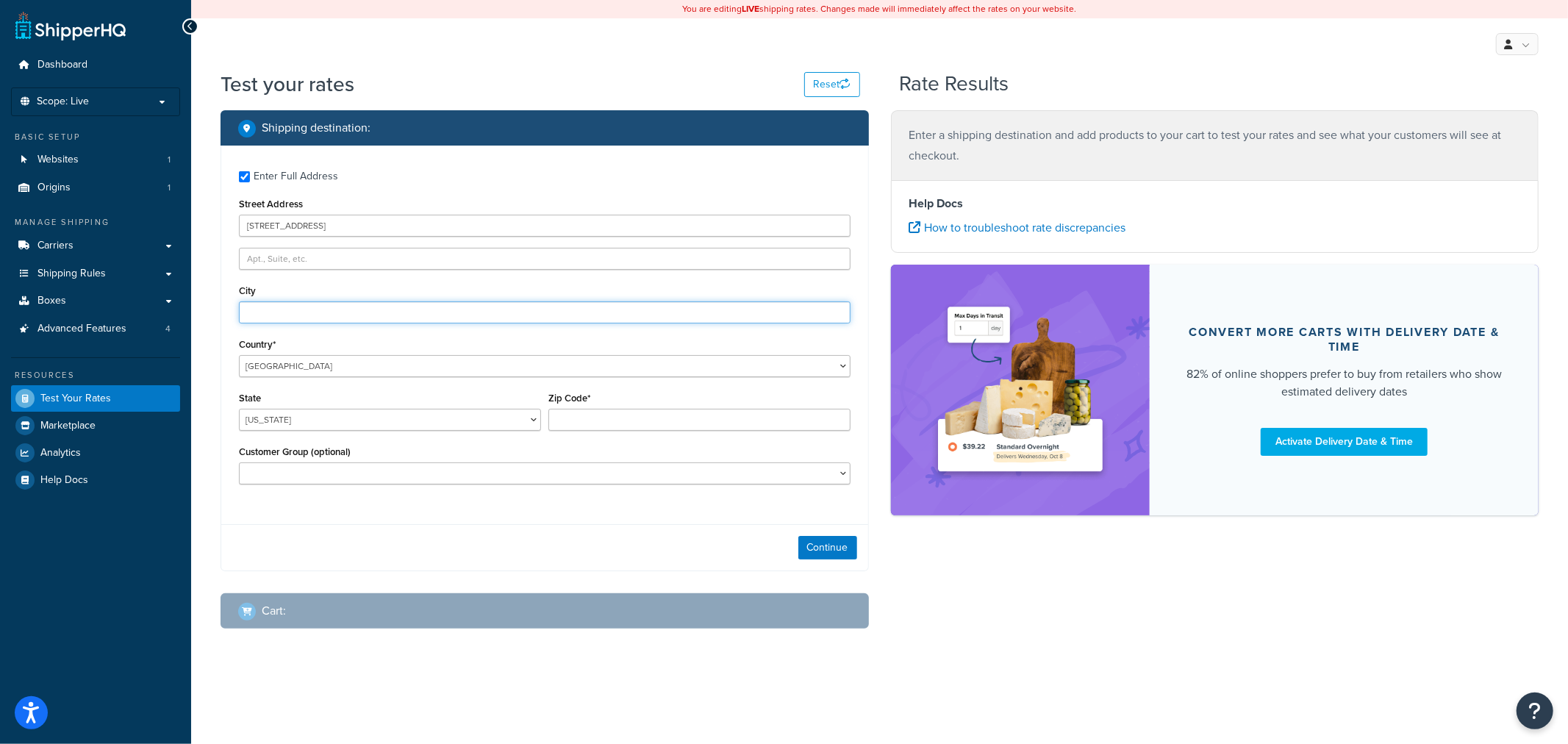
click at [331, 312] on input "City" at bounding box center [545, 312] width 612 height 22
type input "Boulder"
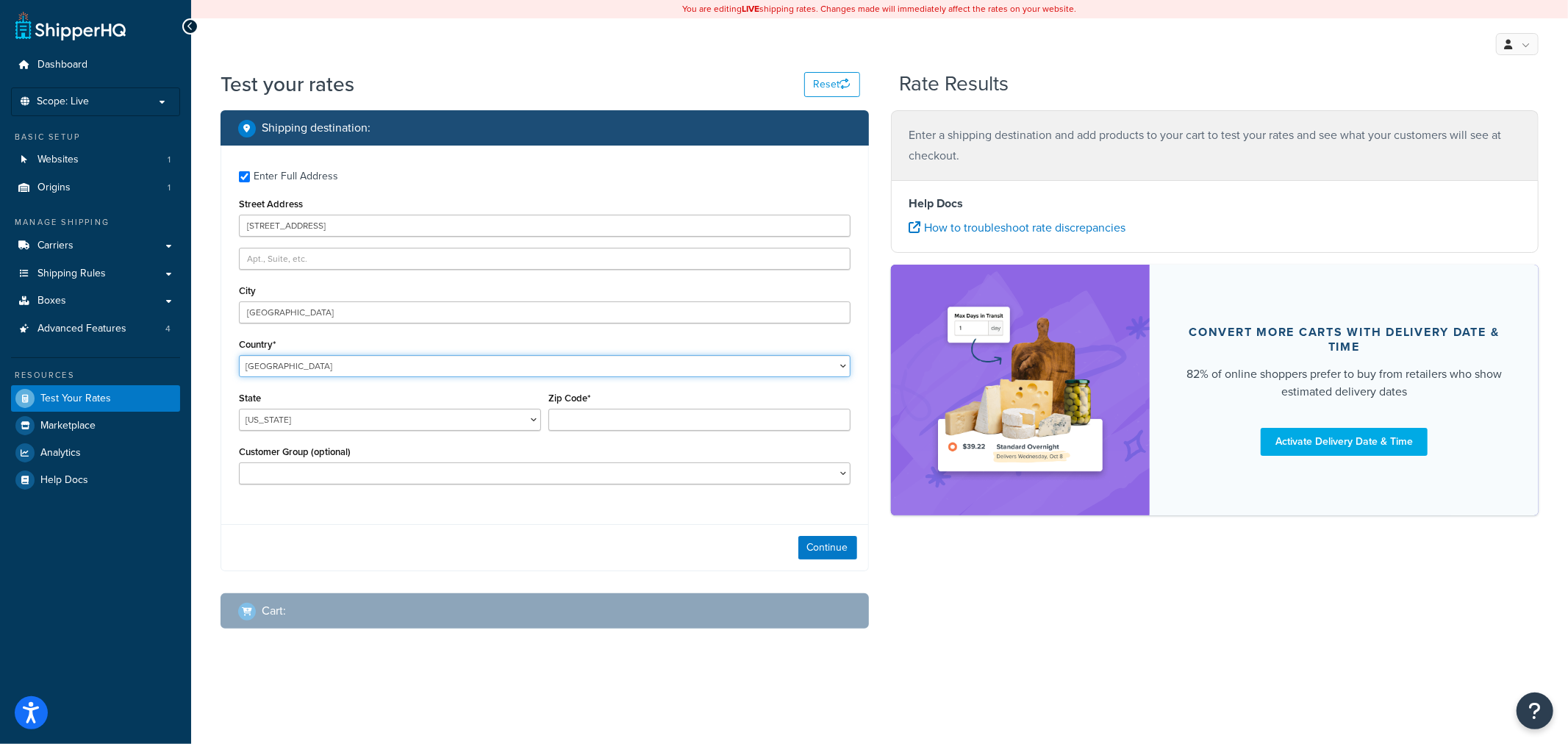
click at [365, 355] on select "United States United Kingdom Afghanistan Åland Islands Albania Algeria American…" at bounding box center [545, 366] width 612 height 22
click at [239, 355] on select "United States United Kingdom Afghanistan Åland Islands Albania Algeria American…" at bounding box center [545, 366] width 612 height 22
click at [295, 413] on select "Alabama Alaska American Samoa Arizona Arkansas Armed Forces Americas Armed Forc…" at bounding box center [390, 420] width 302 height 22
select select "CO"
click at [239, 409] on select "Alabama Alaska American Samoa Arizona Arkansas Armed Forces Americas Armed Forc…" at bounding box center [390, 420] width 302 height 22
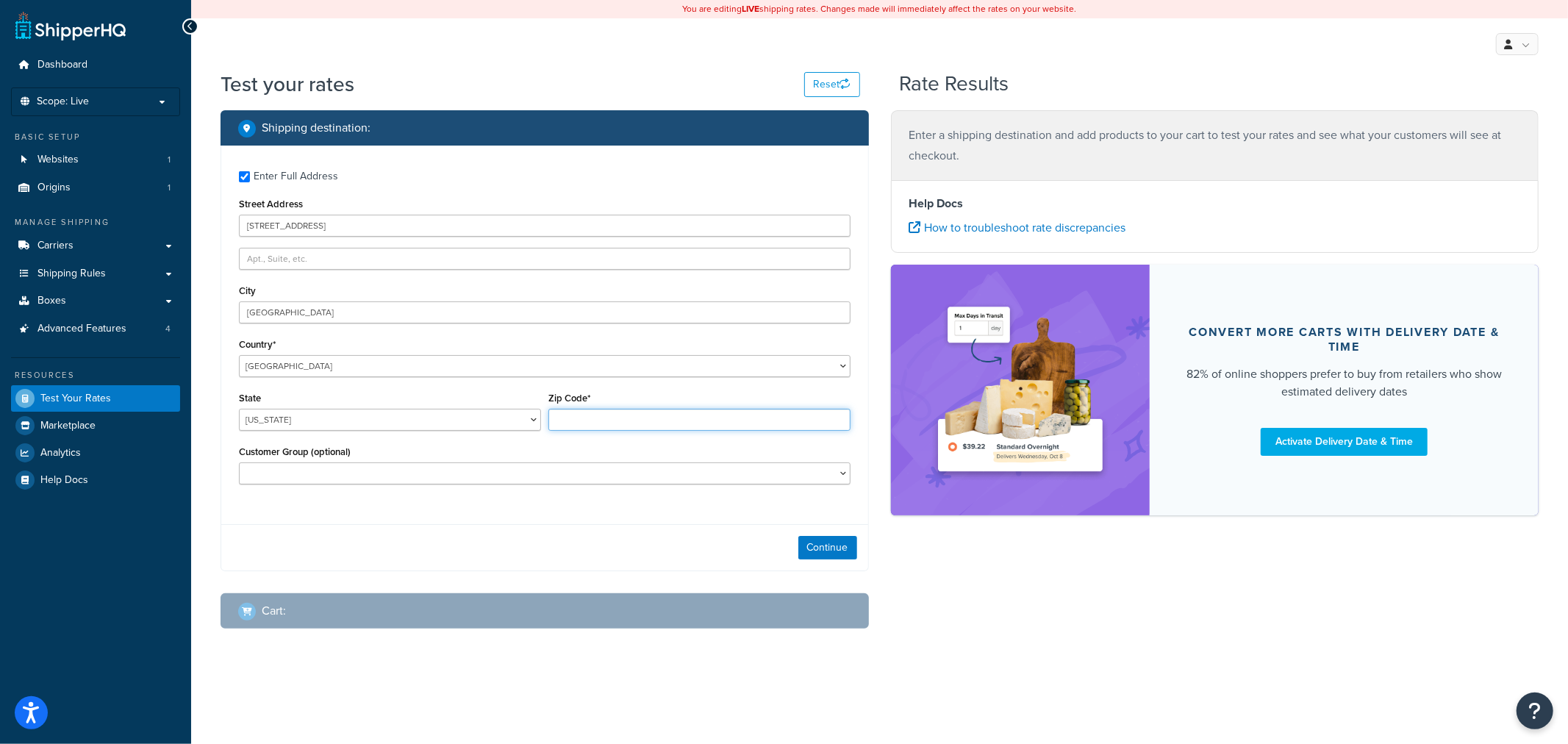
click at [561, 417] on input "Zip Code*" at bounding box center [699, 420] width 302 height 22
type input "80301"
click at [838, 550] on button "Continue" at bounding box center [828, 547] width 59 height 24
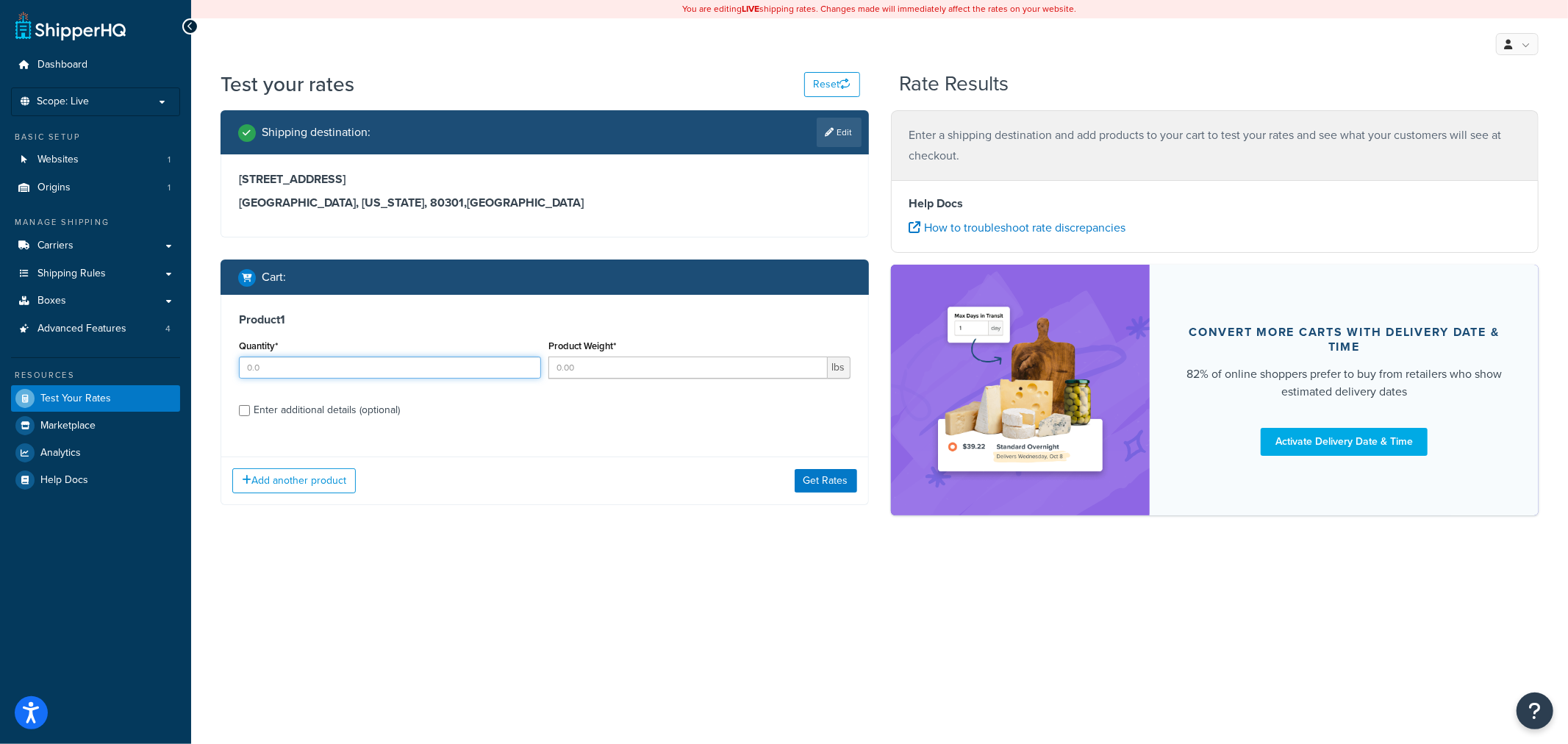
click at [412, 372] on input "Quantity*" at bounding box center [390, 367] width 302 height 22
type input "1.0"
click at [593, 365] on input "Product Weight*" at bounding box center [687, 367] width 279 height 22
type input "80.0"
click at [374, 410] on div "Enter additional details (optional)" at bounding box center [327, 410] width 146 height 20
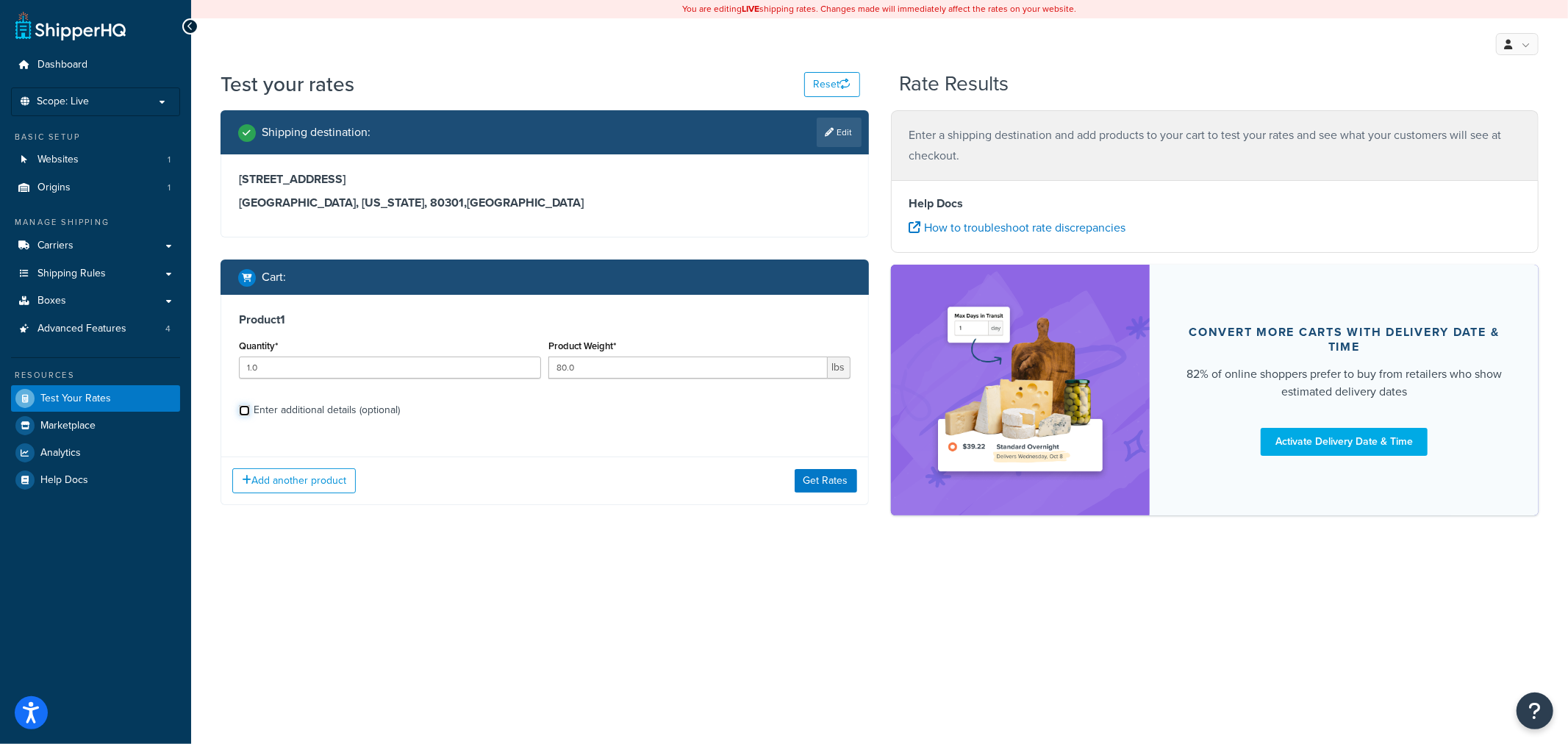
click at [249, 410] on input "Enter additional details (optional)" at bounding box center [244, 410] width 11 height 11
checkbox input "true"
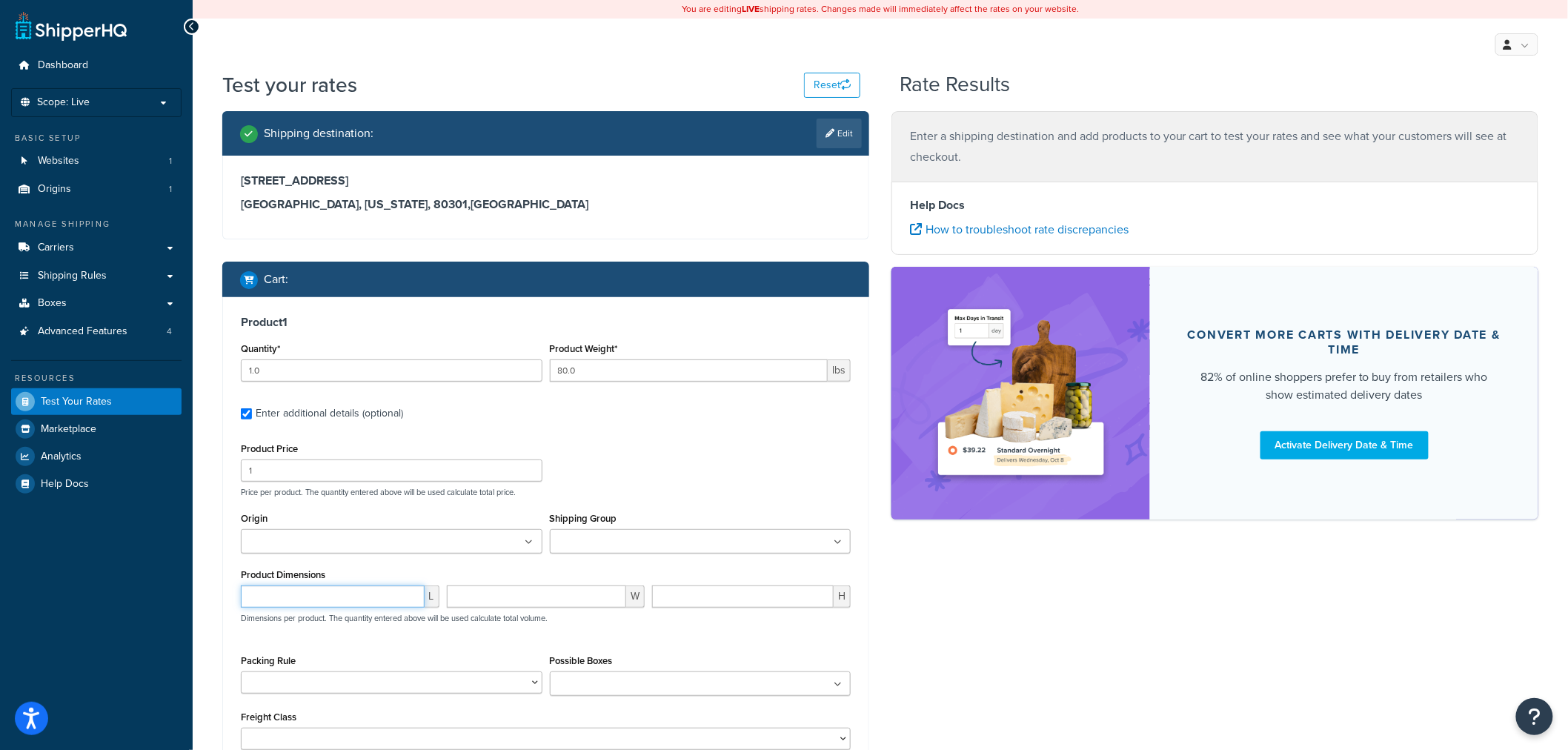
click at [381, 597] on input "number" at bounding box center [332, 596] width 184 height 22
type input "0"
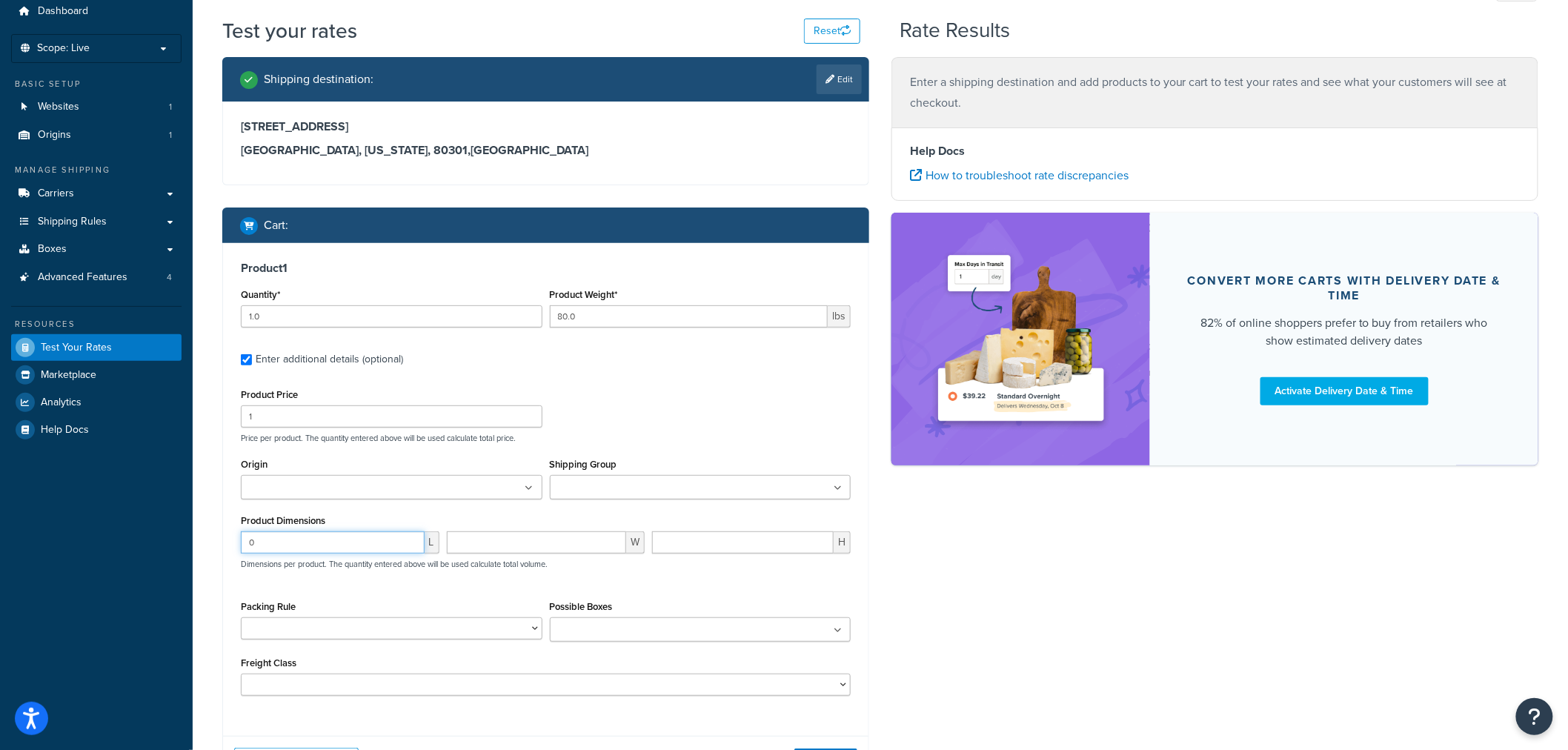
scroll to position [83, 0]
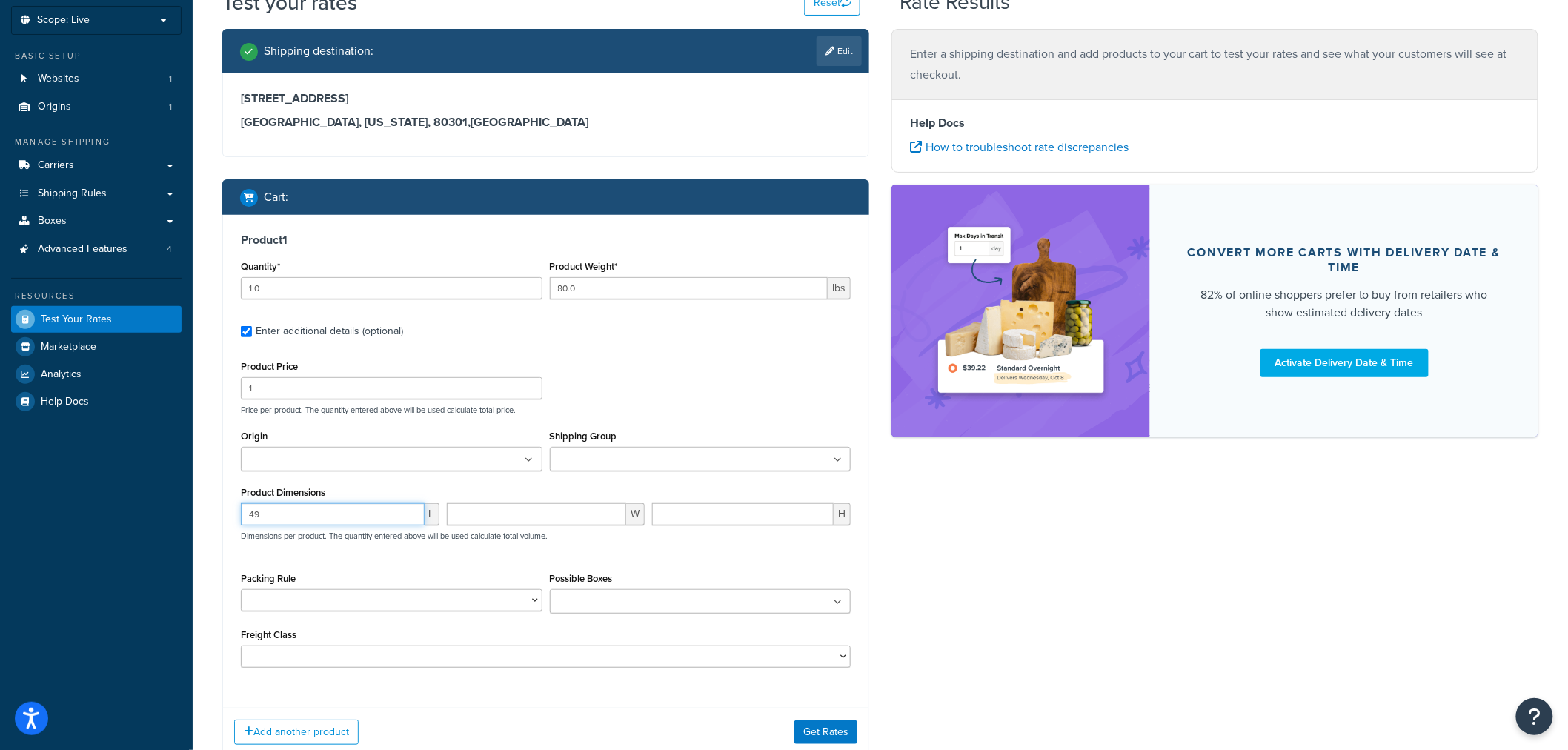
type input "49"
click at [511, 507] on input "number" at bounding box center [537, 514] width 180 height 22
type input "41"
type input "1"
click at [819, 508] on input "1" at bounding box center [743, 514] width 181 height 22
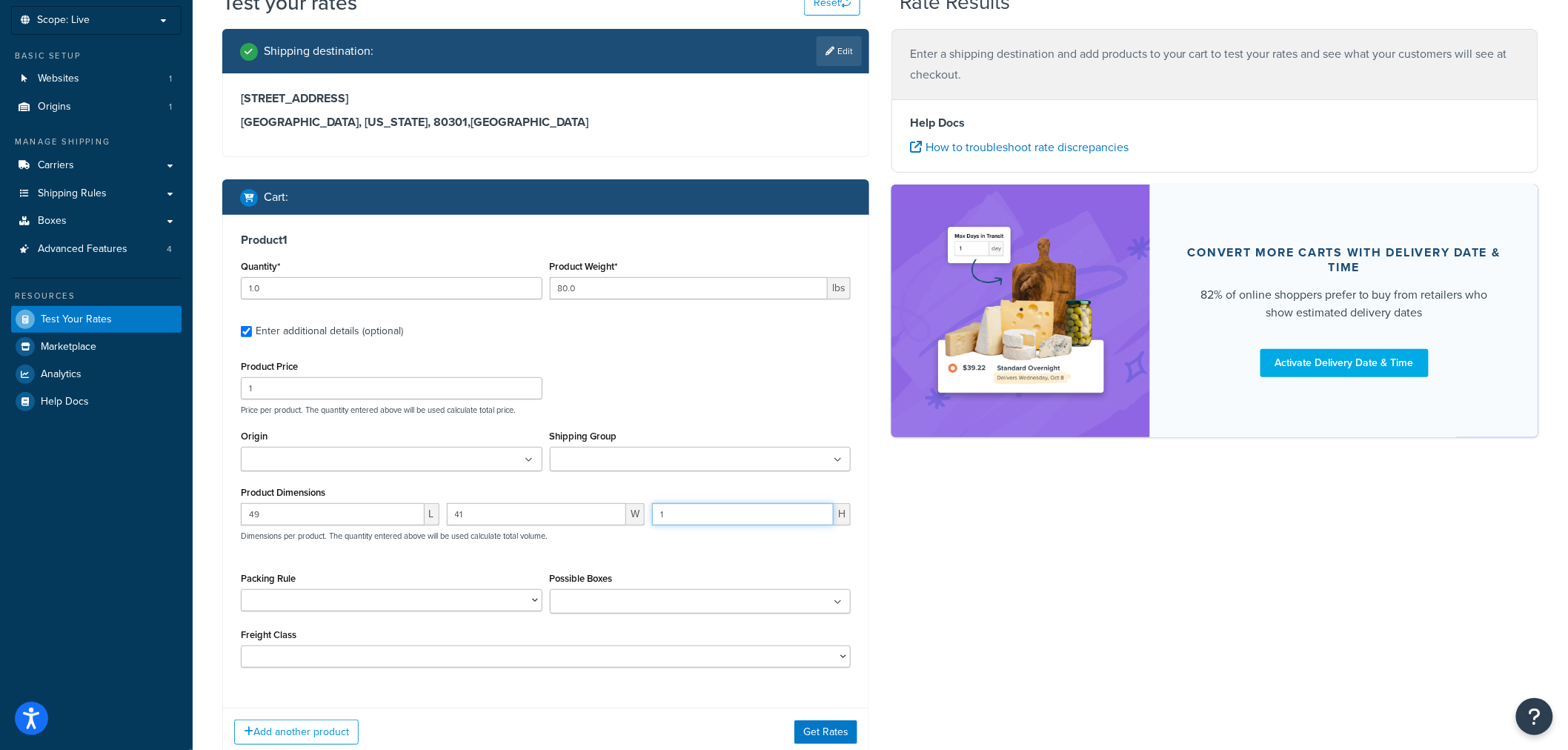
click at [756, 514] on input "1" at bounding box center [743, 514] width 181 height 22
type input "61"
click at [1026, 542] on div "Shipping destination : Edit 4600 Sleepytime Drive Boulder, Colorado, 80301 , Un…" at bounding box center [881, 404] width 1339 height 750
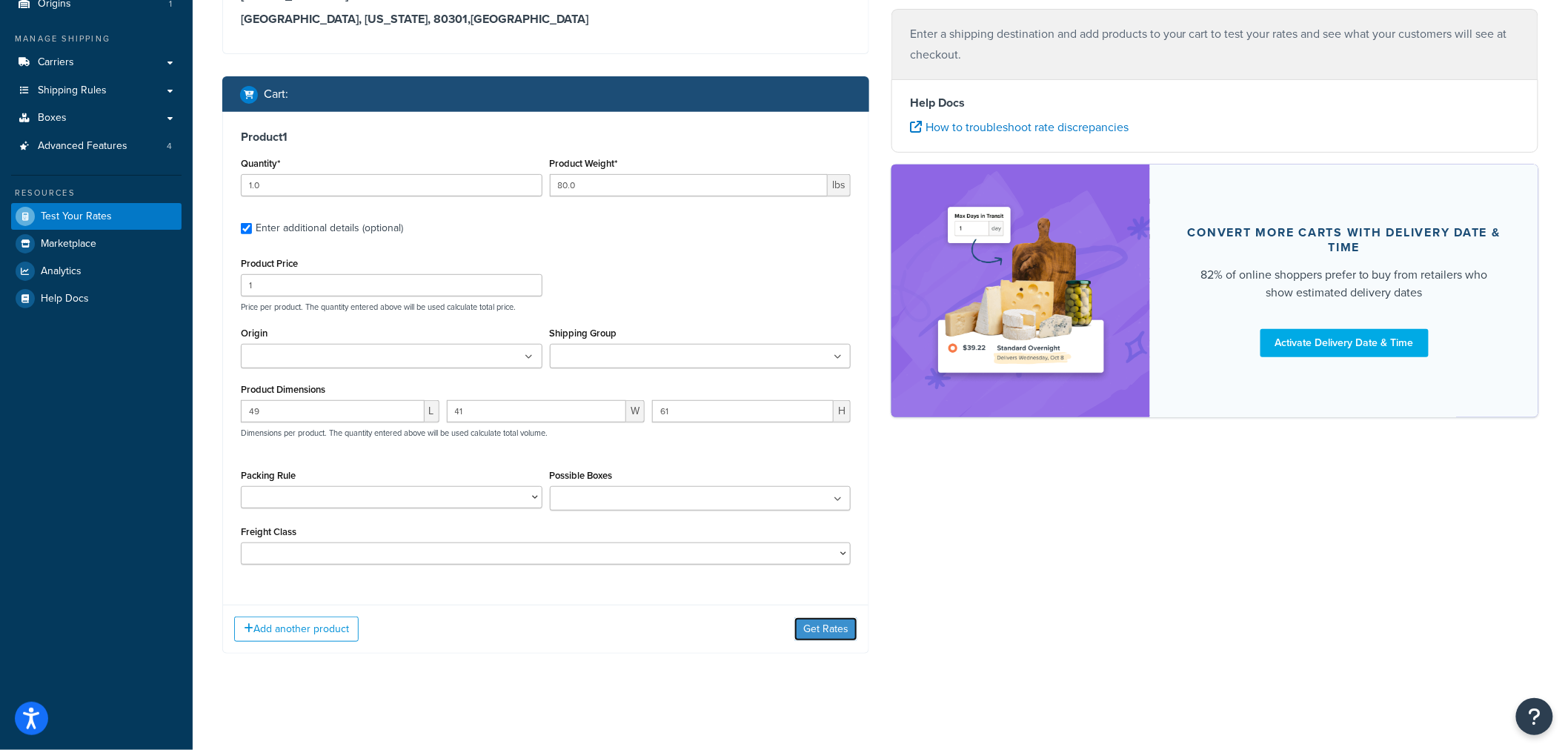
click at [810, 631] on button "Get Rates" at bounding box center [826, 629] width 63 height 24
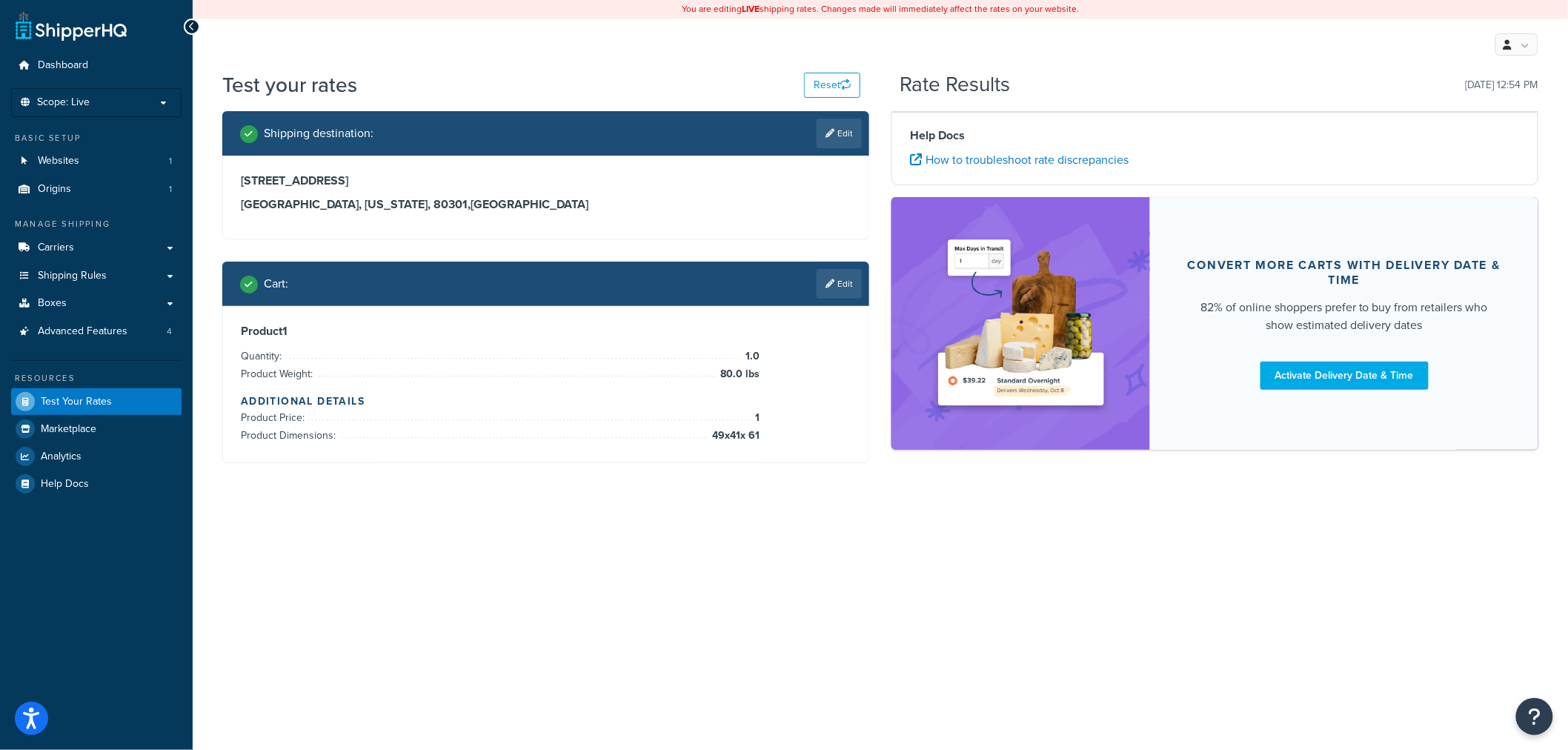
scroll to position [0, 0]
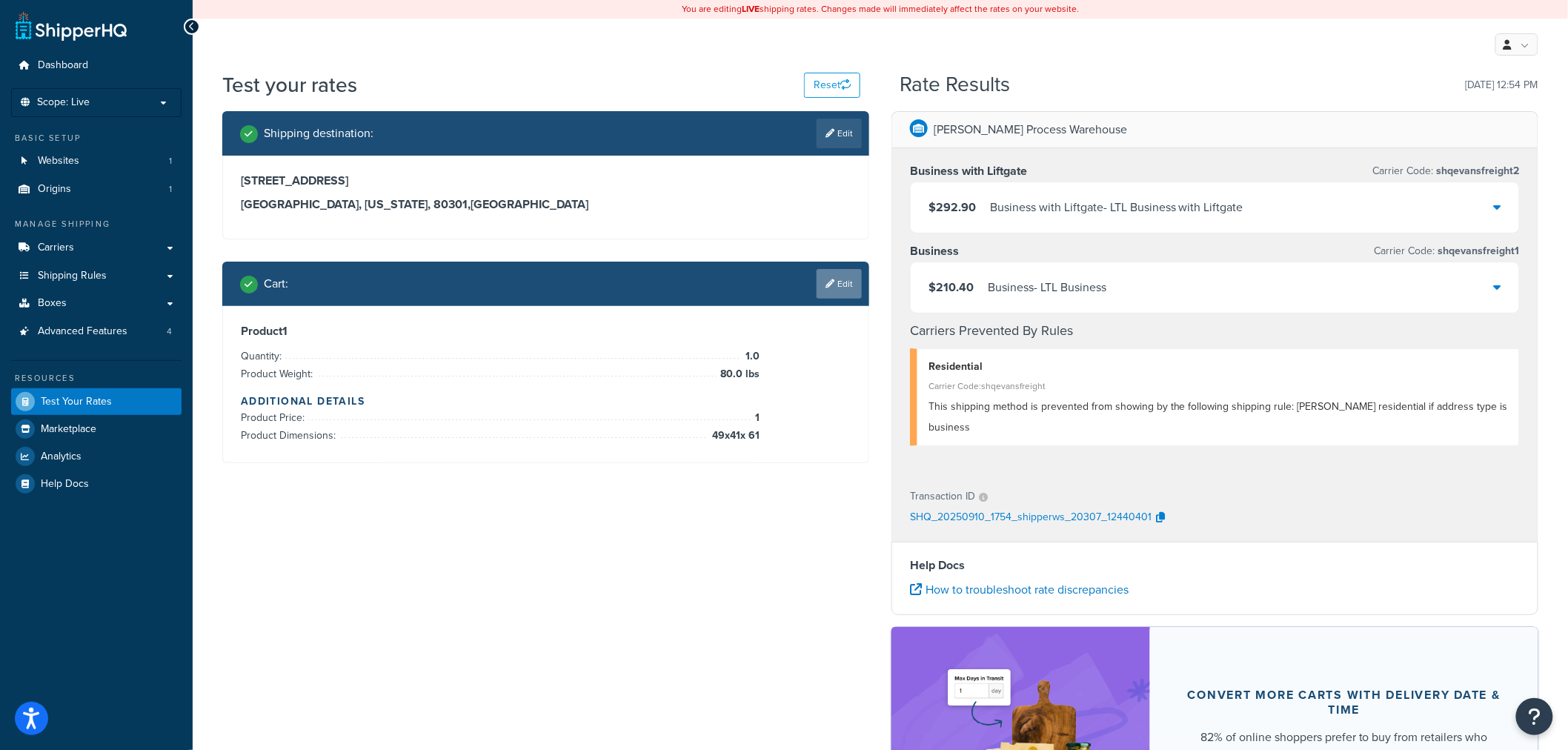
click at [850, 289] on link "Edit" at bounding box center [839, 283] width 45 height 29
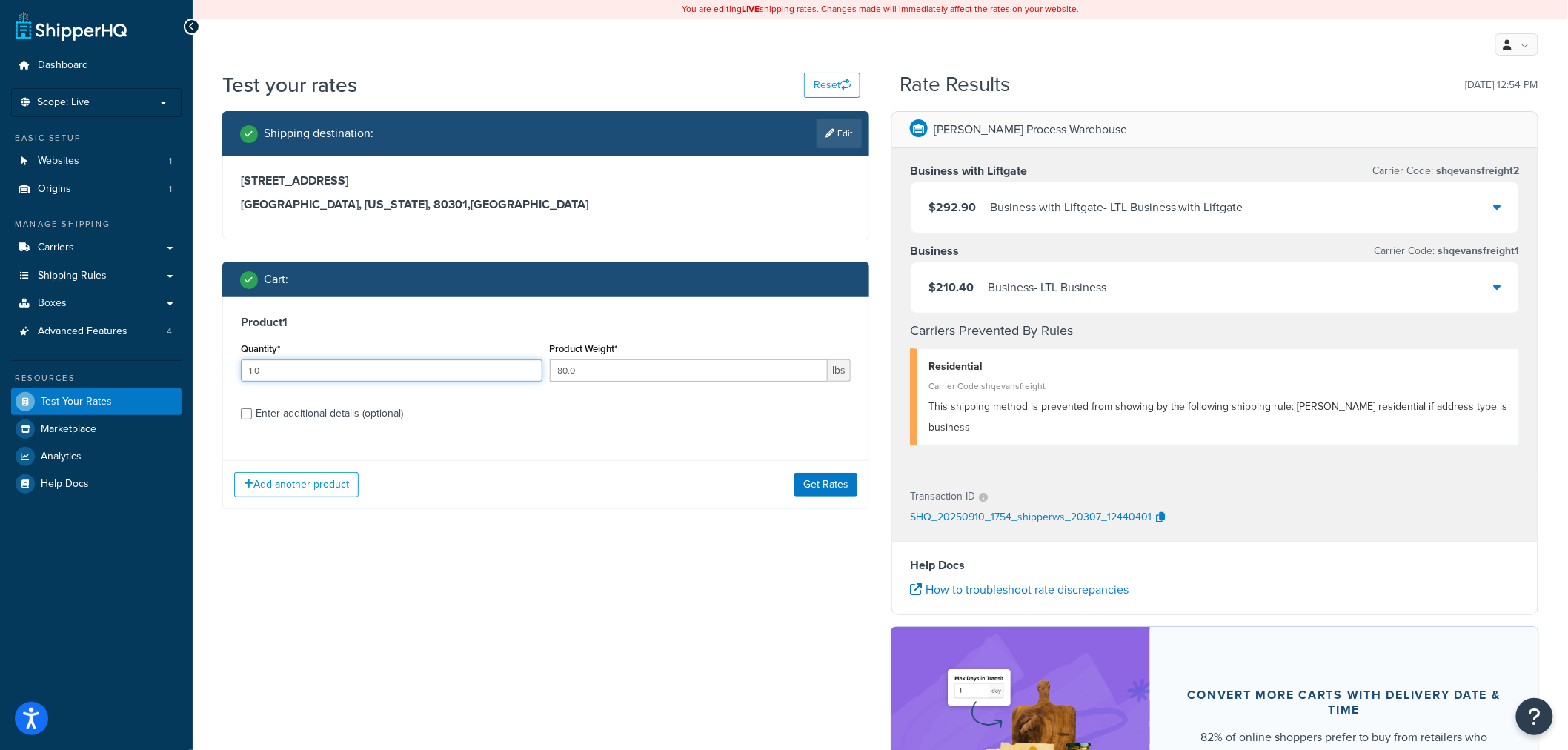
click at [249, 371] on input "1.0" at bounding box center [391, 370] width 301 height 22
type input "3.0"
click at [332, 417] on div "Enter additional details (optional)" at bounding box center [330, 413] width 148 height 20
click at [252, 417] on input "Enter additional details (optional)" at bounding box center [246, 413] width 12 height 12
checkbox input "true"
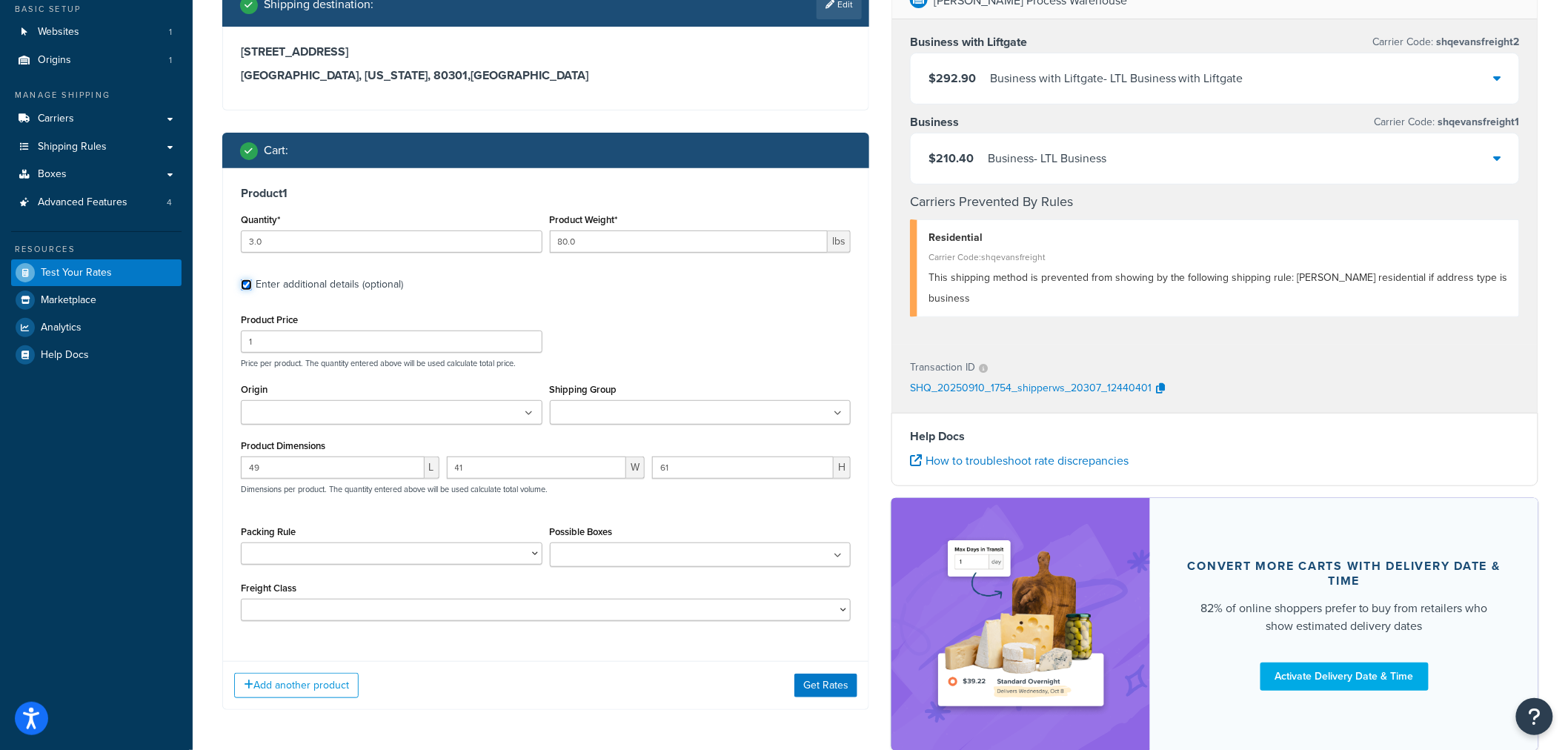
scroll to position [164, 0]
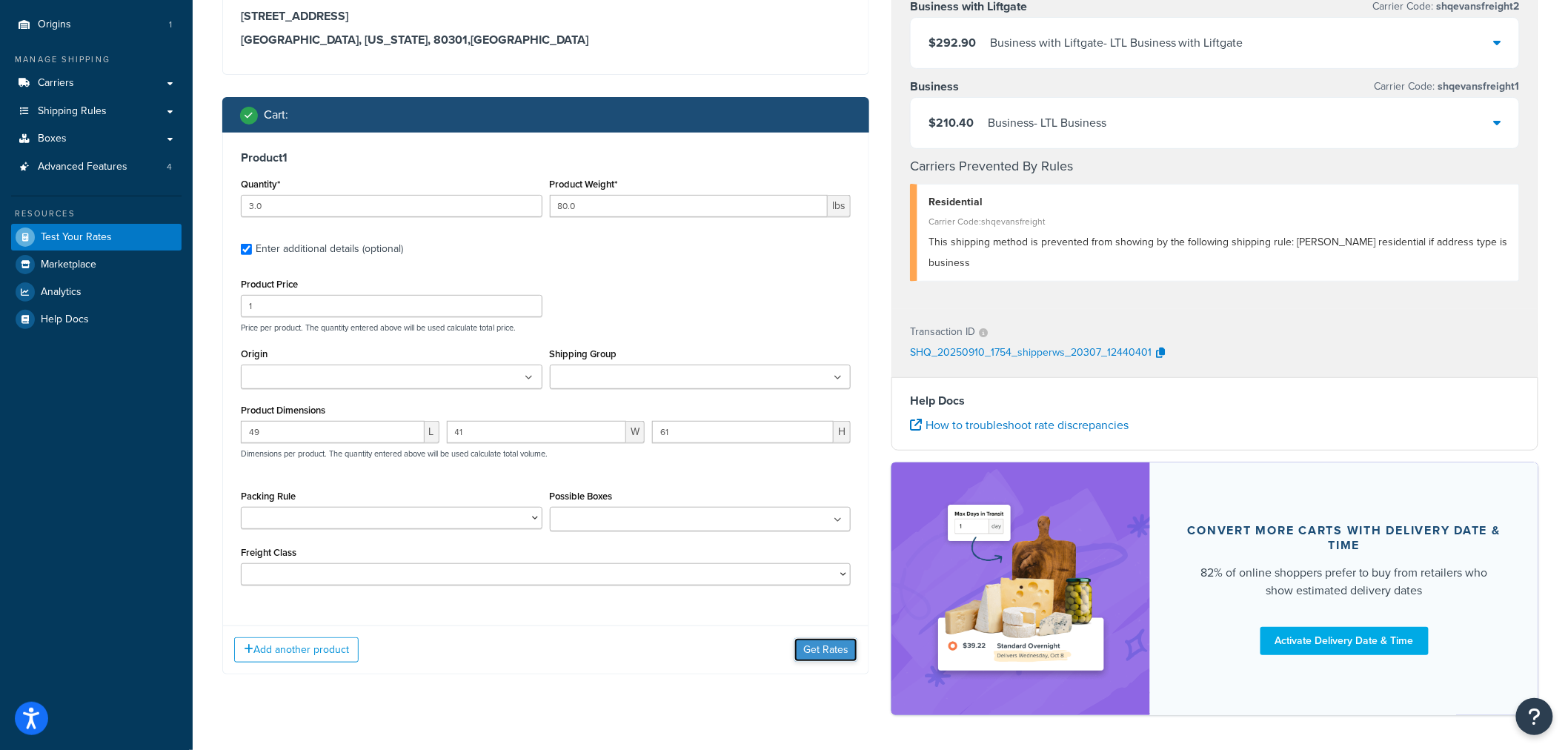
click at [839, 652] on button "Get Rates" at bounding box center [826, 650] width 63 height 24
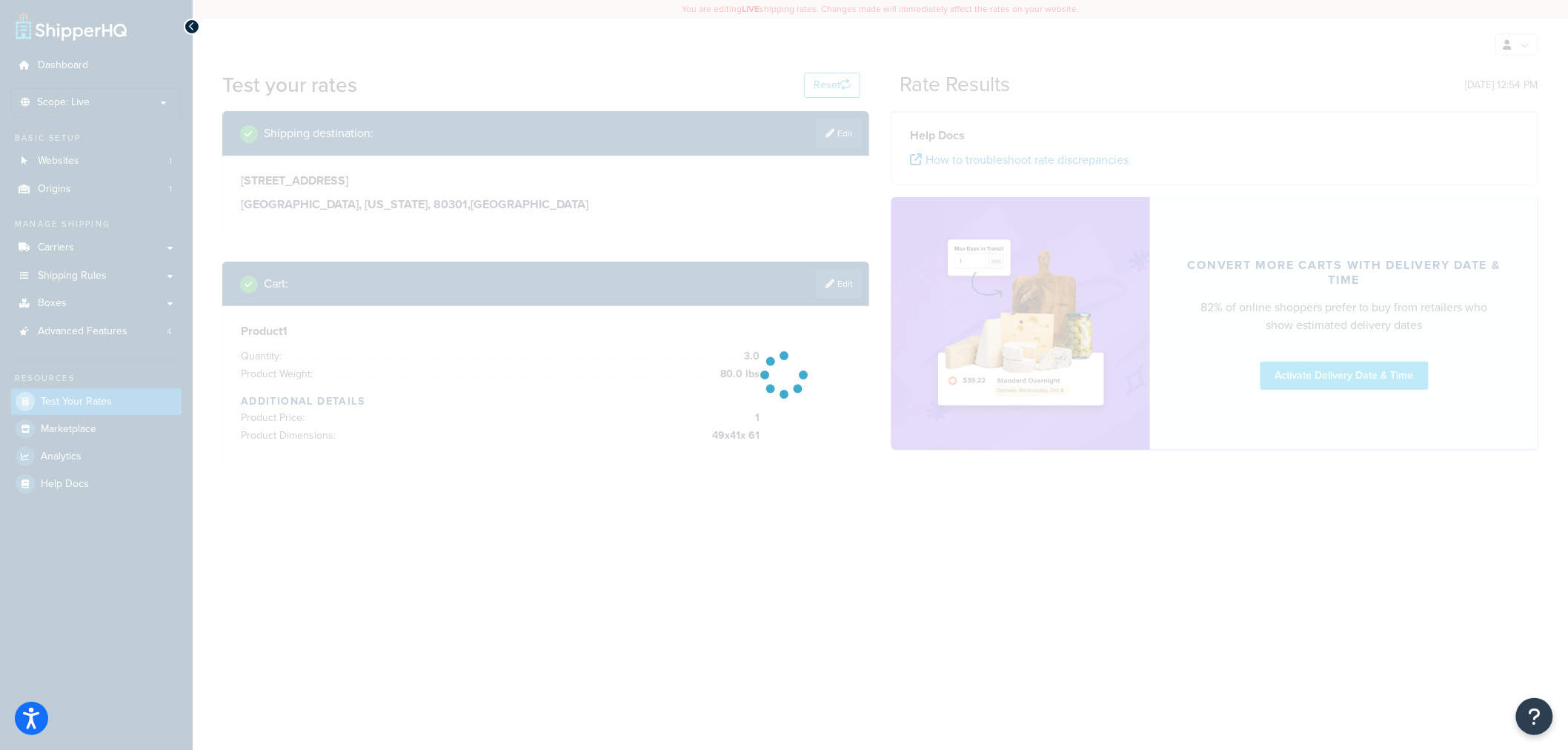
scroll to position [0, 0]
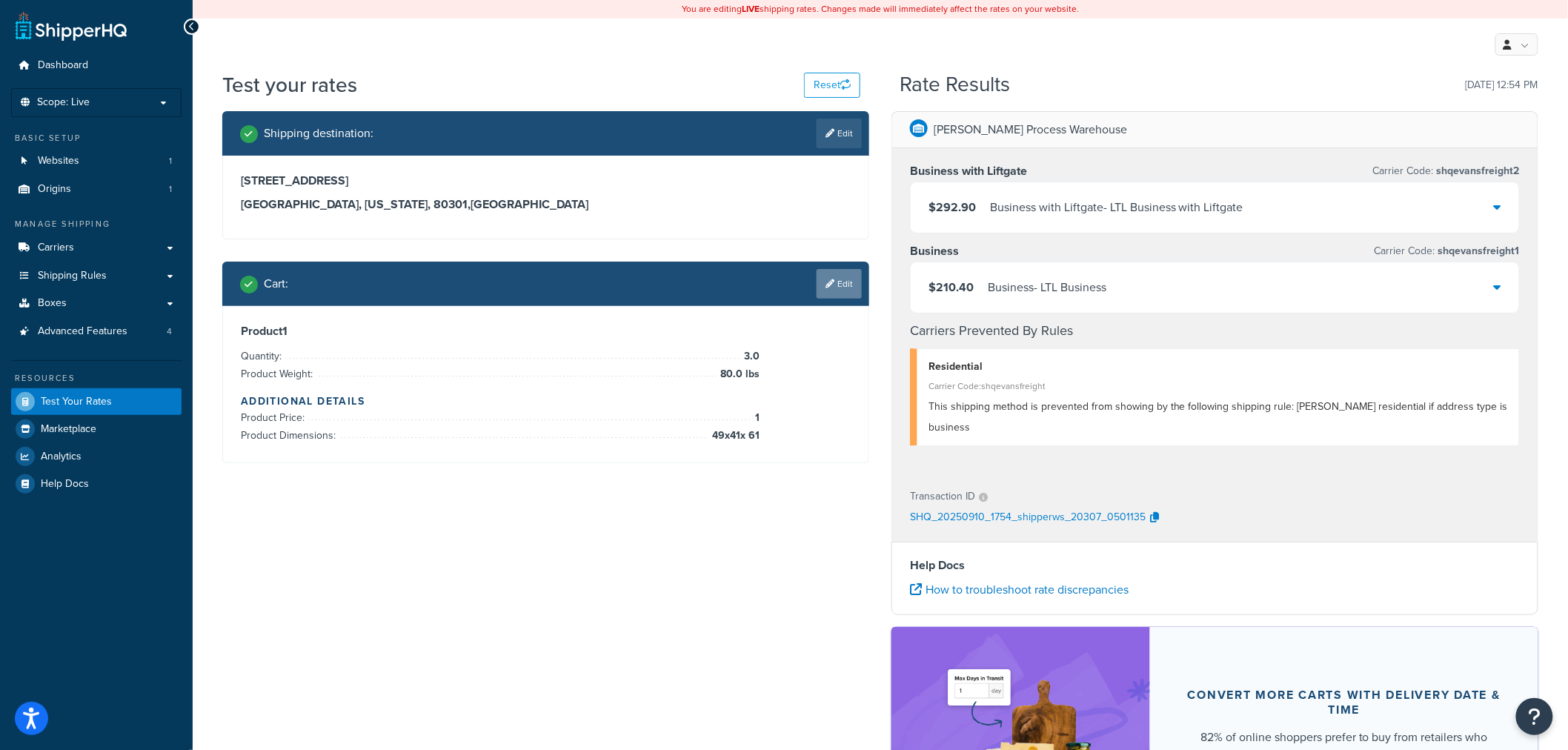
click at [838, 286] on link "Edit" at bounding box center [839, 283] width 45 height 29
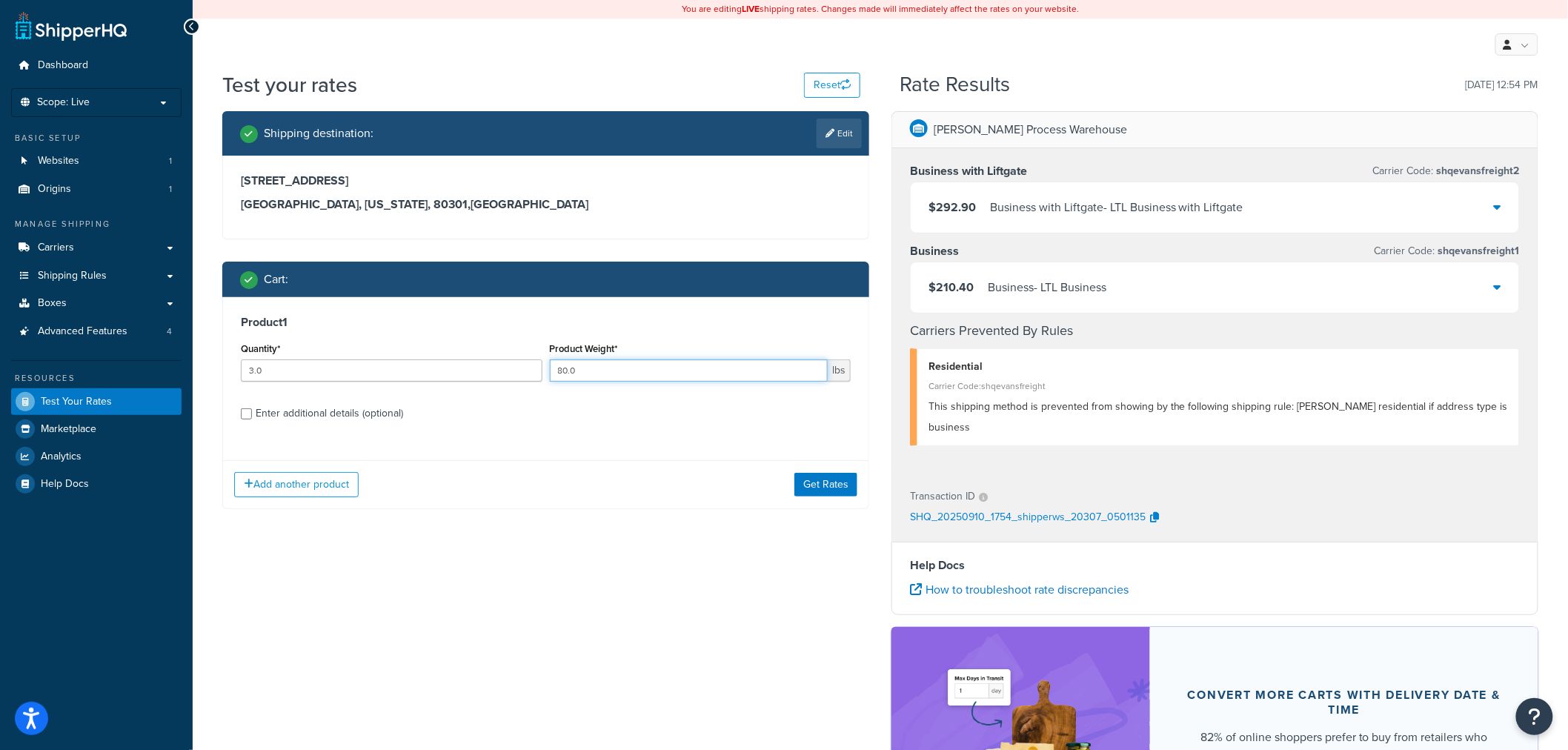
click at [564, 373] on input "80.0" at bounding box center [690, 370] width 279 height 22
drag, startPoint x: 568, startPoint y: 372, endPoint x: 489, endPoint y: 372, distance: 79.0
click at [489, 372] on div "Quantity* 3.0 Product Weight* 80.0 lbs" at bounding box center [546, 365] width 618 height 54
type input "100.0"
click at [252, 371] on input "3.0" at bounding box center [391, 370] width 301 height 22
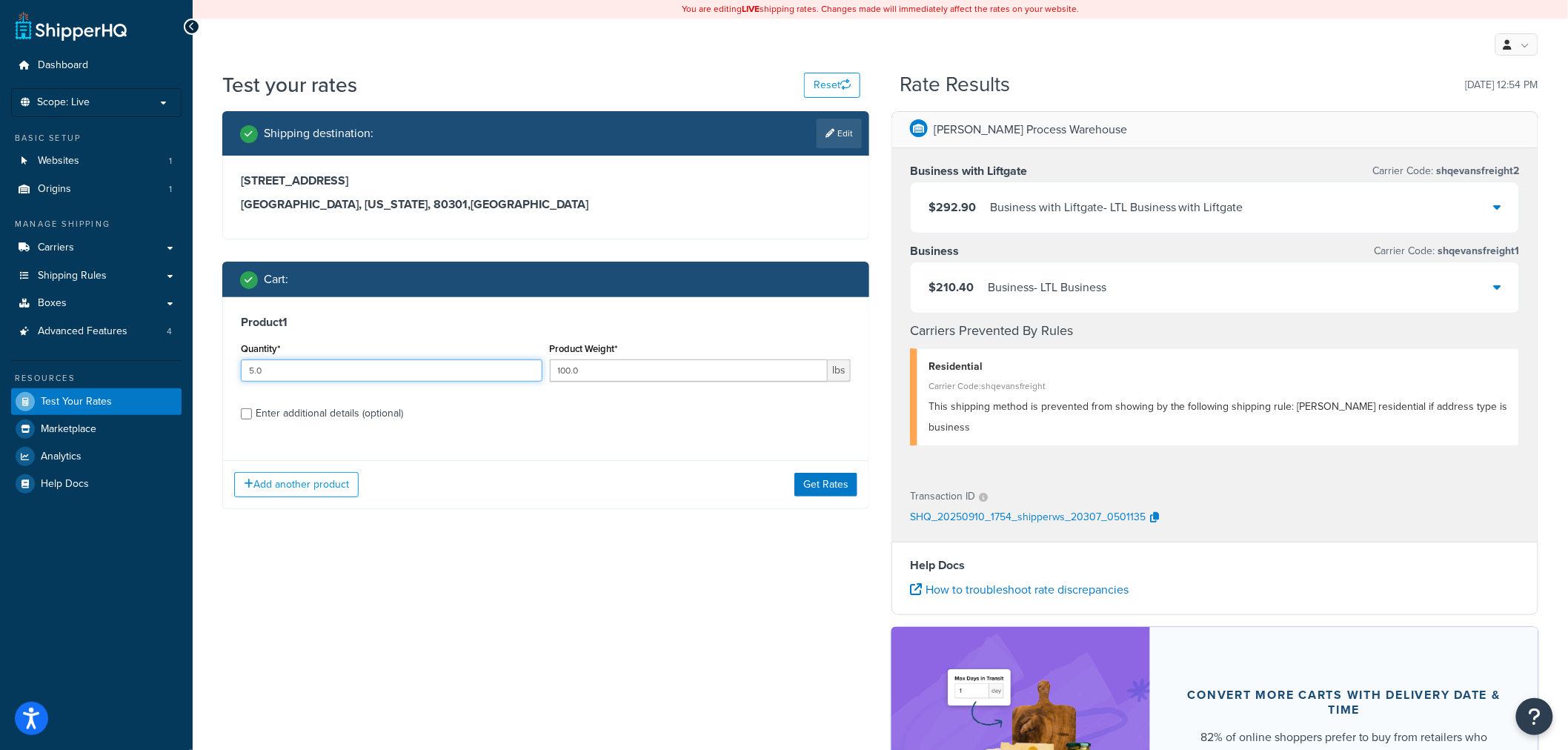
type input "5.0"
click at [311, 412] on div "Enter additional details (optional)" at bounding box center [330, 413] width 148 height 20
click at [252, 412] on input "Enter additional details (optional)" at bounding box center [246, 413] width 12 height 12
checkbox input "true"
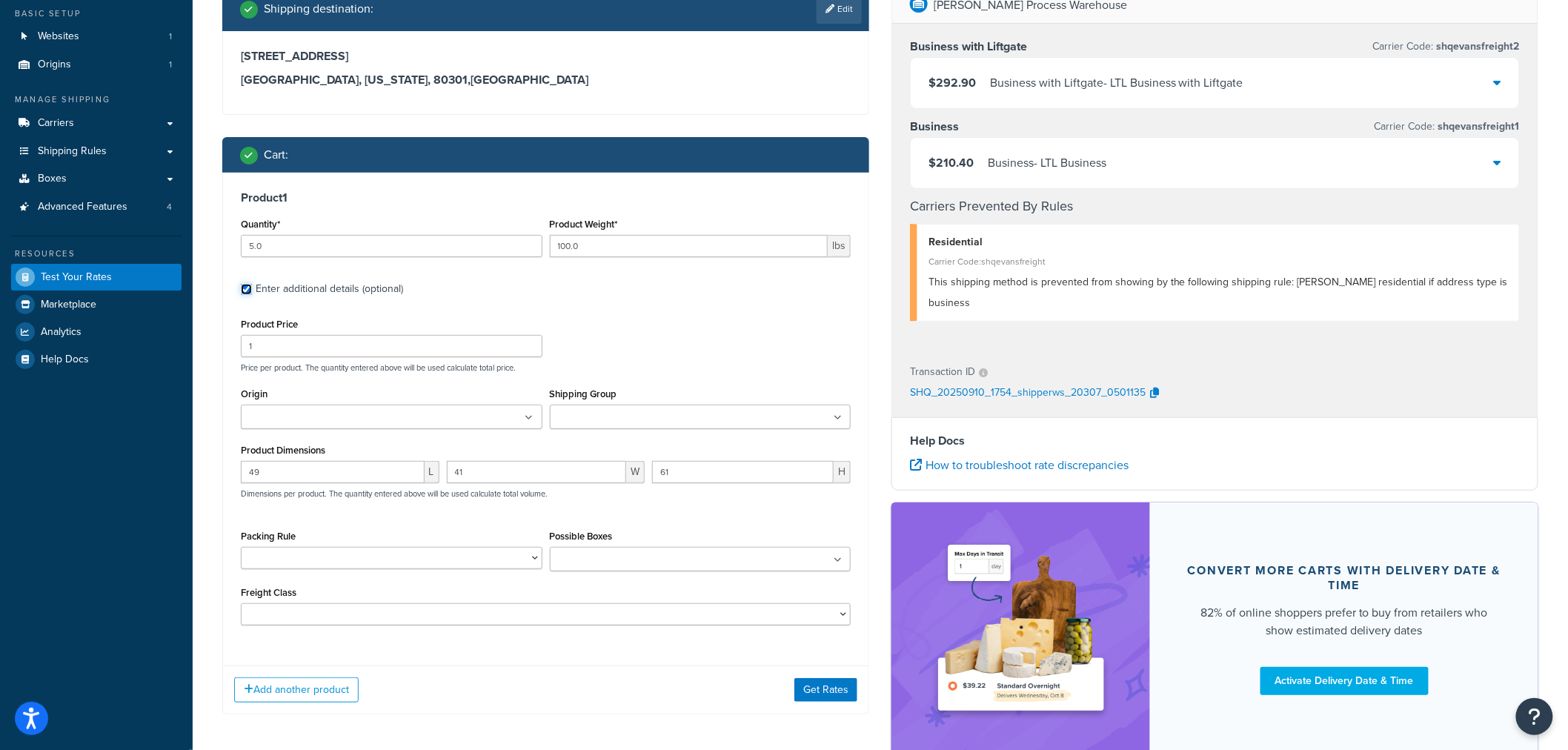
scroll to position [164, 0]
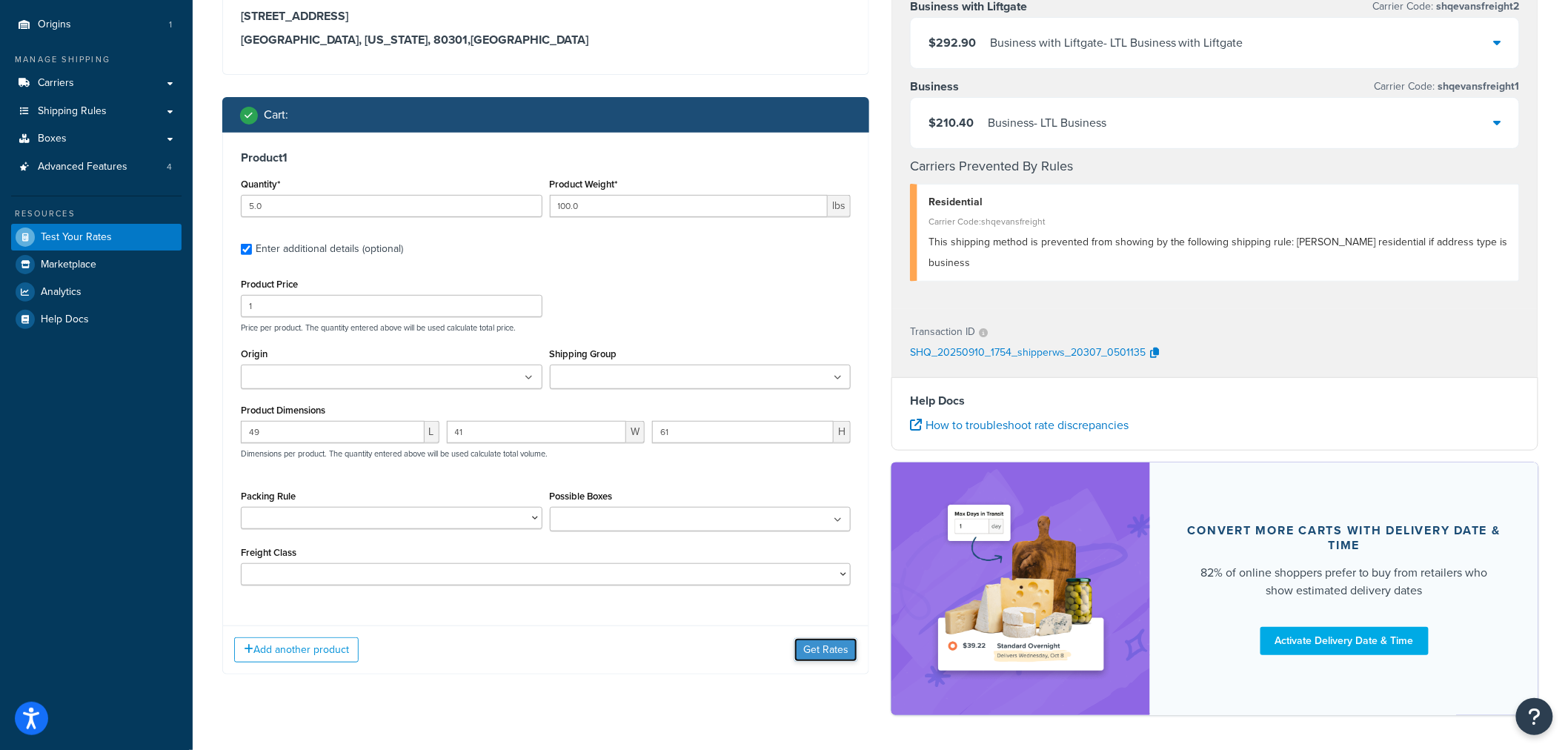
click at [852, 653] on button "Get Rates" at bounding box center [826, 650] width 63 height 24
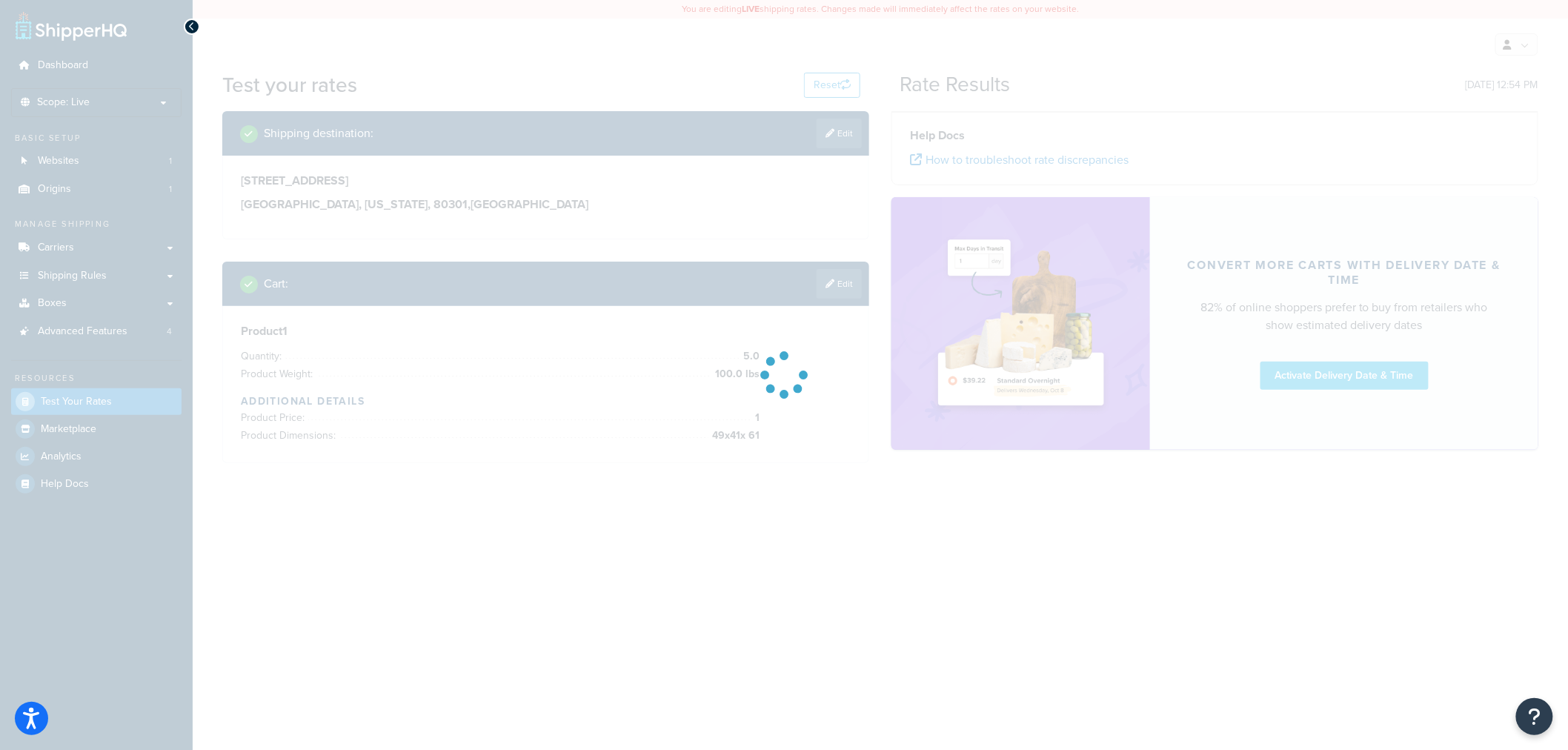
scroll to position [0, 0]
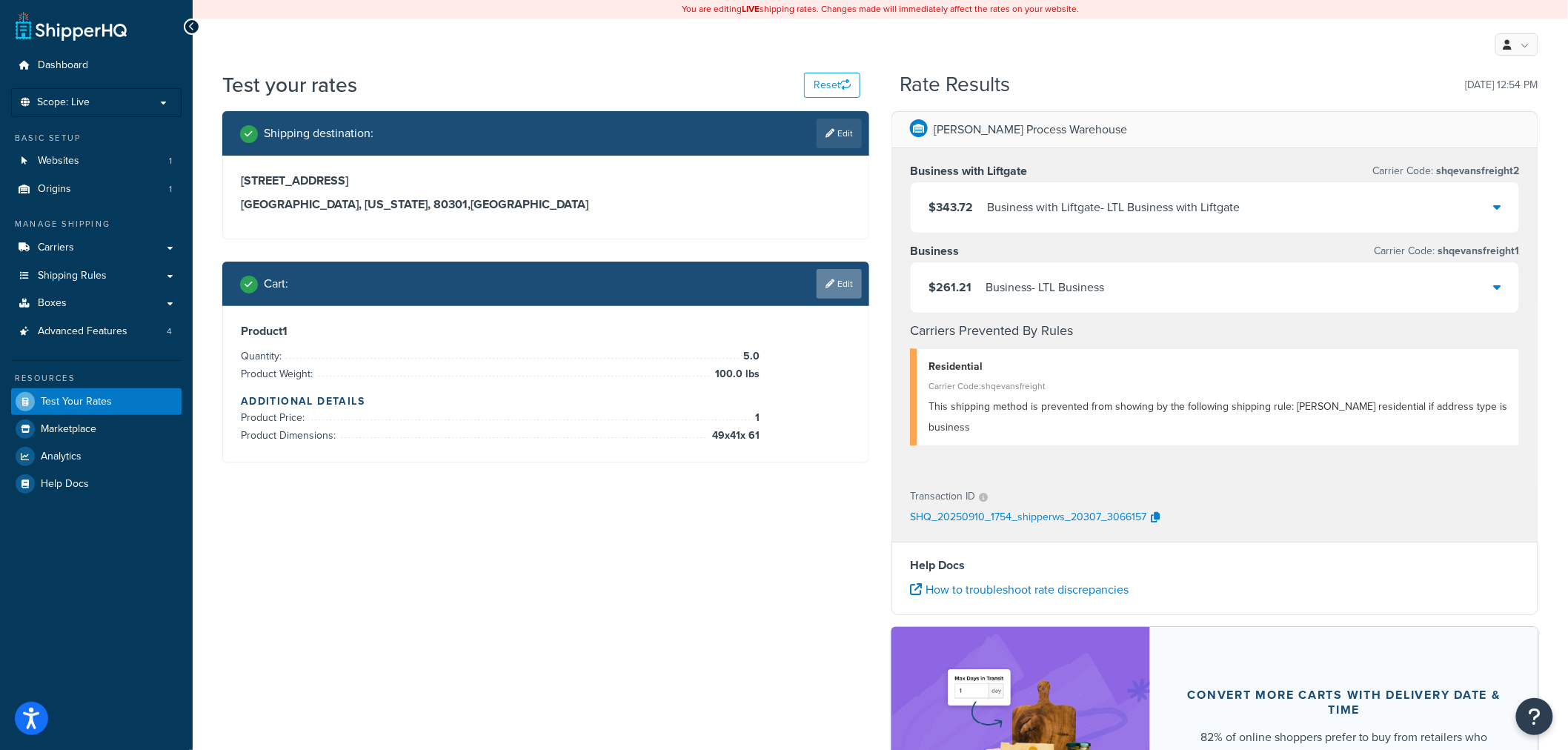
click at [854, 289] on link "Edit" at bounding box center [839, 283] width 45 height 29
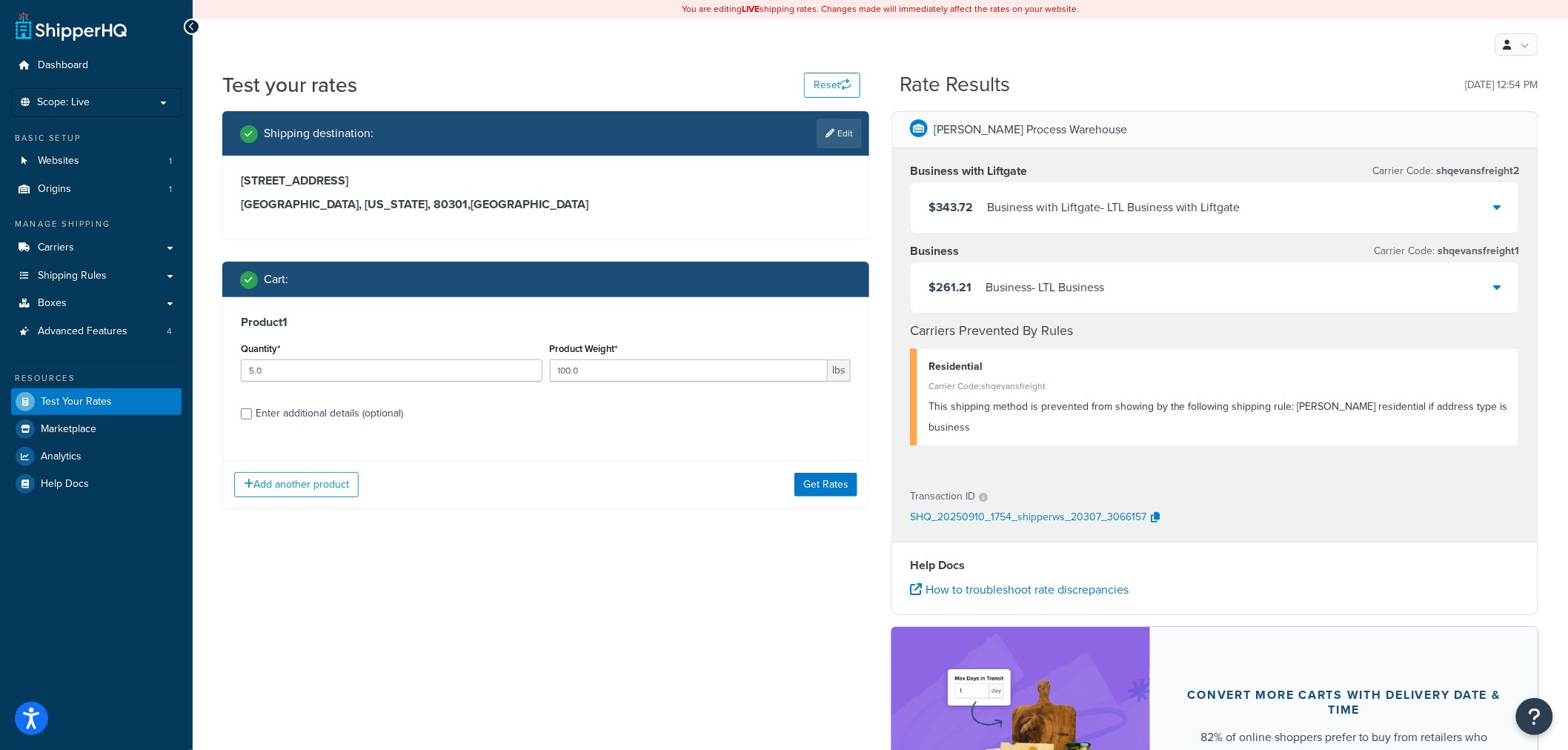
click at [275, 417] on div "Enter additional details (optional)" at bounding box center [330, 413] width 148 height 20
click at [252, 417] on input "Enter additional details (optional)" at bounding box center [246, 413] width 12 height 12
checkbox input "true"
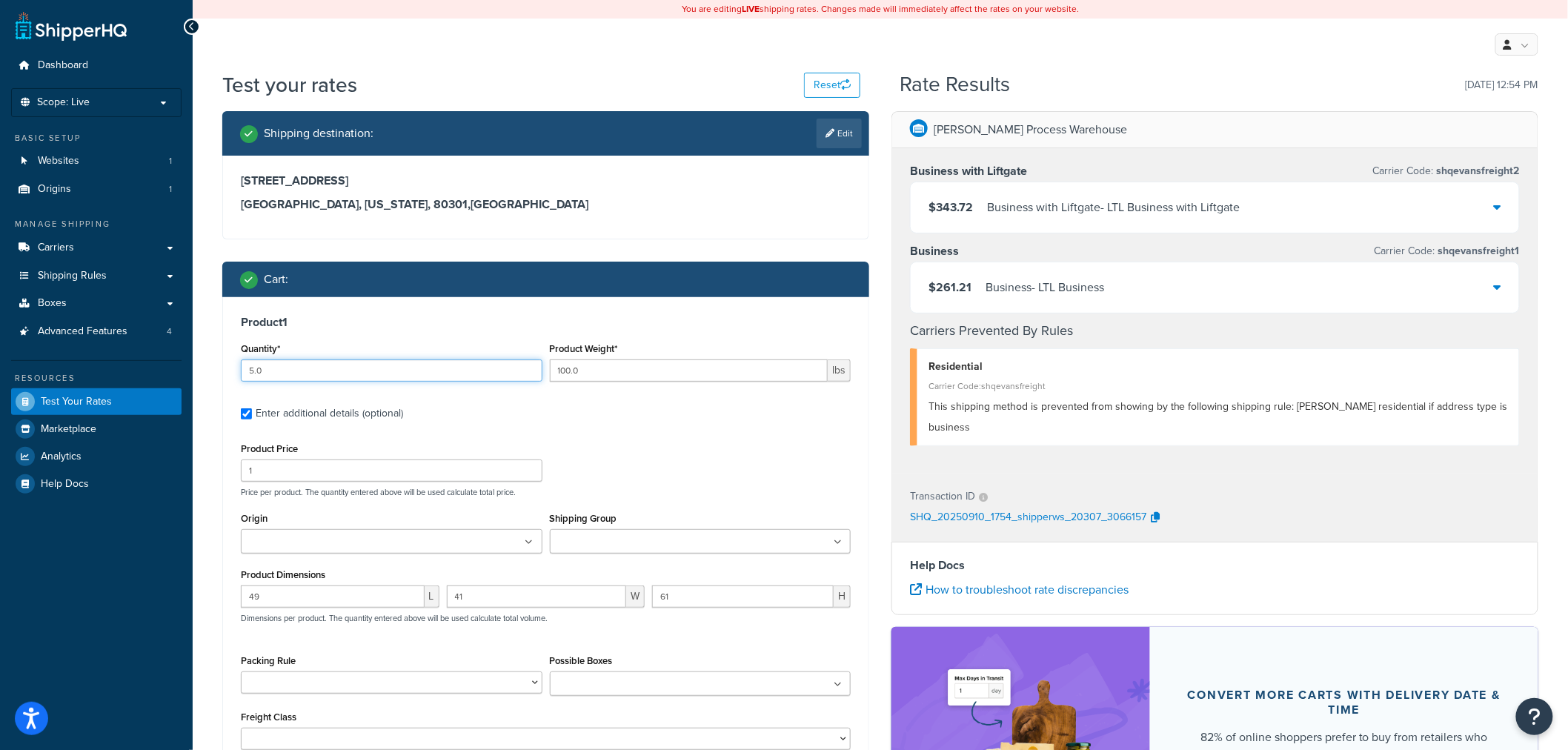
click at [249, 369] on input "5.0" at bounding box center [391, 370] width 301 height 22
type input "7.0"
click at [562, 378] on input "100.0" at bounding box center [690, 370] width 279 height 22
type input "150.0"
drag, startPoint x: 285, startPoint y: 598, endPoint x: 172, endPoint y: 595, distance: 113.0
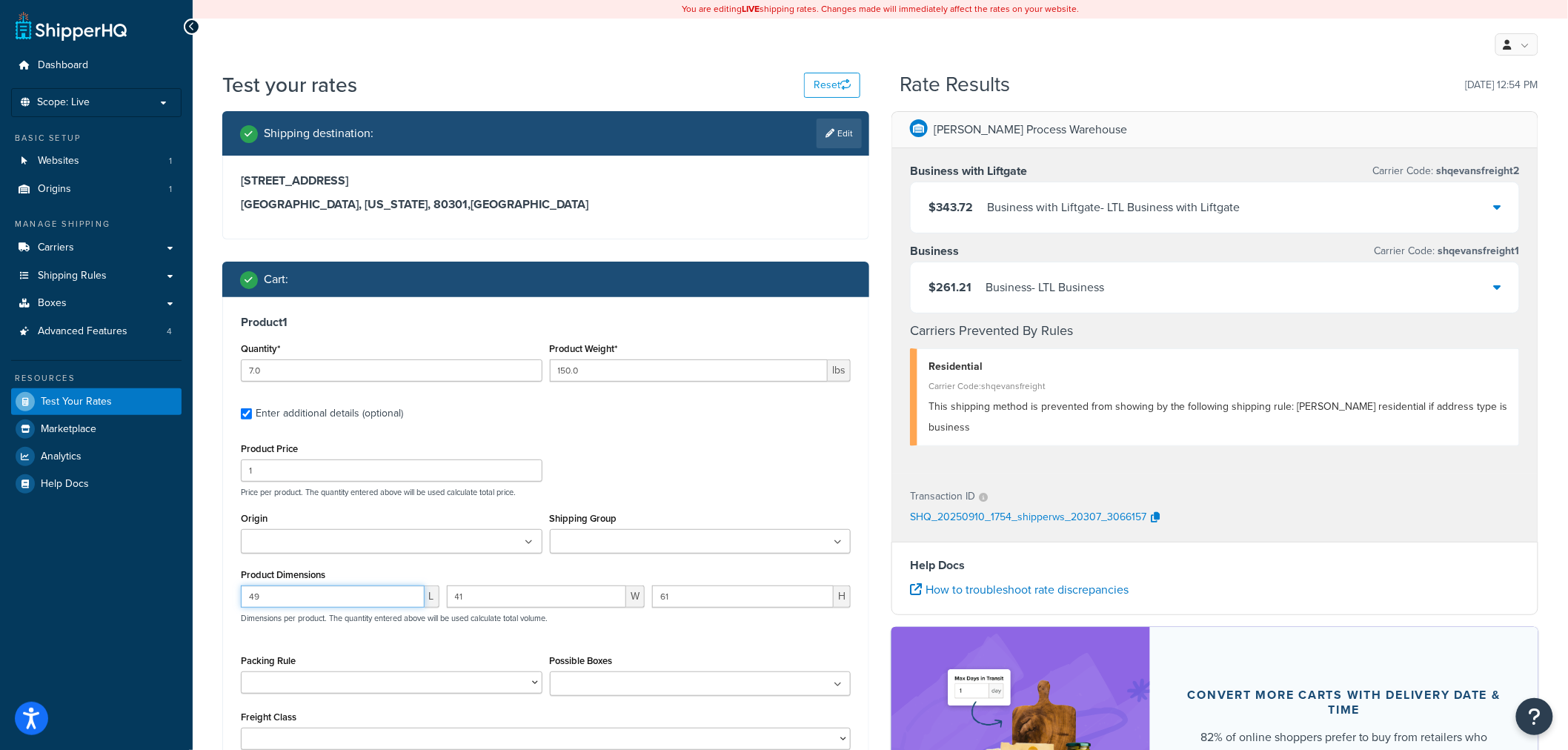
click at [172, 595] on div "Dashboard Scope: Live Basic Setup Websites 1 Origins 1 Manage Shipping Carriers…" at bounding box center [784, 484] width 1568 height 969
type input "48"
click at [505, 599] on input "41" at bounding box center [537, 596] width 180 height 22
drag, startPoint x: 505, startPoint y: 599, endPoint x: 364, endPoint y: 599, distance: 141.0
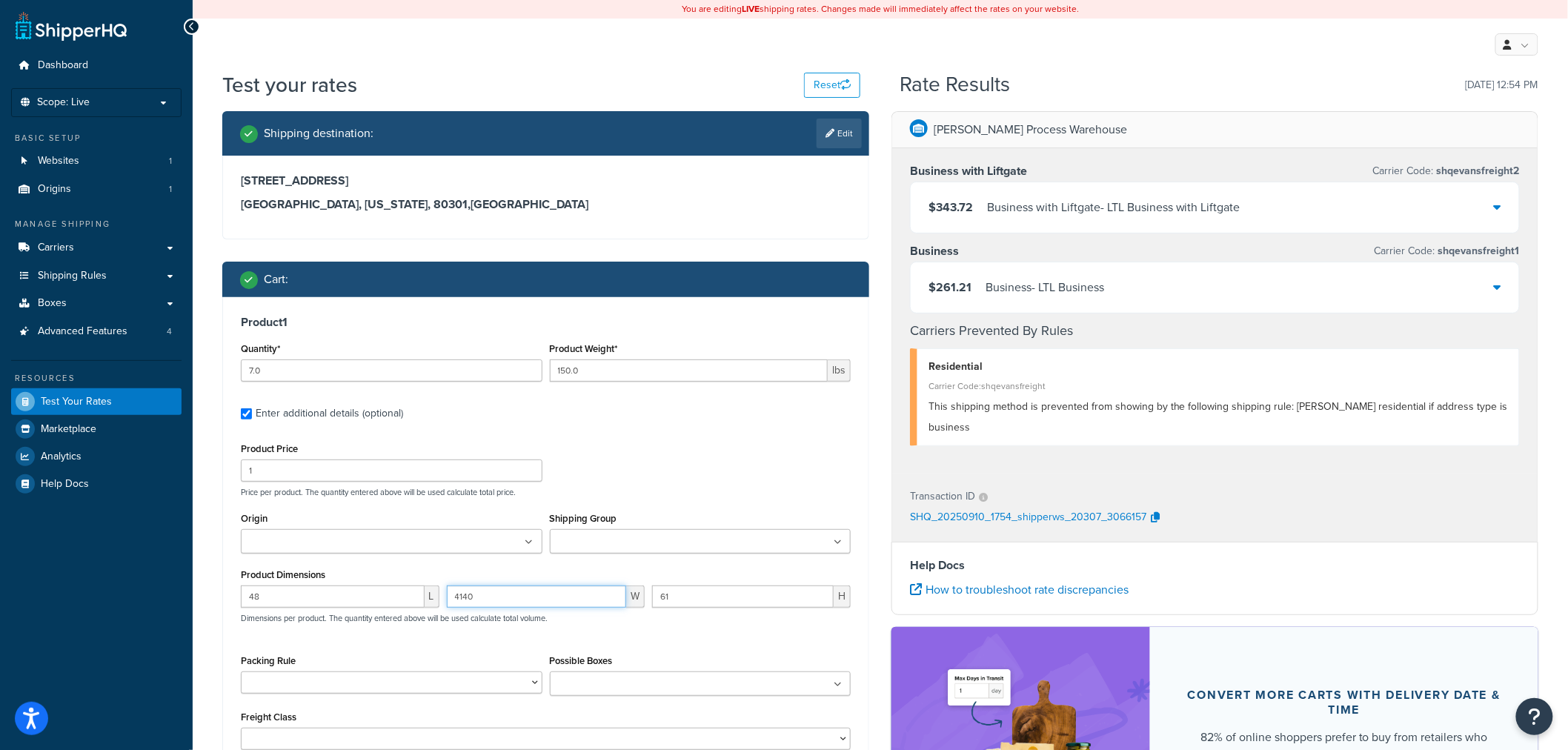
click at [364, 599] on div "48 L 4140 W 61 H Dimensions per product. The quantity entered above will be use…" at bounding box center [546, 612] width 618 height 54
type input "40"
click at [767, 596] on input "61" at bounding box center [743, 596] width 181 height 22
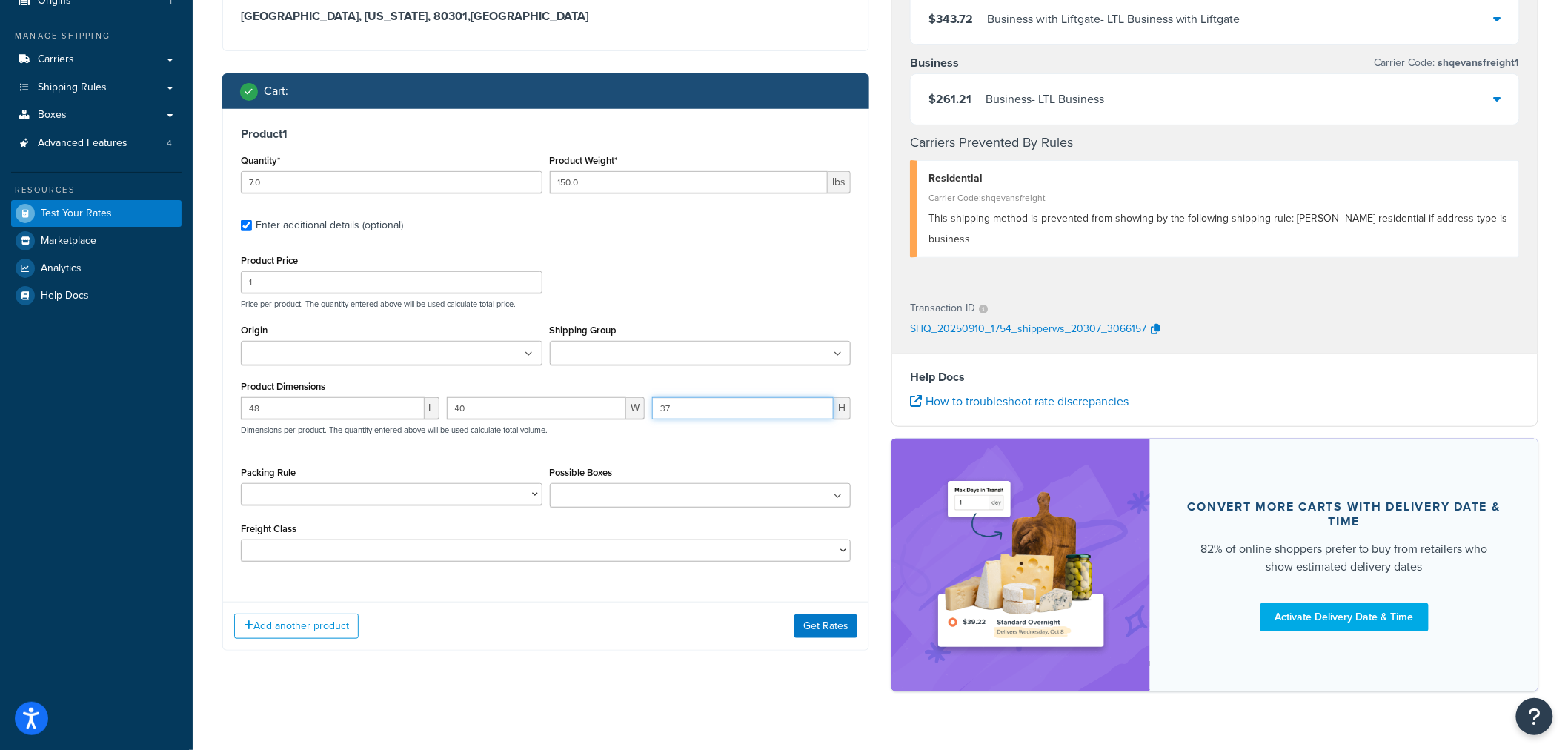
scroll to position [219, 0]
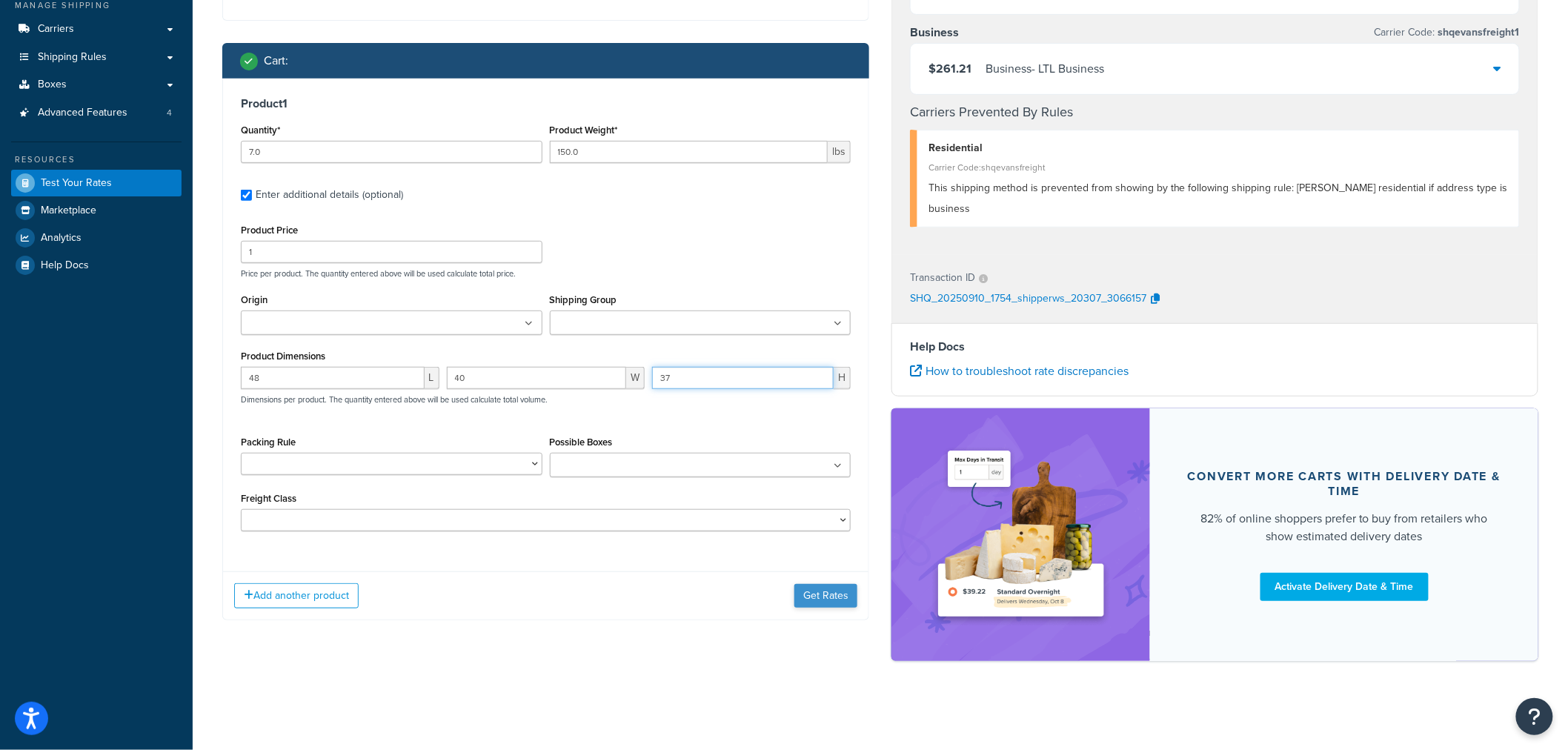
type input "37"
click at [821, 599] on button "Get Rates" at bounding box center [826, 595] width 63 height 24
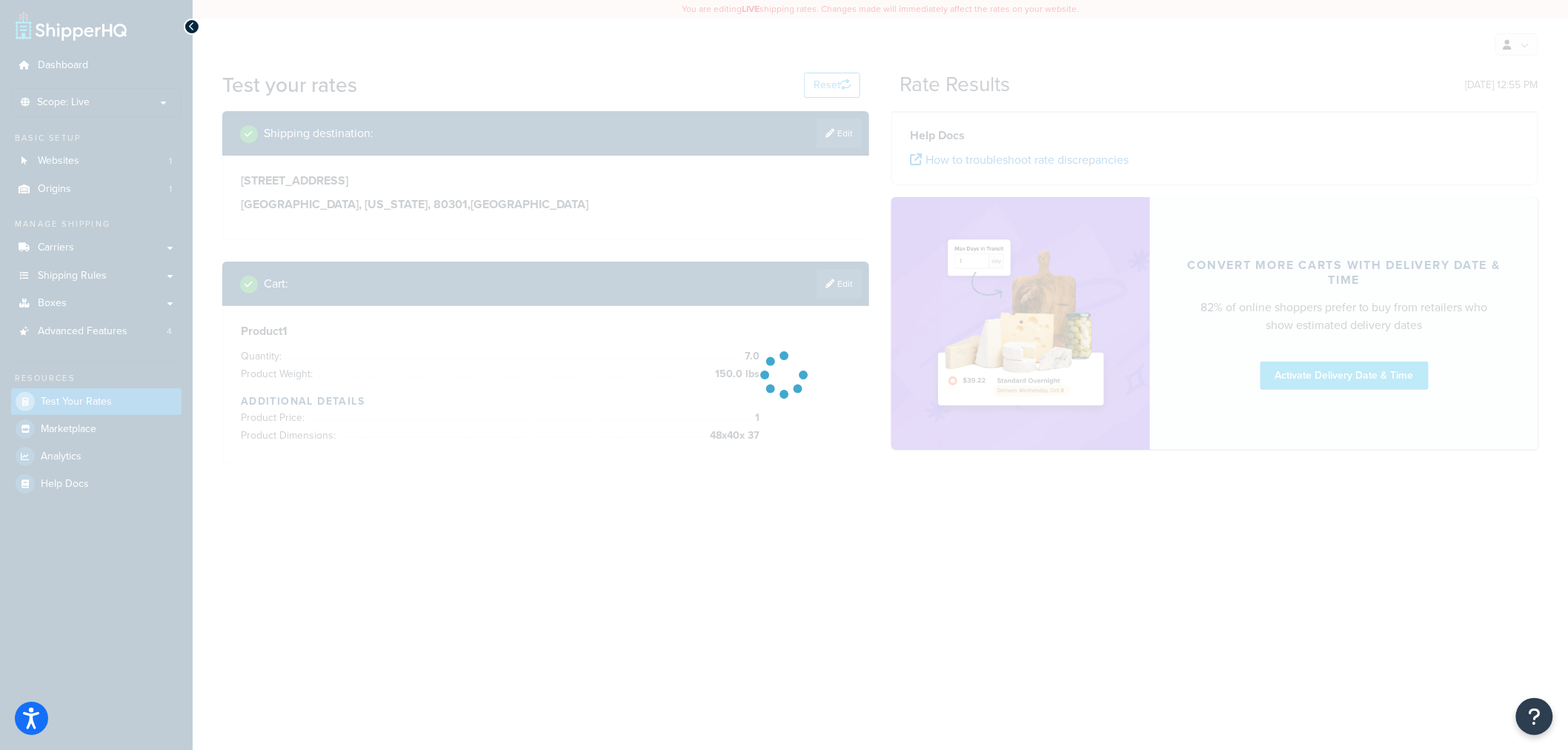
scroll to position [0, 0]
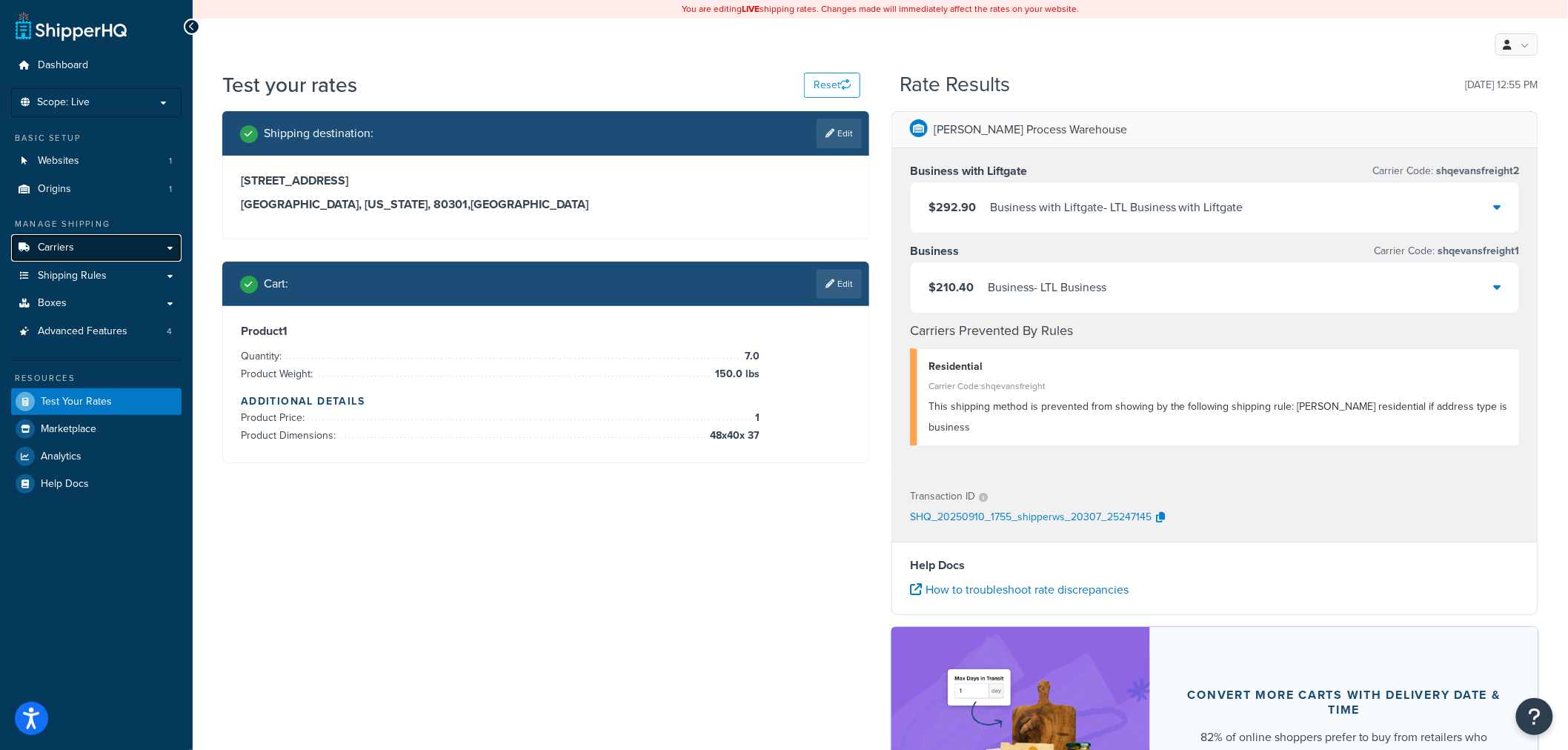
click at [108, 254] on link "Carriers" at bounding box center [97, 247] width 171 height 28
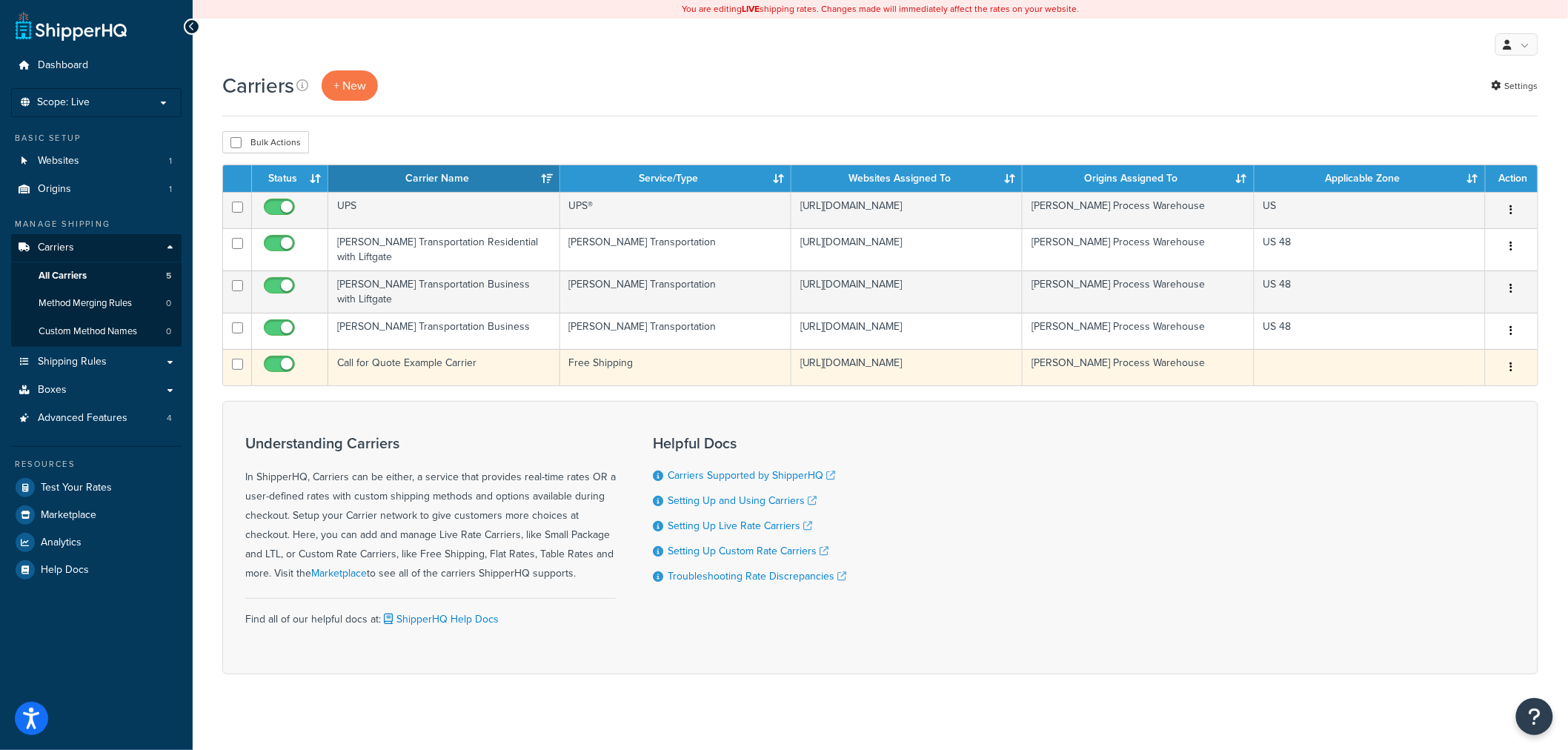
click at [284, 359] on input "checkbox" at bounding box center [281, 368] width 41 height 19
checkbox input "false"
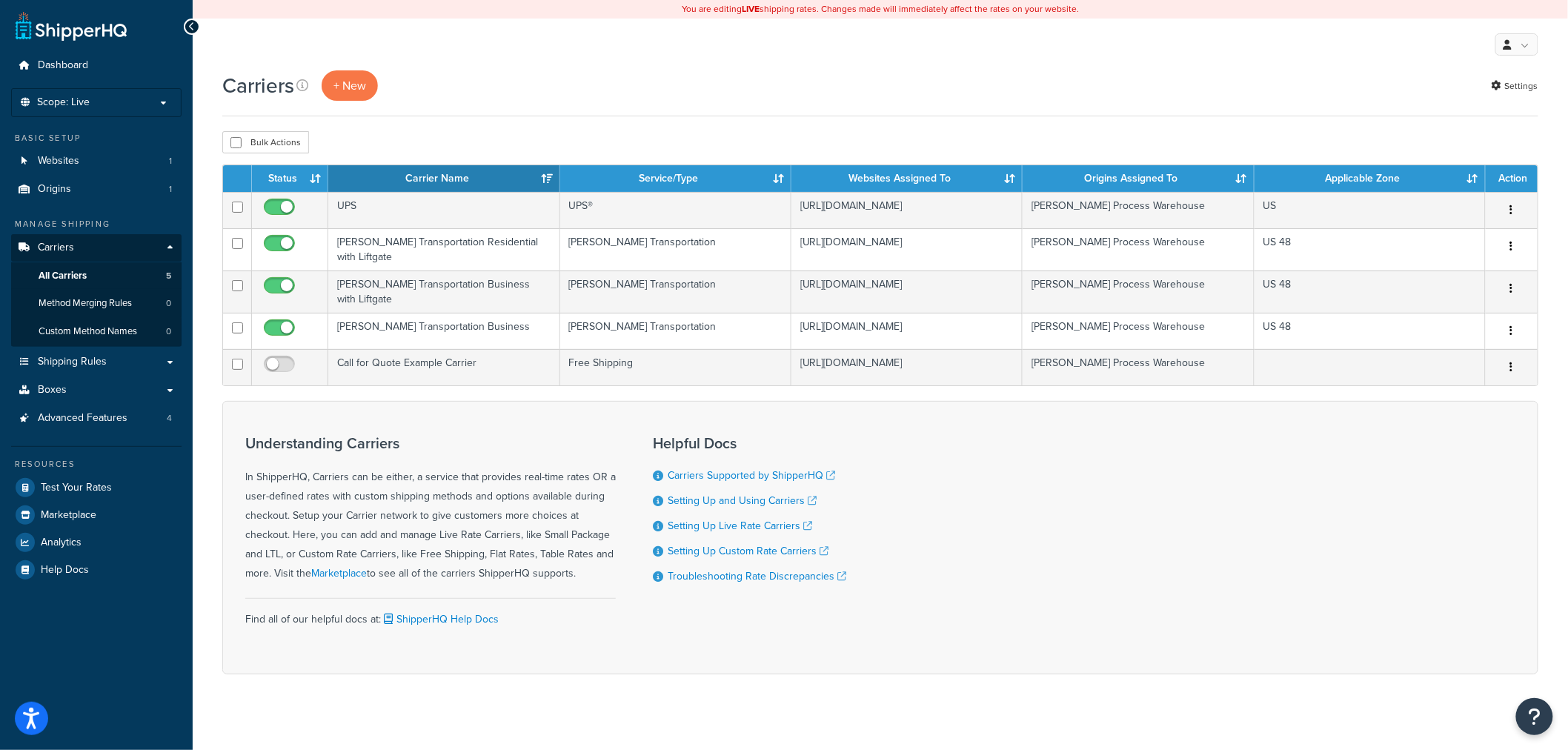
click at [1187, 100] on div "Carriers + New Settings" at bounding box center [880, 93] width 1316 height 46
click at [1515, 84] on link "Settings" at bounding box center [1515, 85] width 47 height 20
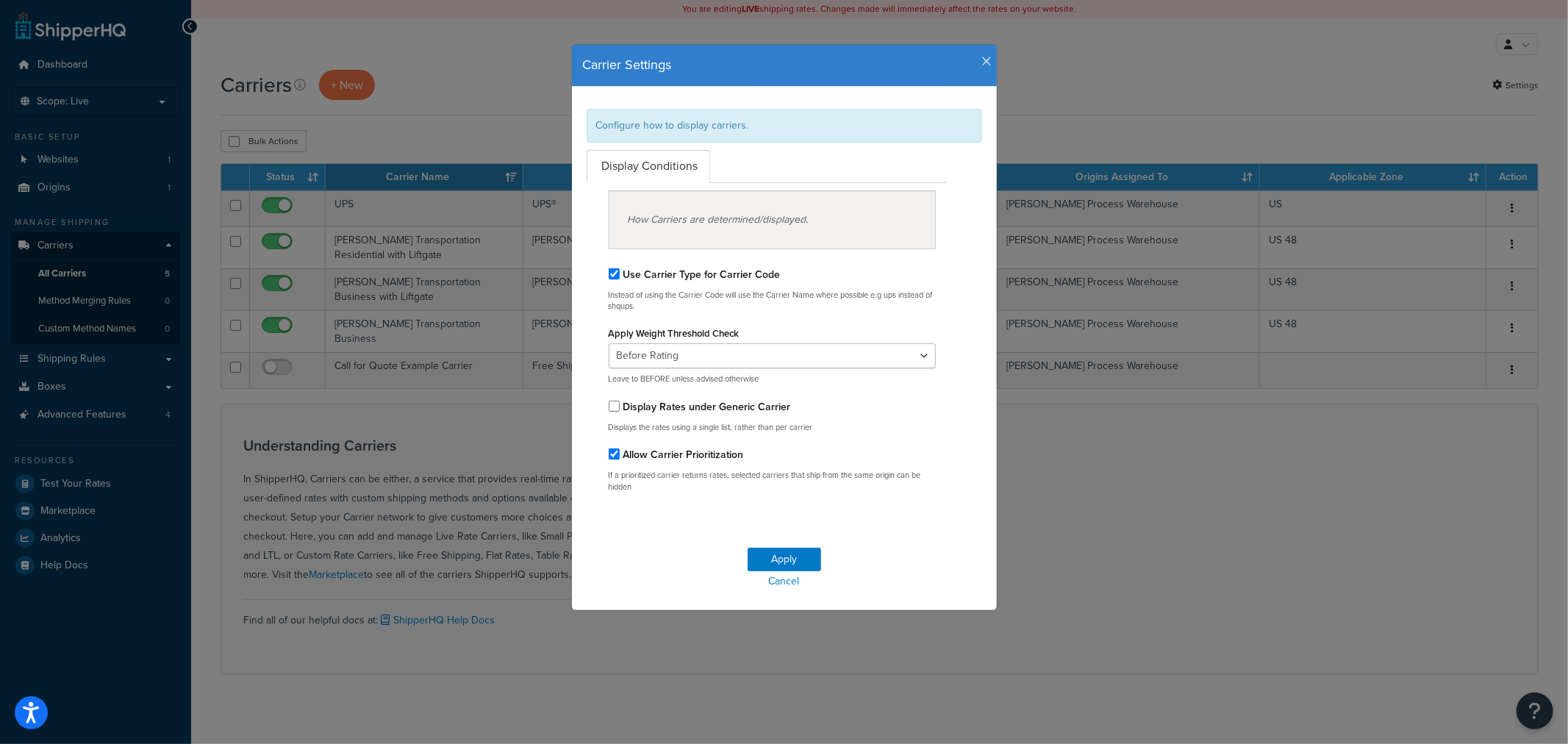
click at [985, 63] on icon "button" at bounding box center [987, 62] width 11 height 13
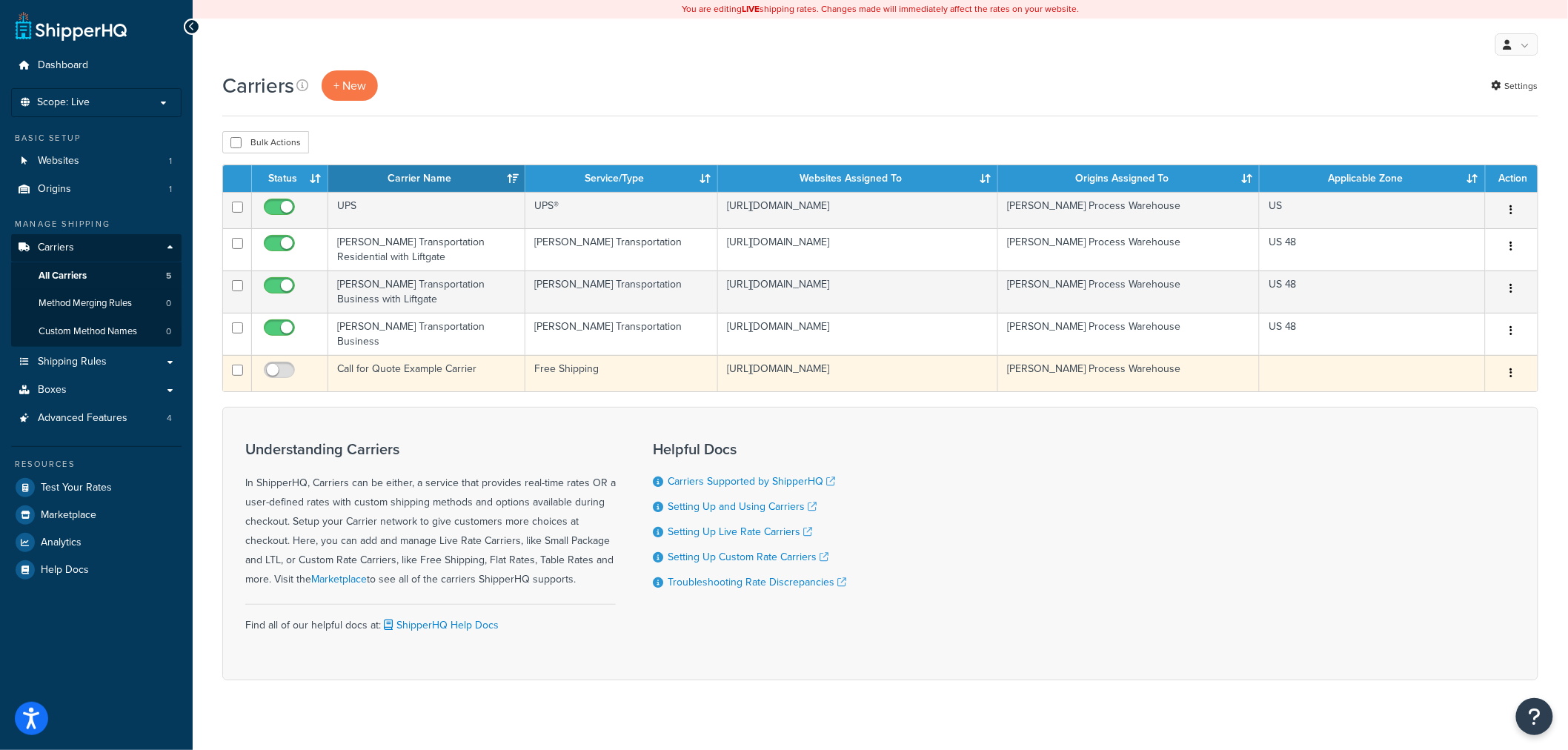
click at [486, 372] on td "Call for Quote Example Carrier" at bounding box center [427, 372] width 197 height 36
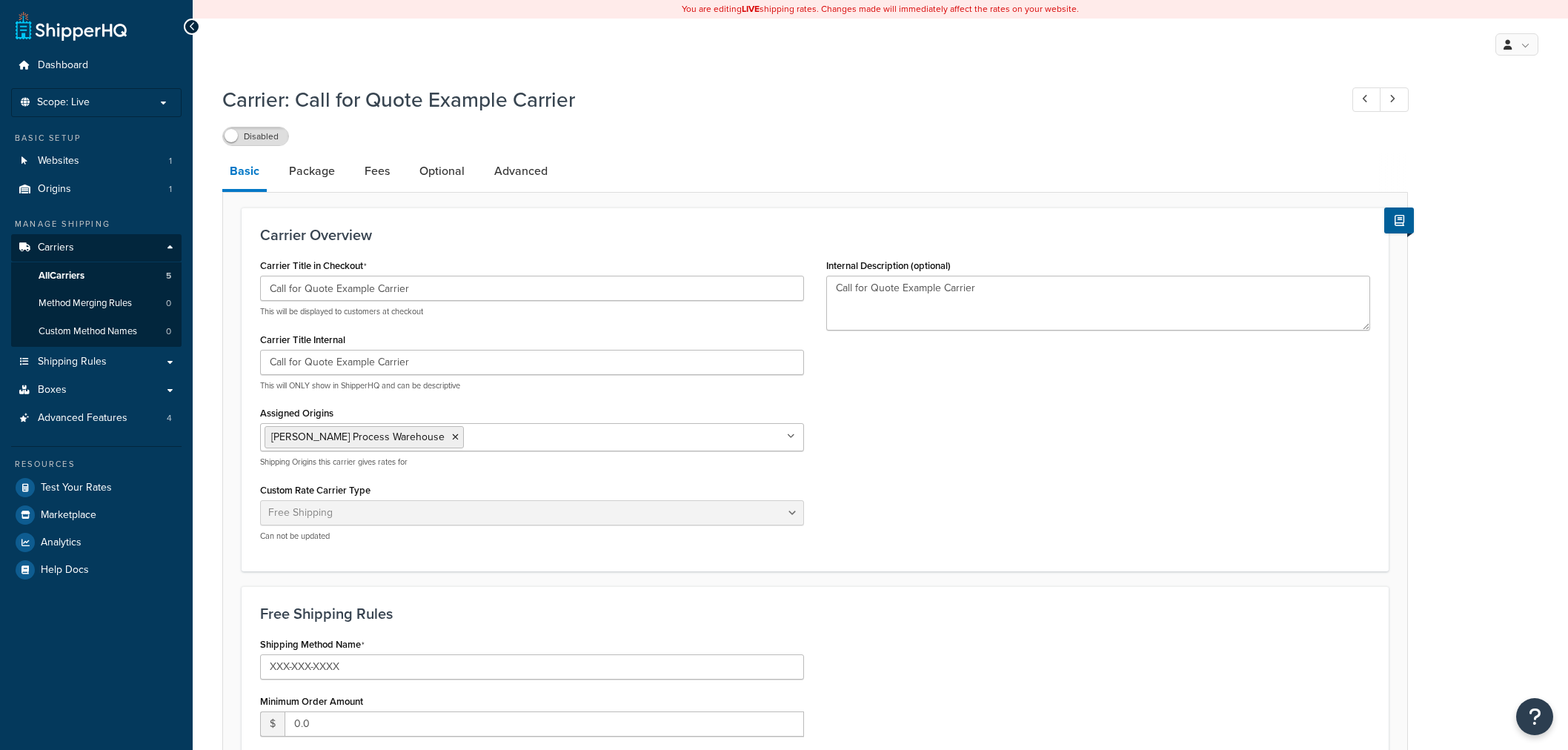
select select "free"
click at [448, 172] on link "Optional" at bounding box center [443, 172] width 60 height 36
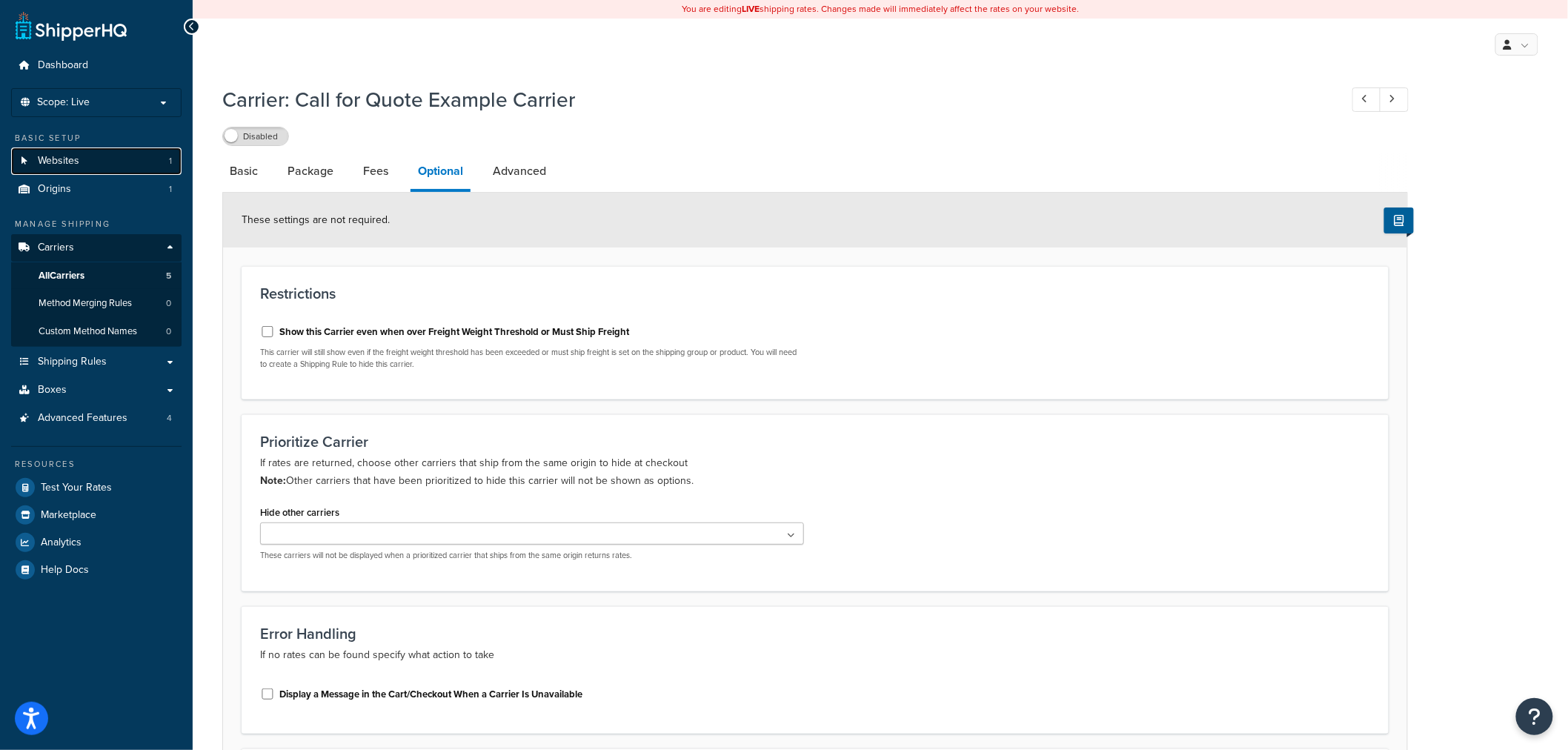
click at [120, 159] on link "Websites 1" at bounding box center [97, 161] width 171 height 28
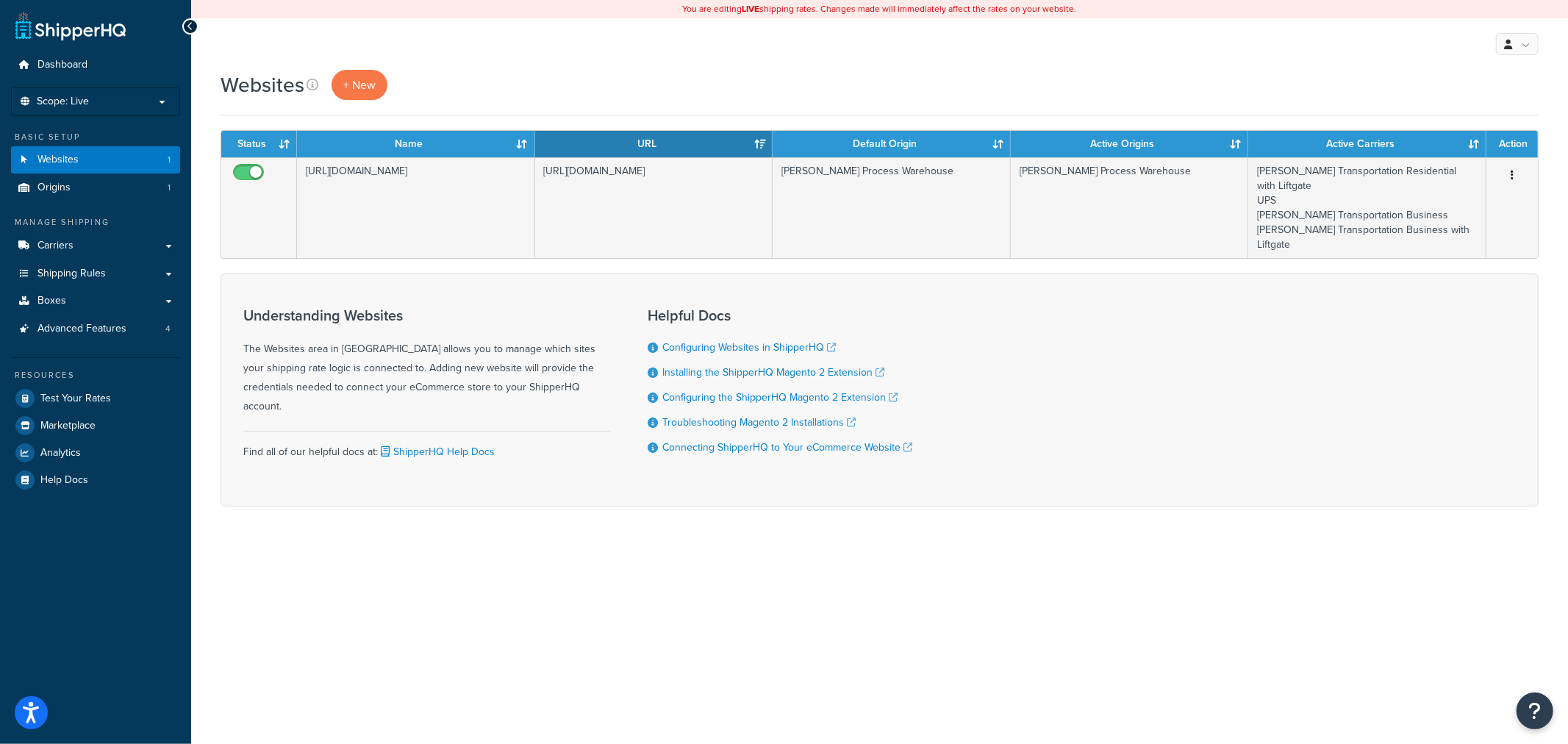
click at [1163, 570] on div "You are editing LIVE shipping rates. Changes made will immediately affect the r…" at bounding box center [880, 372] width 1377 height 744
click at [77, 106] on span "Scope: Live" at bounding box center [63, 101] width 52 height 12
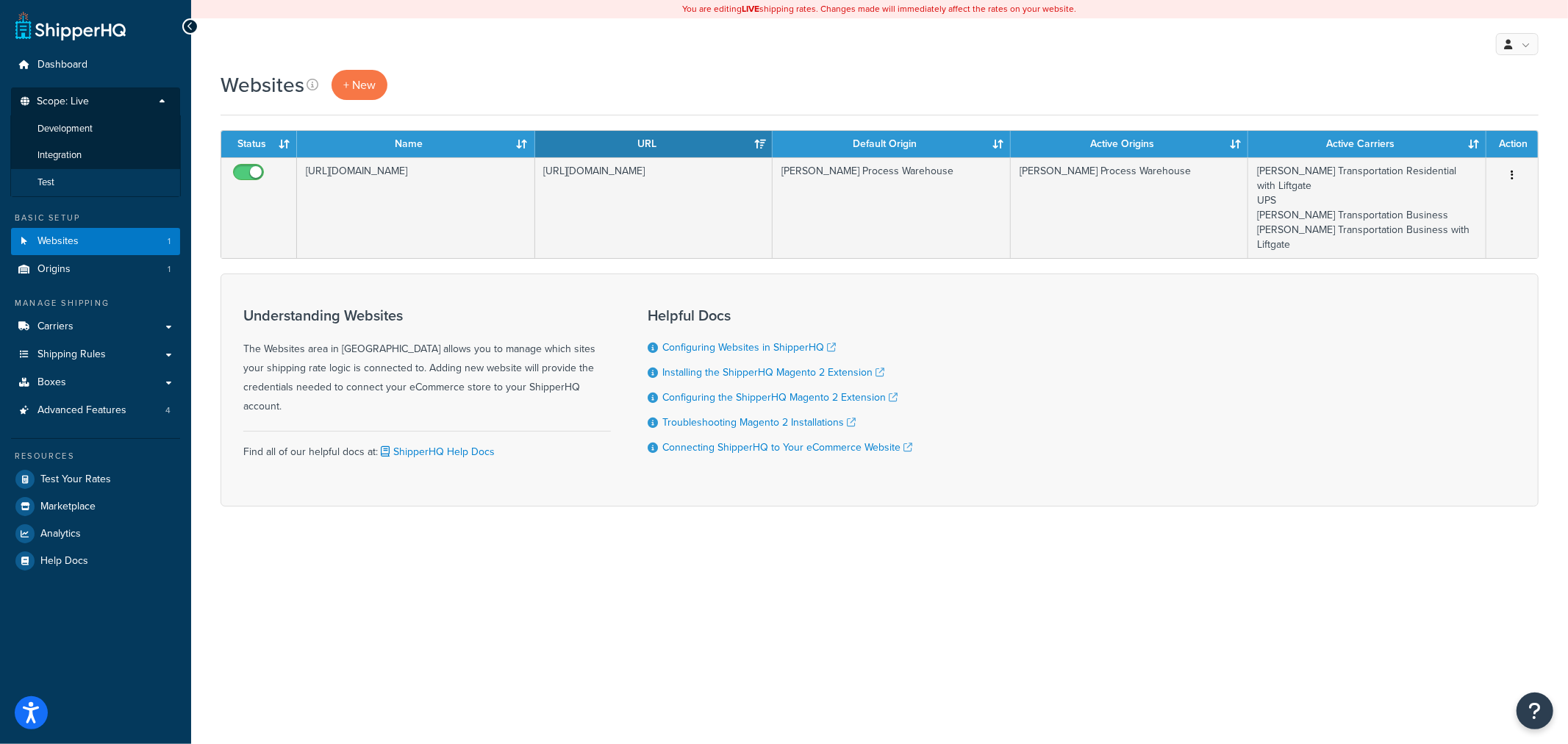
click at [84, 182] on li "Test" at bounding box center [95, 182] width 170 height 27
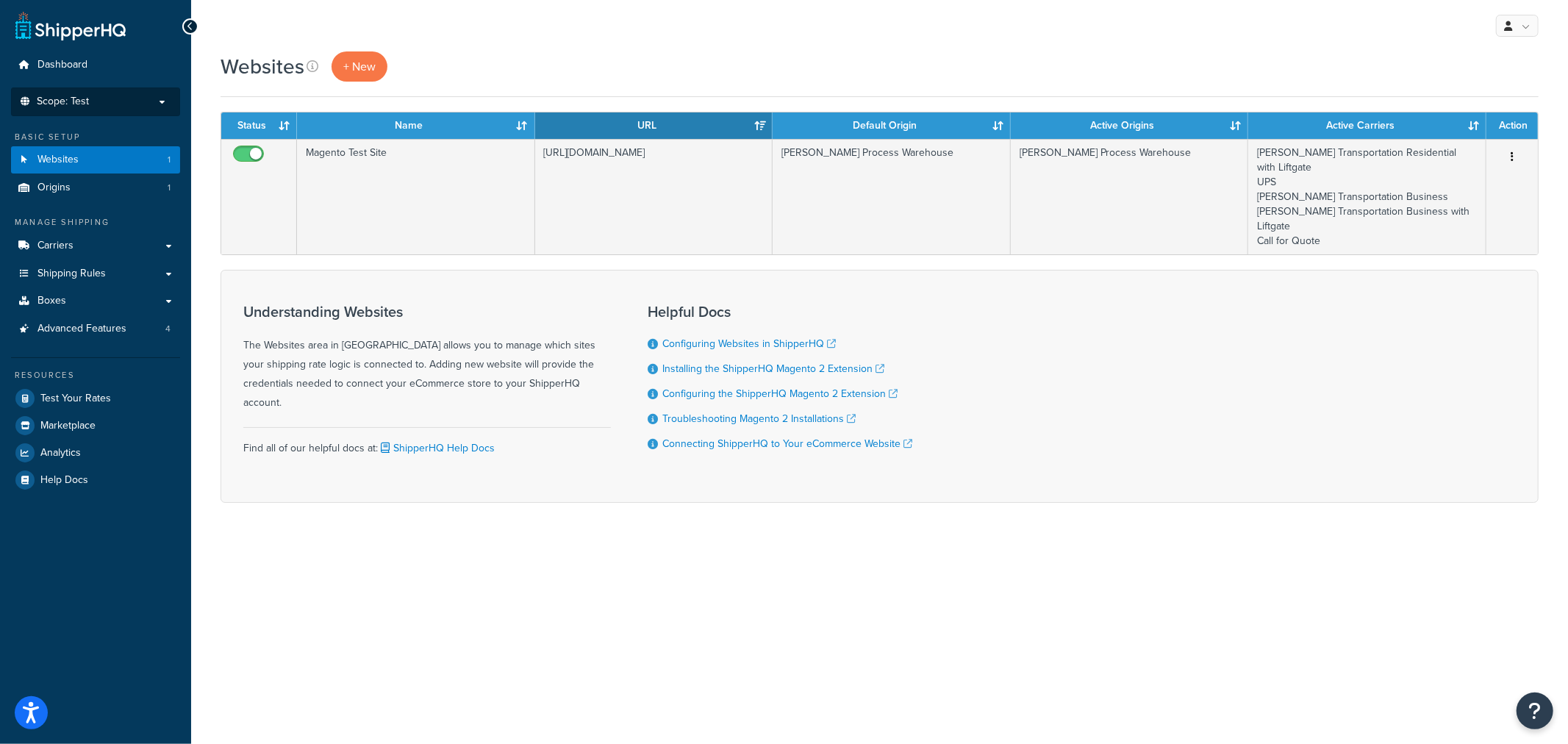
click at [120, 100] on p "Scope: Test" at bounding box center [95, 101] width 156 height 12
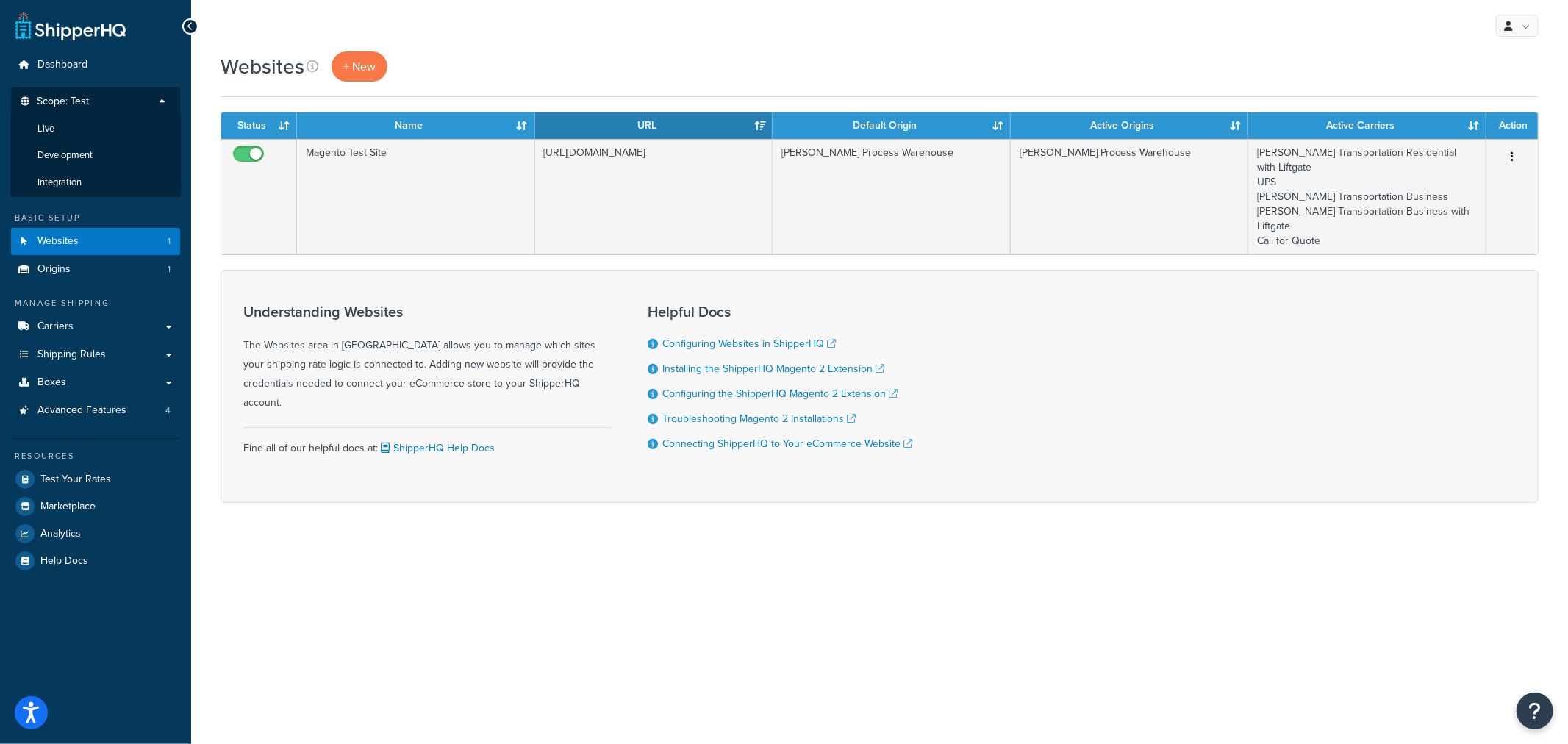
click at [108, 100] on p "Scope: Test" at bounding box center [95, 105] width 156 height 20
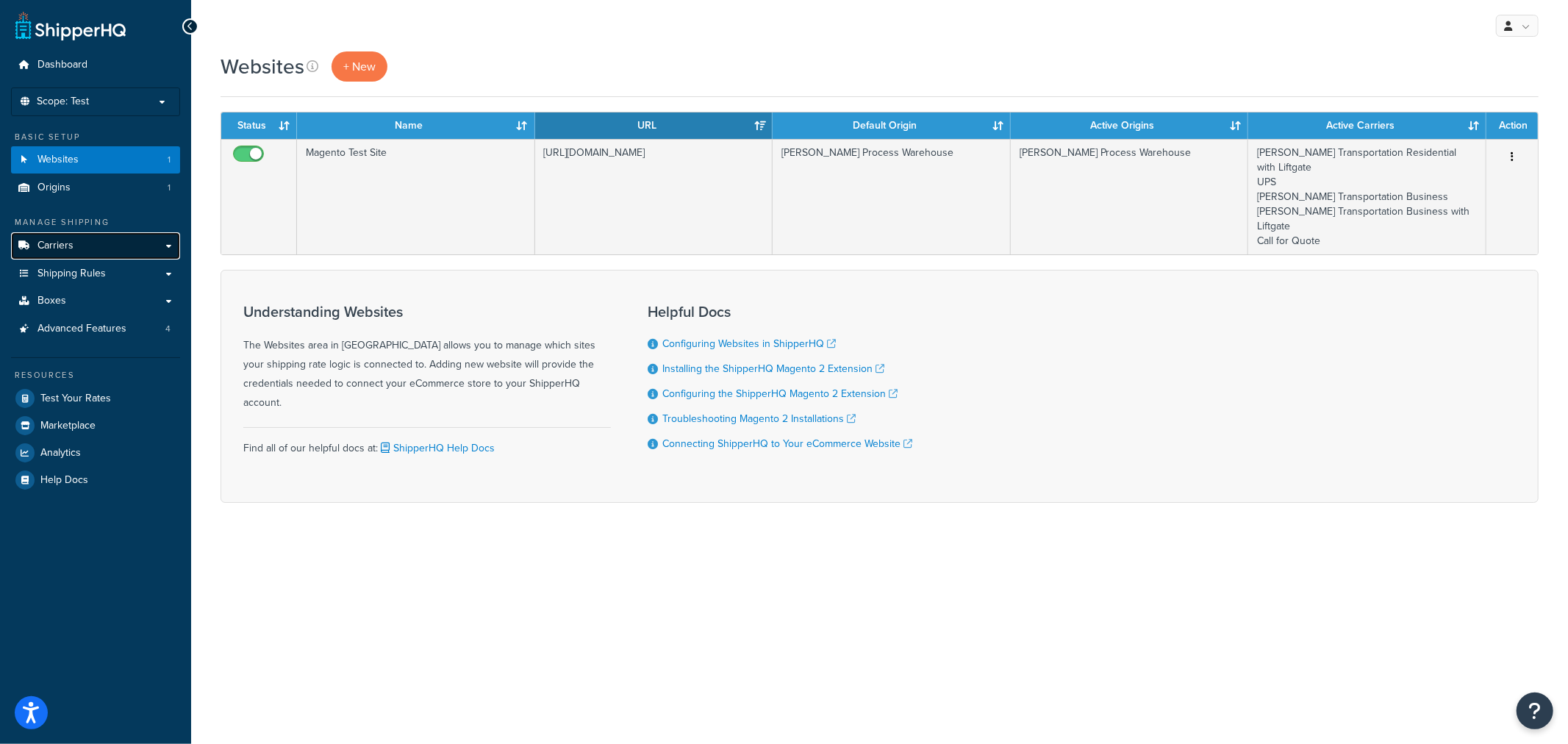
click at [91, 249] on link "Carriers" at bounding box center [96, 245] width 169 height 27
